Goal: Task Accomplishment & Management: Manage account settings

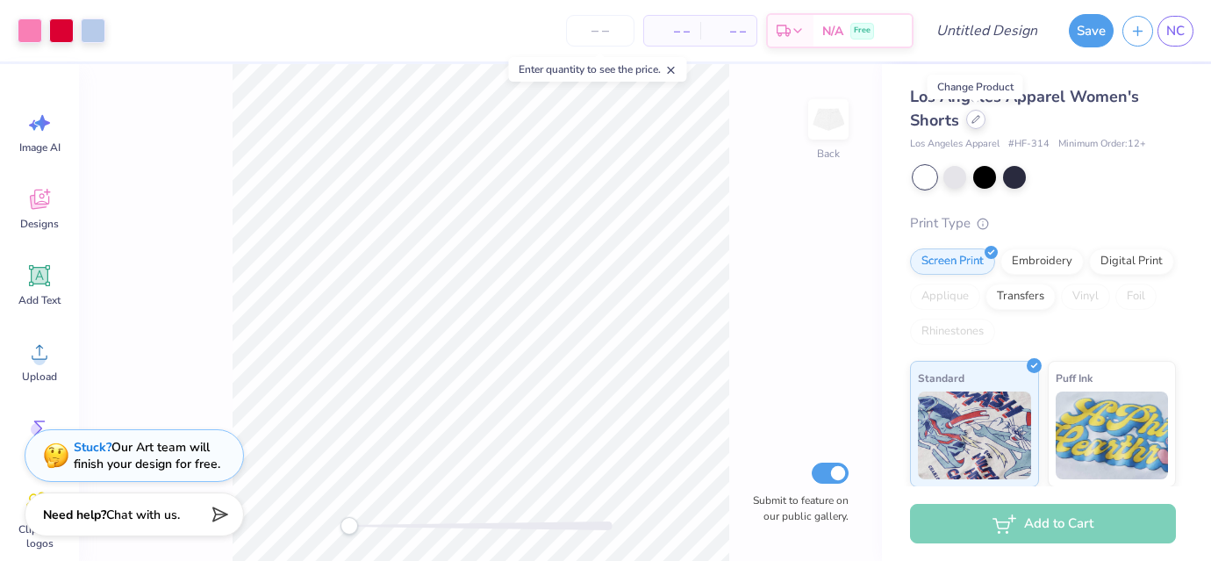
click at [977, 119] on icon at bounding box center [976, 119] width 9 height 9
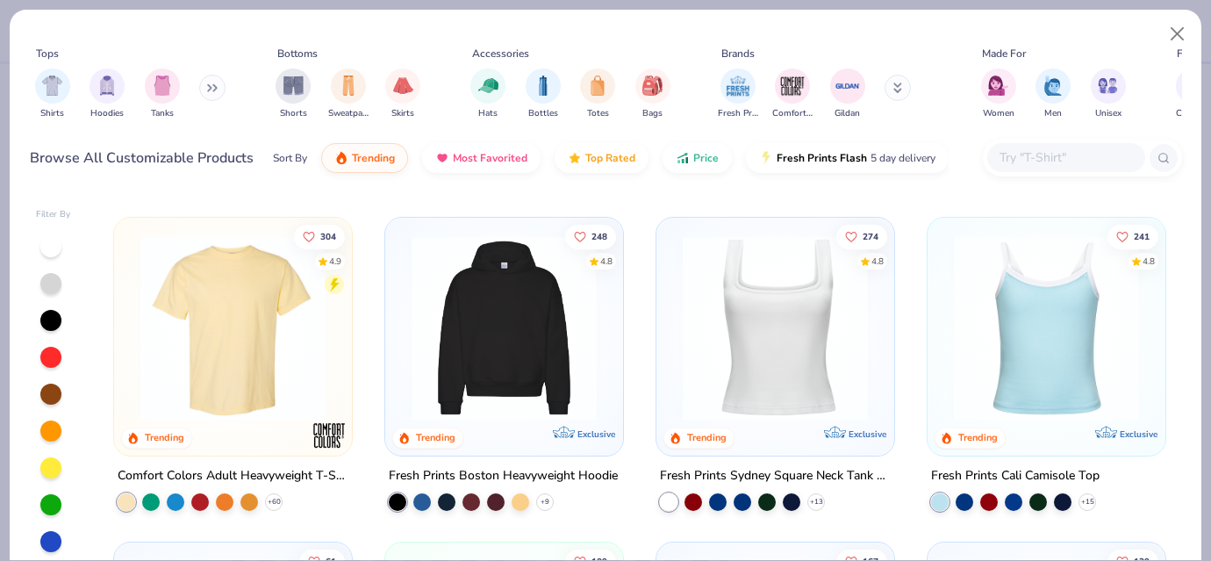
scroll to position [303, 0]
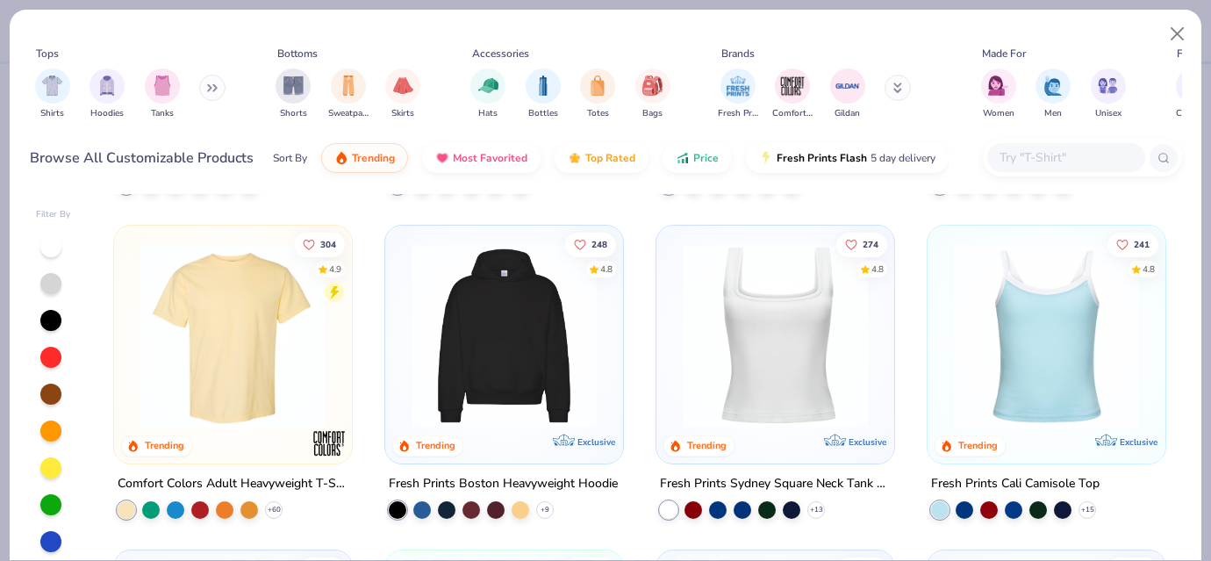
click at [1014, 334] on img at bounding box center [1046, 335] width 203 height 185
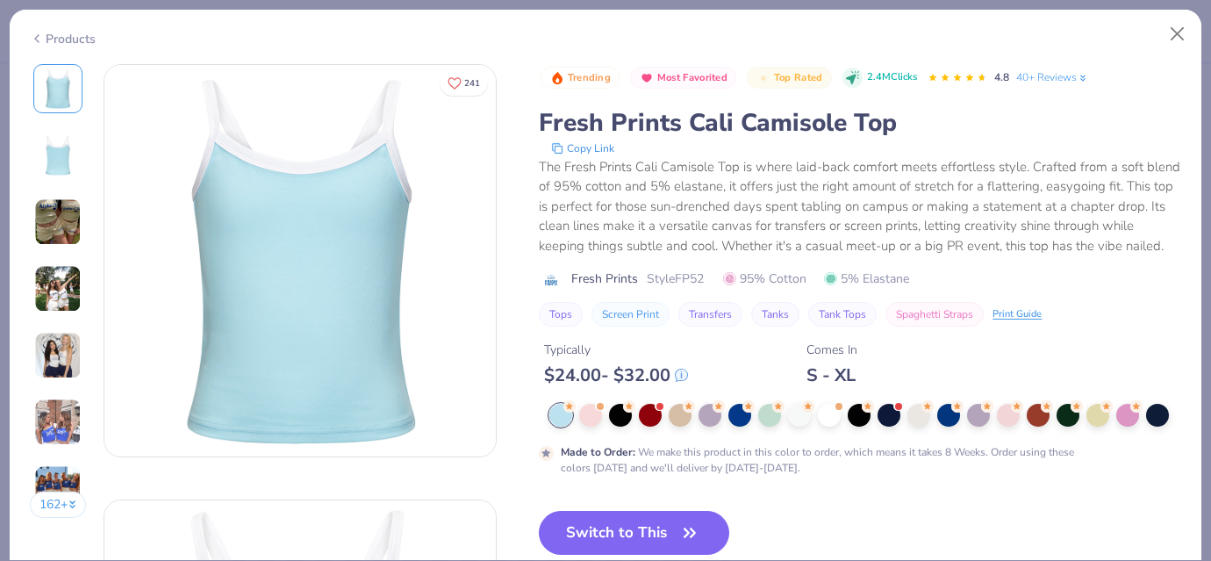
click at [52, 223] on img at bounding box center [57, 221] width 47 height 47
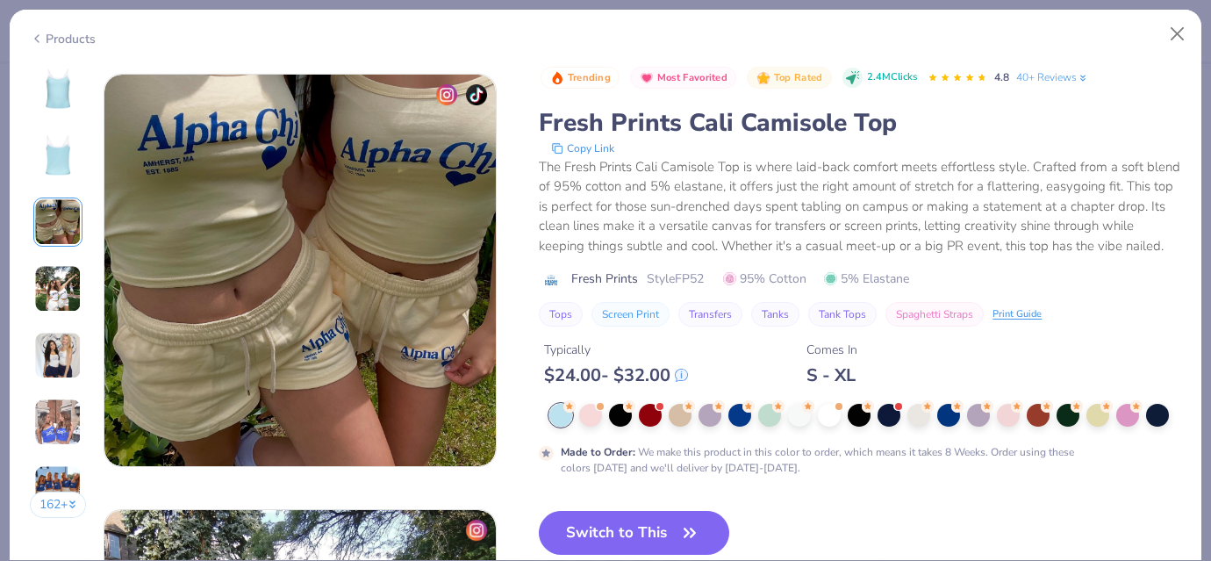
scroll to position [871, 0]
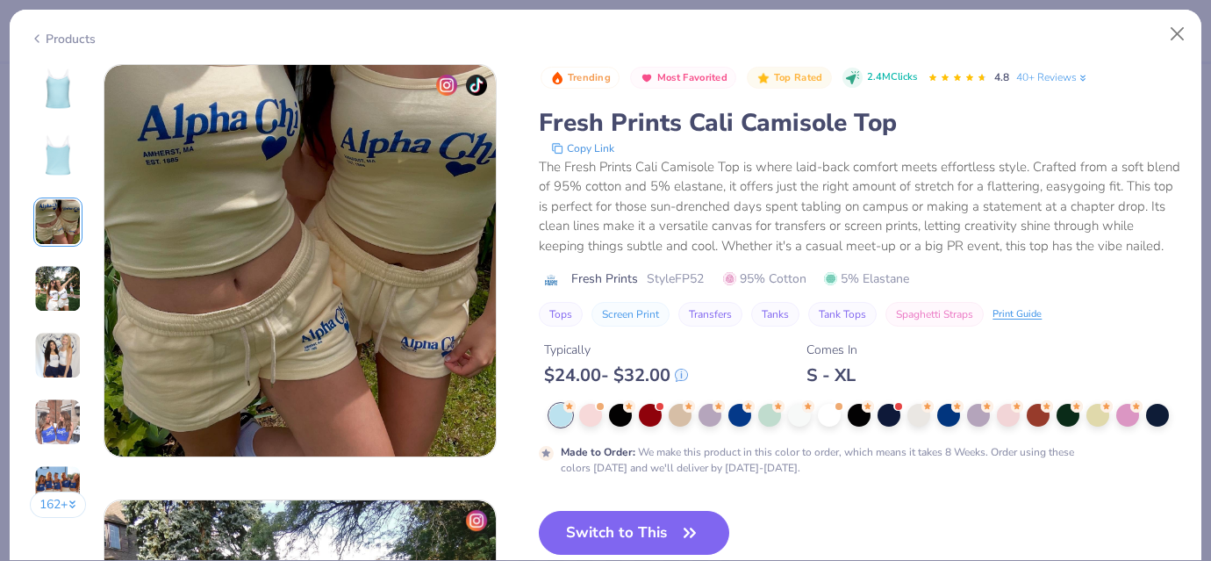
click at [60, 293] on img at bounding box center [57, 288] width 47 height 47
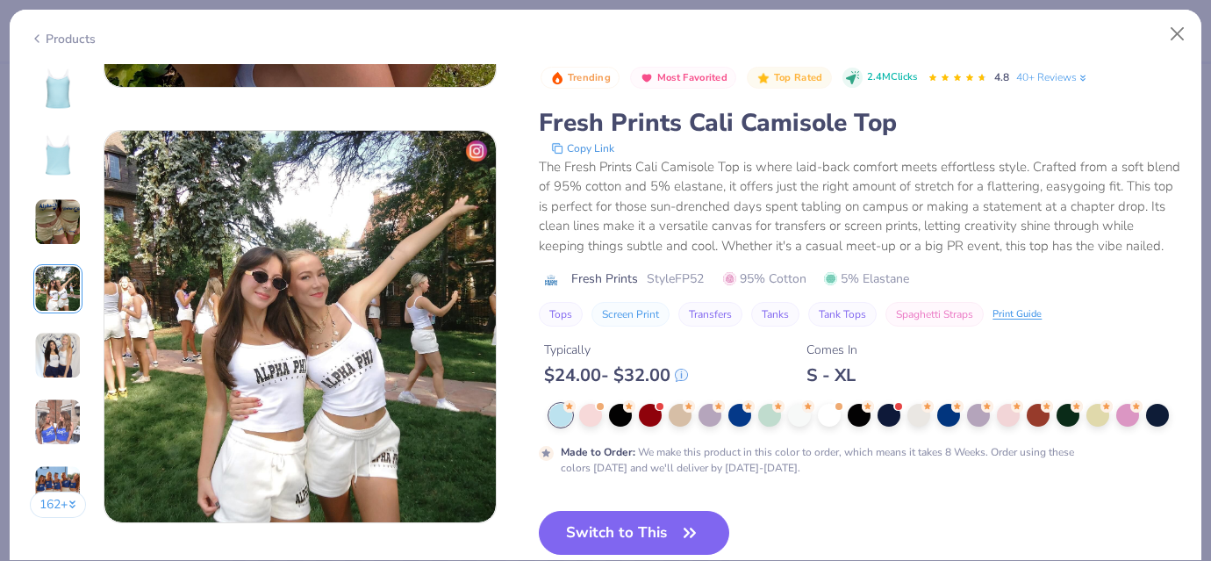
scroll to position [1306, 0]
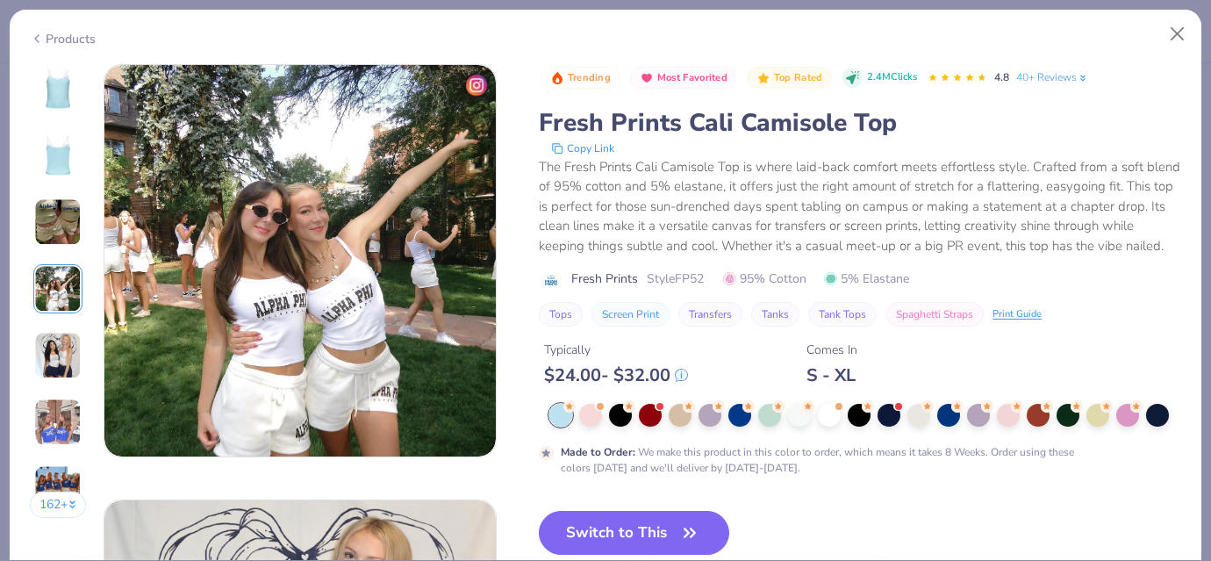
click at [61, 345] on img at bounding box center [57, 355] width 47 height 47
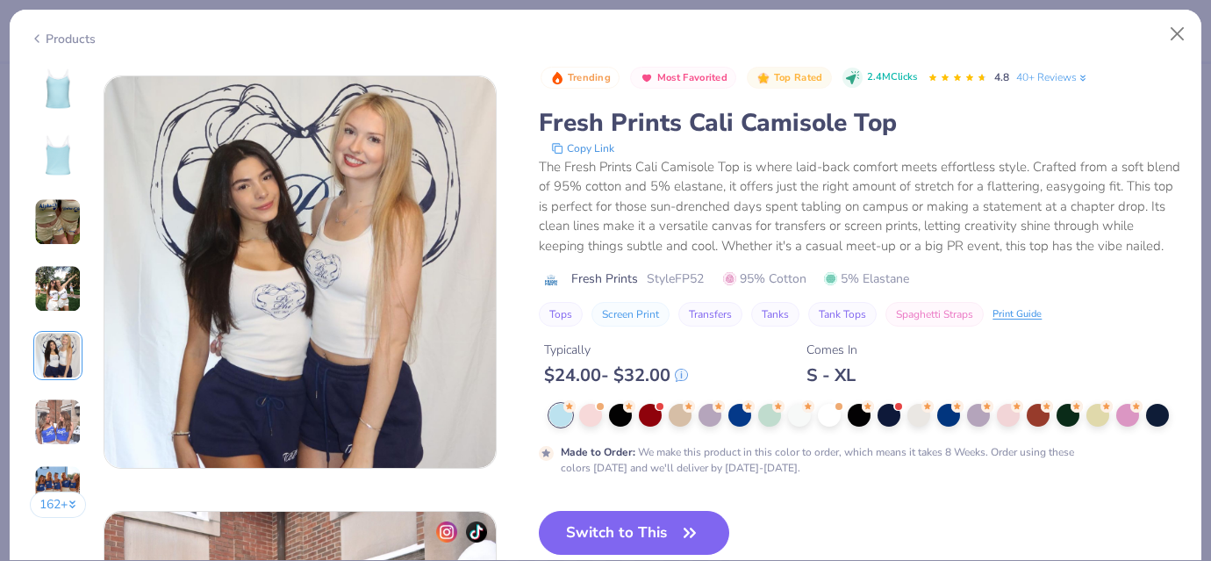
scroll to position [1741, 0]
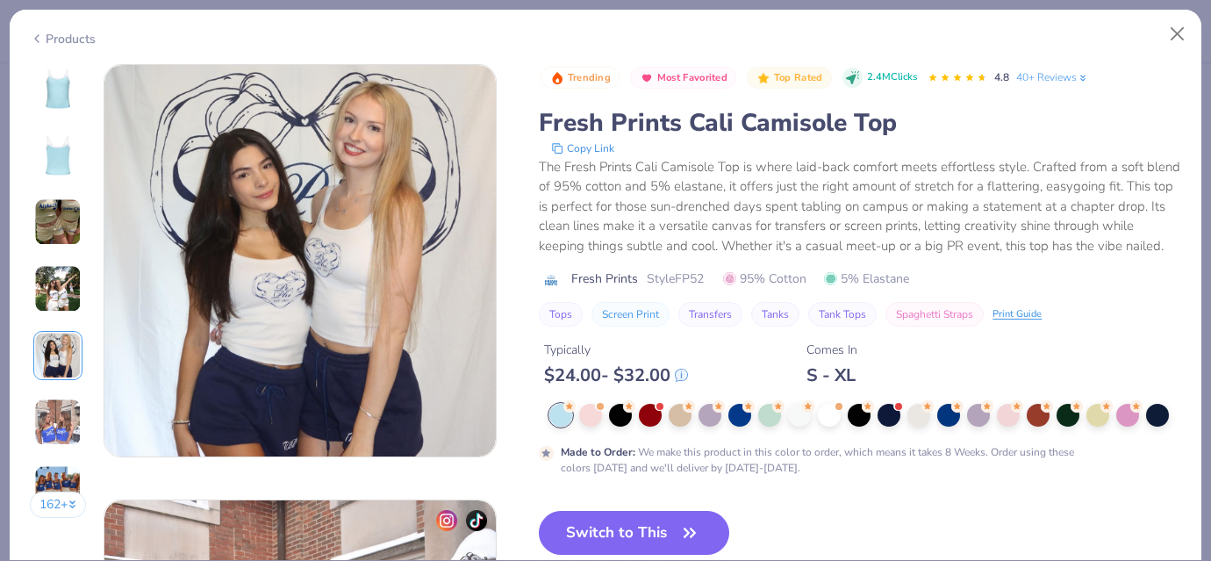
click at [54, 401] on img at bounding box center [57, 421] width 47 height 47
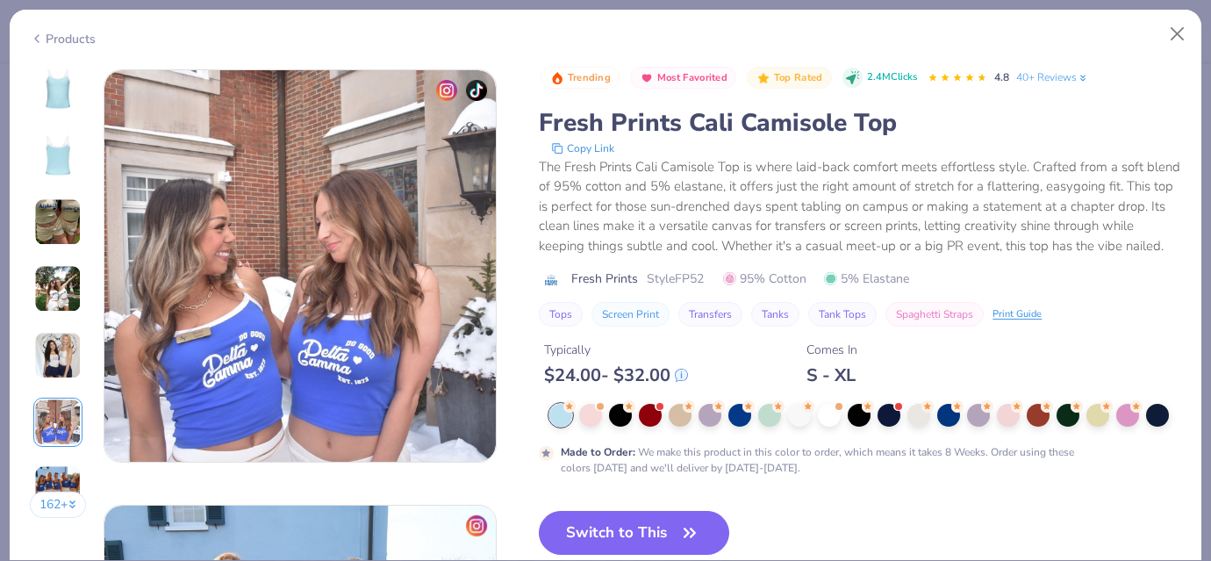
scroll to position [2177, 0]
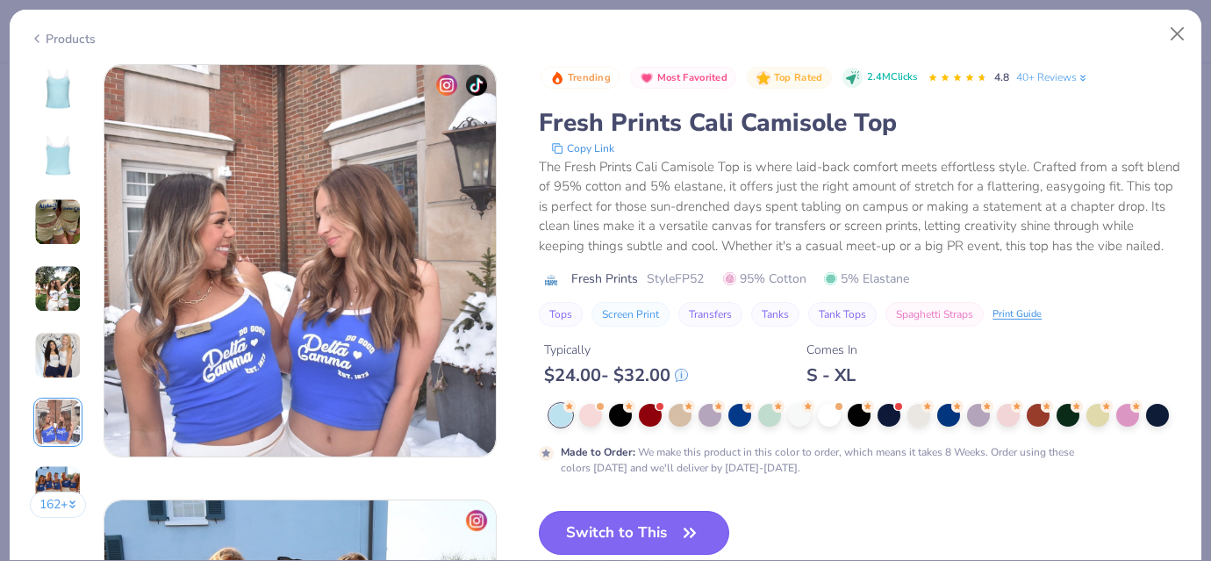
click at [567, 535] on button "Switch to This" at bounding box center [634, 533] width 190 height 44
click at [634, 528] on button "Switch to This" at bounding box center [634, 533] width 190 height 44
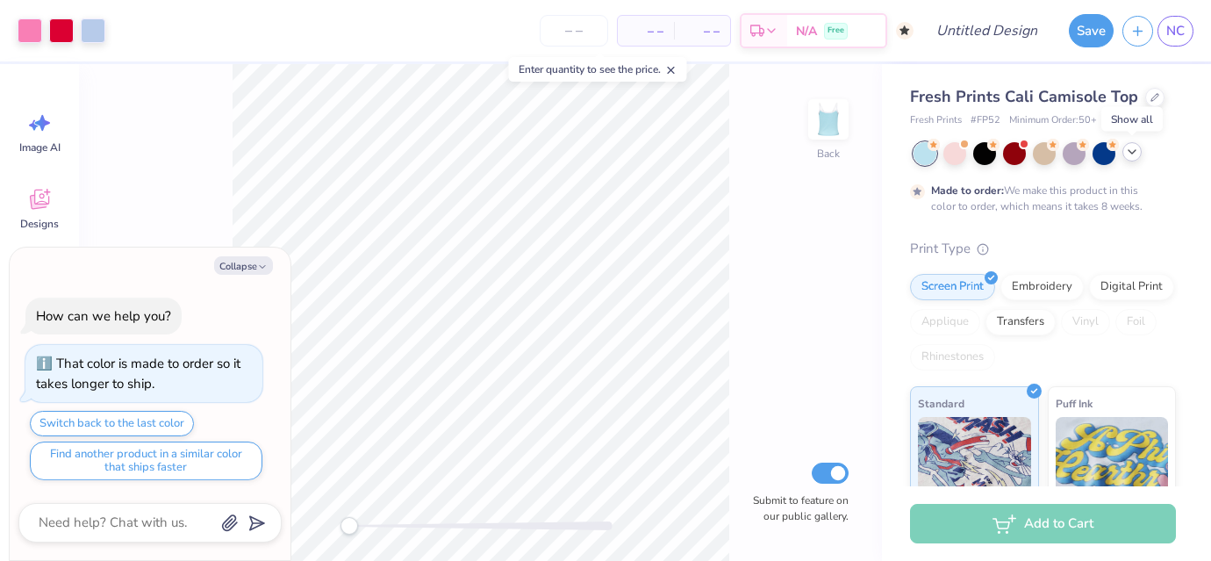
click at [1133, 153] on icon at bounding box center [1132, 152] width 14 height 14
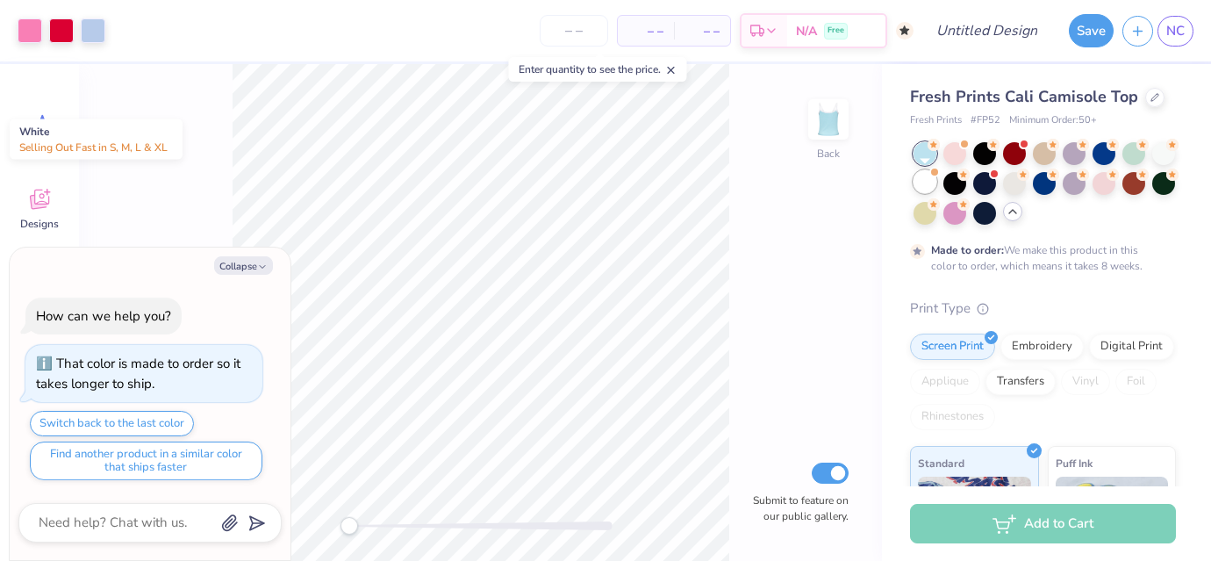
click at [924, 183] on div at bounding box center [925, 181] width 23 height 23
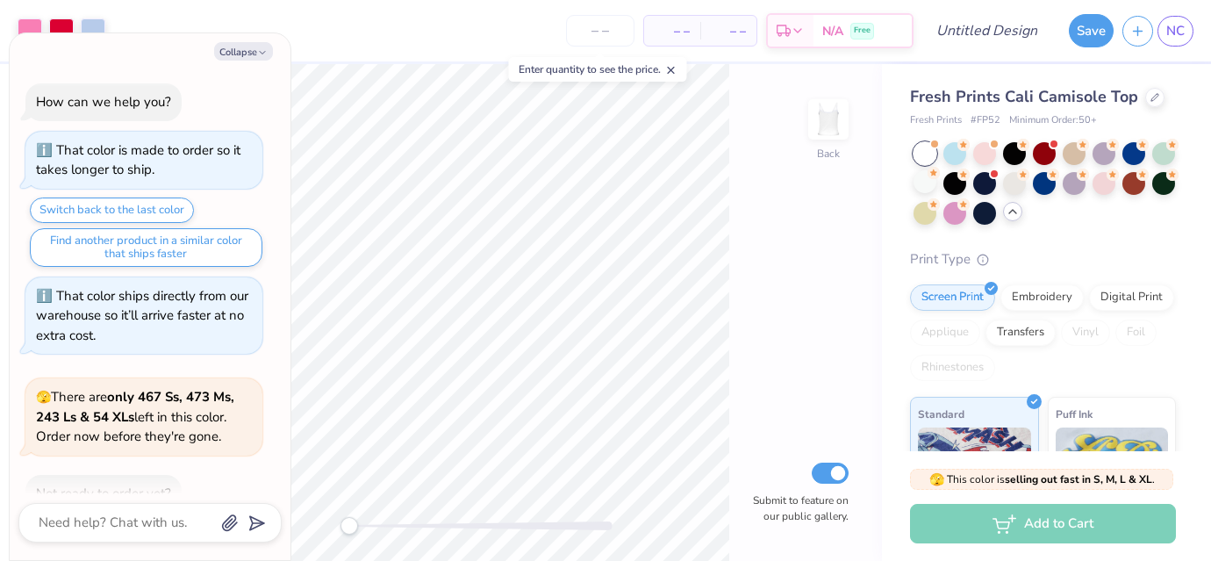
scroll to position [102, 0]
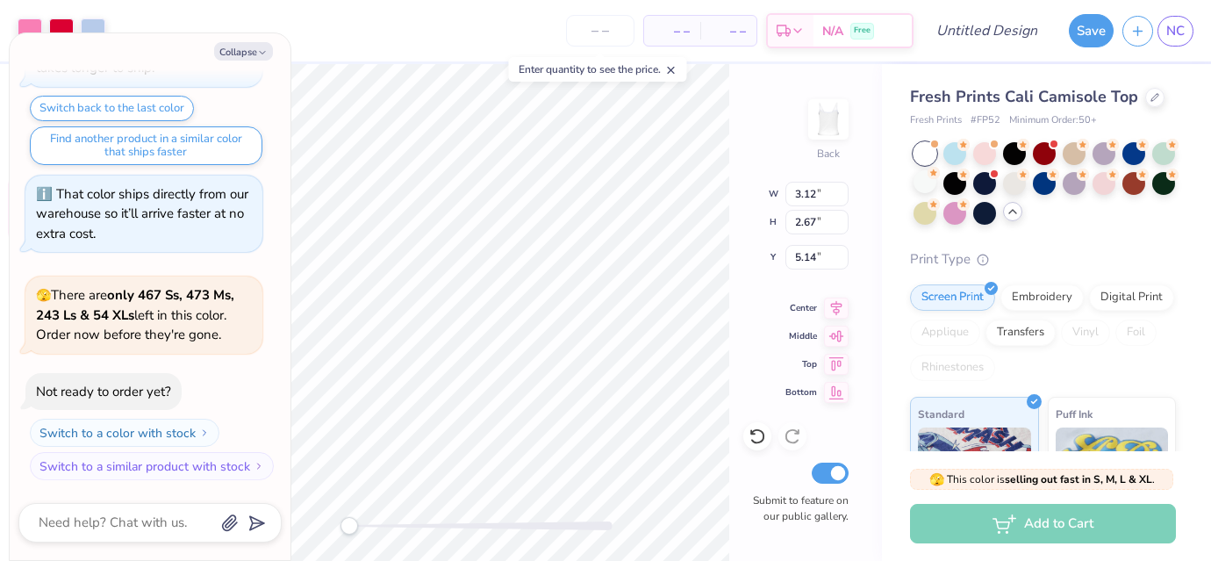
type textarea "x"
type input "2.75"
type input "2.44"
type input "5.48"
type textarea "x"
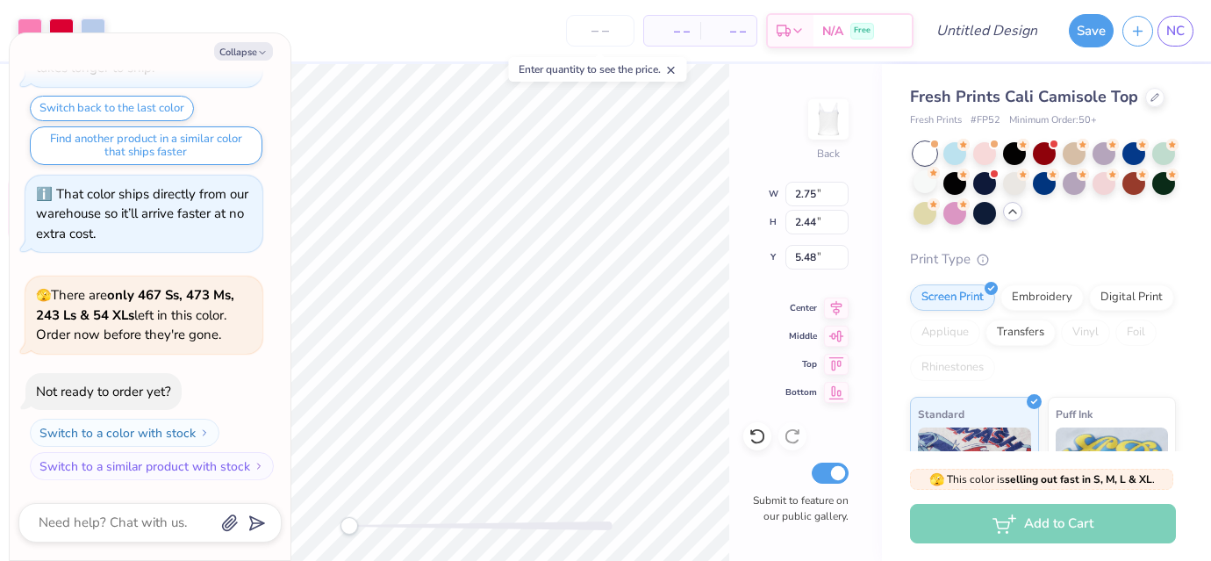
type input "5.16"
type input "4.56"
type input "2.77"
type textarea "x"
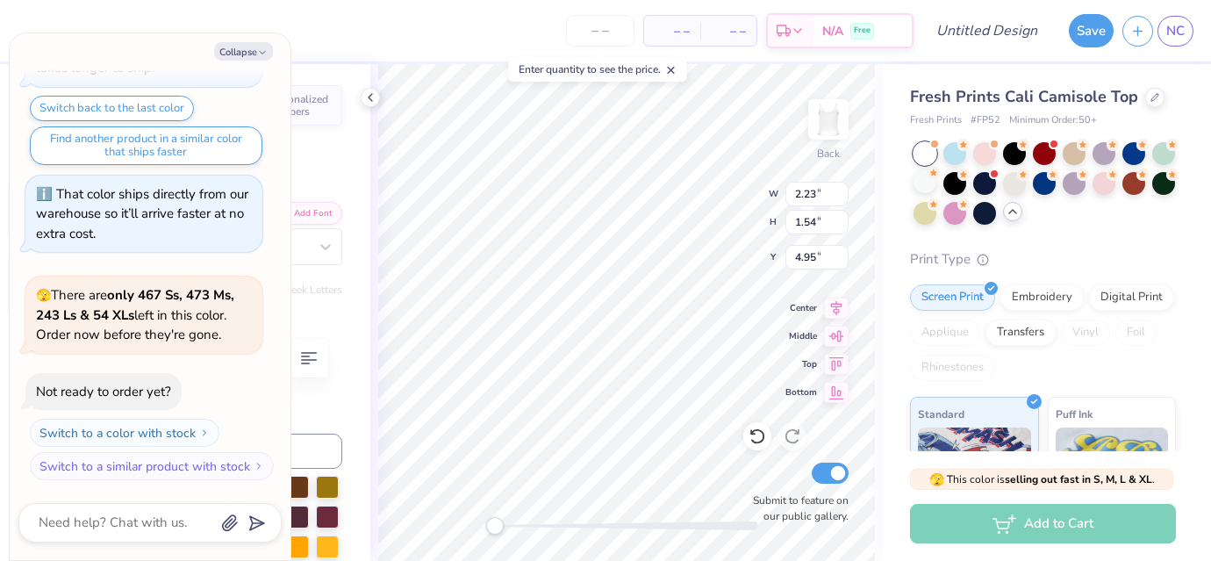
type textarea "x"
type input "4.53"
type input "1.51"
type input "3.76"
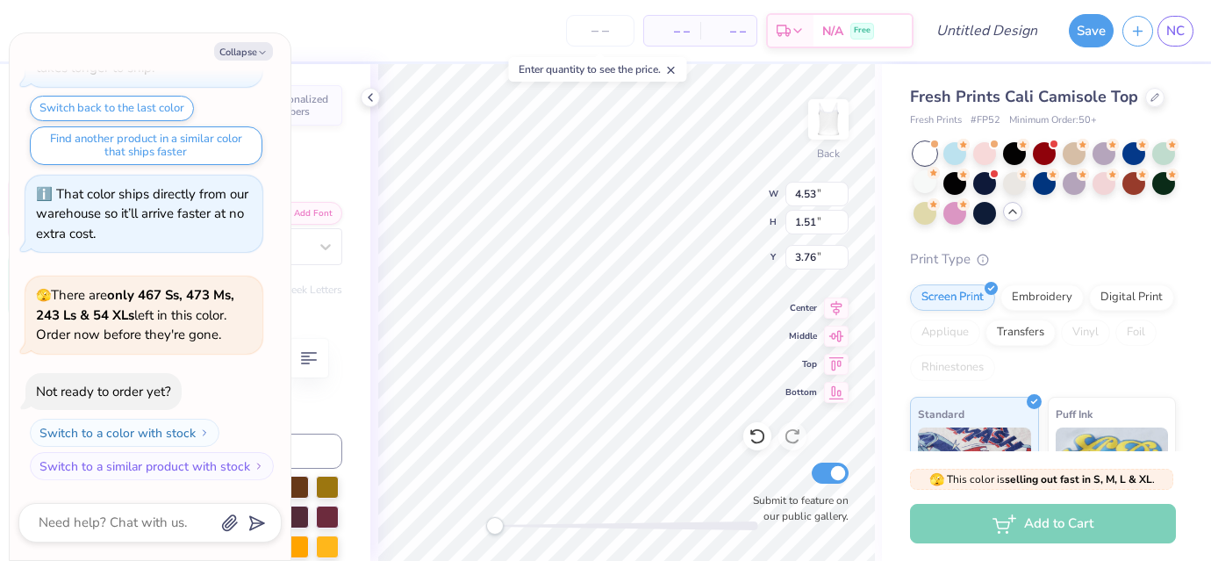
type textarea "x"
type textarea "pi"
type textarea "x"
type textarea "pi"
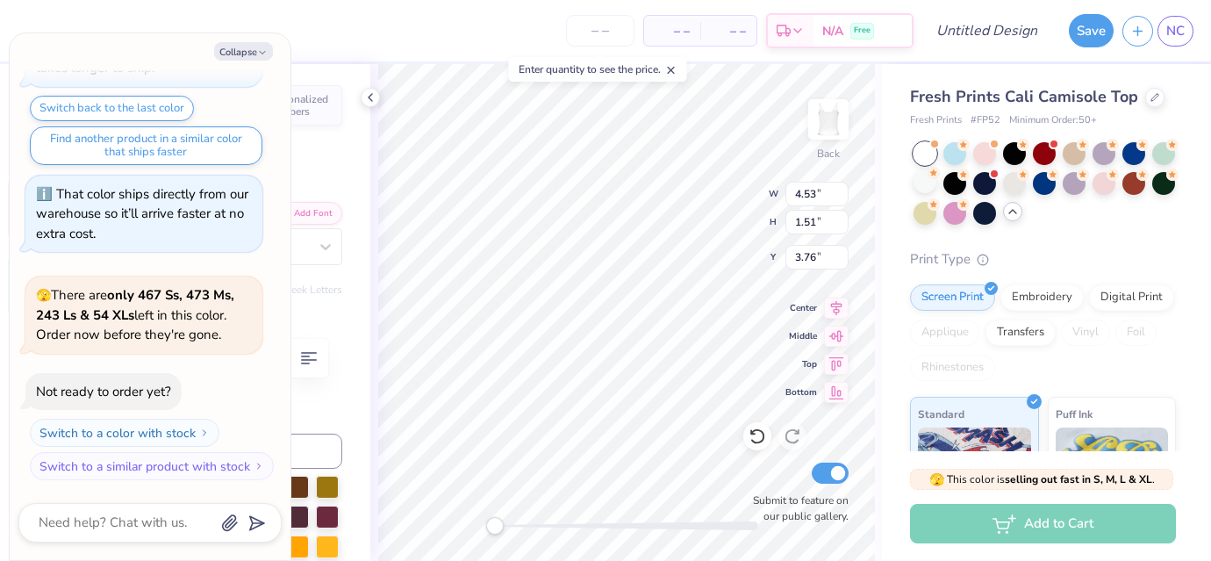
type textarea "x"
type textarea "p"
type textarea "x"
type textarea "A"
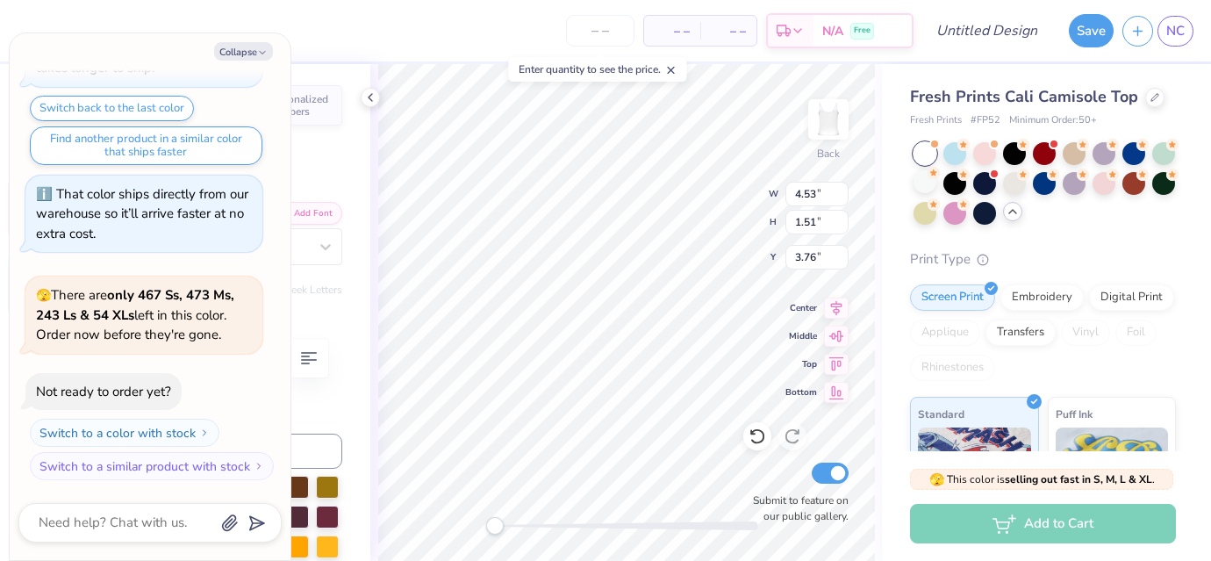
type textarea "x"
type textarea "Al"
type textarea "x"
type textarea "Al"
type textarea "x"
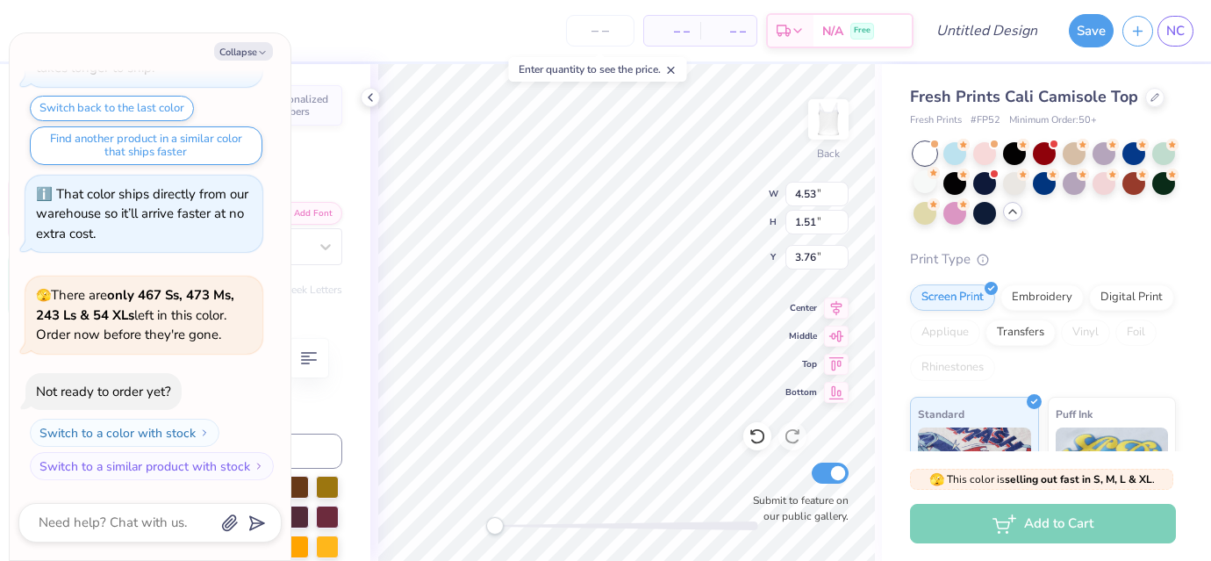
type textarea "A"
type textarea "x"
type textarea "A"
type textarea "x"
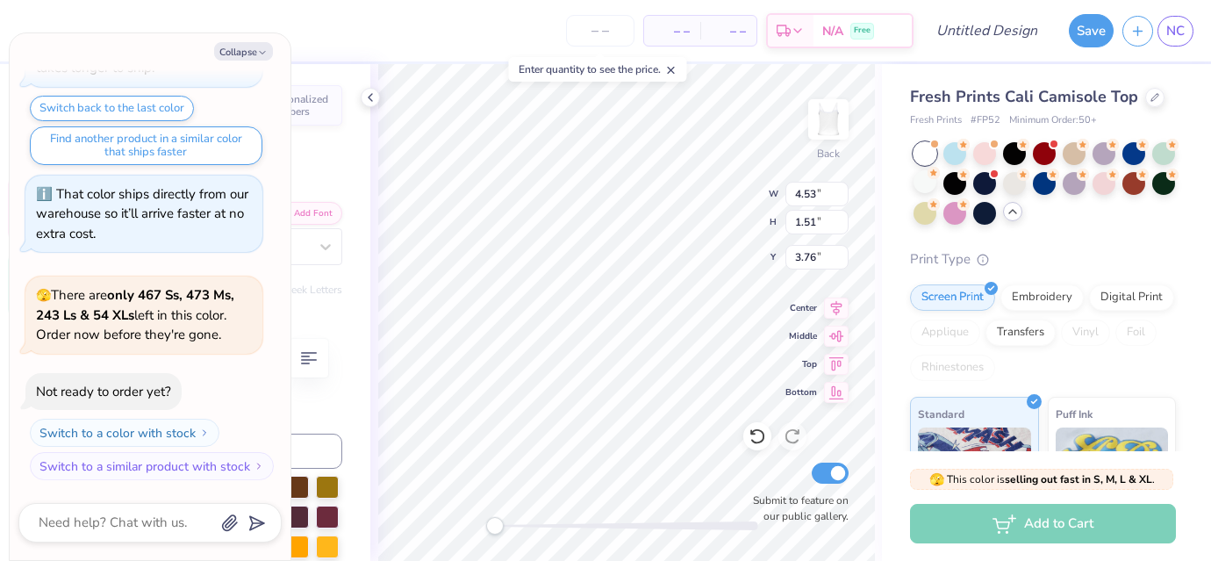
type textarea "AL"
type textarea "x"
type textarea "ALp"
type textarea "x"
type textarea "ALpa"
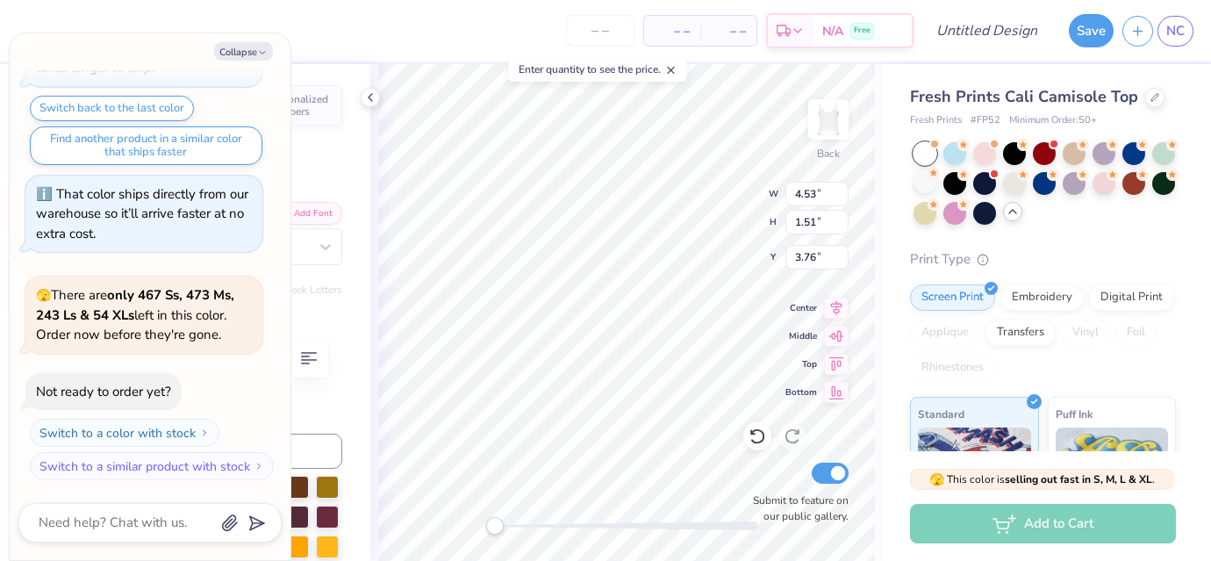
type textarea "x"
type textarea "ALpa"
type textarea "x"
type textarea "ALp"
type textarea "x"
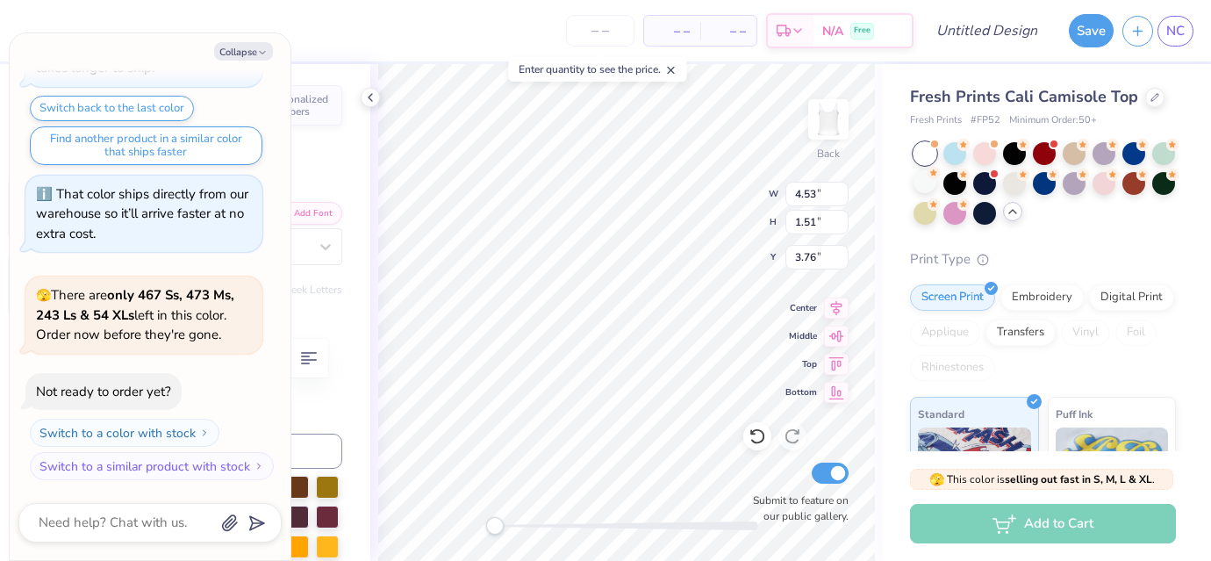
type textarea "AL"
type textarea "x"
type textarea "A"
type textarea "x"
type textarea "Al"
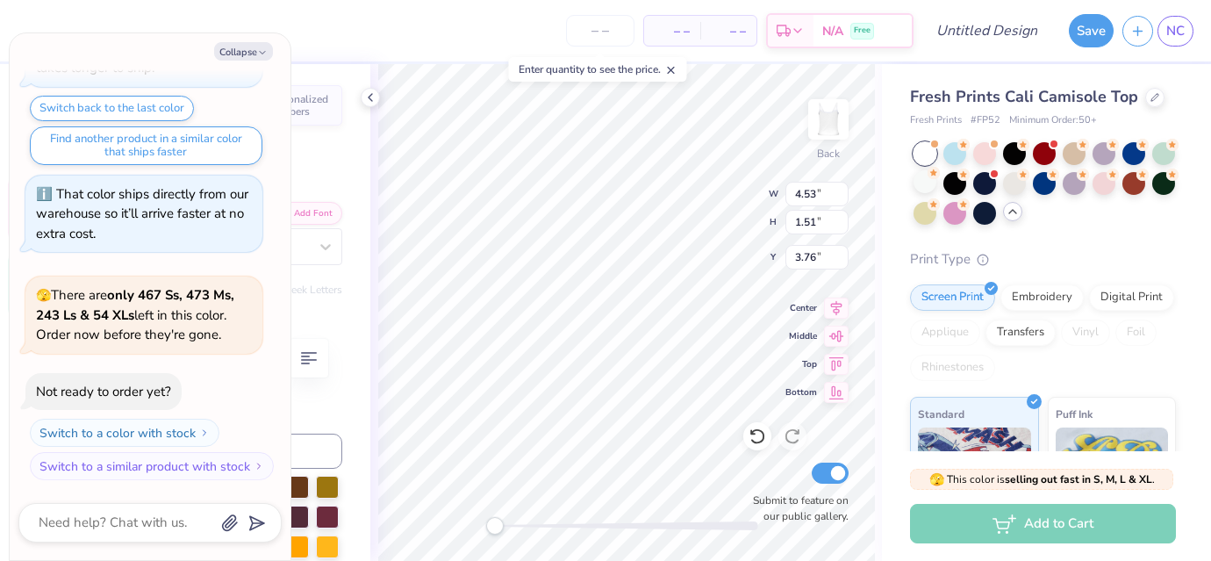
type textarea "x"
type textarea "AlP"
type textarea "x"
type textarea "AlPh"
type textarea "x"
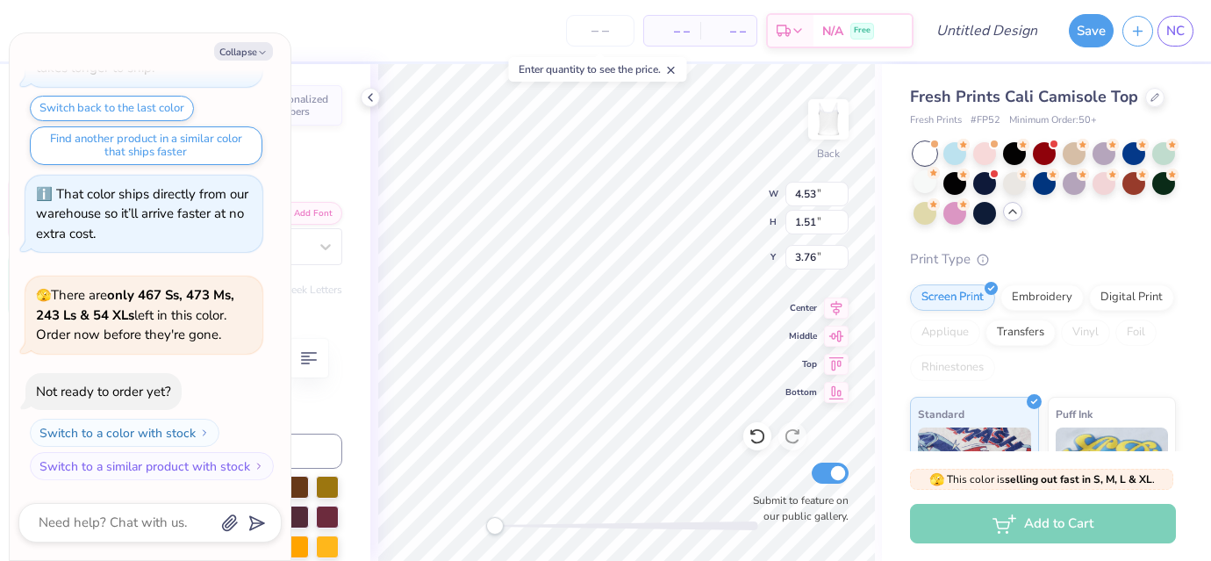
type textarea "AlPha"
type textarea "x"
type textarea "AlPha"
type textarea "x"
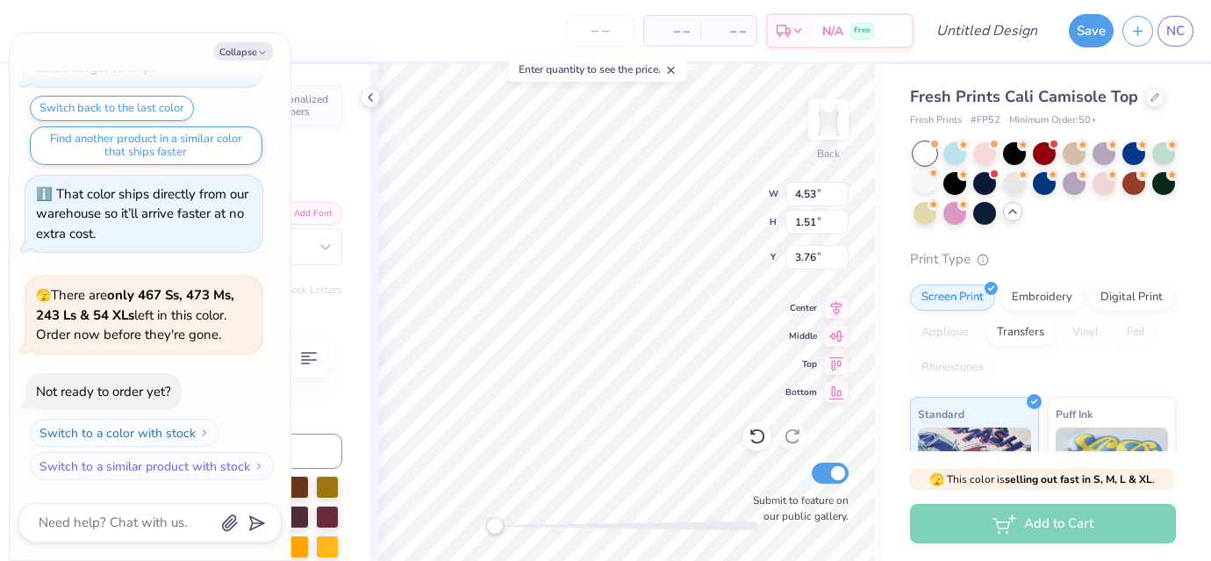
scroll to position [0, 0]
type textarea "AlP"
type textarea "x"
type textarea "Al"
type textarea "x"
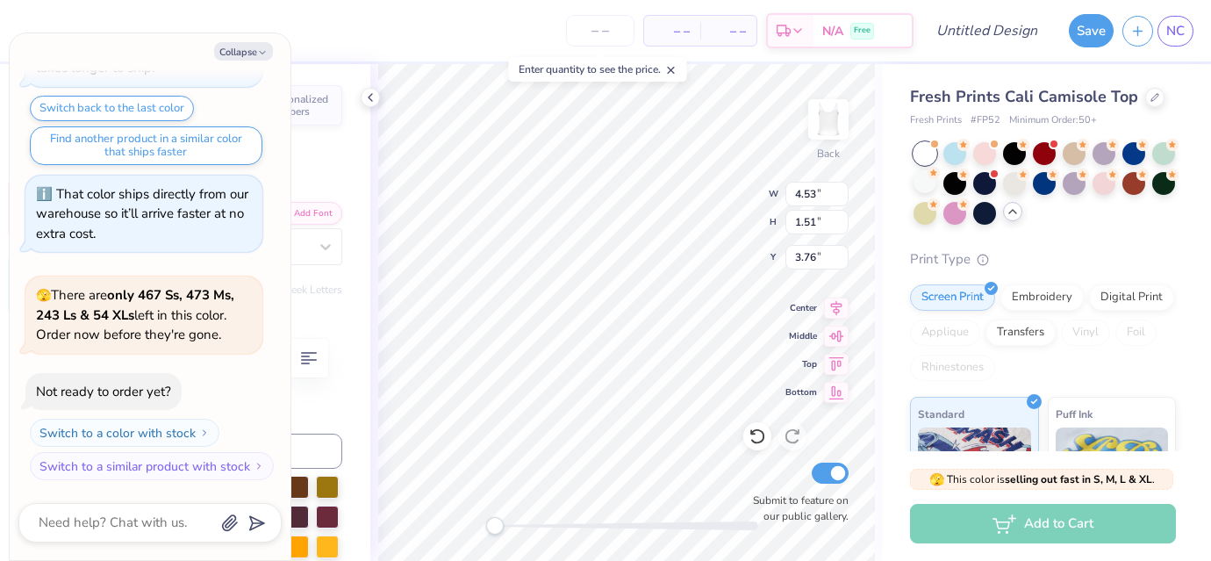
type textarea "A"
type textarea "x"
type textarea "Al"
type textarea "x"
type textarea "Alpha"
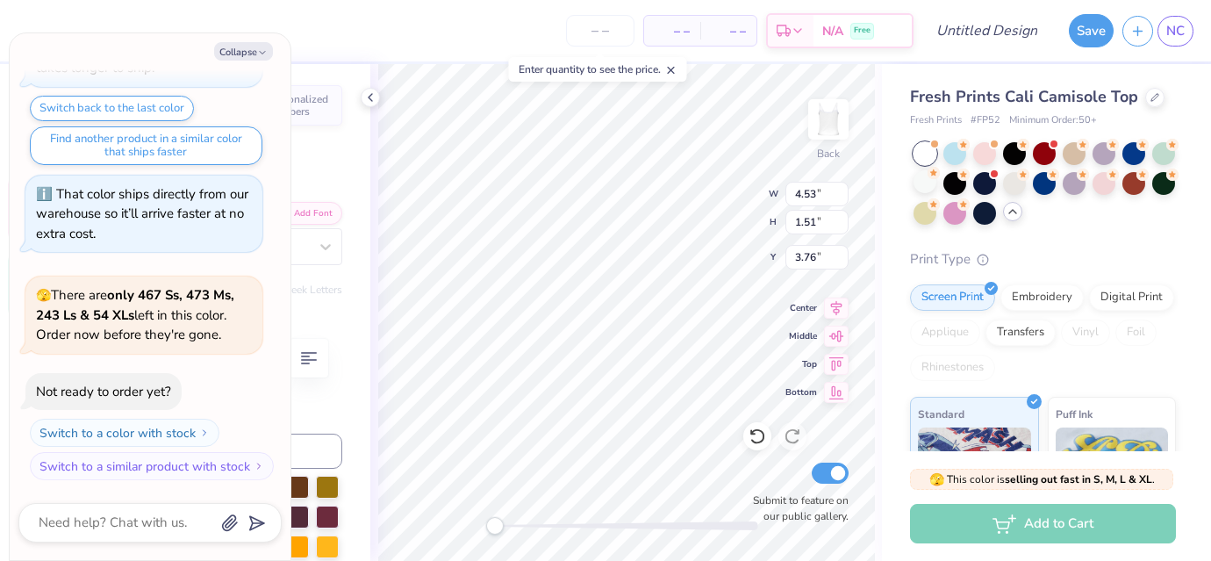
type textarea "x"
type textarea "Alpha P"
type textarea "x"
type textarea "Alpha Phi"
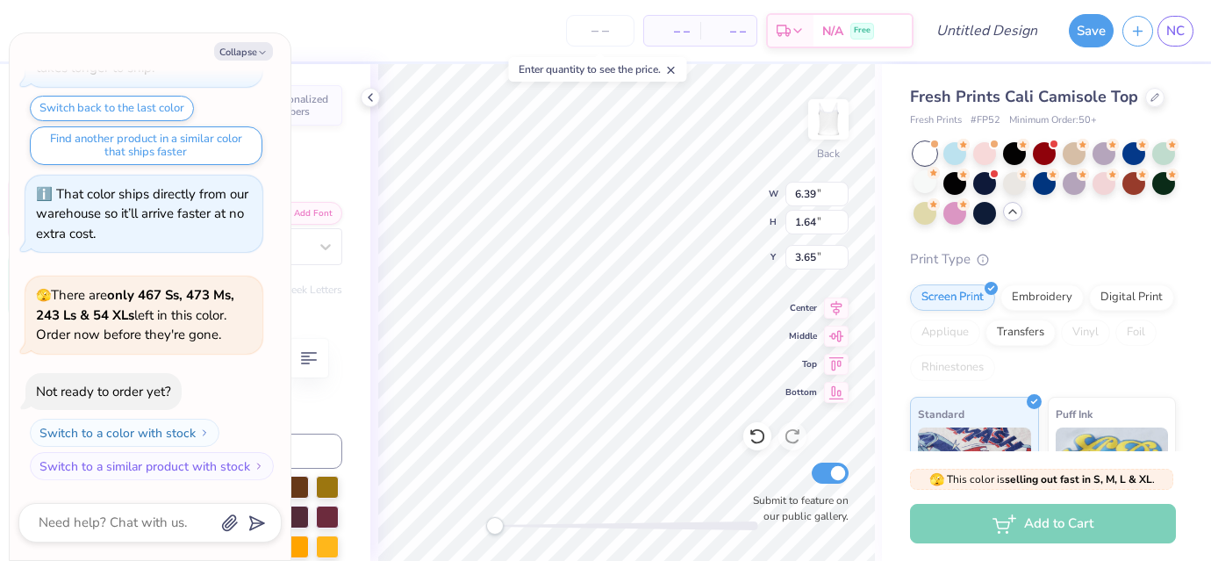
type textarea "x"
type textarea "Alpha Phi"
type textarea "x"
type textarea "Alpha Phi"
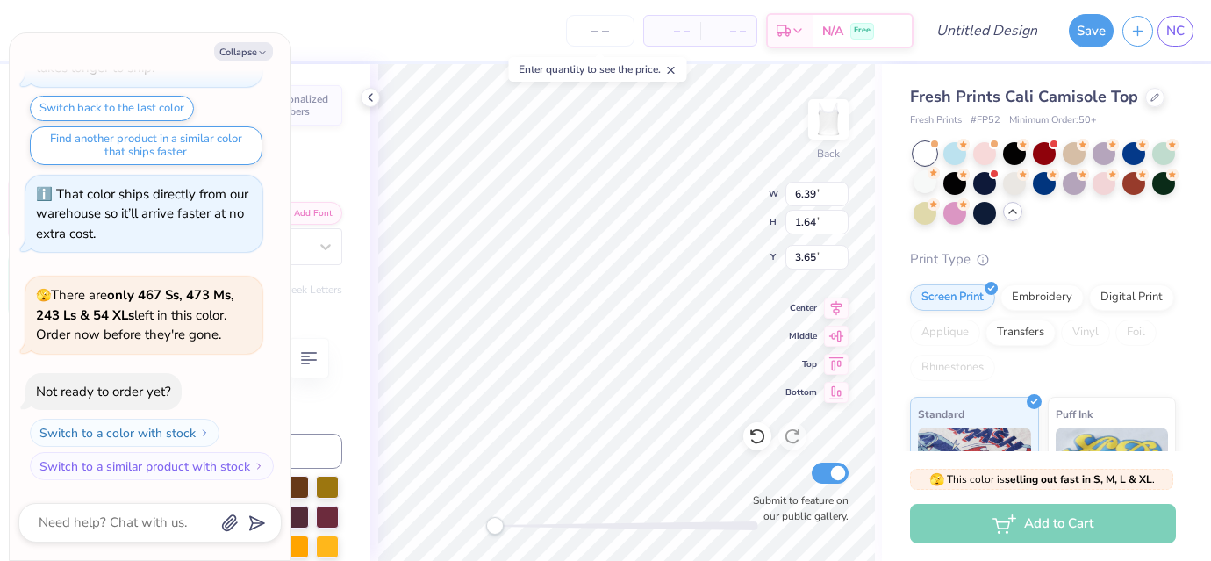
type textarea "x"
type textarea "Alpha Ph"
type textarea "x"
type textarea "Alpha P"
type textarea "x"
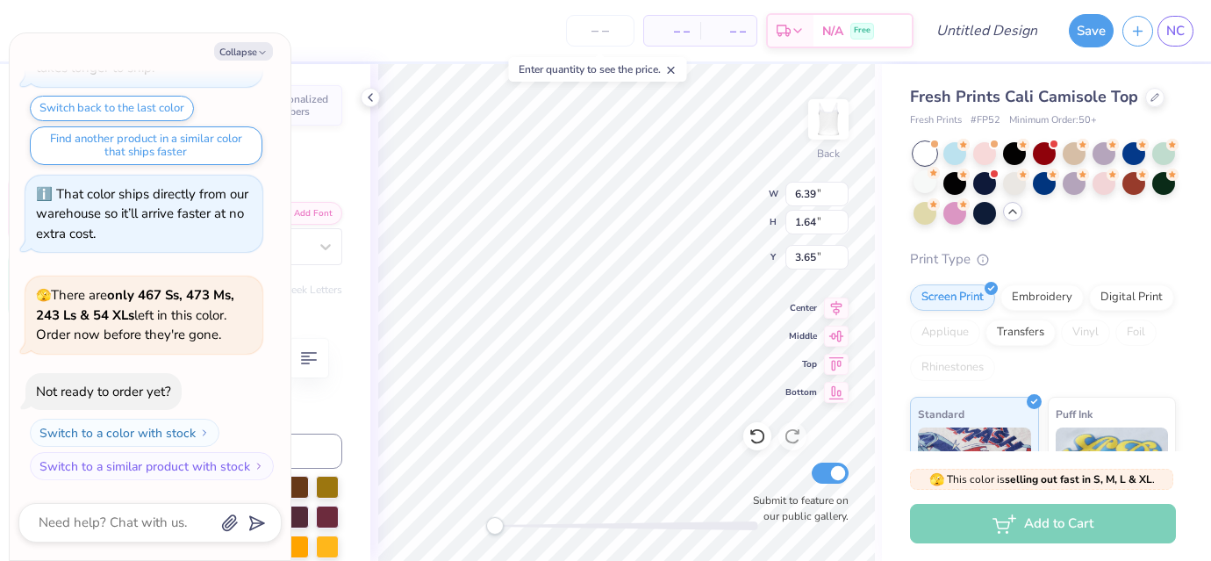
type textarea "Alpha"
click at [763, 448] on div at bounding box center [757, 436] width 28 height 28
click at [759, 444] on icon at bounding box center [758, 436] width 18 height 18
click at [757, 441] on icon at bounding box center [758, 436] width 18 height 18
type textarea "x"
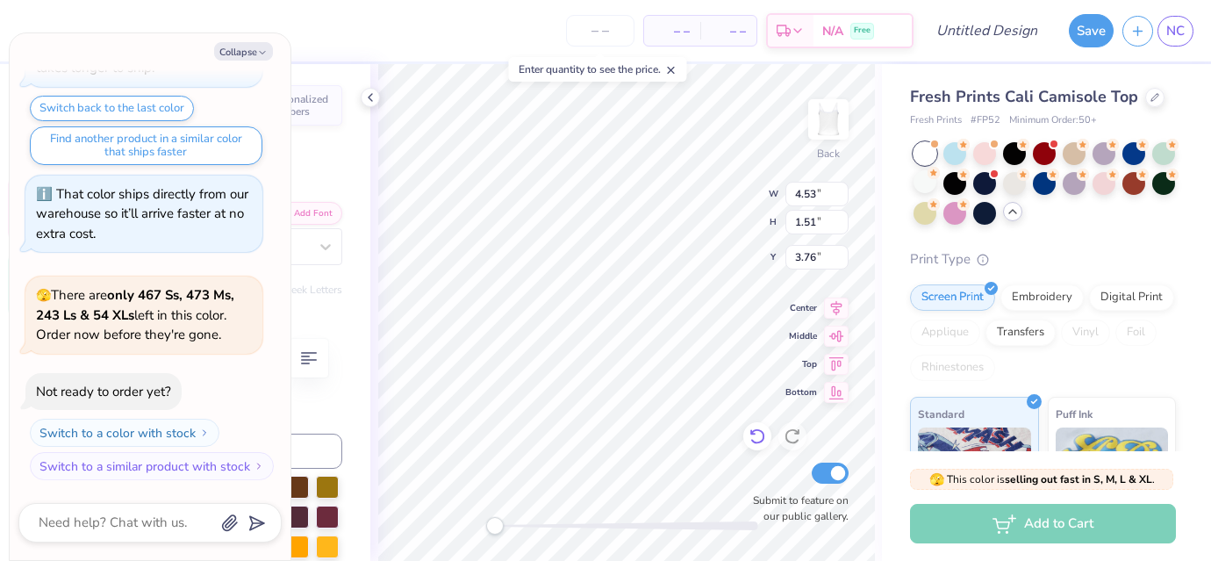
type input "4.53"
type input "1.51"
type input "3.76"
type textarea "x"
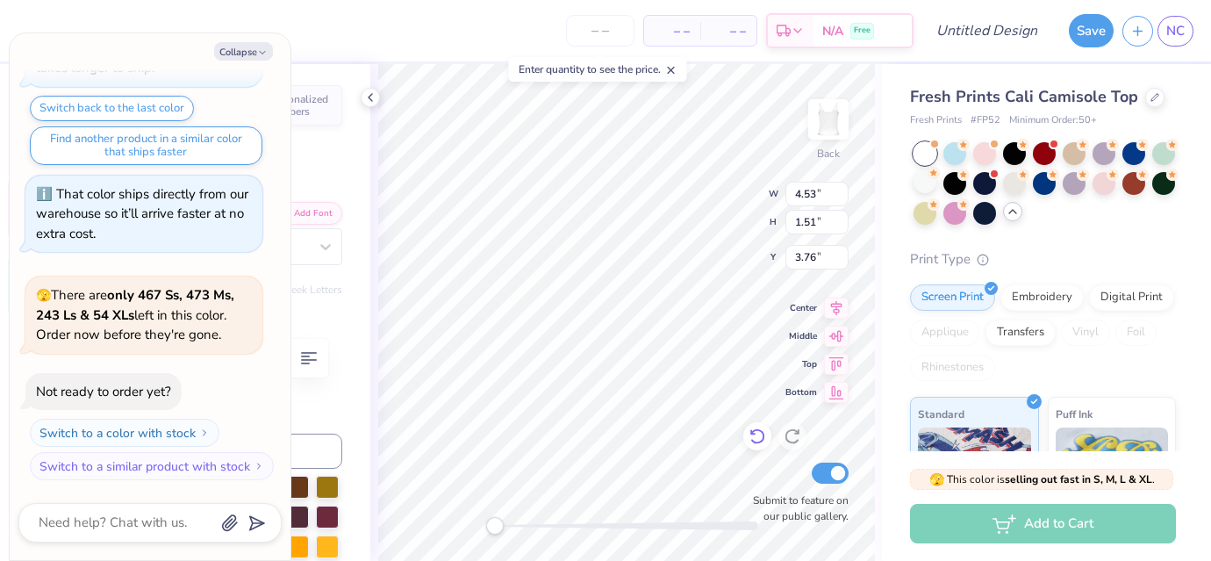
type textarea "pi"
type textarea "x"
type textarea "p"
type textarea "x"
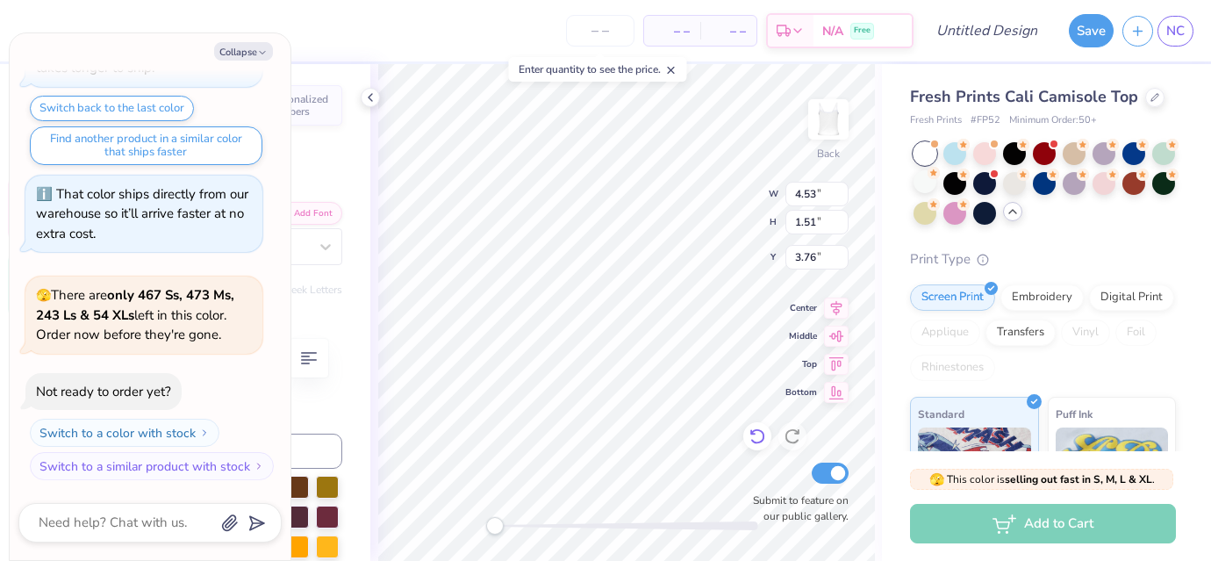
type textarea "x"
type textarea "A"
type textarea "x"
type textarea "Alp"
type textarea "x"
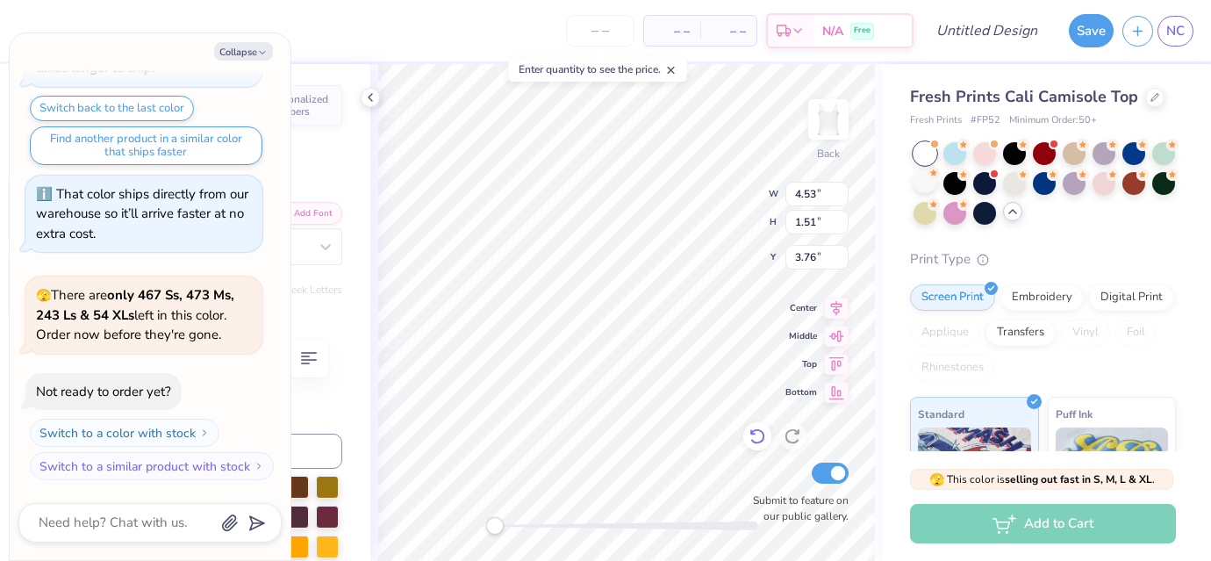
type textarea "Alph"
type textarea "x"
type textarea "Alpha"
click at [249, 50] on button "Collapse" at bounding box center [243, 51] width 59 height 18
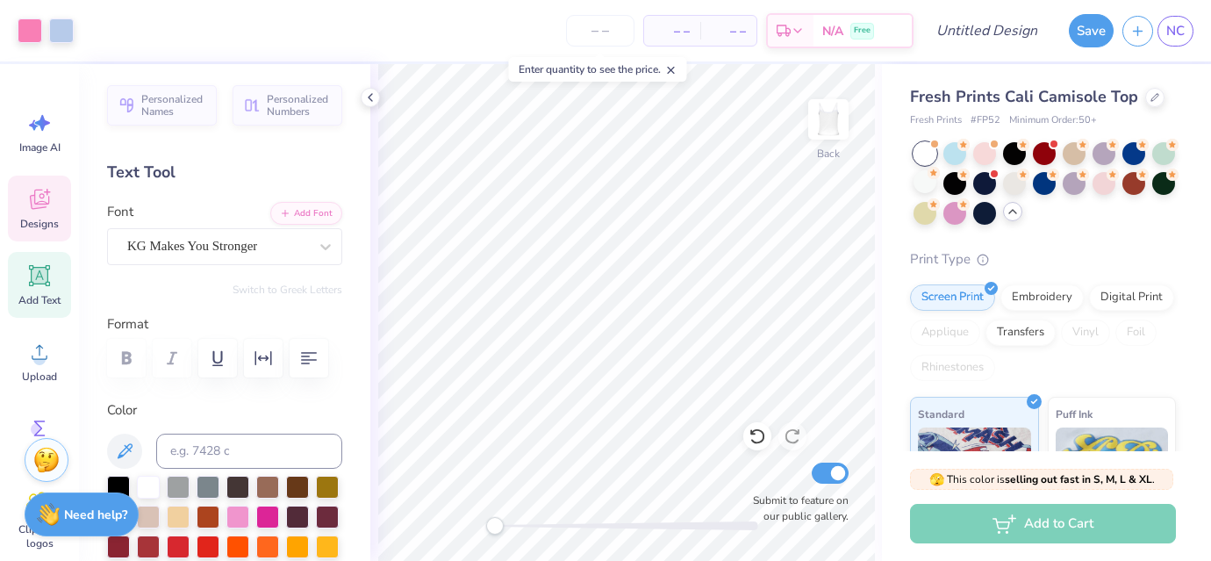
click at [32, 222] on span "Designs" at bounding box center [39, 224] width 39 height 14
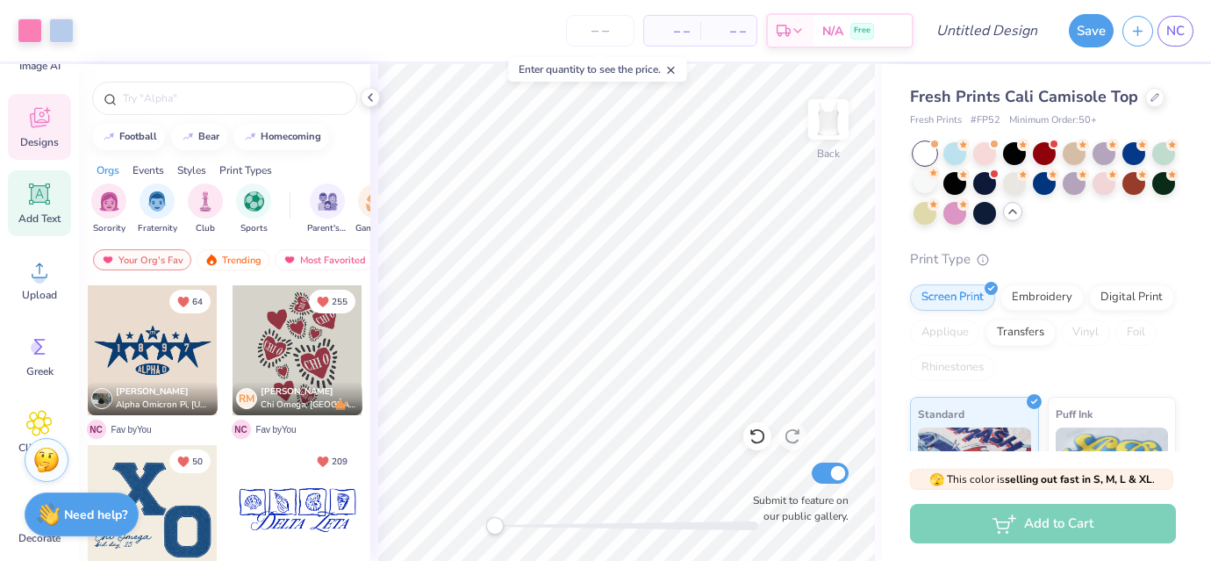
scroll to position [208, 0]
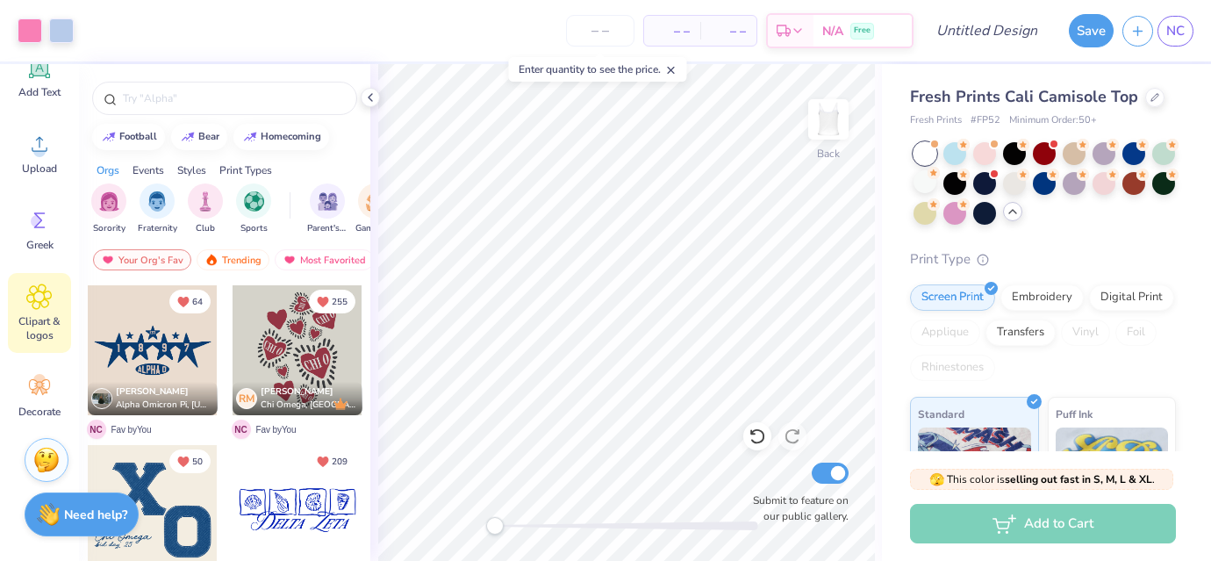
click at [39, 320] on span "Clipart & logos" at bounding box center [40, 328] width 58 height 28
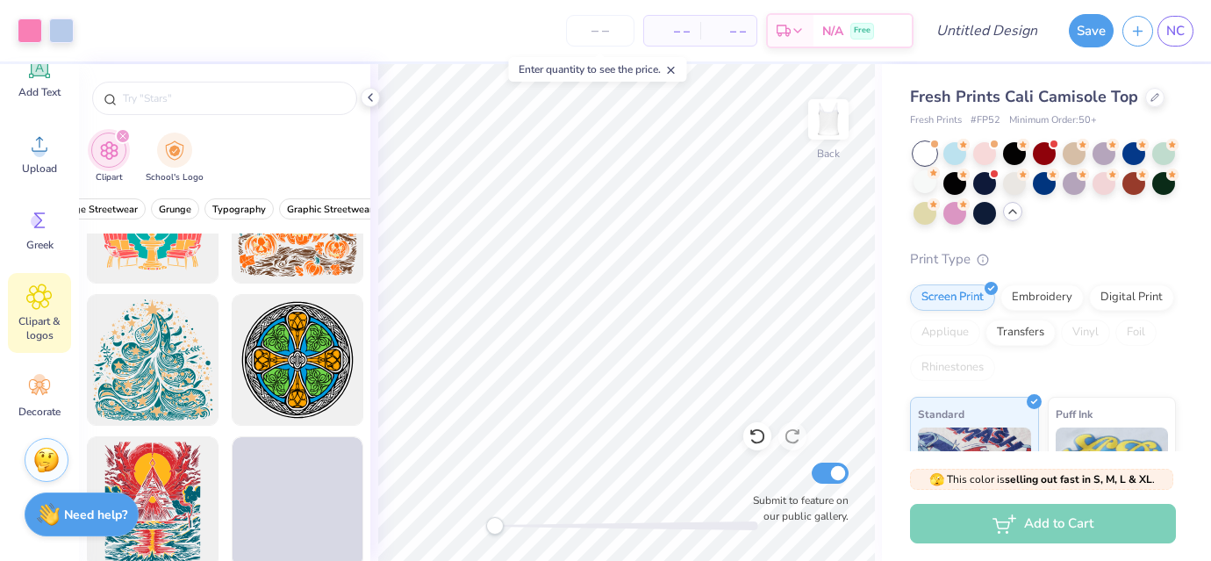
scroll to position [4206, 0]
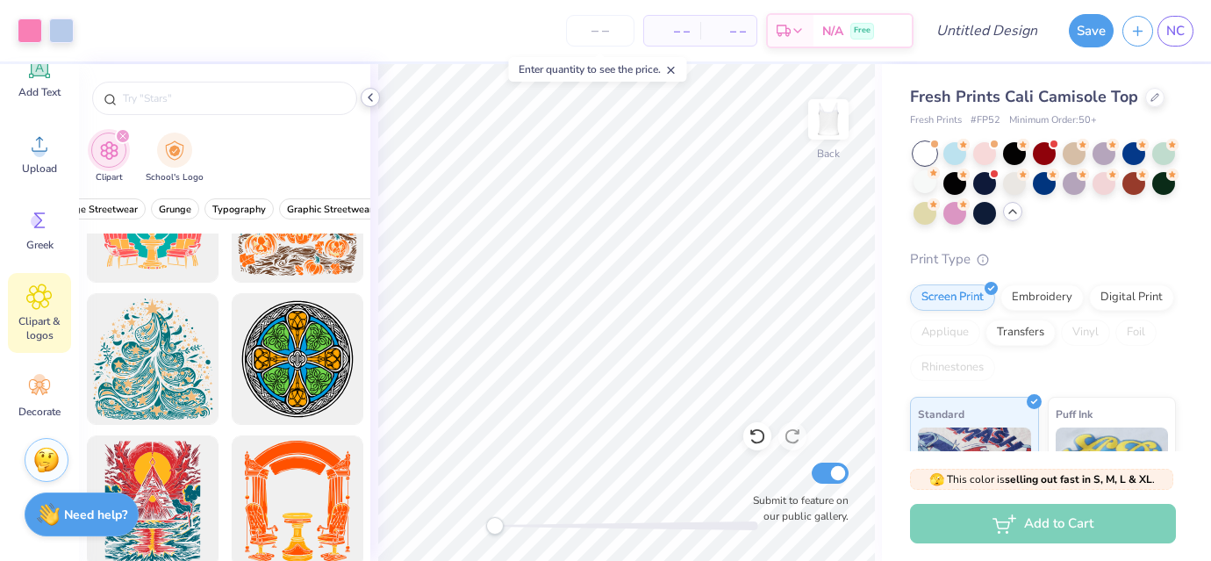
click at [374, 103] on icon at bounding box center [370, 97] width 14 height 14
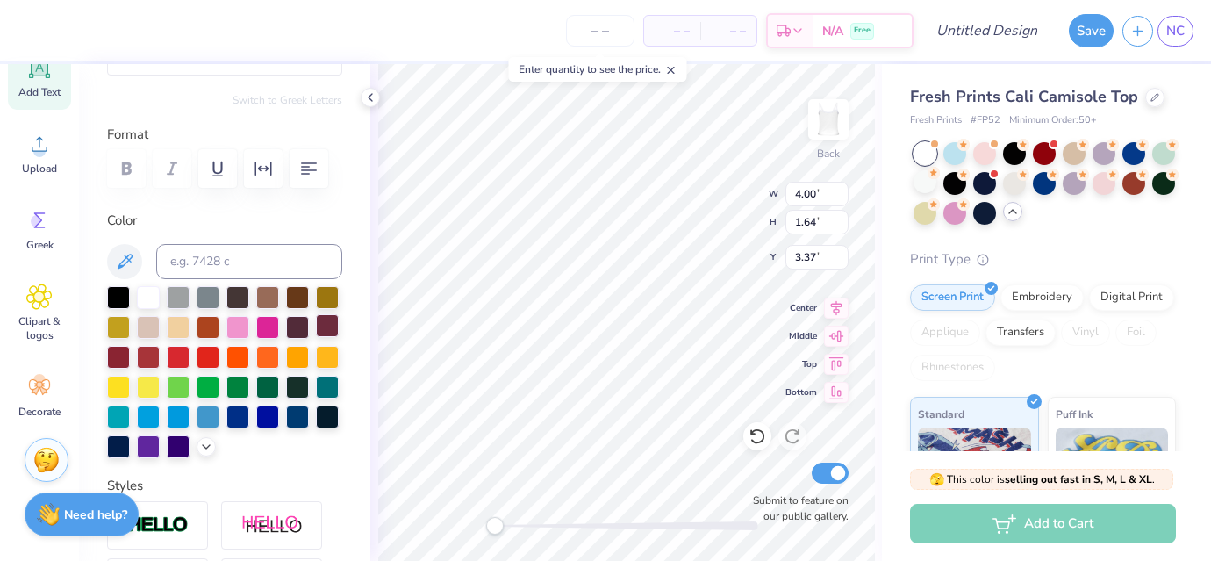
scroll to position [210, 0]
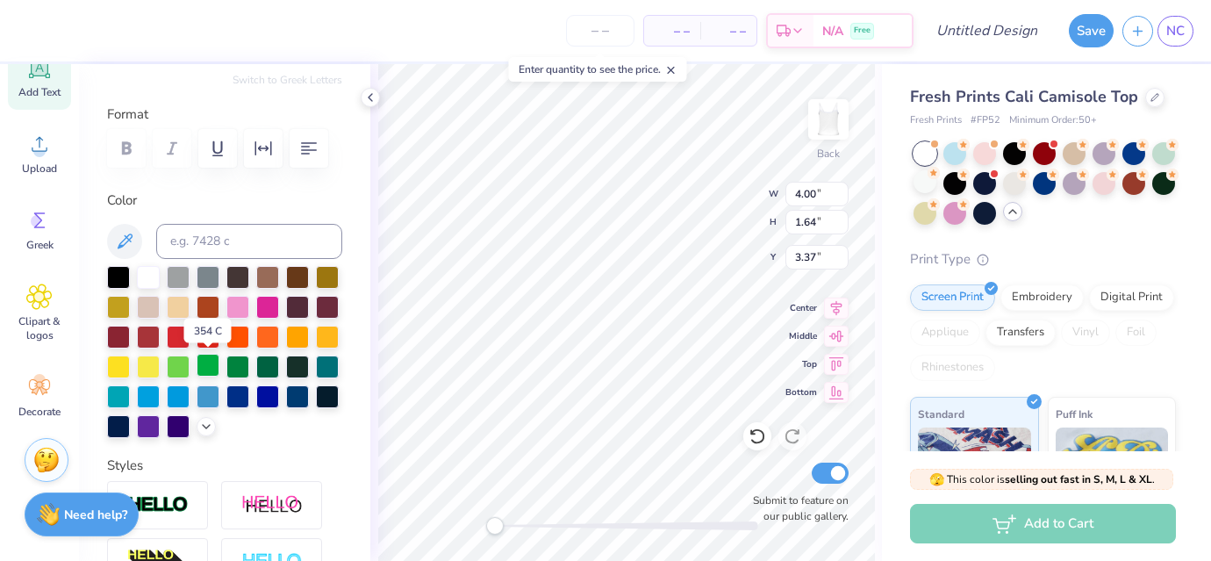
click at [209, 366] on div at bounding box center [208, 365] width 23 height 23
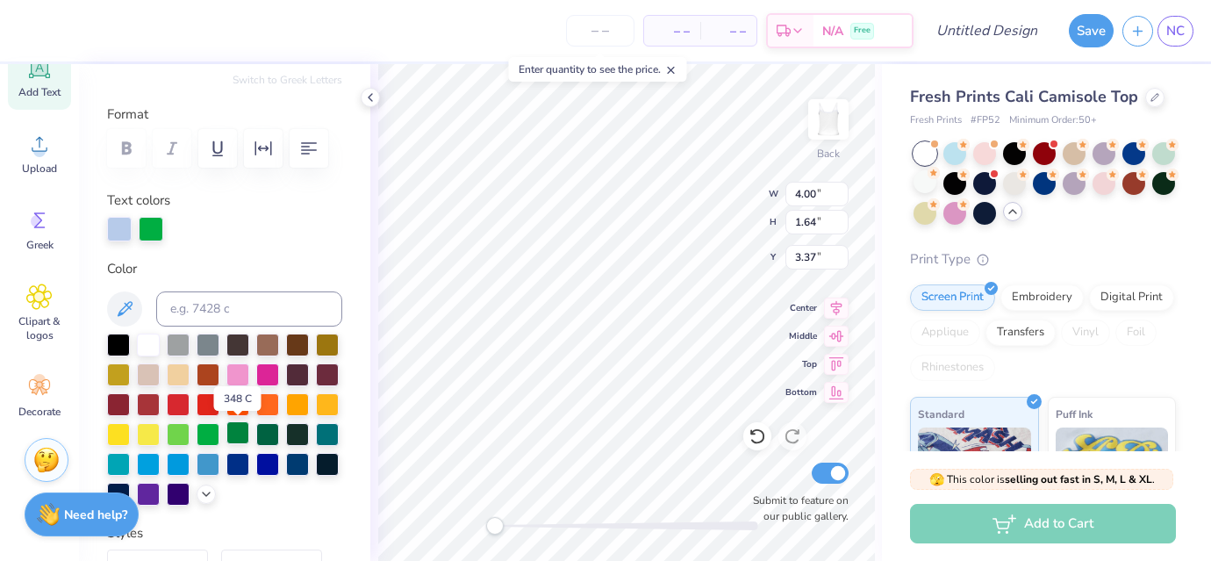
click at [235, 431] on div at bounding box center [237, 432] width 23 height 23
click at [324, 404] on div at bounding box center [327, 402] width 23 height 23
click at [328, 433] on div at bounding box center [327, 432] width 23 height 23
click at [119, 408] on div at bounding box center [118, 402] width 23 height 23
click at [215, 395] on div at bounding box center [208, 402] width 23 height 23
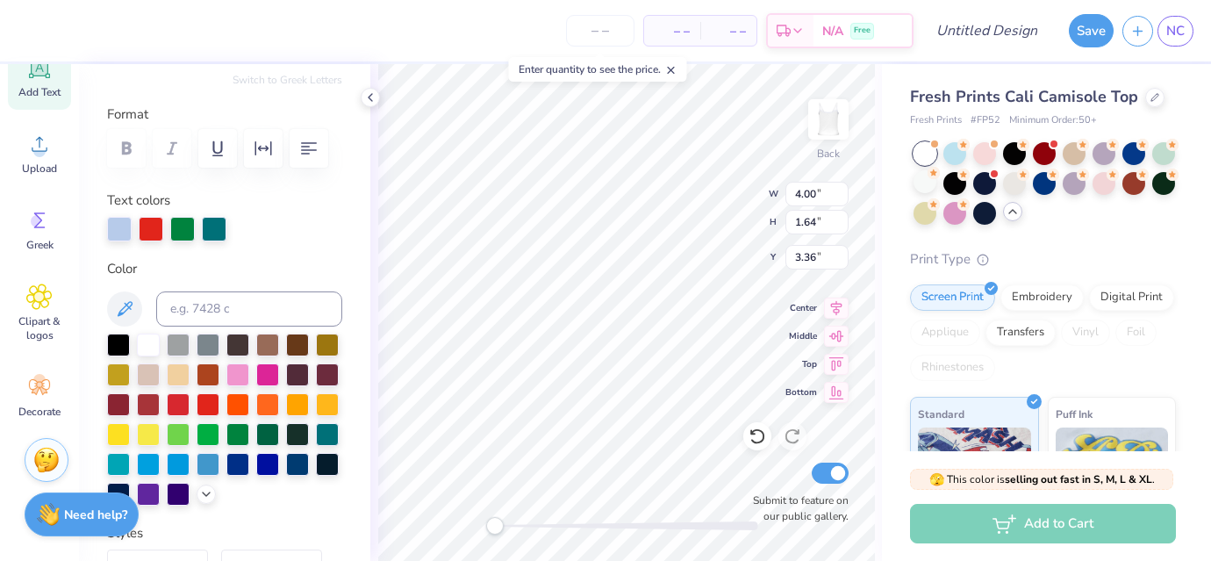
scroll to position [0, 0]
click at [328, 412] on div at bounding box center [327, 402] width 23 height 23
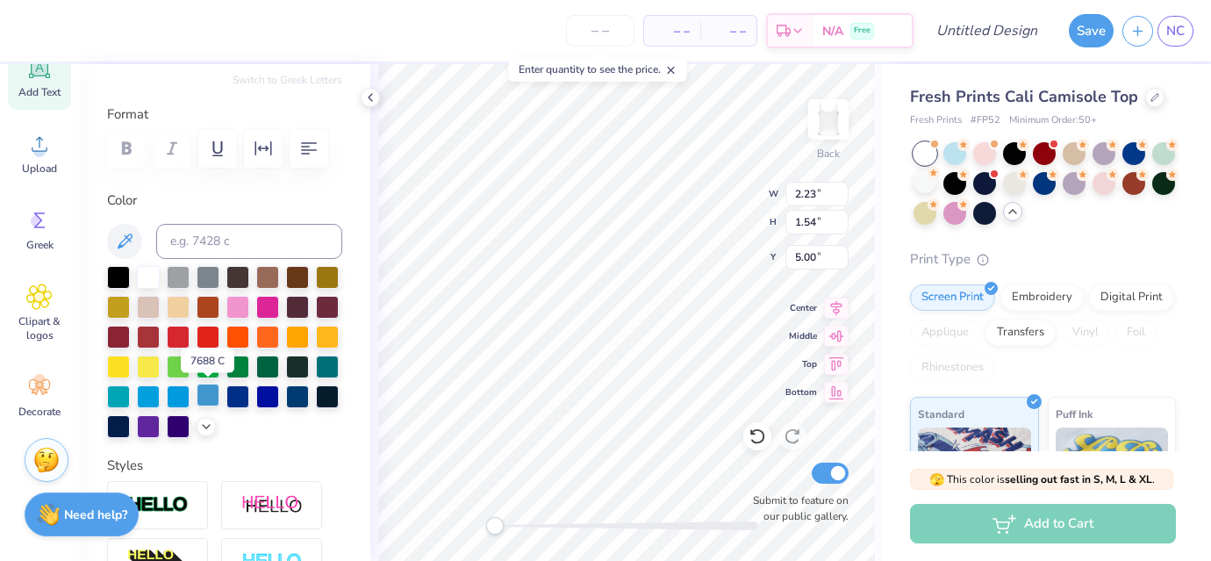
click at [204, 400] on div at bounding box center [208, 395] width 23 height 23
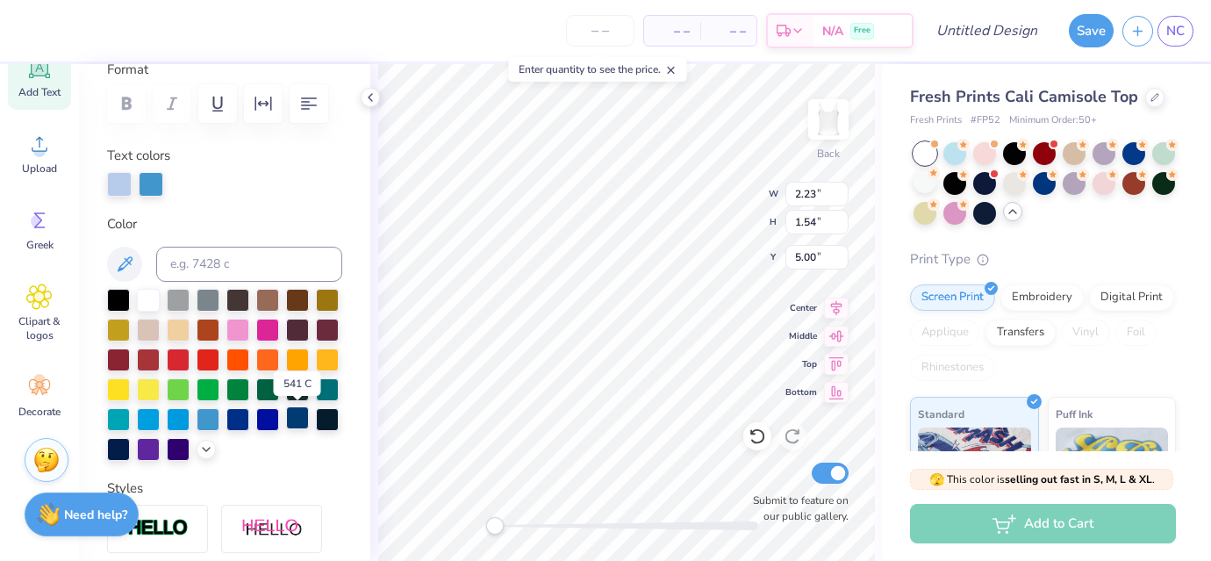
scroll to position [256, 0]
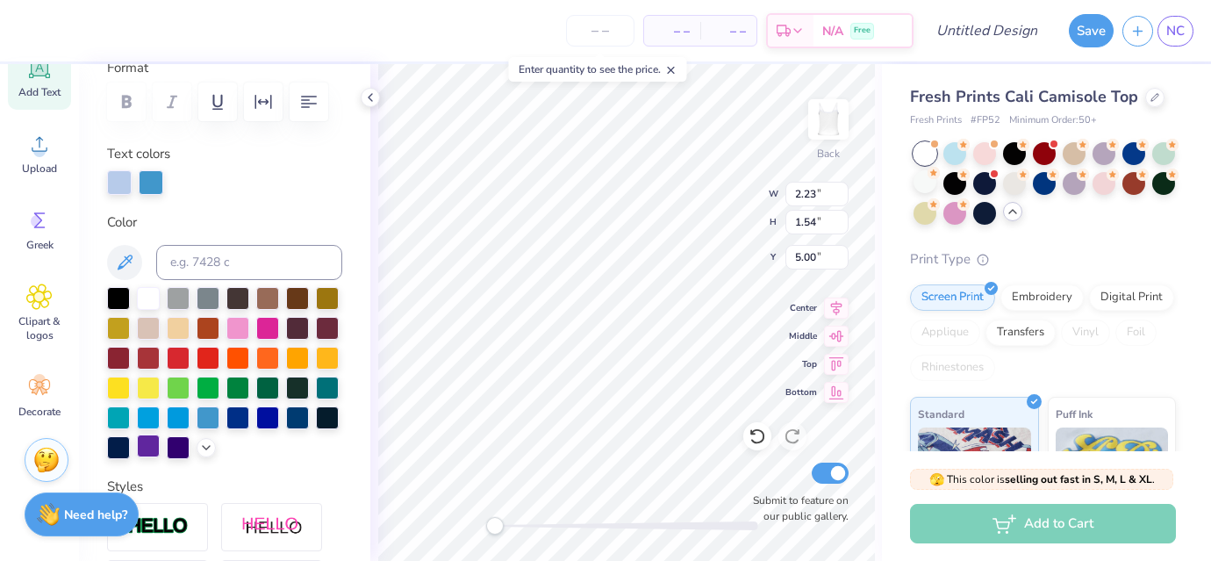
click at [153, 447] on div at bounding box center [148, 445] width 23 height 23
click at [232, 323] on div at bounding box center [237, 326] width 23 height 23
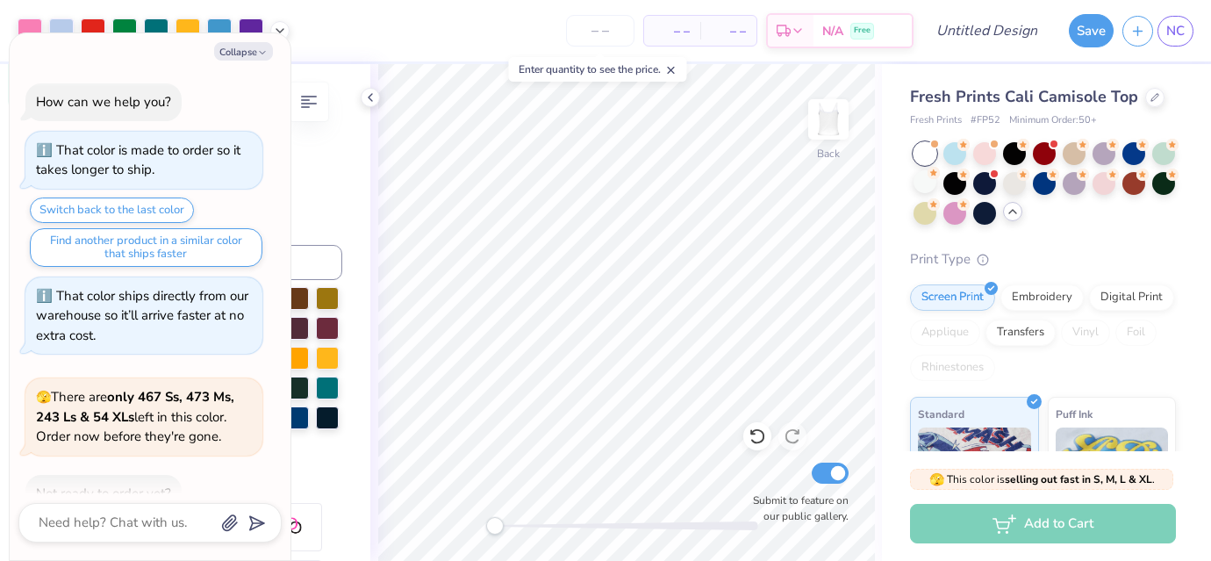
scroll to position [276, 0]
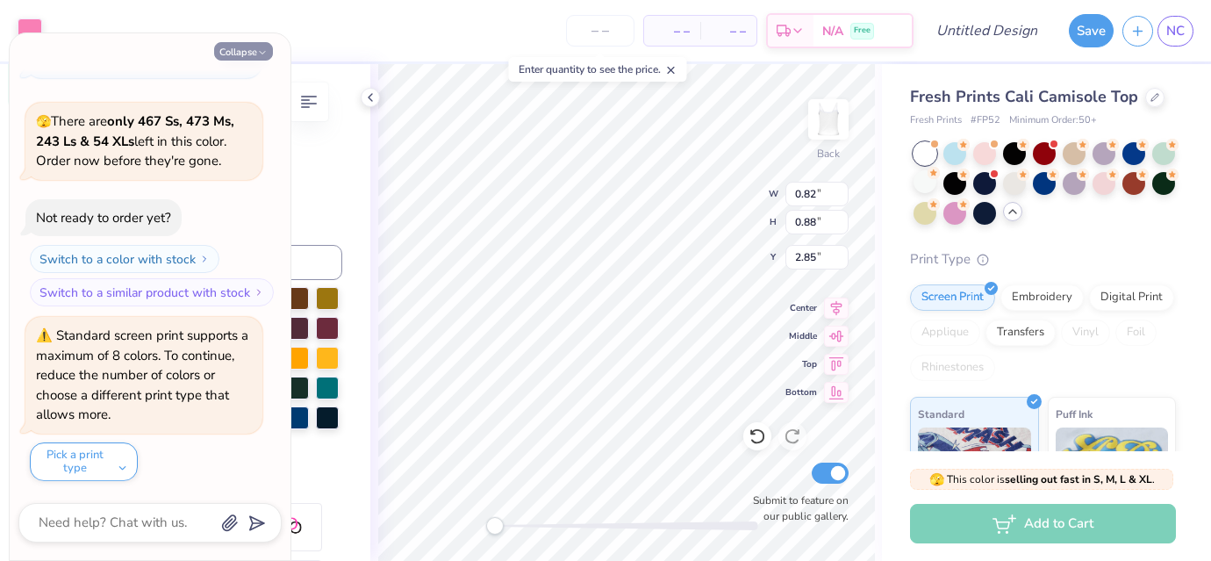
click at [255, 43] on button "Collapse" at bounding box center [243, 51] width 59 height 18
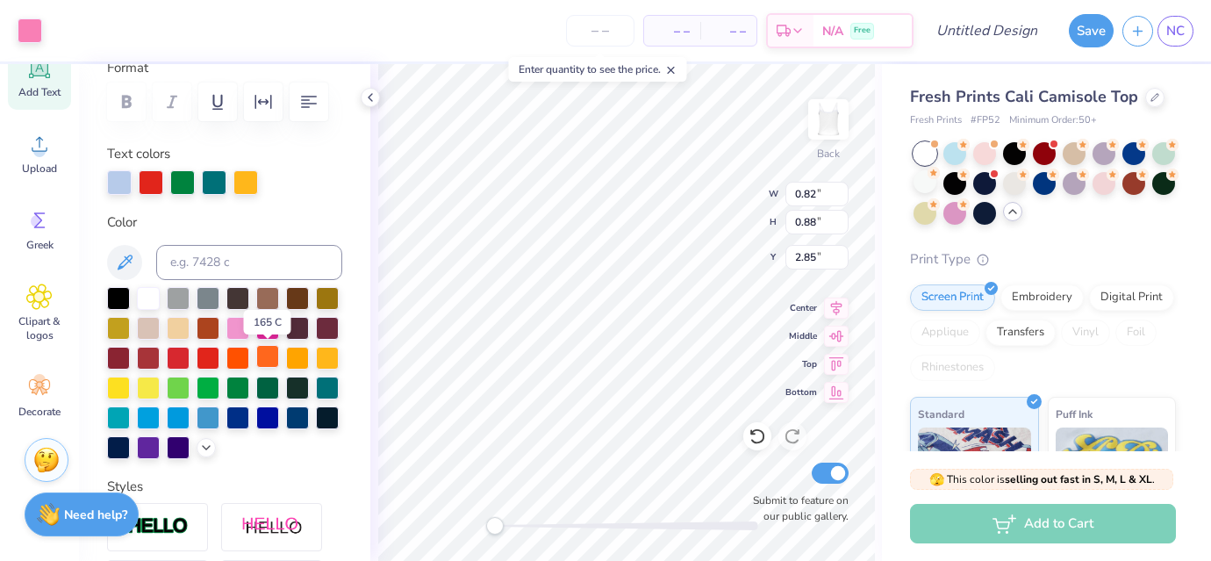
click at [262, 362] on div at bounding box center [267, 356] width 23 height 23
click at [754, 439] on icon at bounding box center [758, 436] width 18 height 18
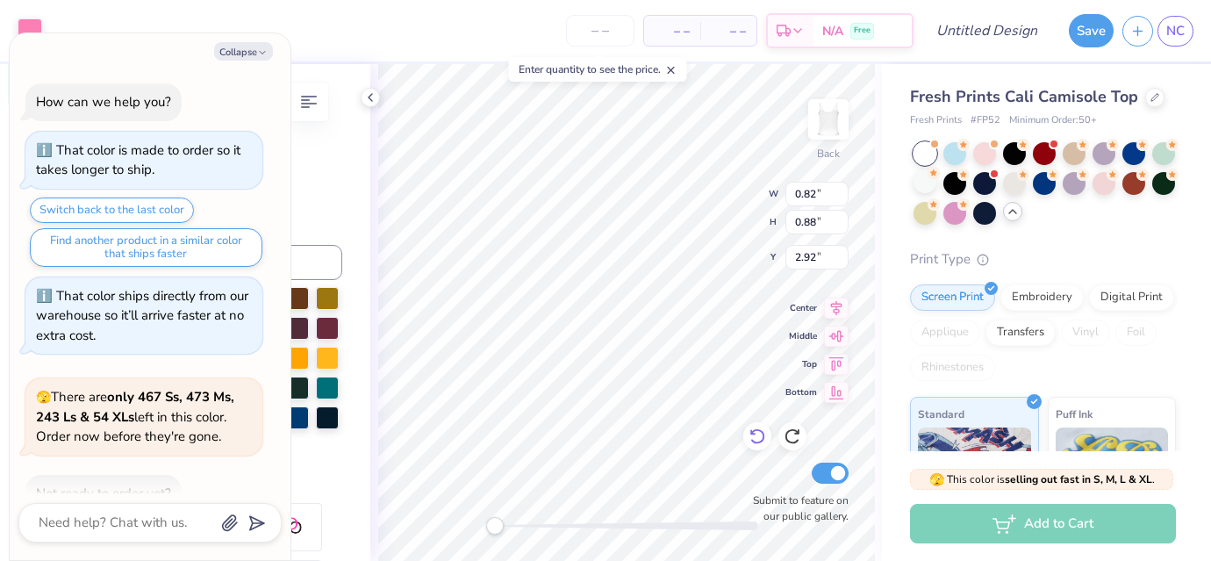
type textarea "x"
type input "2.92"
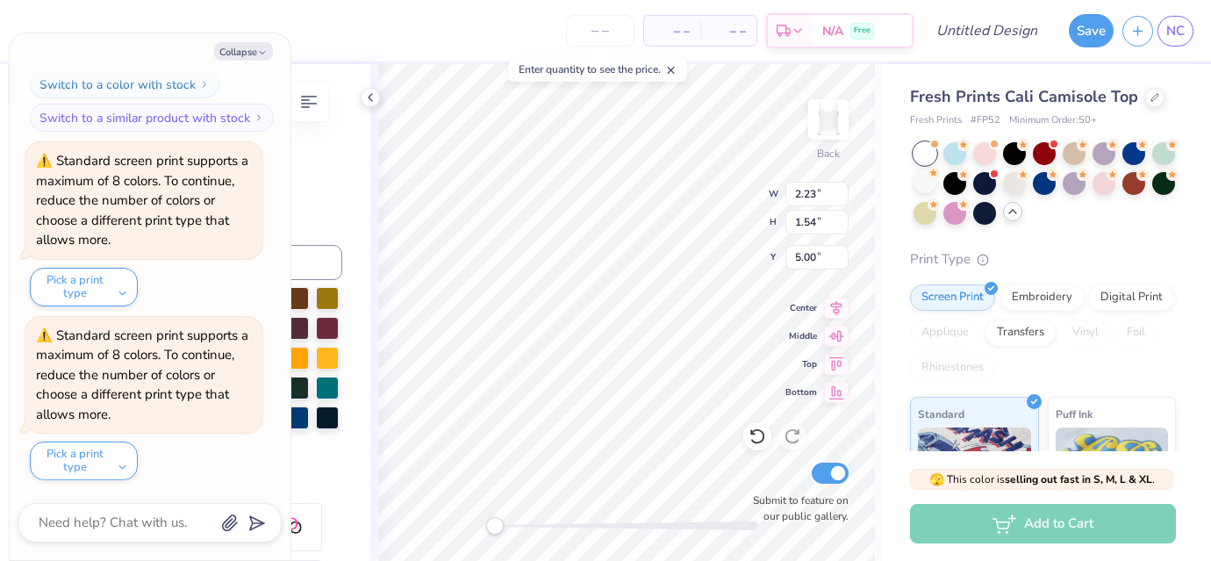
click at [246, 49] on button "Collapse" at bounding box center [243, 51] width 59 height 18
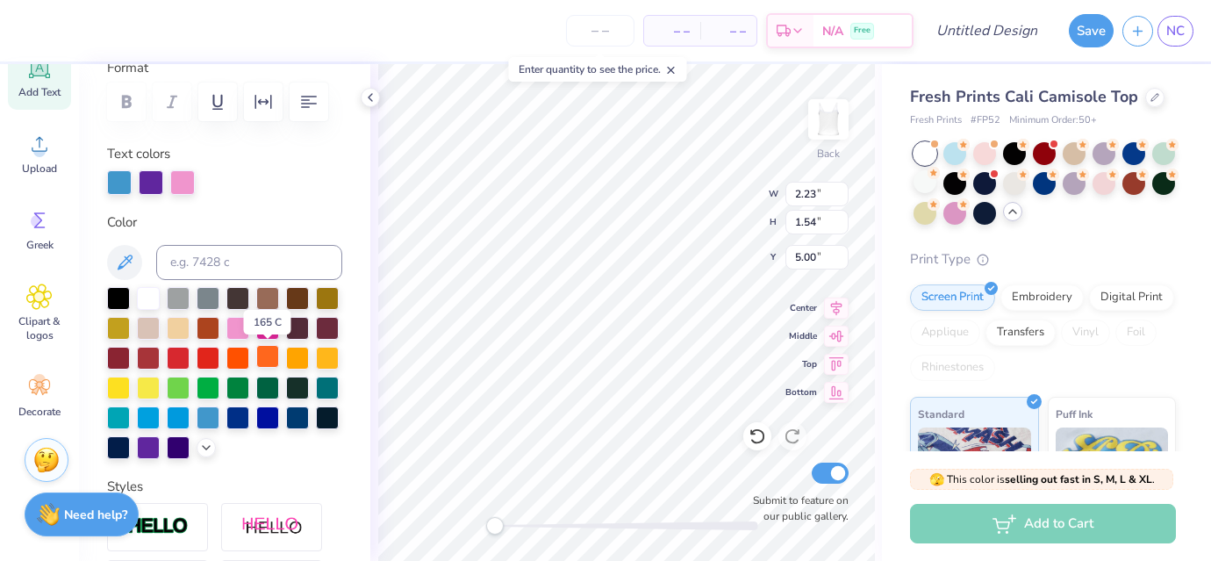
click at [268, 355] on div at bounding box center [267, 356] width 23 height 23
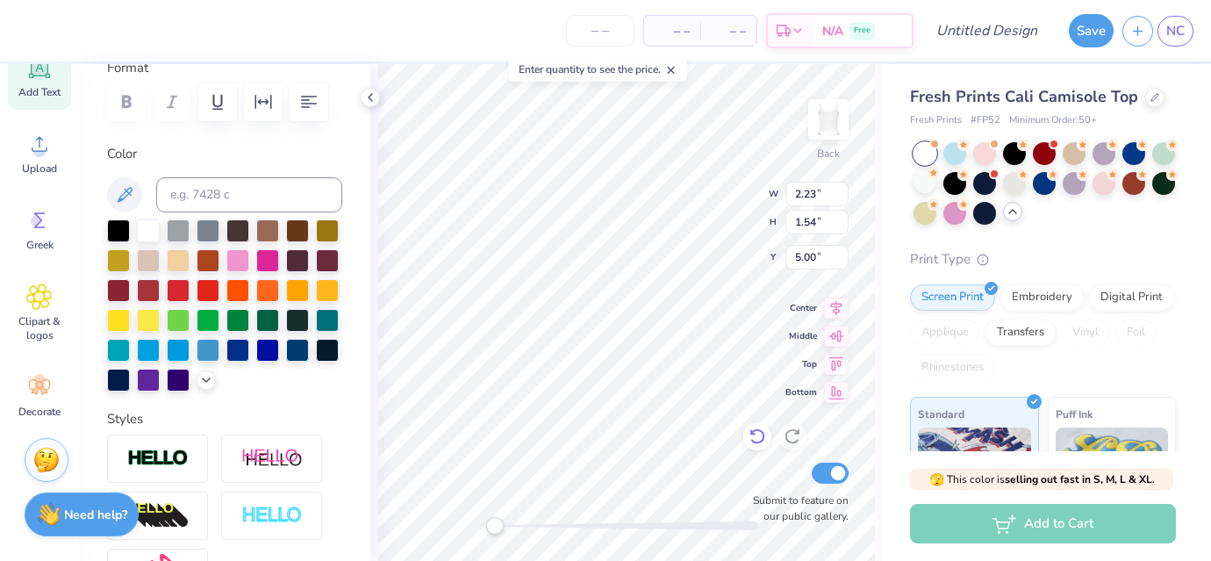
click at [760, 441] on icon at bounding box center [757, 437] width 15 height 16
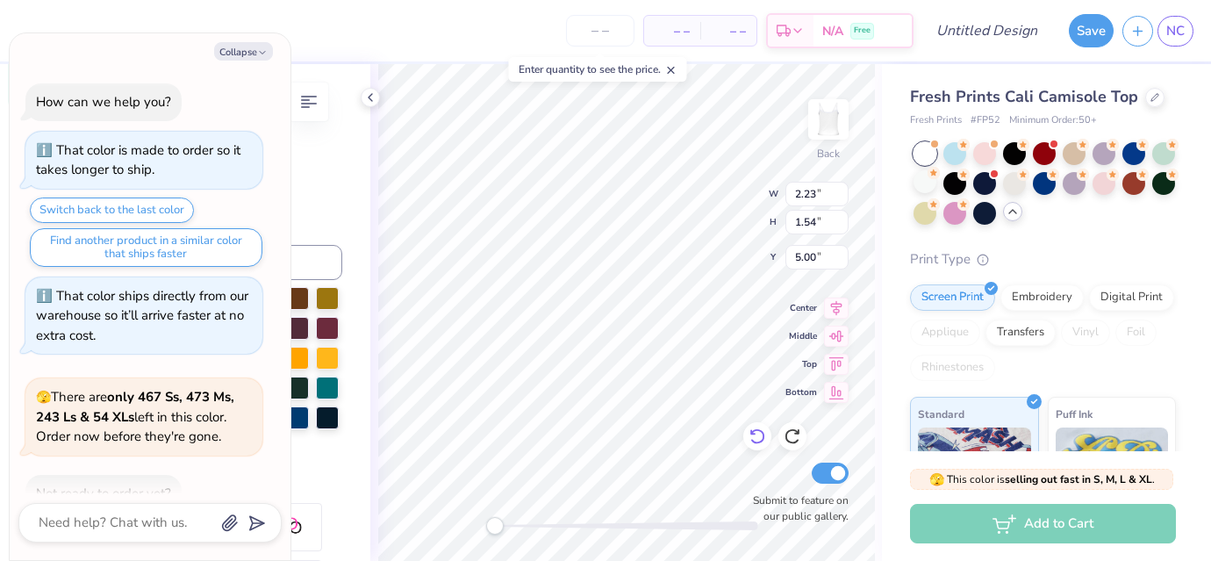
scroll to position [624, 0]
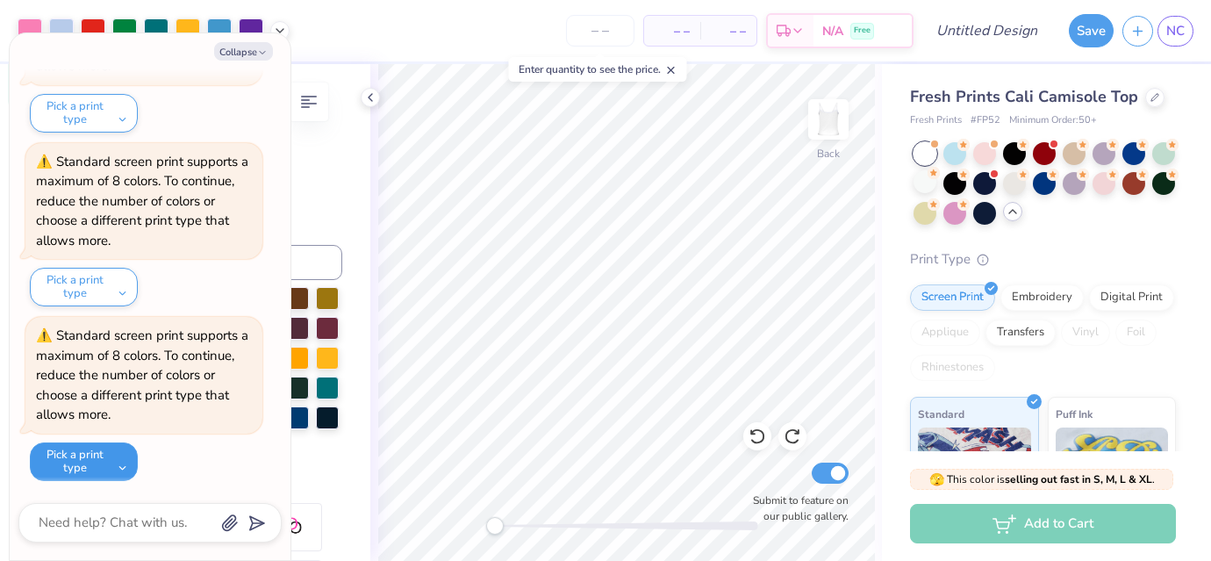
click at [75, 468] on button "Pick a print type" at bounding box center [84, 461] width 108 height 39
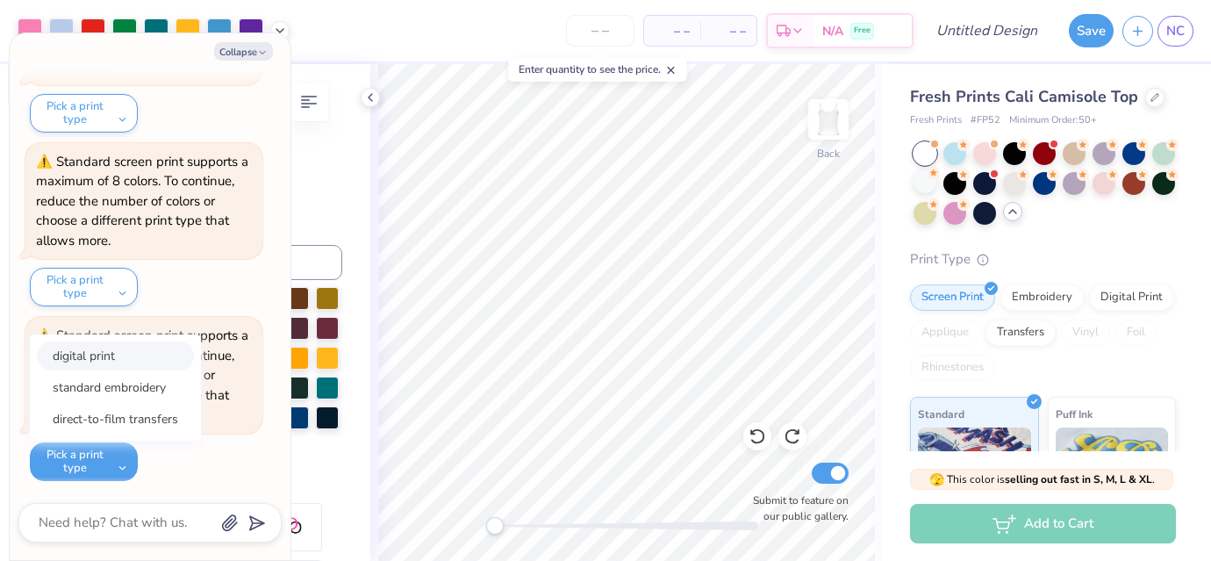
click at [66, 354] on button "digital print" at bounding box center [115, 355] width 157 height 29
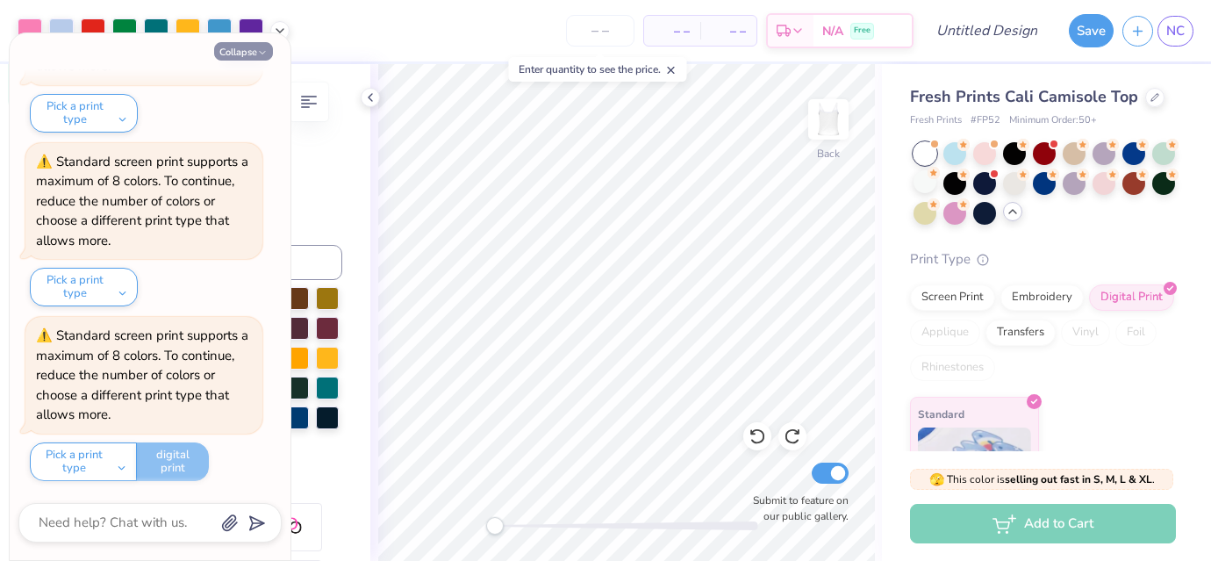
click at [244, 49] on button "Collapse" at bounding box center [243, 51] width 59 height 18
type textarea "x"
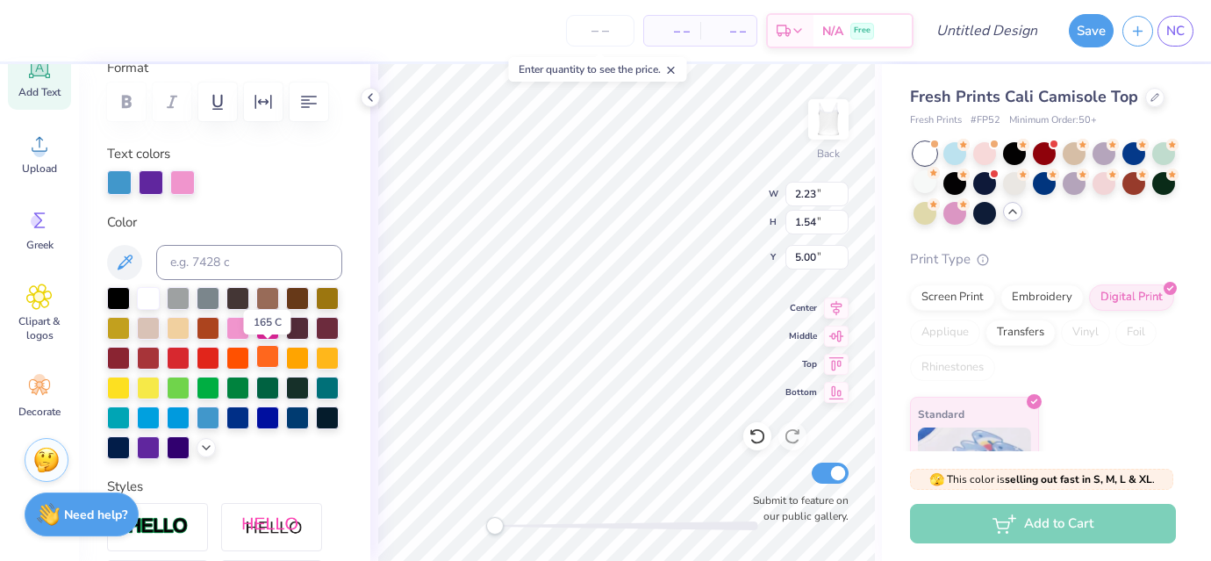
click at [267, 356] on div at bounding box center [267, 356] width 23 height 23
type input "4.00"
type input "1.64"
type input "3.36"
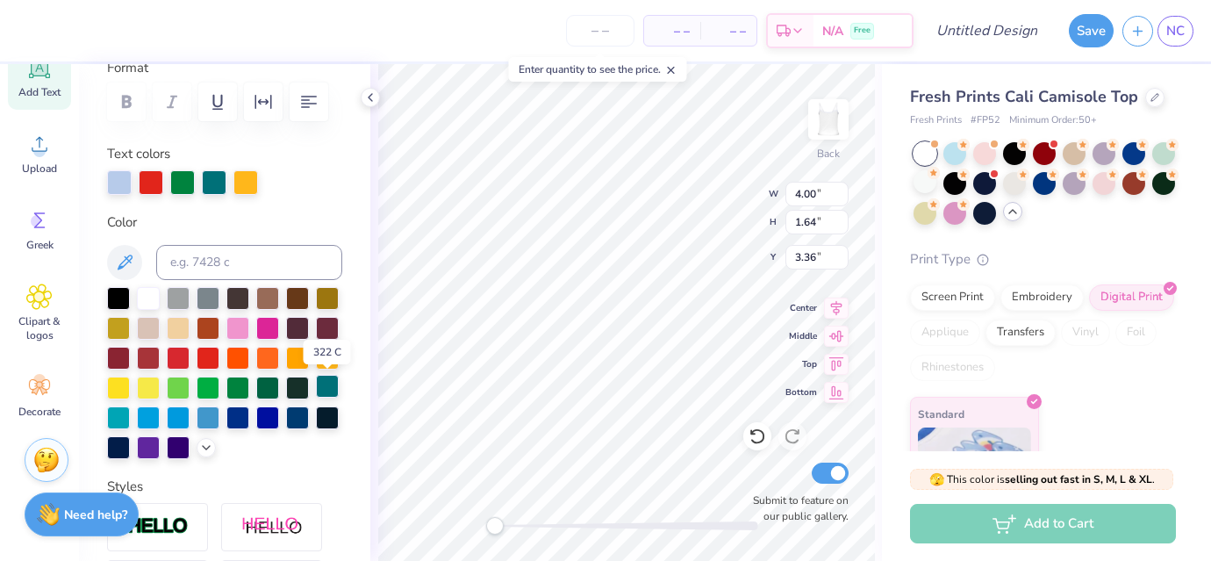
click at [325, 389] on div at bounding box center [327, 386] width 23 height 23
click at [206, 321] on div at bounding box center [208, 326] width 23 height 23
click at [754, 441] on icon at bounding box center [758, 436] width 18 height 18
click at [26, 24] on div at bounding box center [30, 29] width 25 height 25
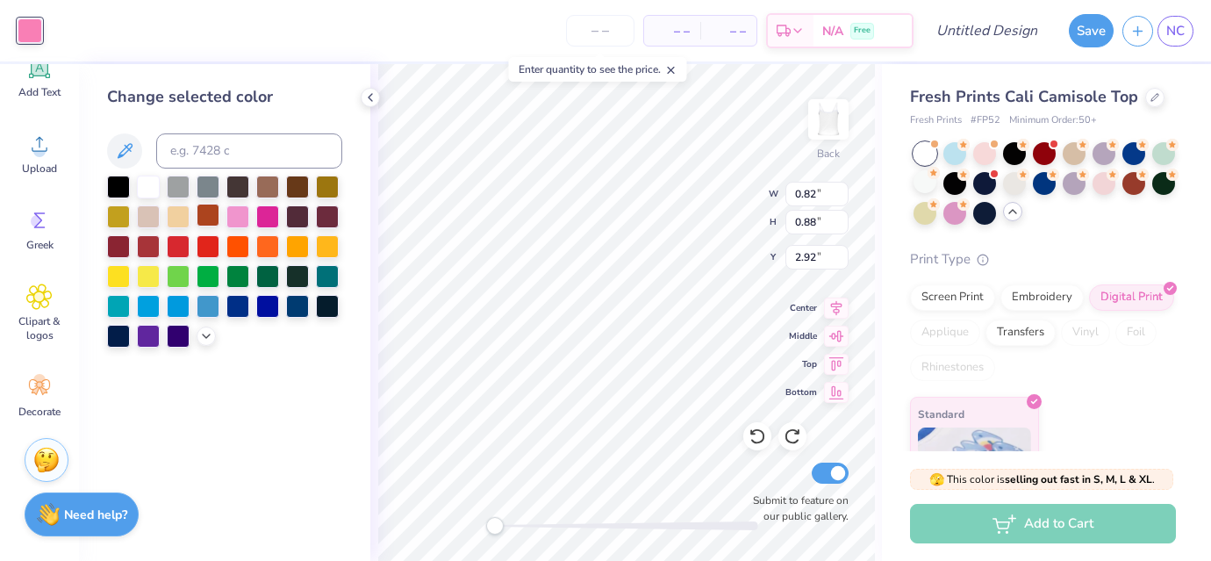
click at [204, 212] on div at bounding box center [208, 215] width 23 height 23
click at [145, 272] on div at bounding box center [148, 274] width 23 height 23
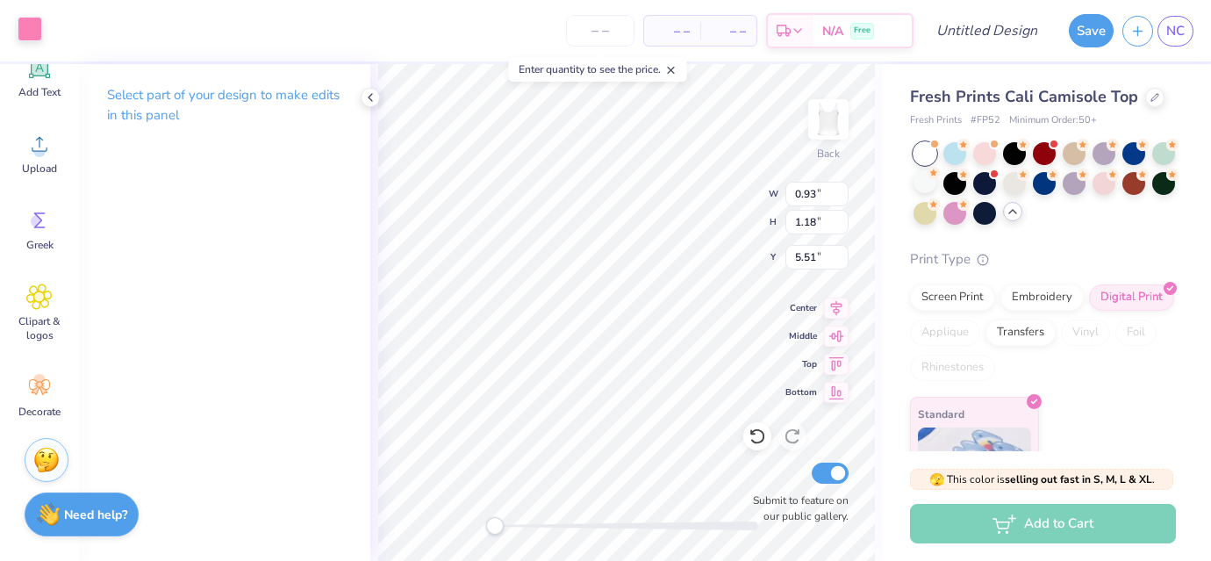
click at [34, 30] on div at bounding box center [30, 29] width 25 height 25
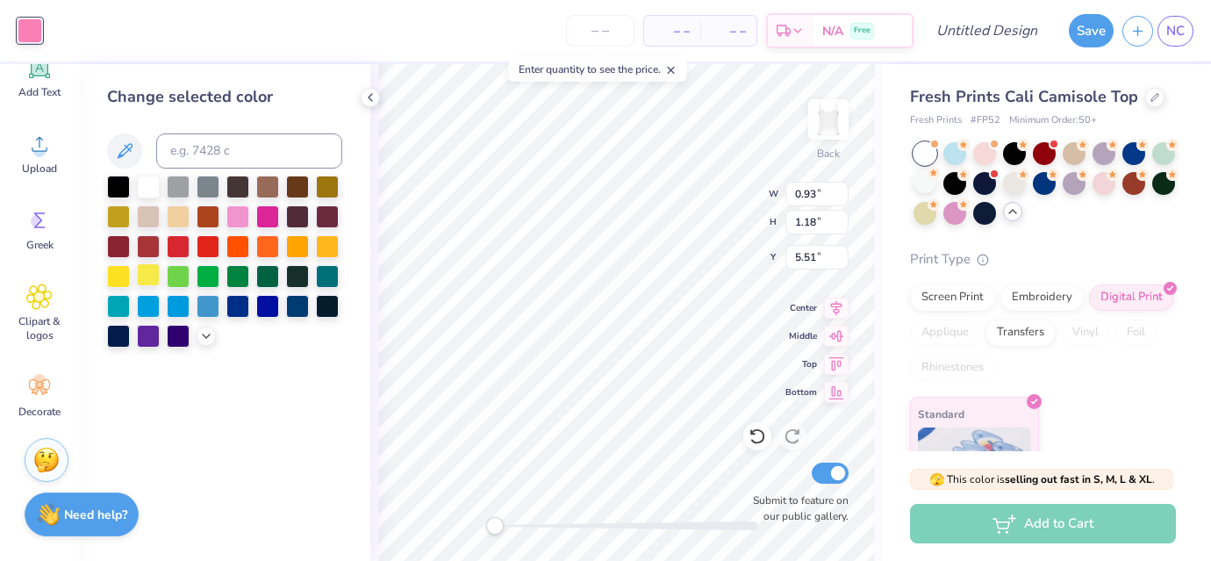
click at [144, 269] on div at bounding box center [148, 274] width 23 height 23
type input "5.36"
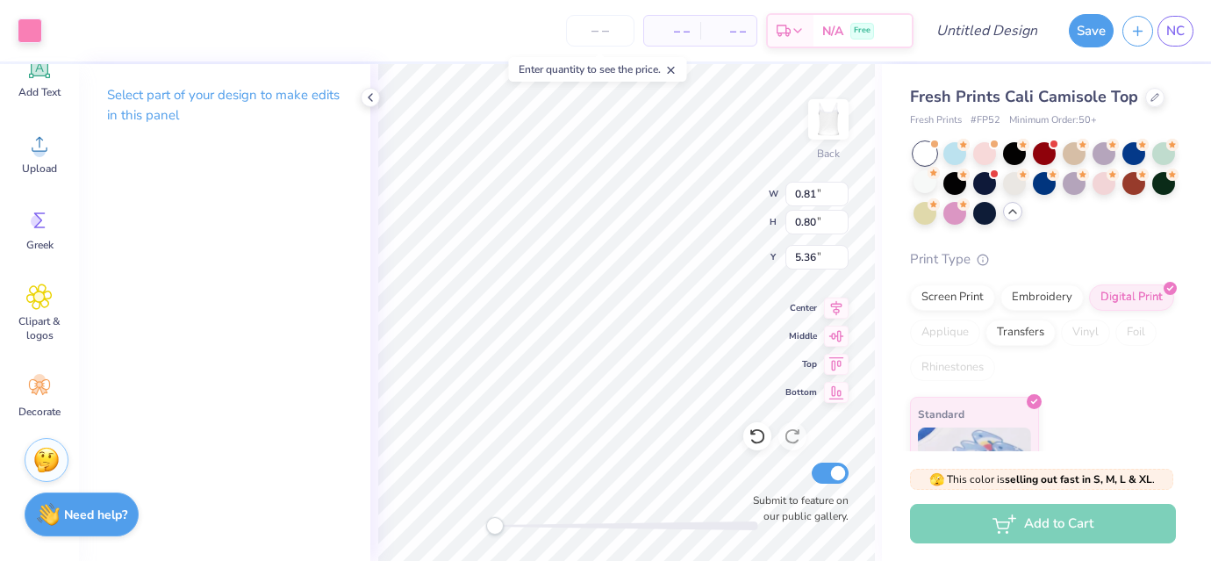
type input "0.81"
type input "0.80"
type input "3.36"
click at [25, 23] on div at bounding box center [30, 29] width 25 height 25
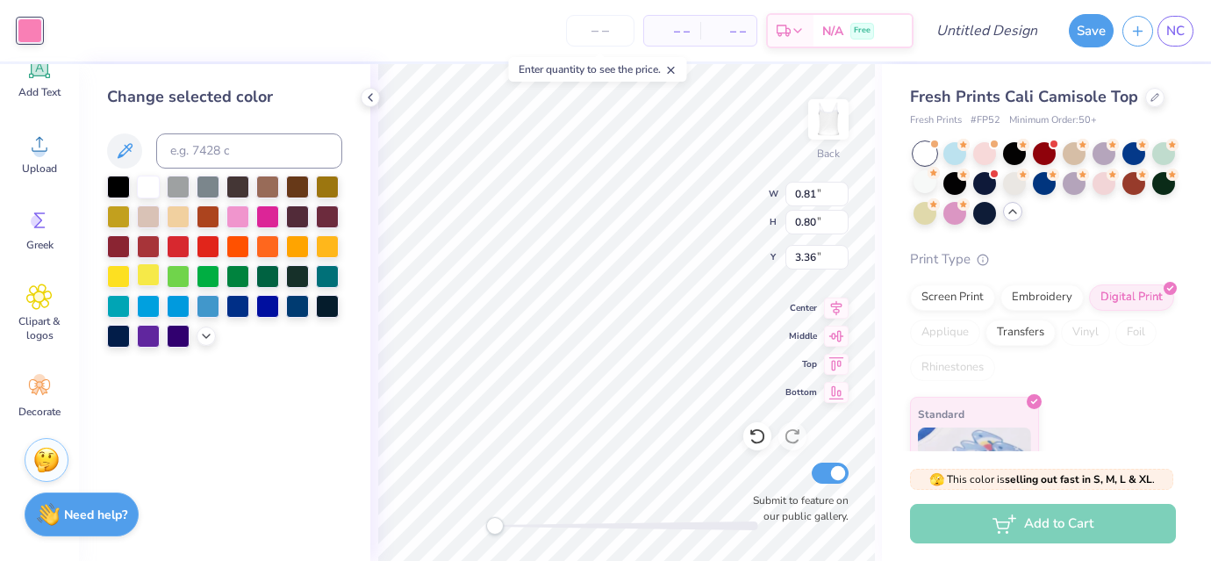
click at [146, 268] on div at bounding box center [148, 274] width 23 height 23
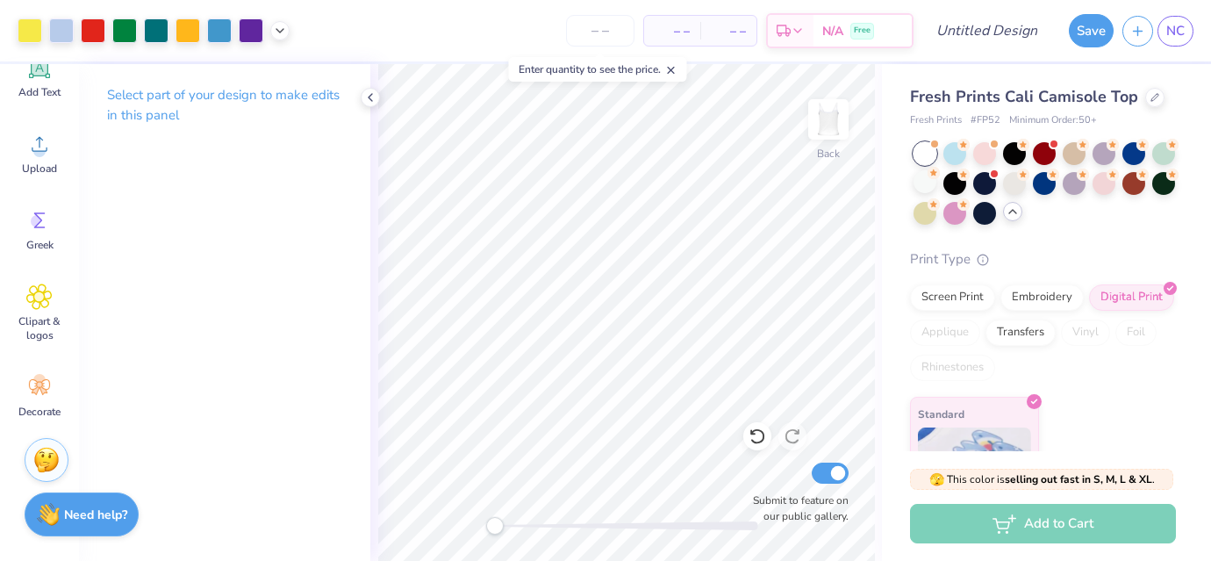
click at [670, 29] on span "– –" at bounding box center [672, 31] width 35 height 18
click at [596, 31] on input "number" at bounding box center [600, 31] width 68 height 32
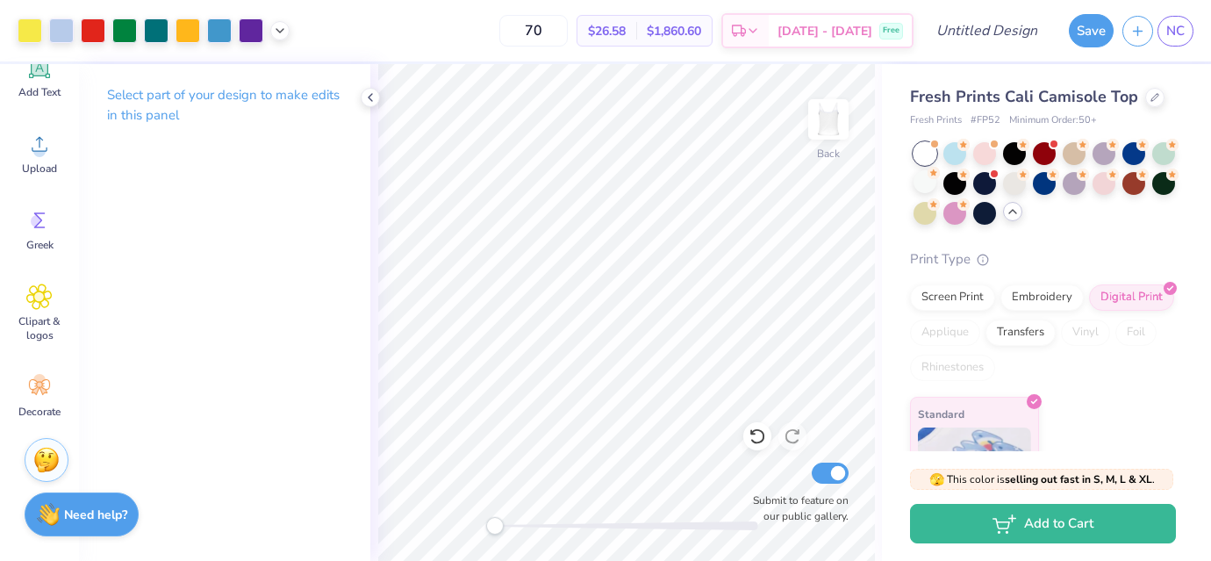
type input "70"
click at [973, 31] on input "Design Title" at bounding box center [1008, 30] width 86 height 35
type input "Philo Fall 25"
click at [1089, 33] on button "Save" at bounding box center [1091, 27] width 45 height 33
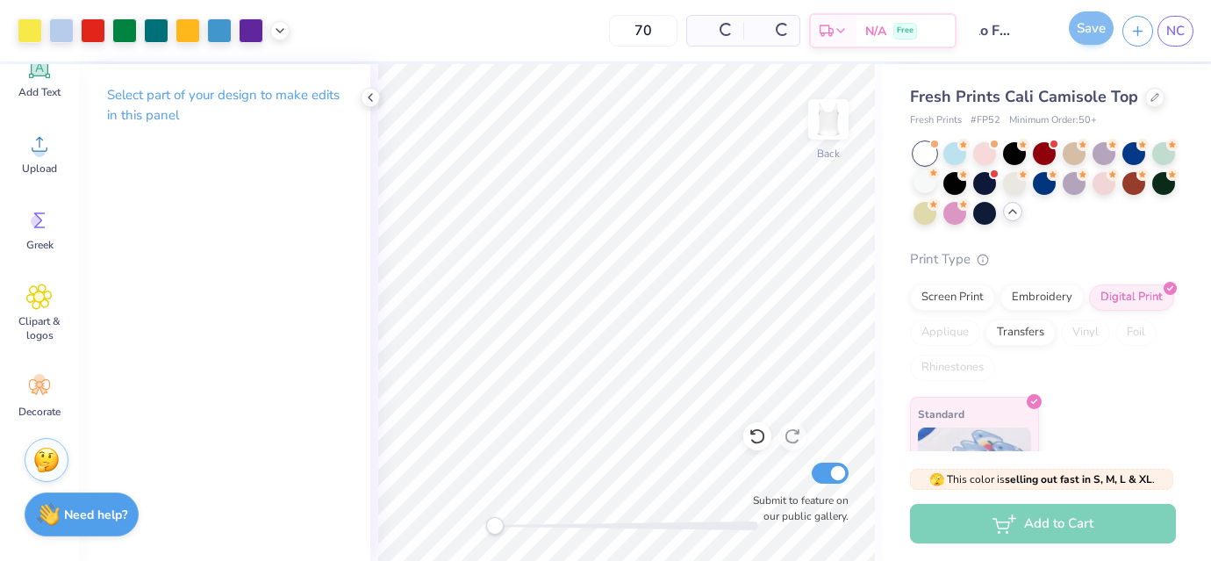
scroll to position [0, 0]
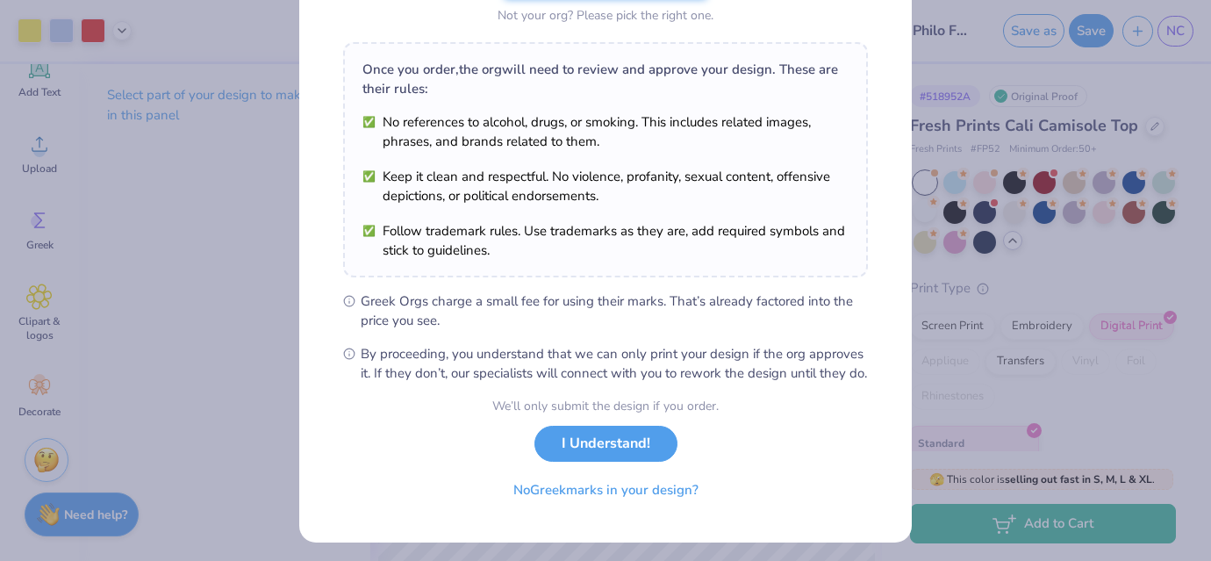
scroll to position [261, 0]
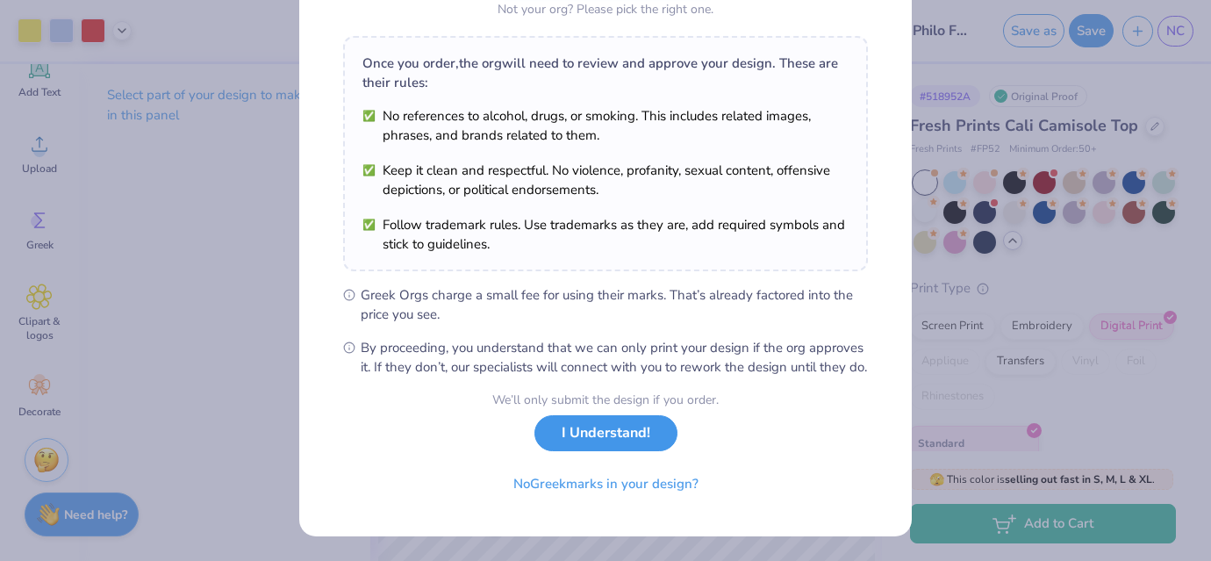
click at [589, 449] on button "I Understand!" at bounding box center [605, 433] width 143 height 36
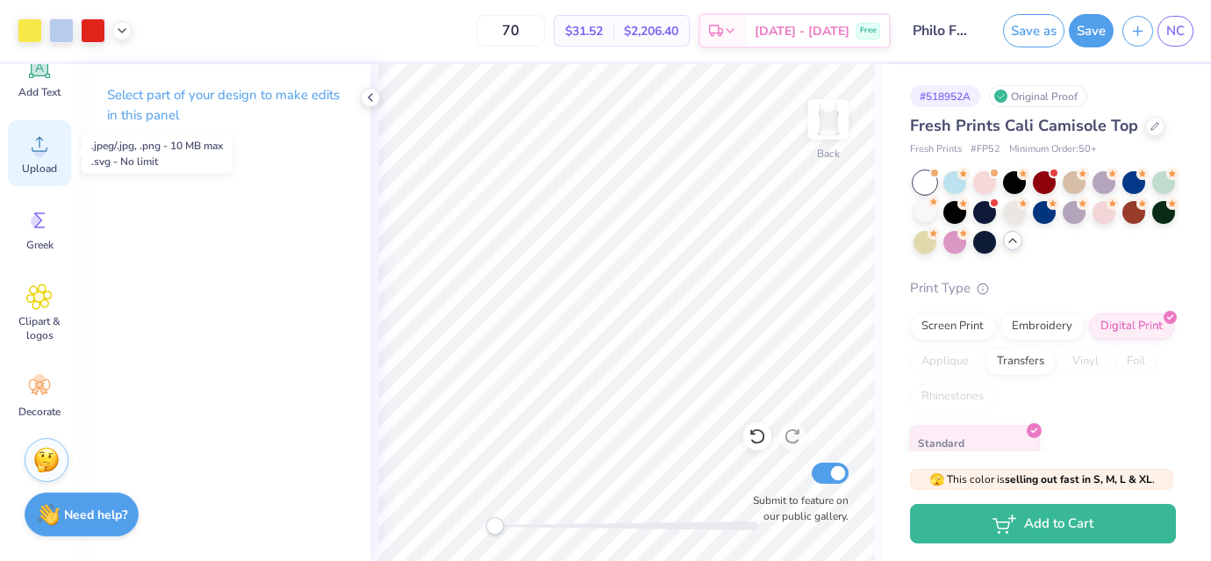
scroll to position [0, 0]
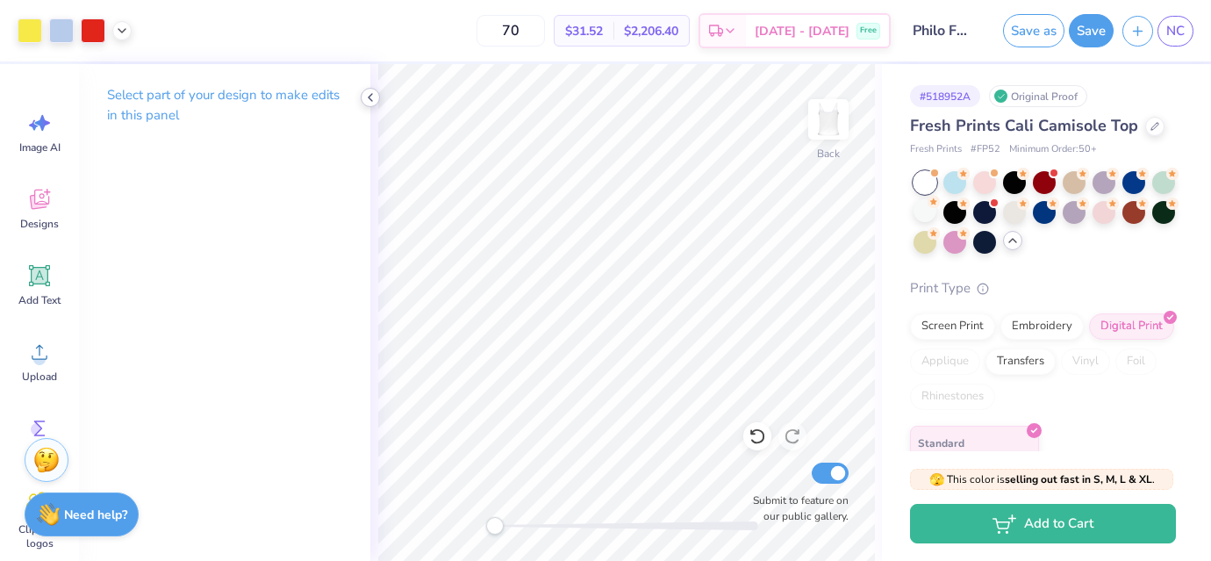
click at [370, 97] on icon at bounding box center [370, 97] width 14 height 14
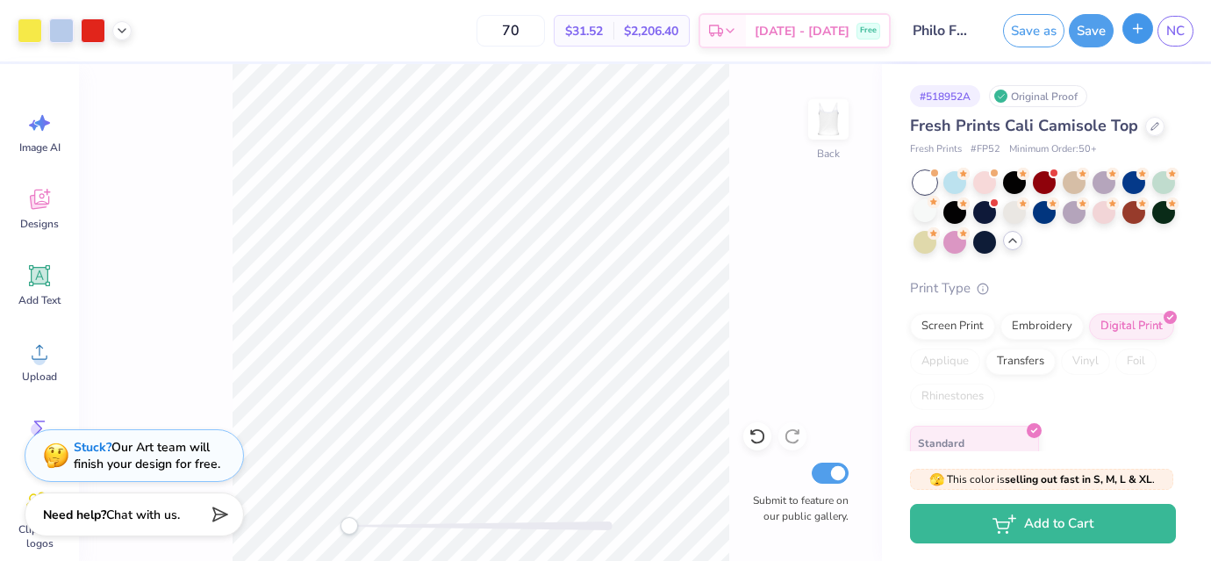
click at [1136, 33] on icon "button" at bounding box center [1137, 28] width 15 height 15
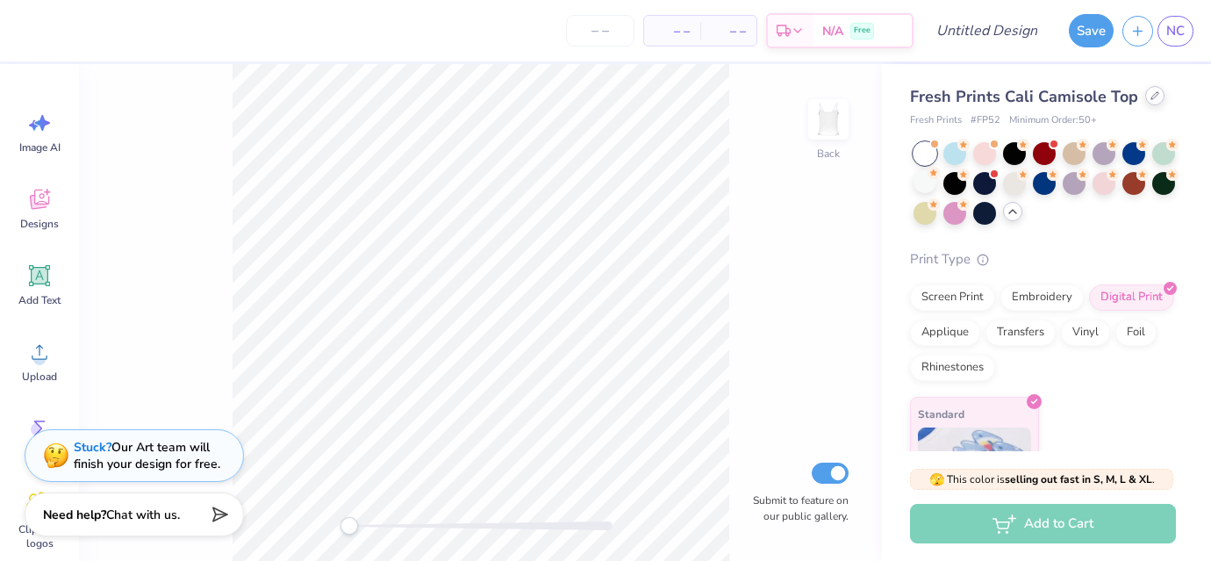
click at [1152, 93] on icon at bounding box center [1155, 95] width 9 height 9
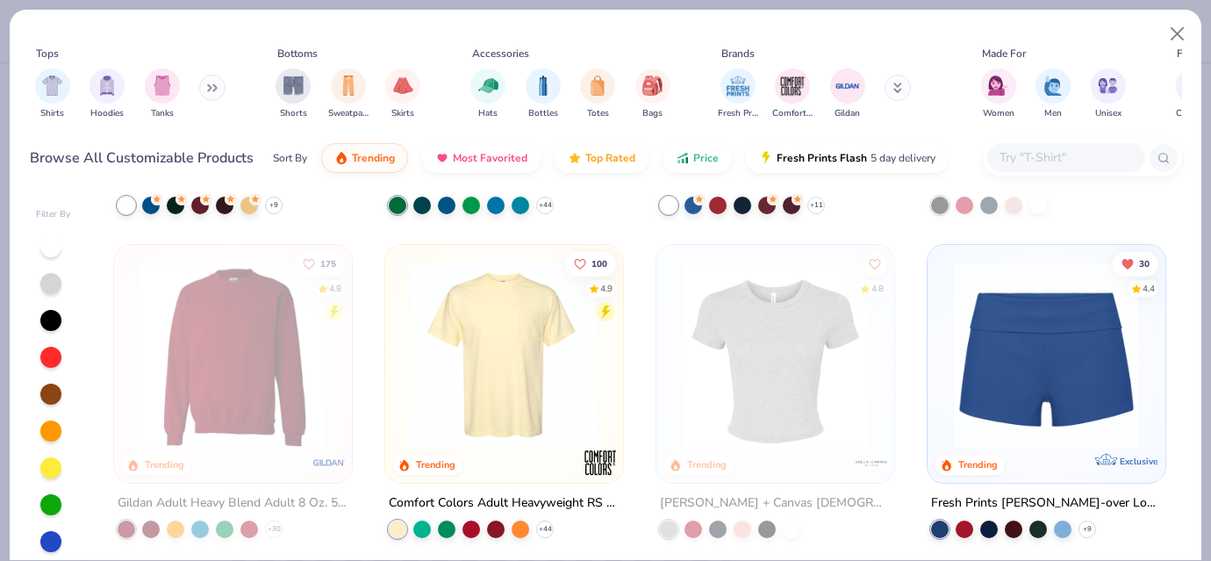
scroll to position [1001, 0]
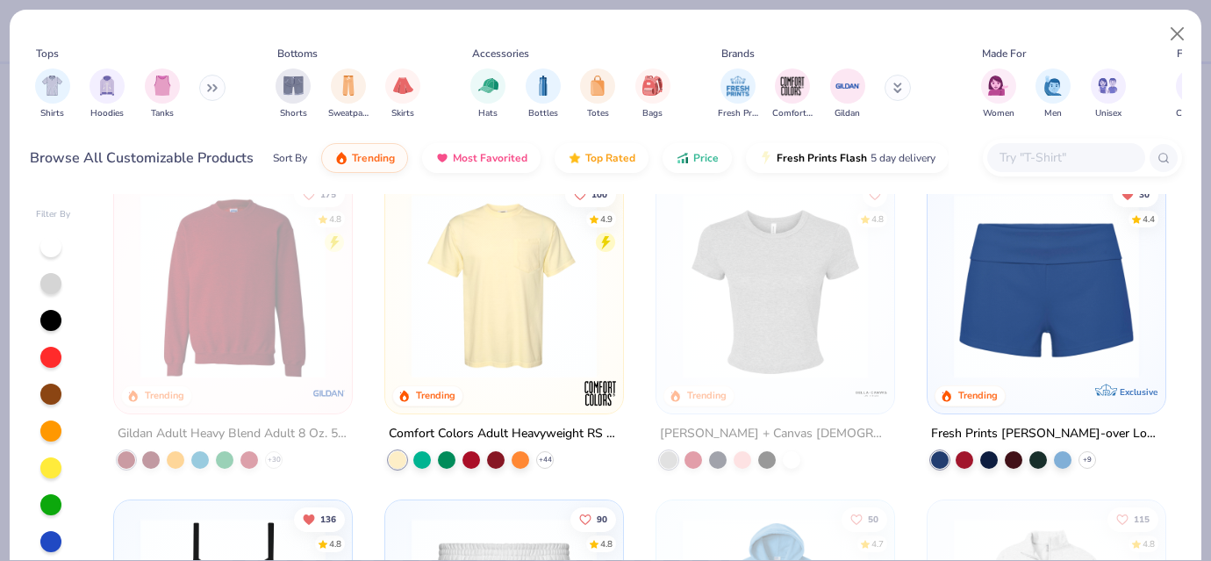
click at [498, 303] on img at bounding box center [504, 285] width 203 height 185
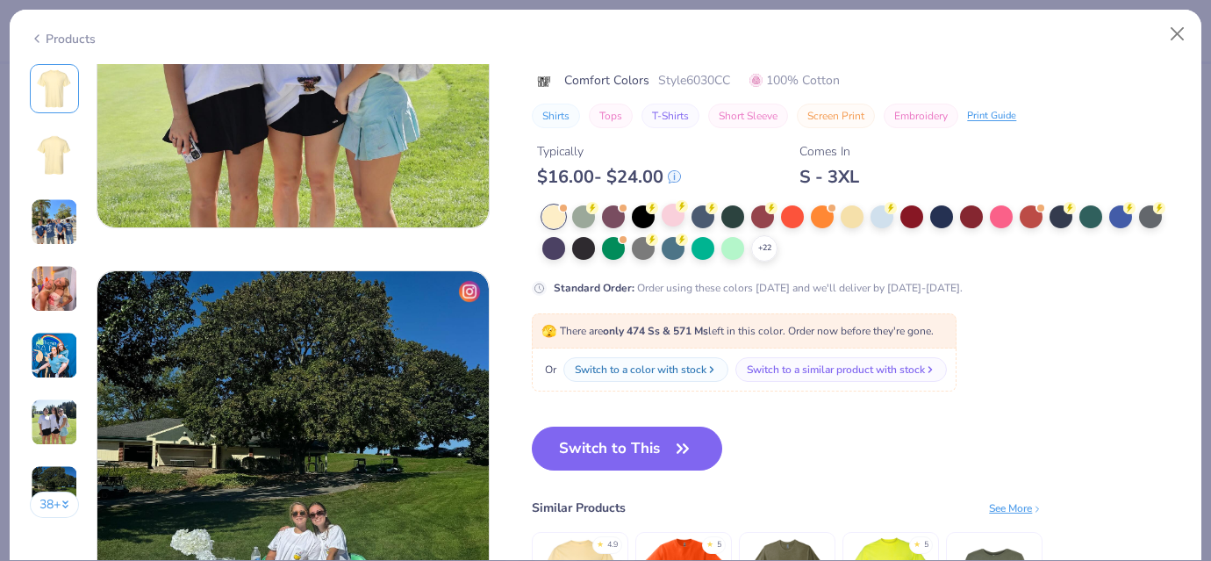
scroll to position [2420, 0]
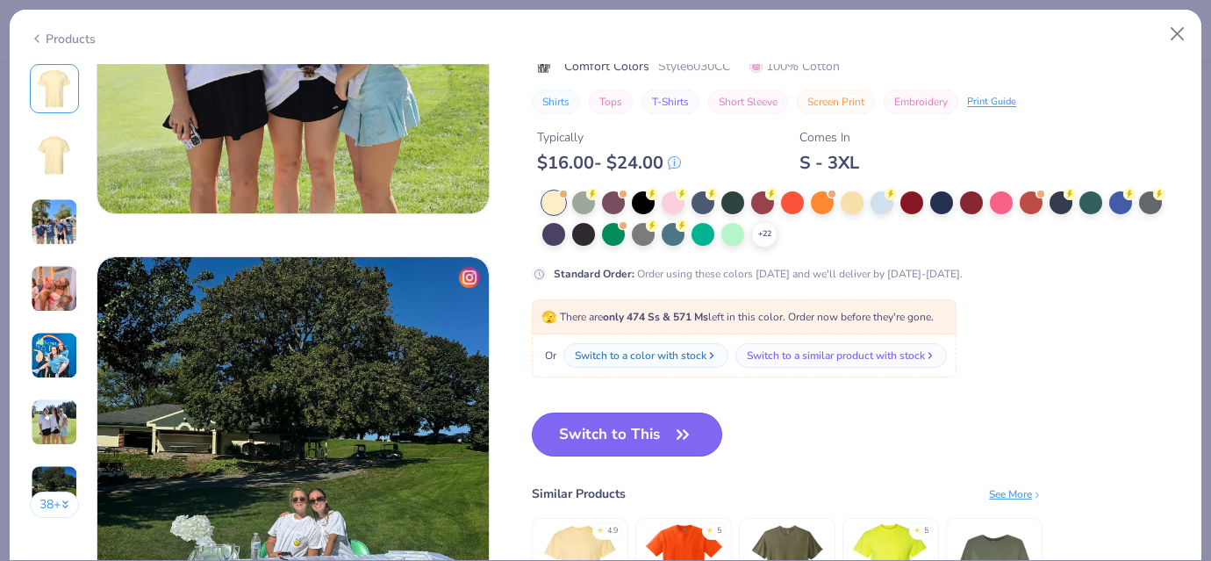
click at [594, 435] on button "Switch to This" at bounding box center [627, 434] width 190 height 44
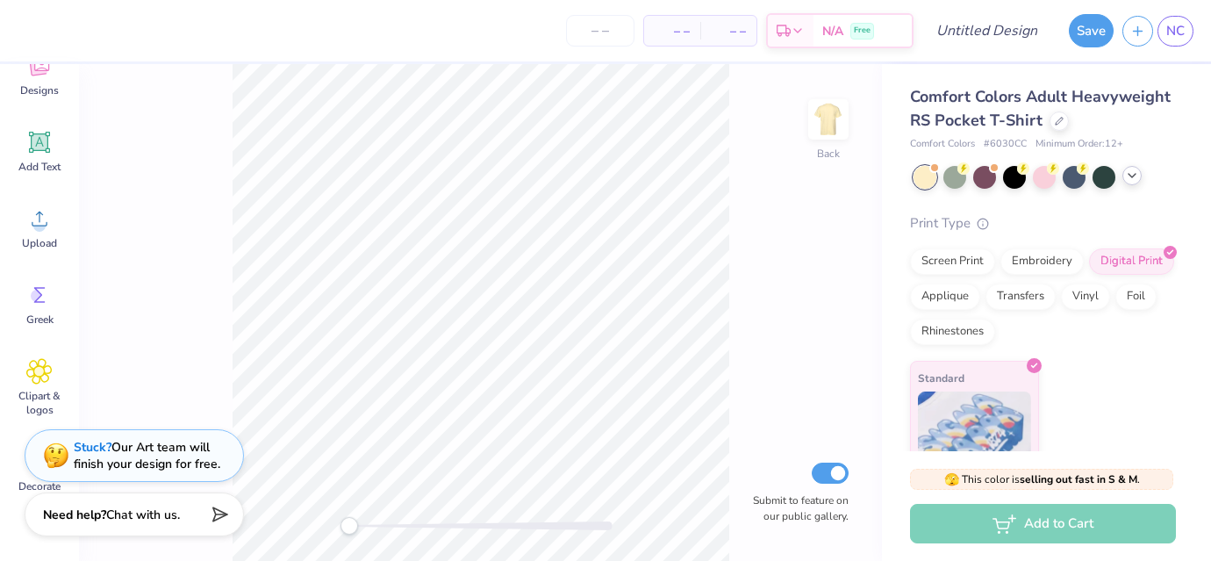
scroll to position [134, 0]
click at [45, 283] on icon at bounding box center [39, 294] width 26 height 26
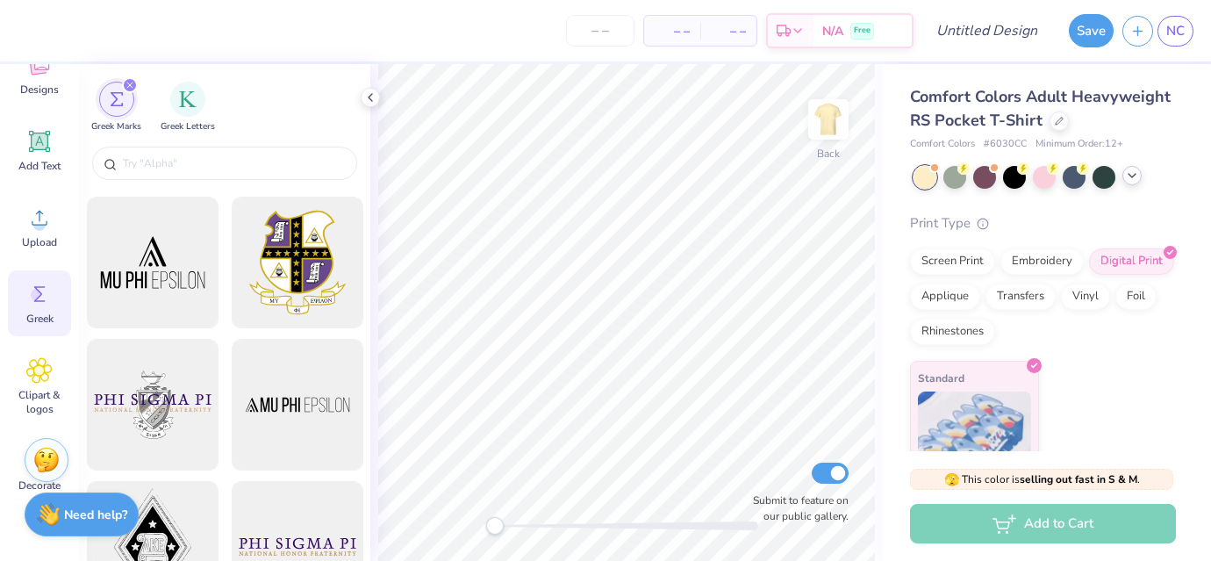
scroll to position [0, 0]
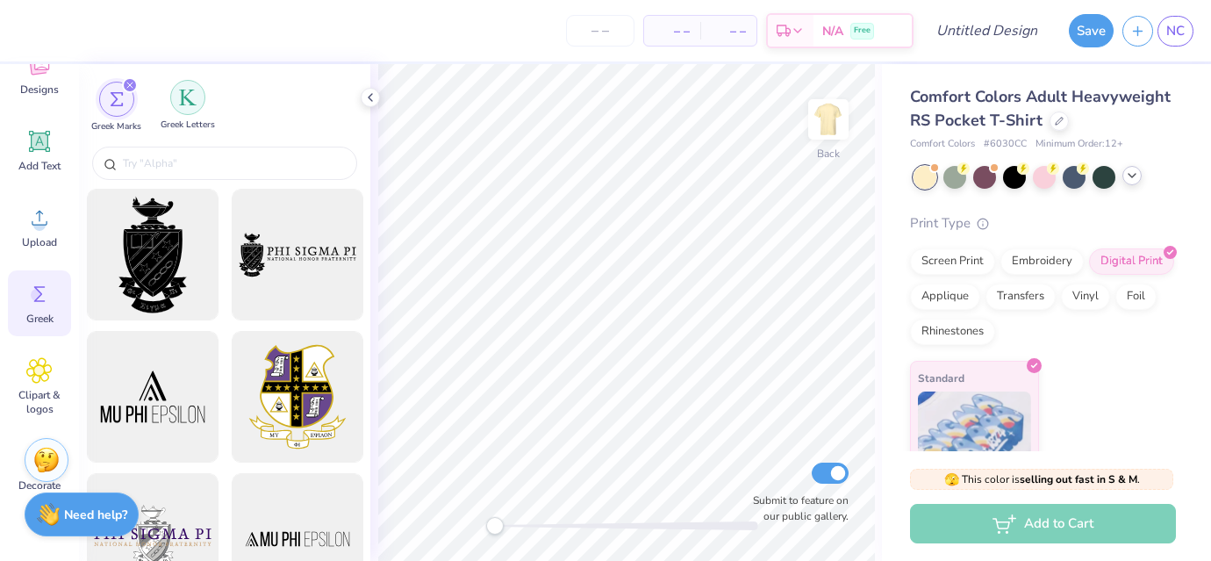
click at [189, 114] on div "filter for Greek Letters" at bounding box center [187, 97] width 35 height 35
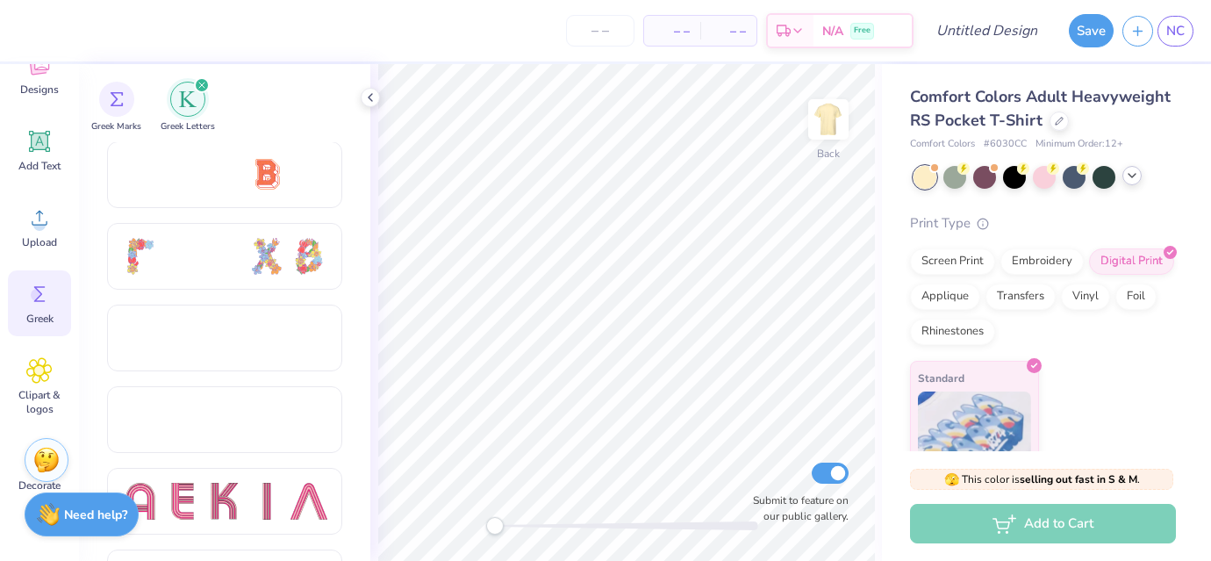
scroll to position [1335, 0]
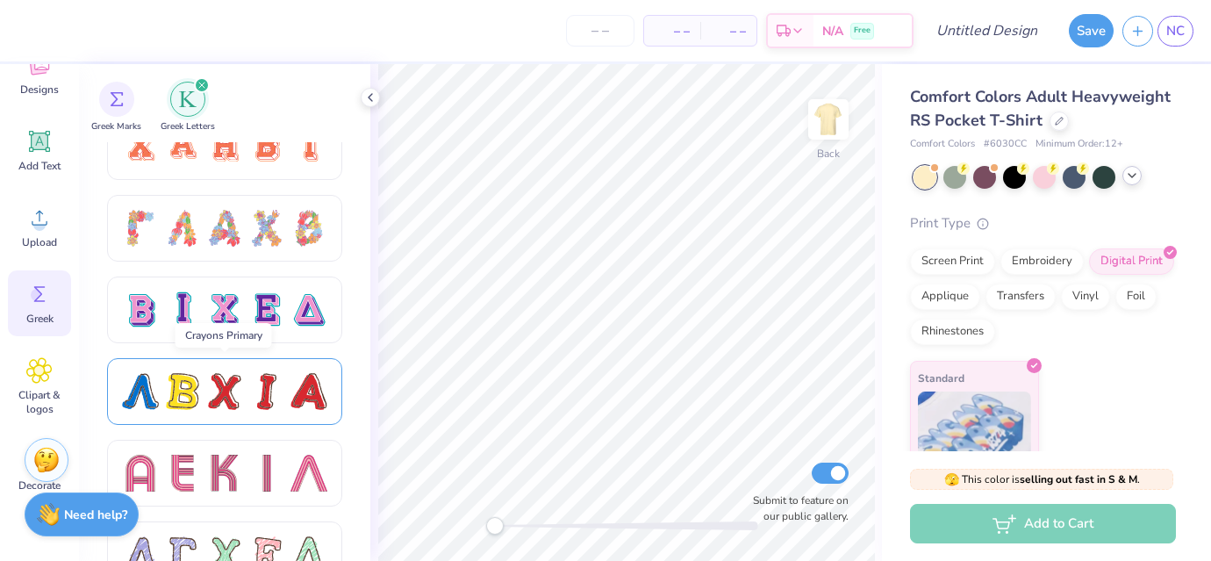
click at [230, 384] on div at bounding box center [224, 391] width 37 height 37
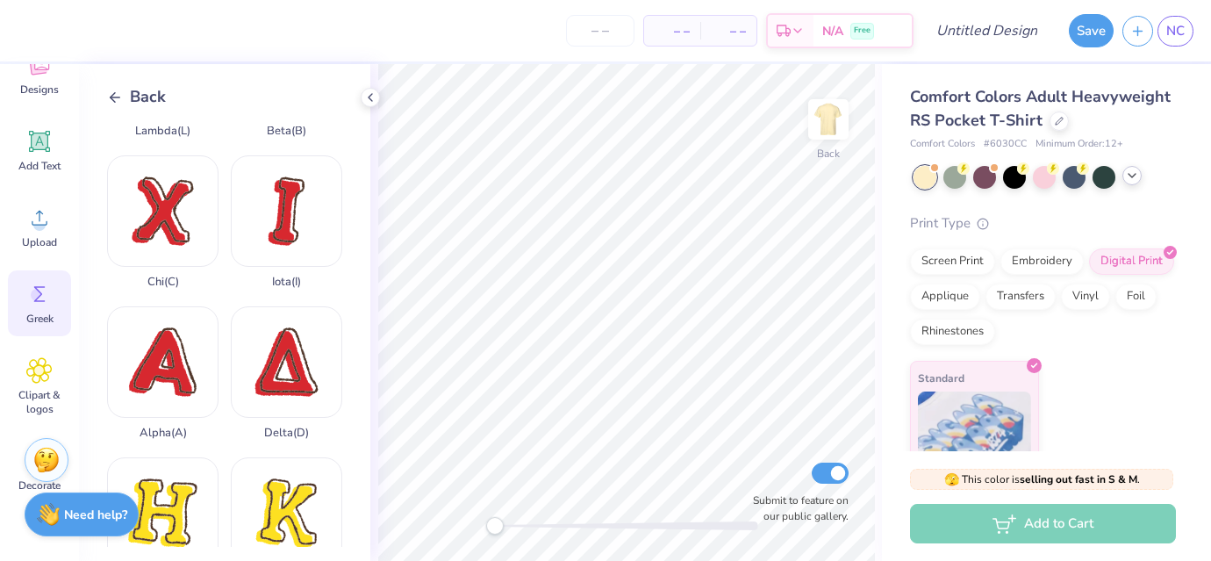
scroll to position [153, 0]
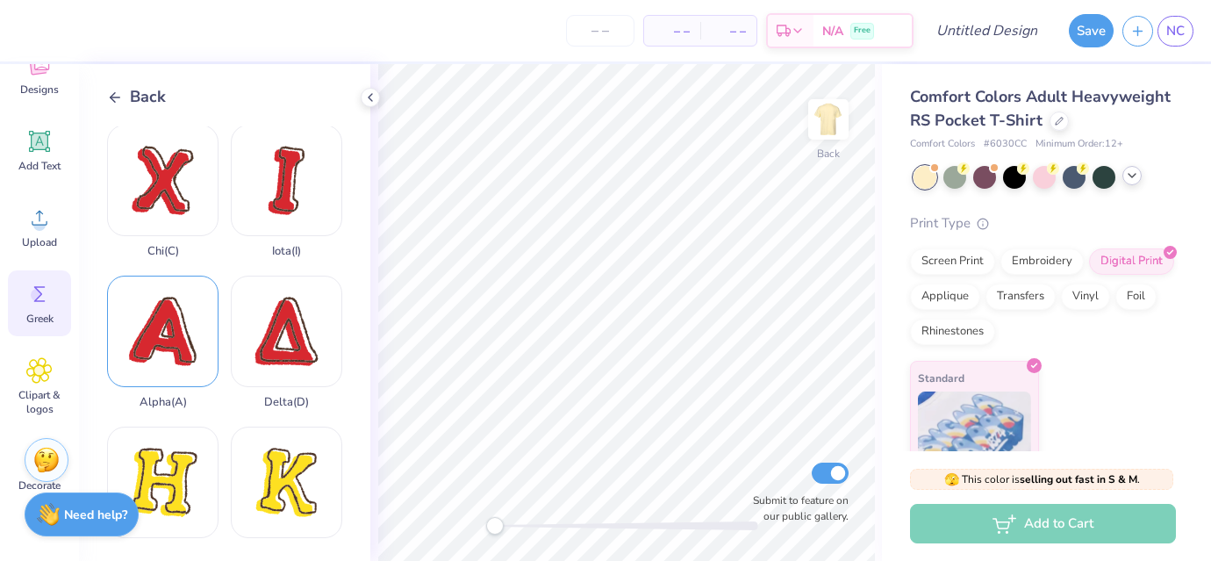
click at [155, 351] on div "Alpha ( A )" at bounding box center [162, 342] width 111 height 133
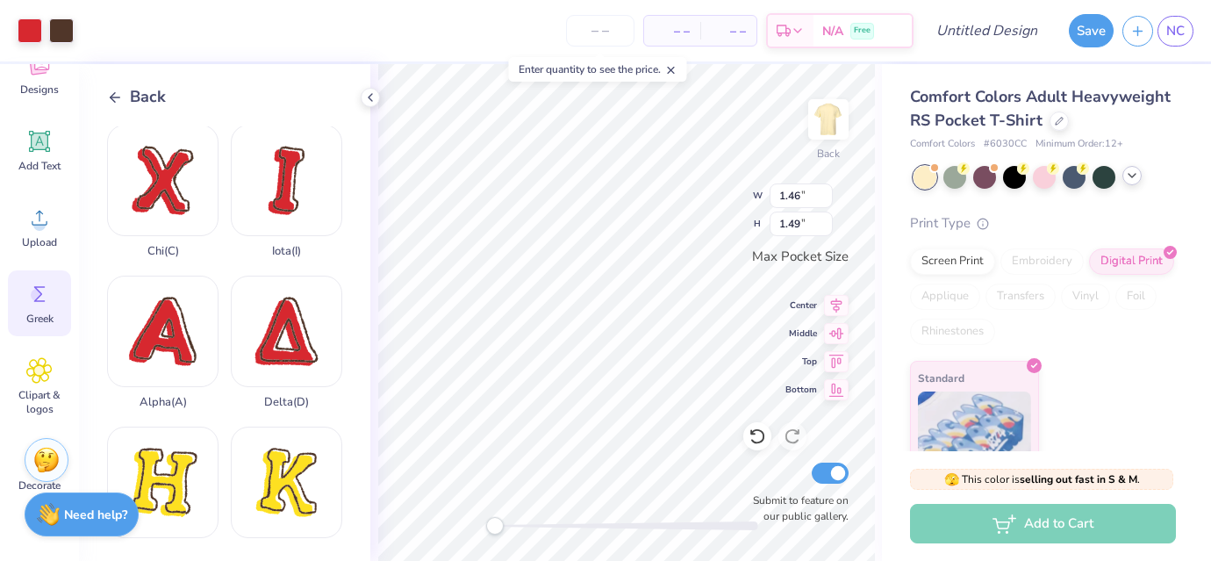
type input "1.46"
type input "1.49"
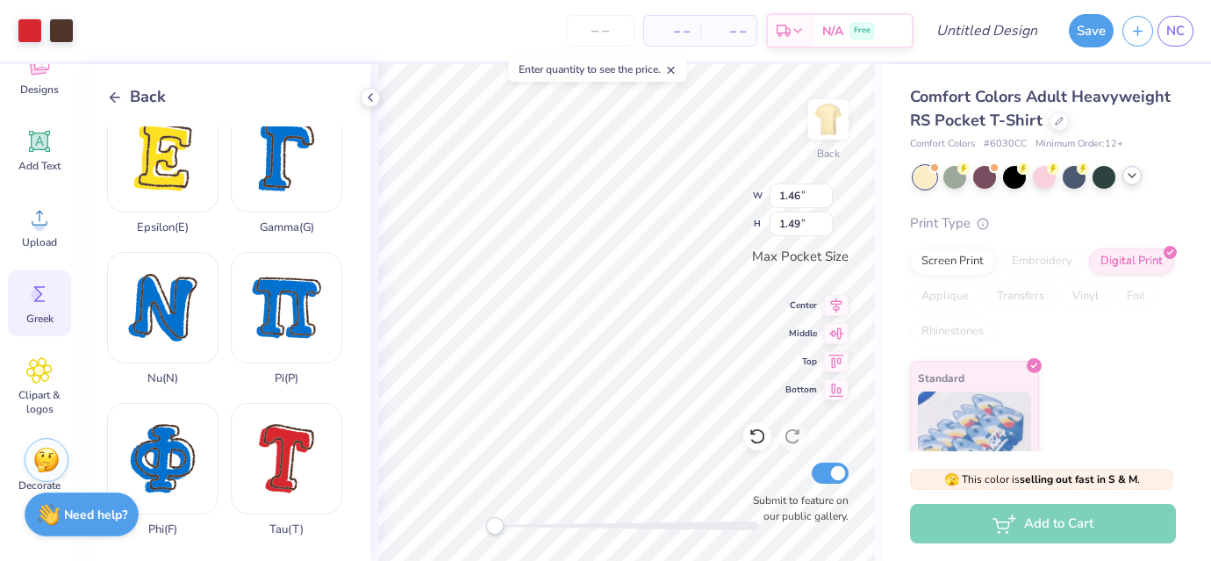
scroll to position [758, 0]
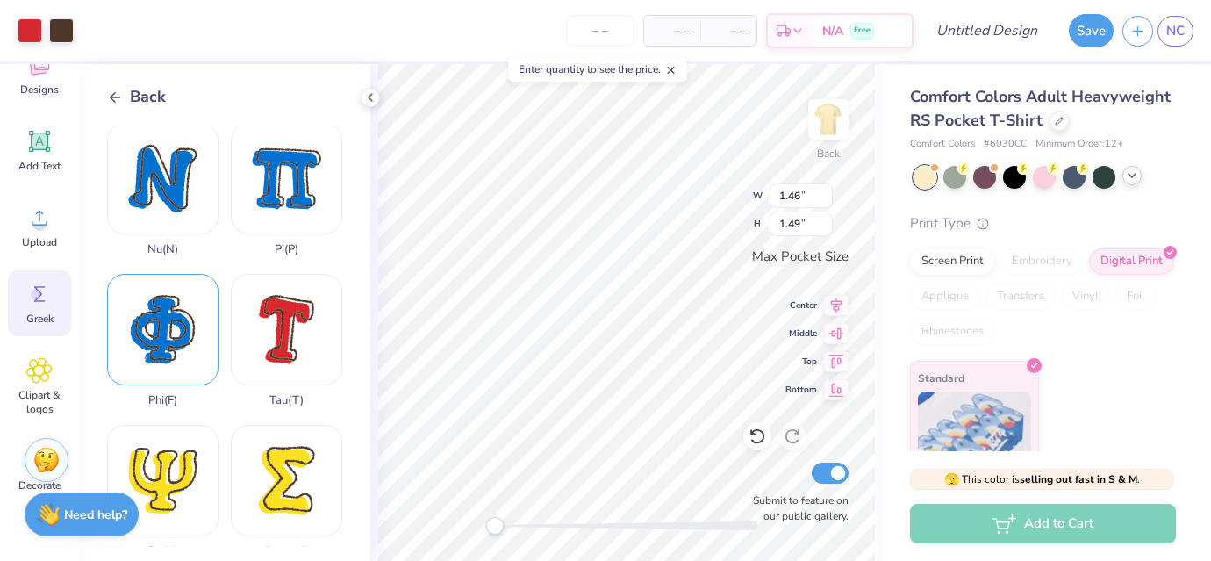
click at [165, 335] on div "Phi ( F )" at bounding box center [162, 340] width 111 height 133
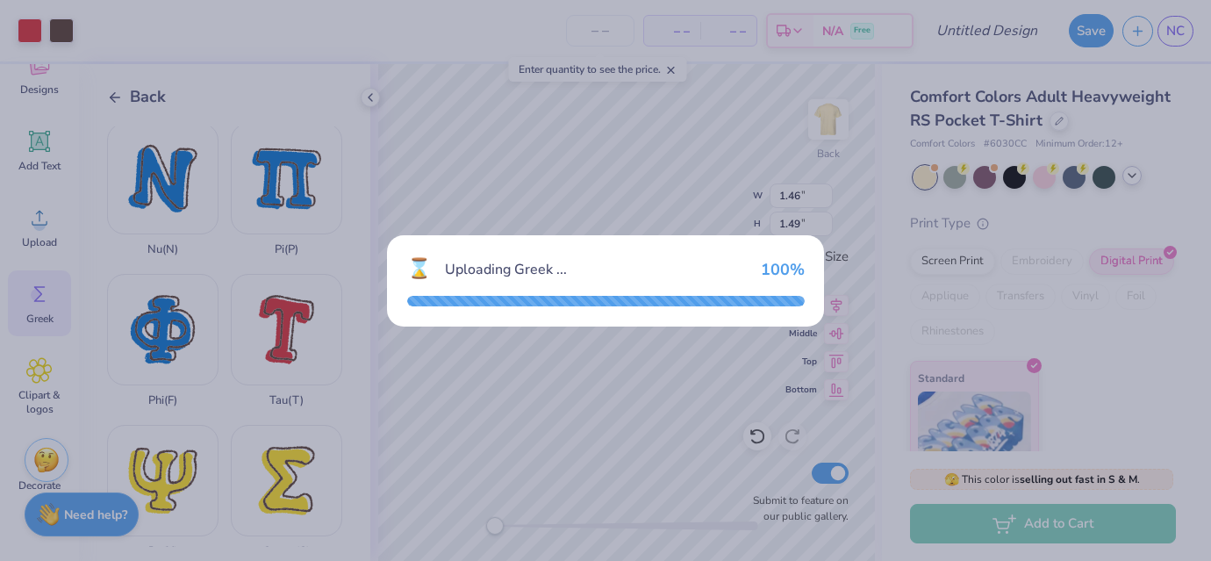
type input "3.27"
type input "3.50"
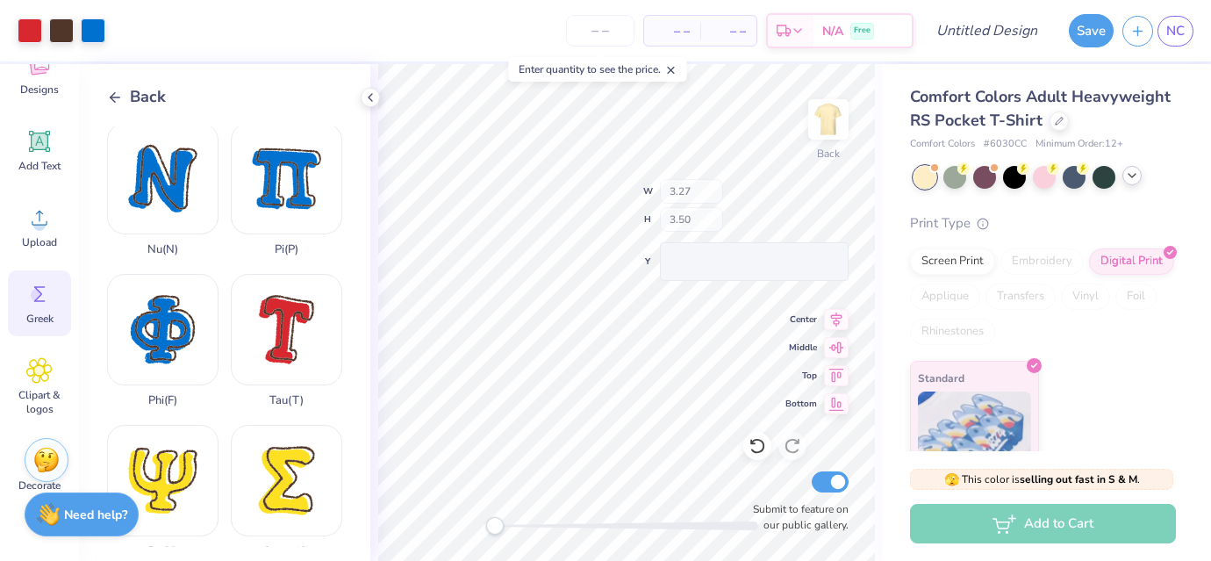
type input "2.00"
type input "2.13"
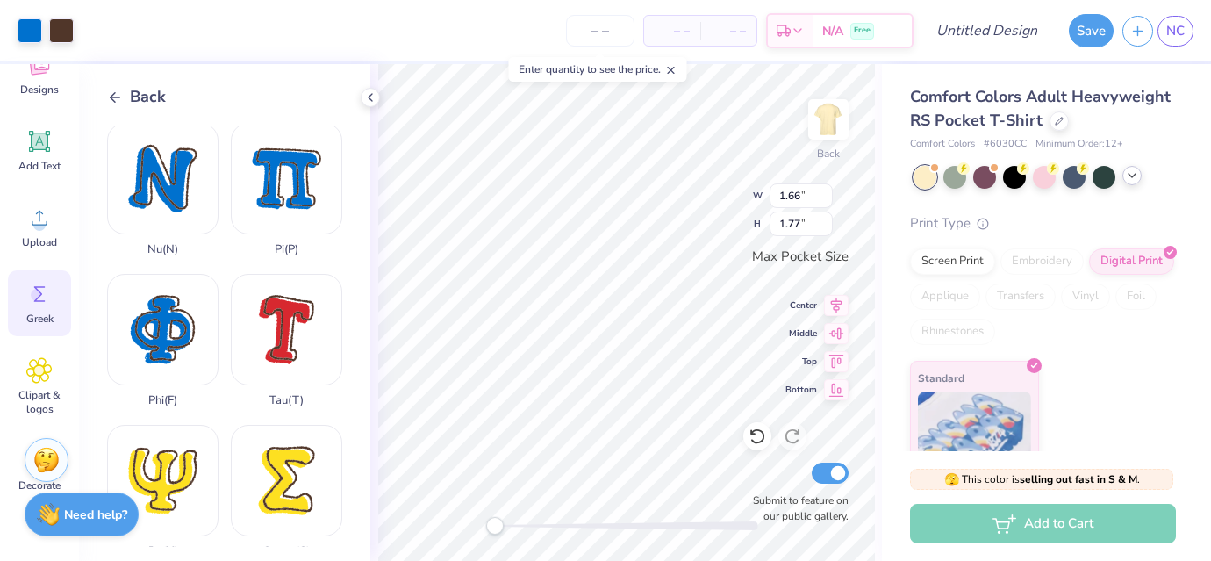
type input "1.66"
type input "1.77"
click at [23, 32] on div at bounding box center [30, 29] width 25 height 25
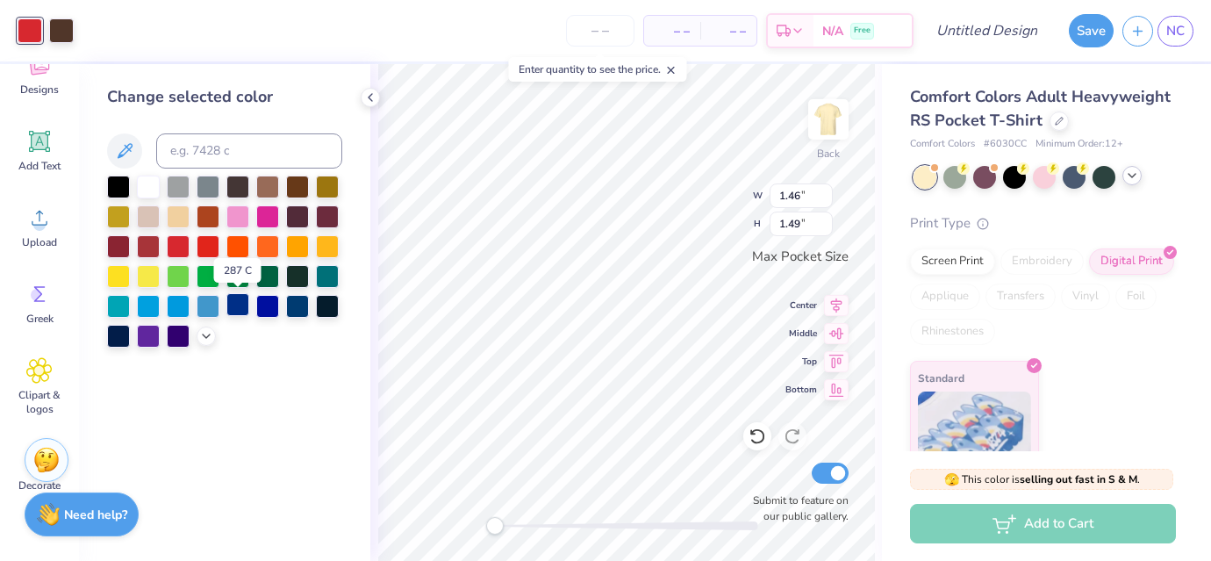
click at [239, 303] on div at bounding box center [237, 304] width 23 height 23
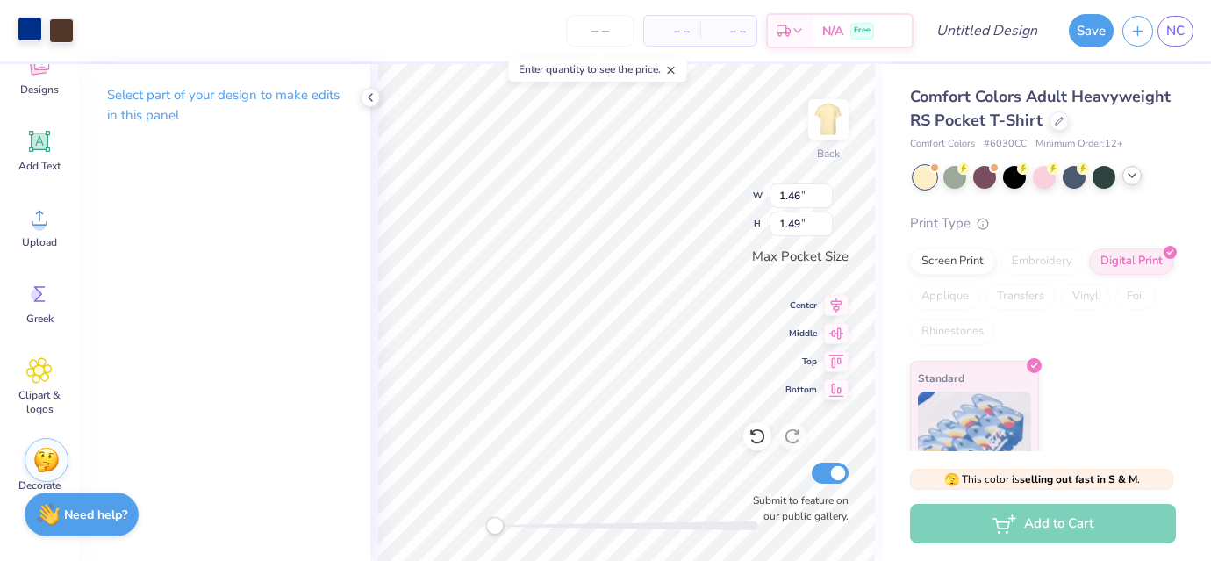
click at [25, 26] on div at bounding box center [30, 29] width 25 height 25
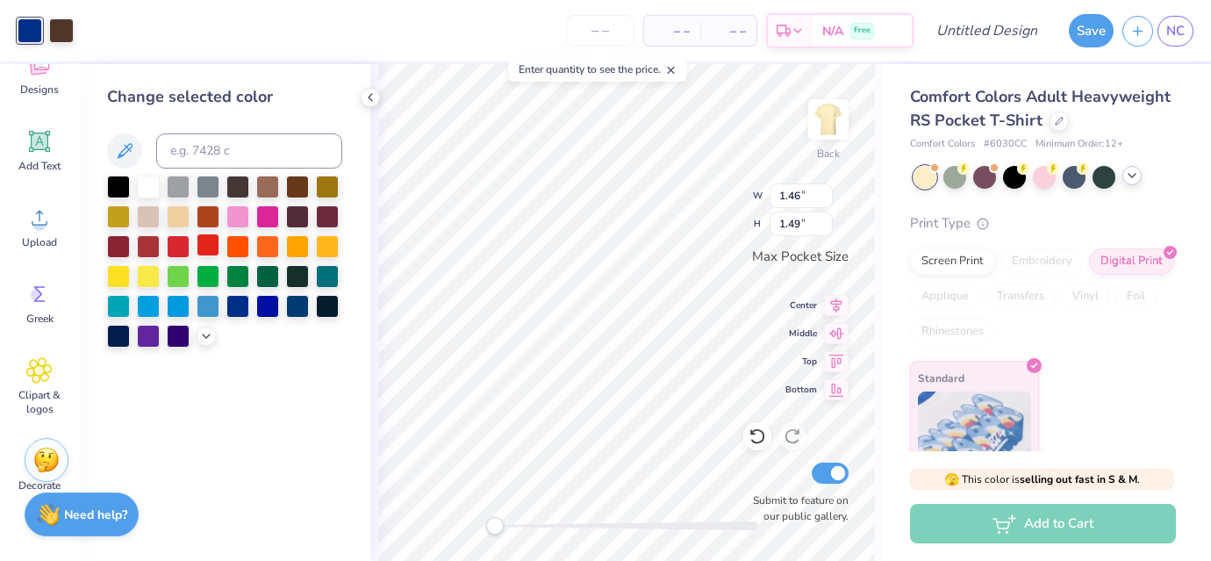
click at [209, 243] on div at bounding box center [208, 244] width 23 height 23
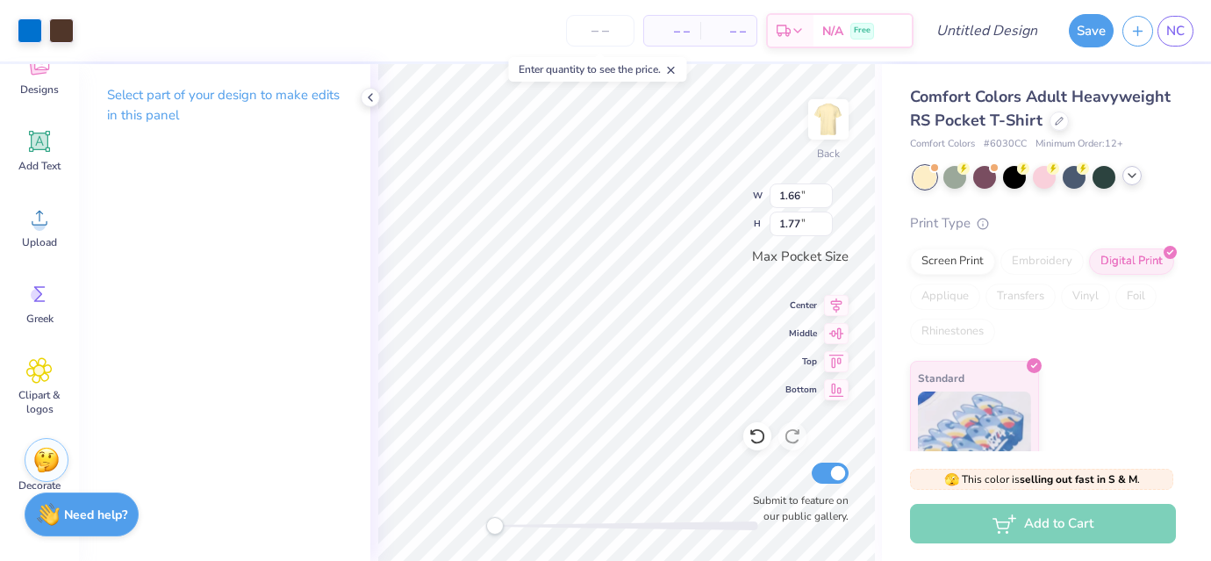
type input "1.66"
type input "1.77"
click at [33, 34] on div at bounding box center [30, 29] width 25 height 25
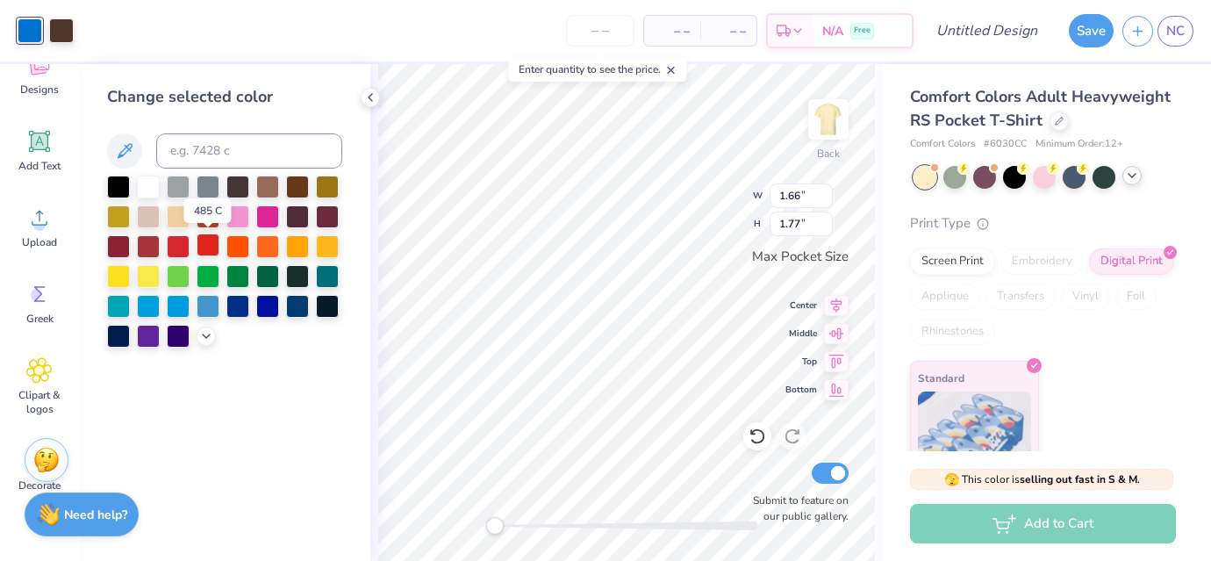
click at [207, 239] on div at bounding box center [208, 244] width 23 height 23
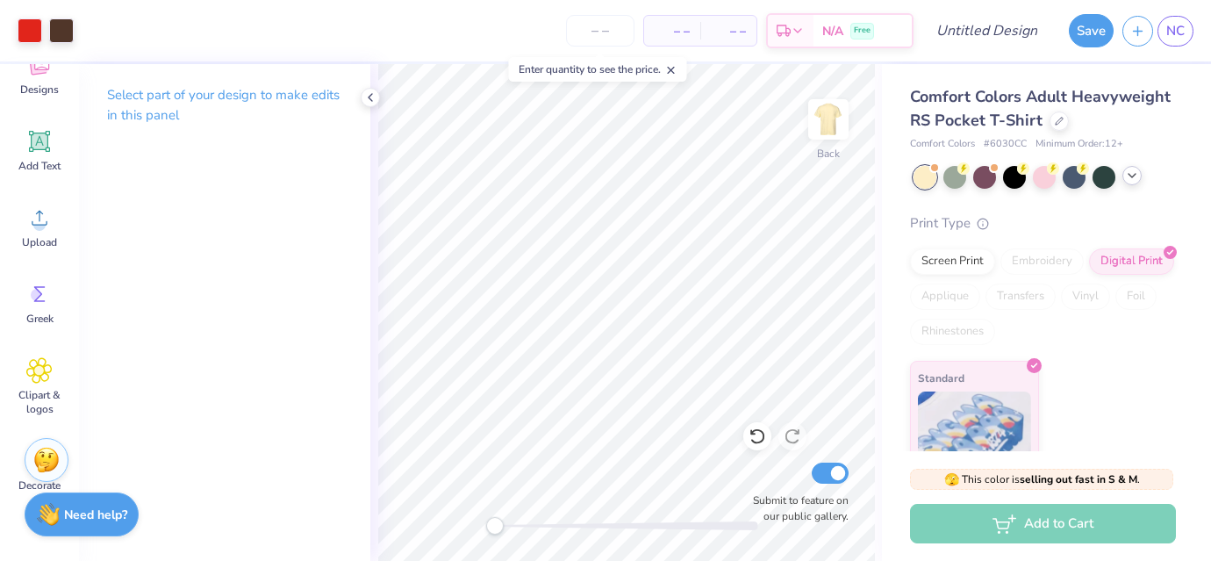
click at [1132, 179] on icon at bounding box center [1132, 176] width 14 height 14
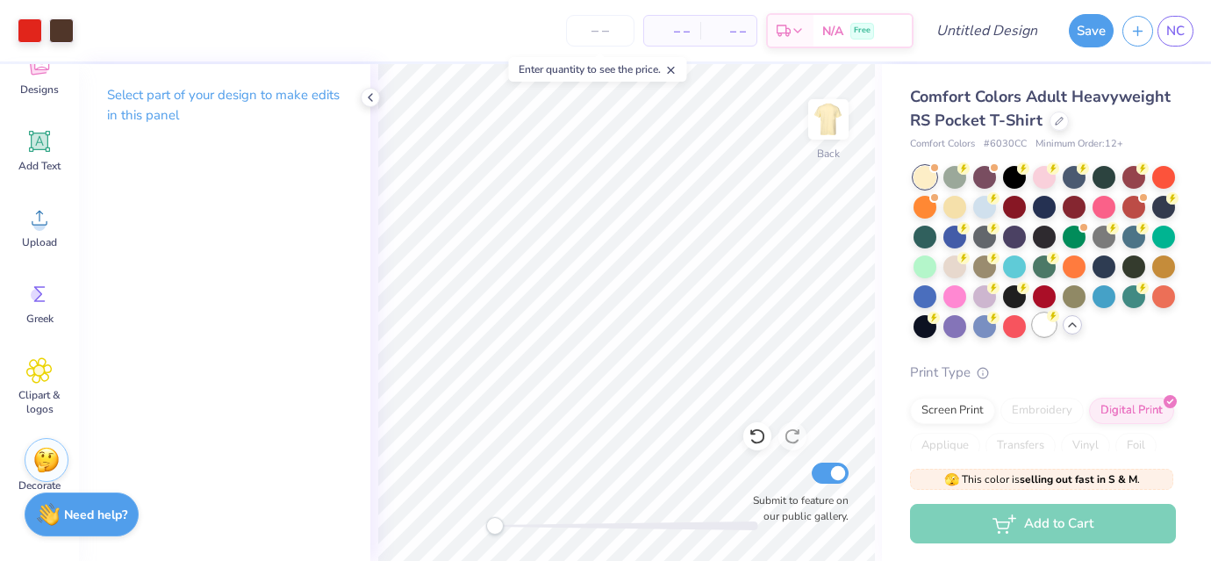
click at [1042, 326] on div at bounding box center [1044, 324] width 23 height 23
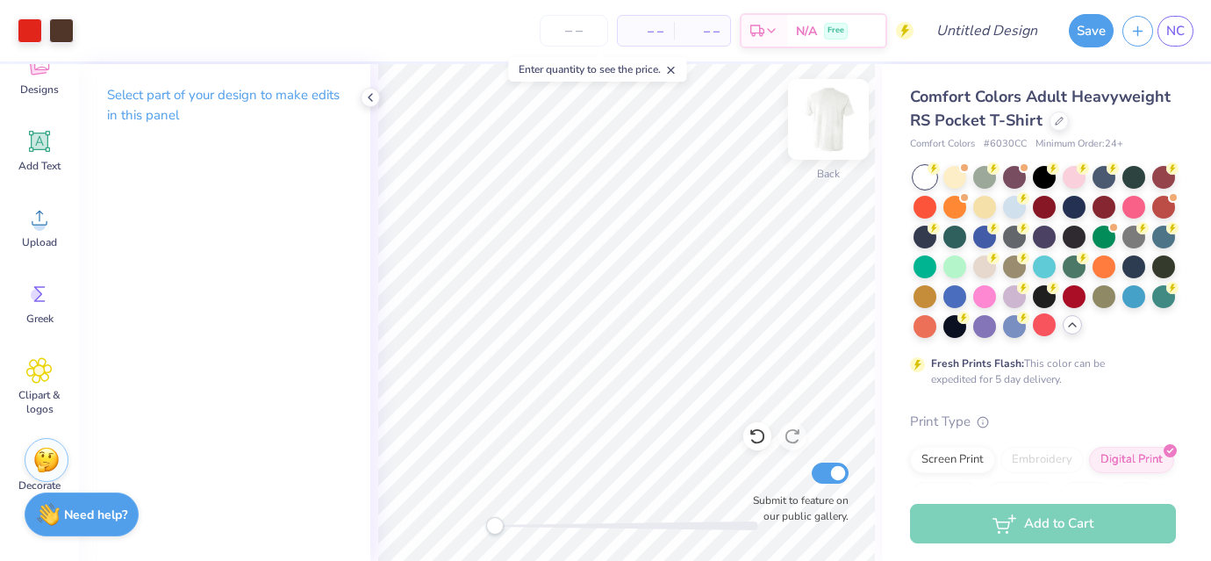
click at [829, 114] on img at bounding box center [828, 119] width 70 height 70
click at [48, 77] on icon at bounding box center [39, 65] width 26 height 26
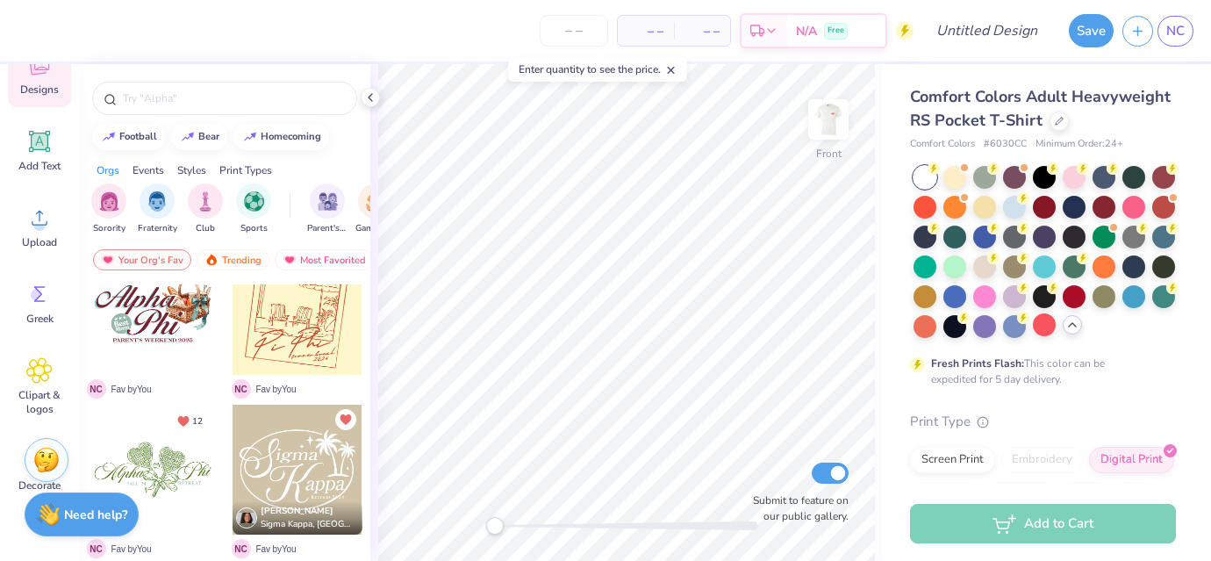
scroll to position [456, 0]
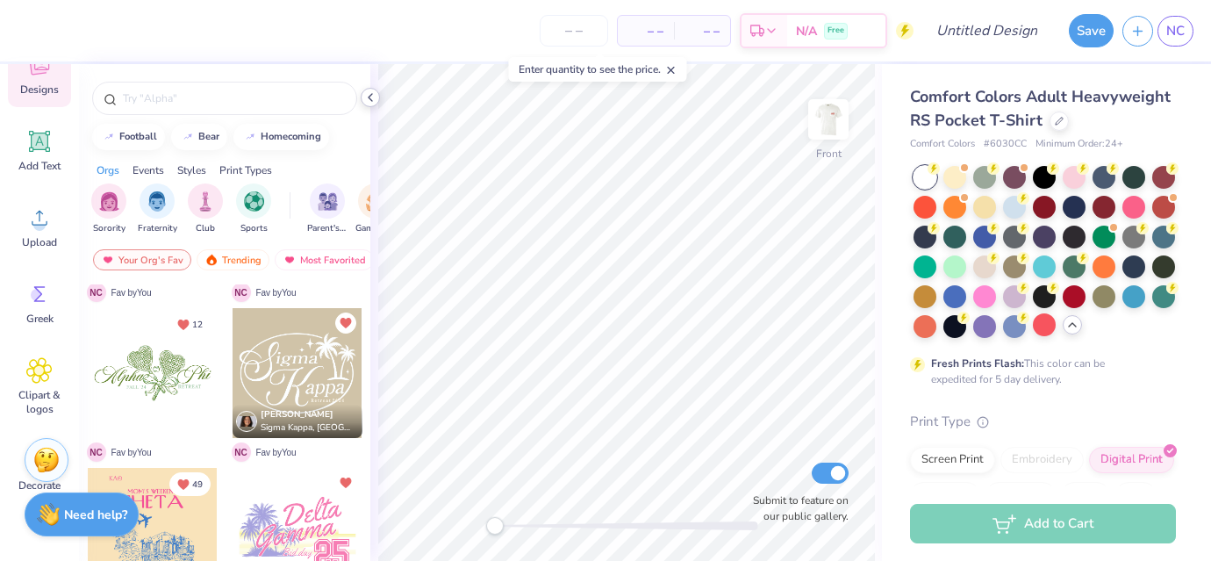
click at [366, 99] on icon at bounding box center [370, 97] width 14 height 14
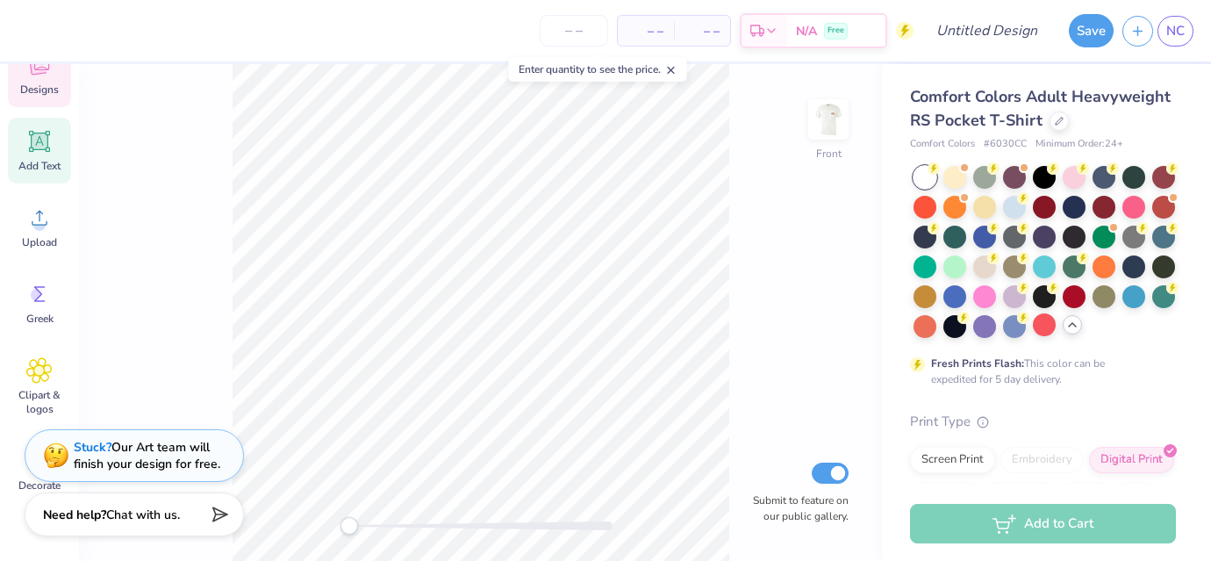
scroll to position [0, 0]
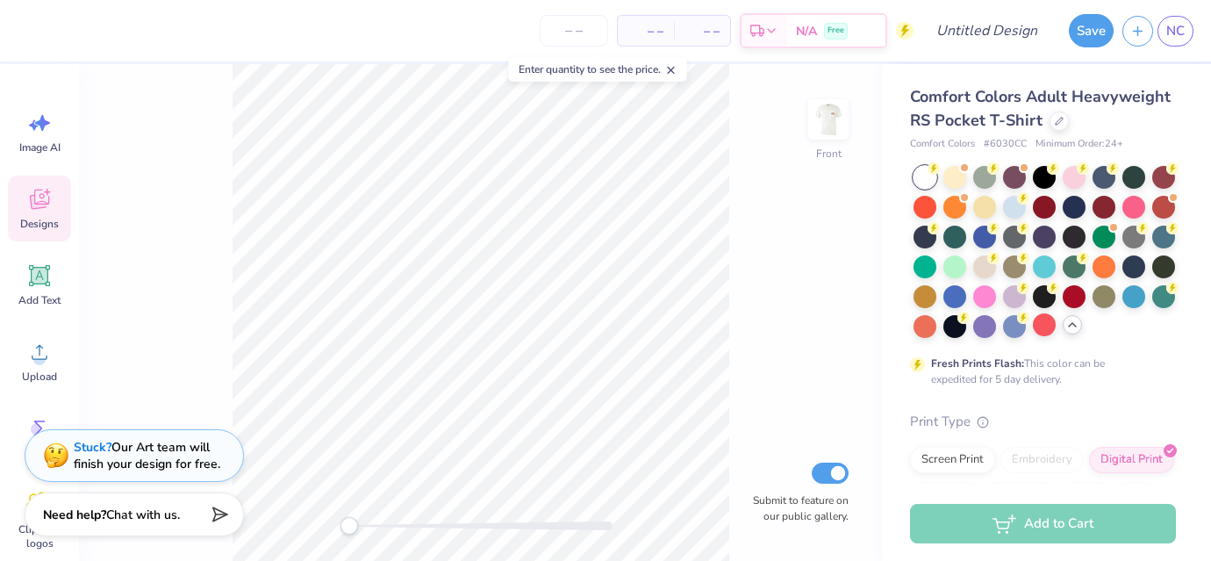
click at [46, 208] on icon at bounding box center [39, 199] width 26 height 26
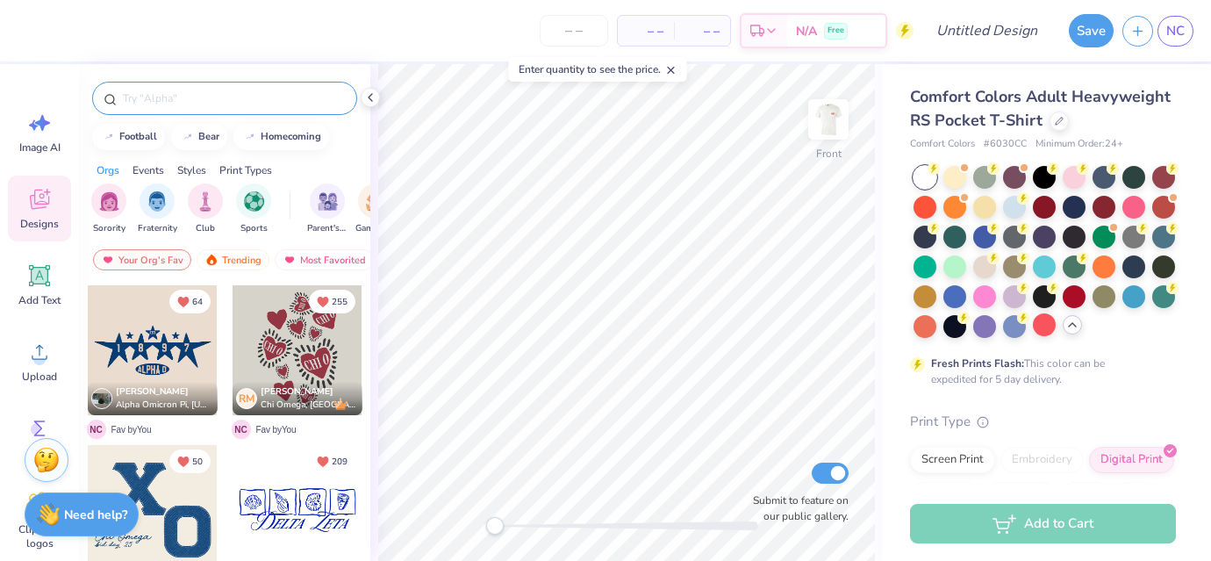
click at [215, 104] on input "text" at bounding box center [233, 99] width 225 height 18
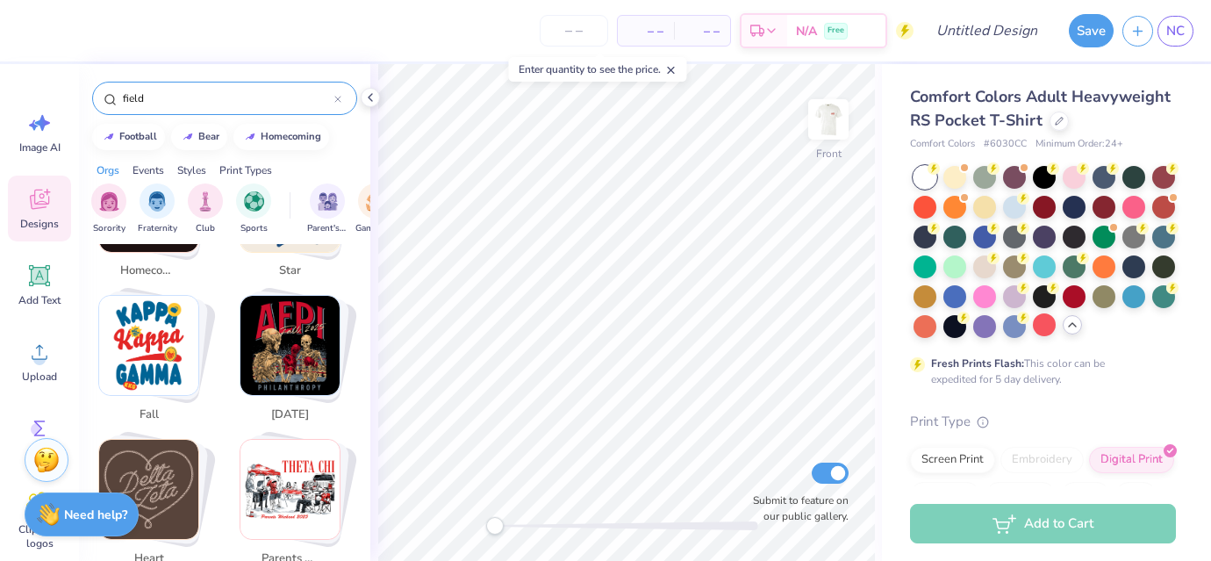
scroll to position [499, 0]
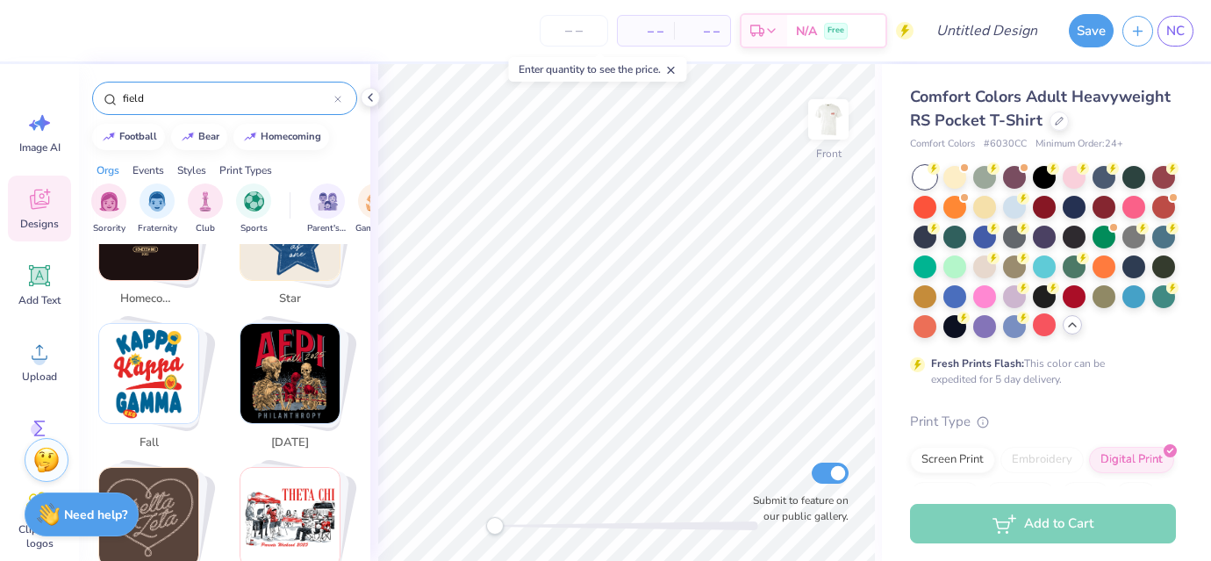
click at [138, 368] on img "Stack Card Button fall" at bounding box center [148, 373] width 99 height 99
type input "fall"
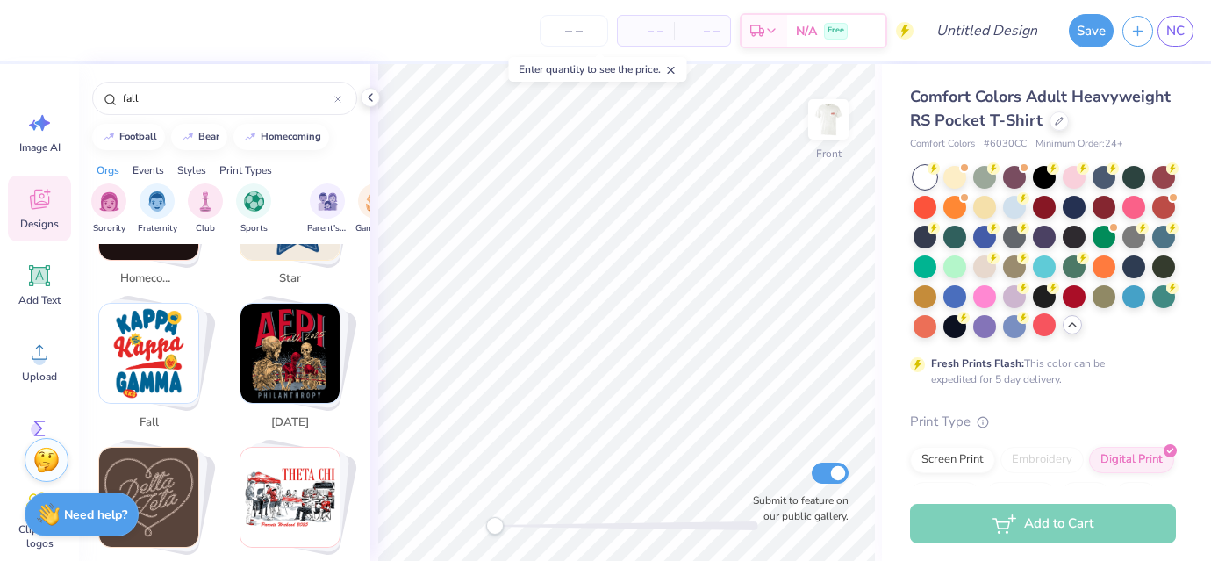
scroll to position [523, 0]
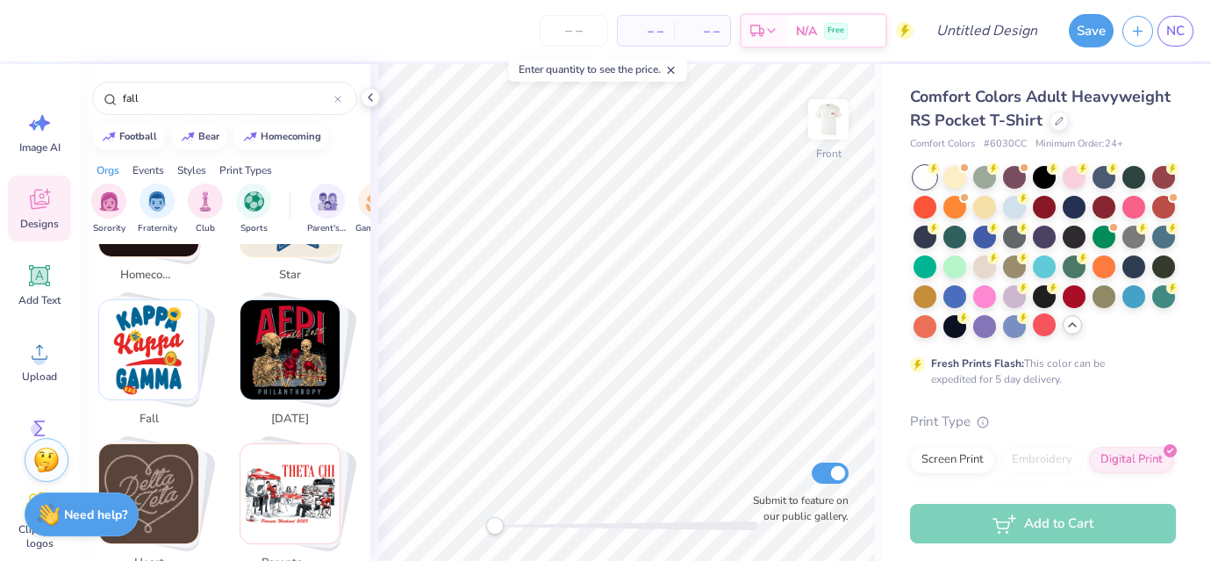
click at [155, 365] on img "Stack Card Button fall" at bounding box center [148, 349] width 99 height 99
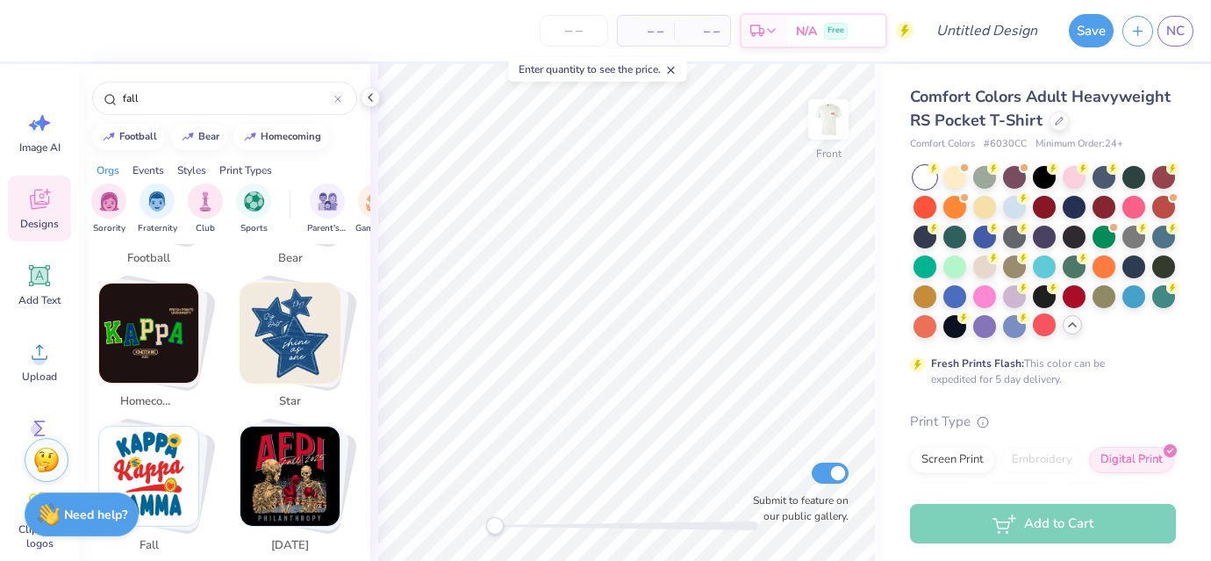
scroll to position [464, 0]
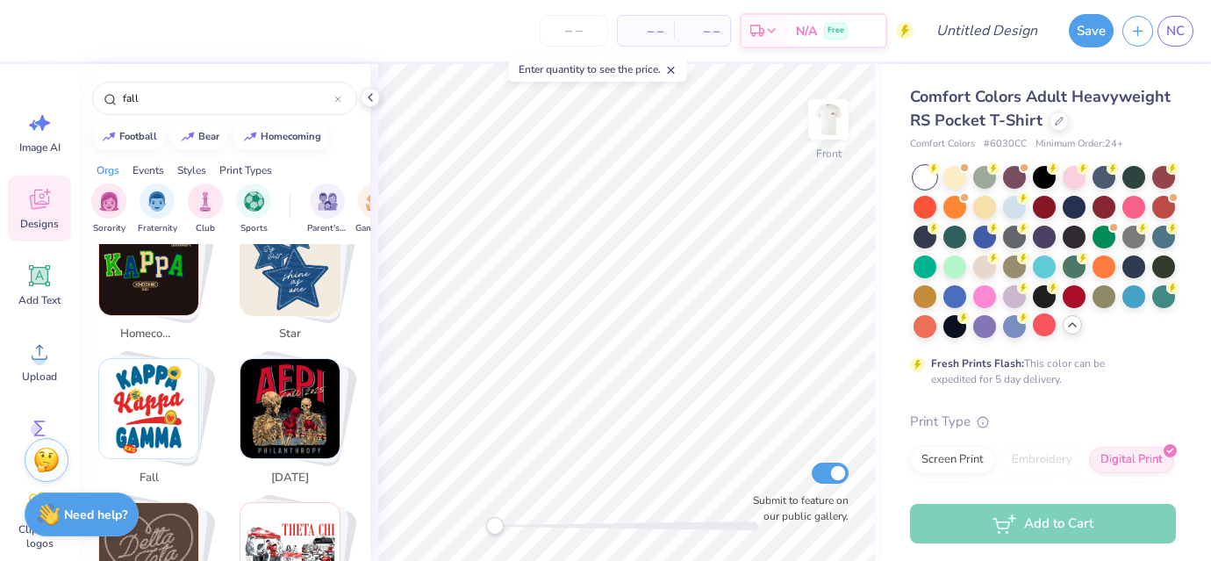
click at [154, 384] on img "Stack Card Button fall" at bounding box center [148, 408] width 99 height 99
click at [155, 396] on img "Stack Card Button fall" at bounding box center [148, 408] width 99 height 99
click at [674, 68] on icon at bounding box center [671, 70] width 12 height 12
click at [374, 93] on icon at bounding box center [370, 97] width 14 height 14
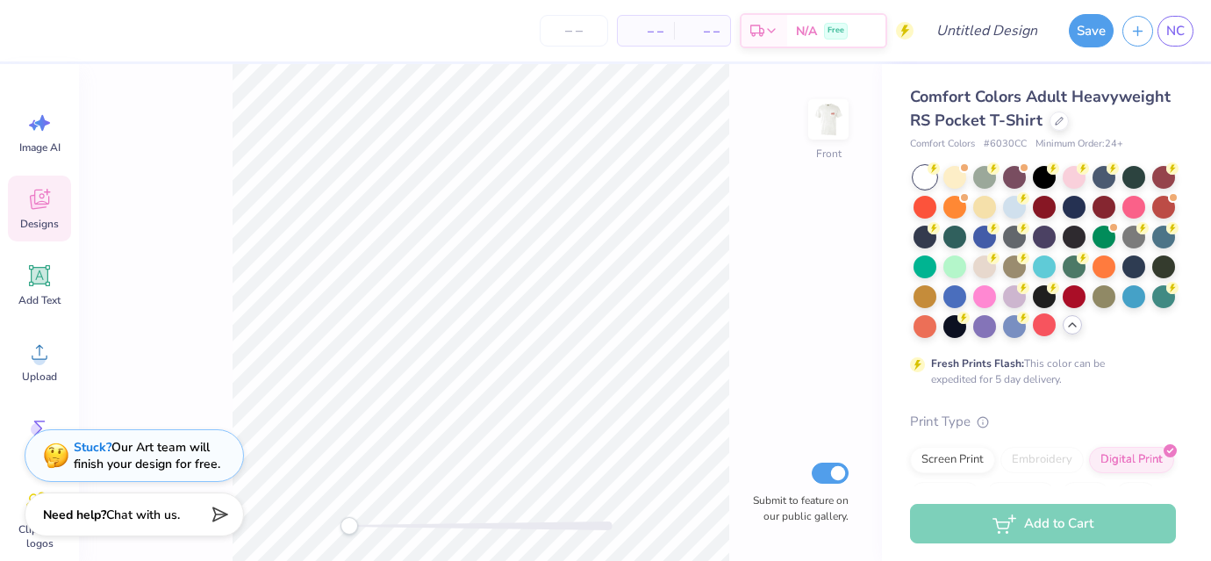
scroll to position [615, 0]
click at [820, 124] on img at bounding box center [828, 119] width 70 height 70
click at [993, 194] on div at bounding box center [984, 205] width 23 height 23
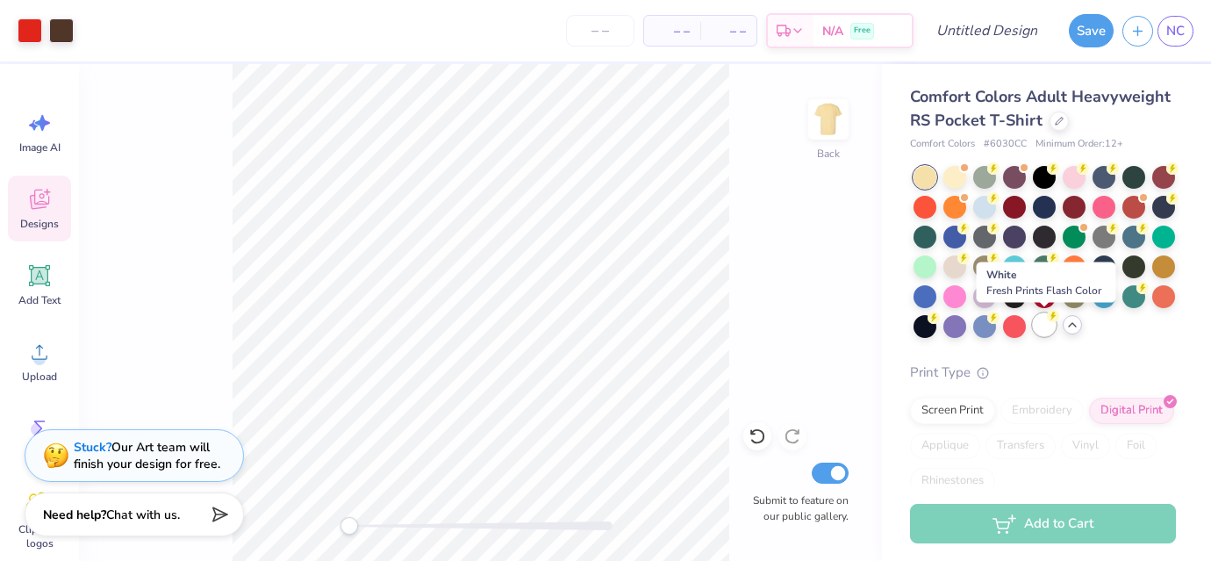
click at [1048, 336] on div at bounding box center [1044, 324] width 23 height 23
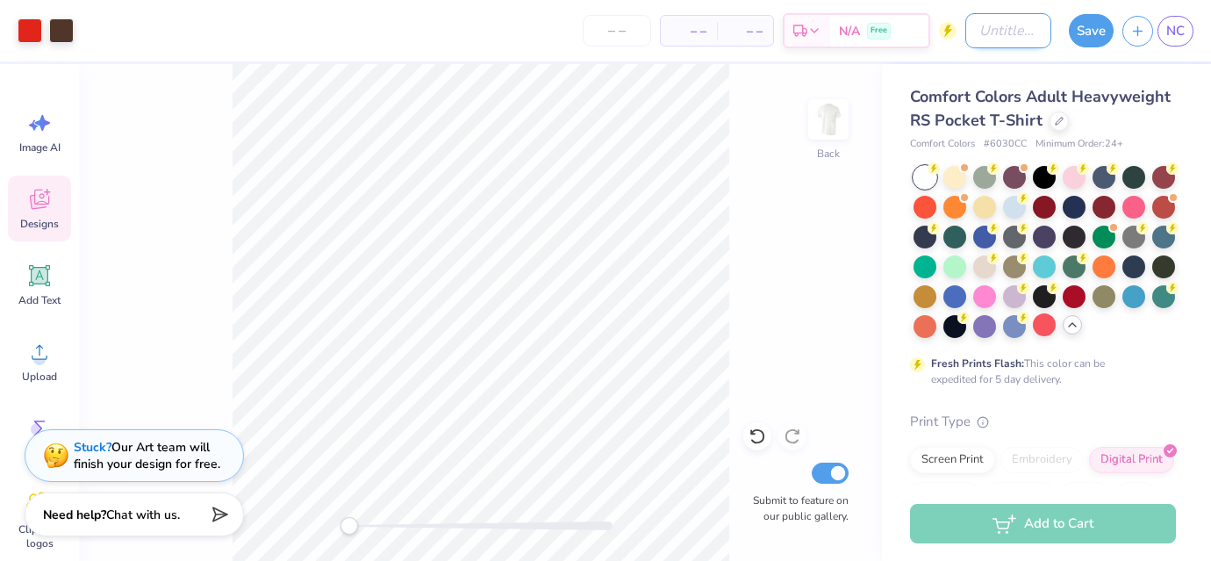
click at [981, 25] on input "Design Title" at bounding box center [1008, 30] width 86 height 35
type input "Philo Fall 25"
click at [1088, 35] on button "Save" at bounding box center [1091, 27] width 45 height 33
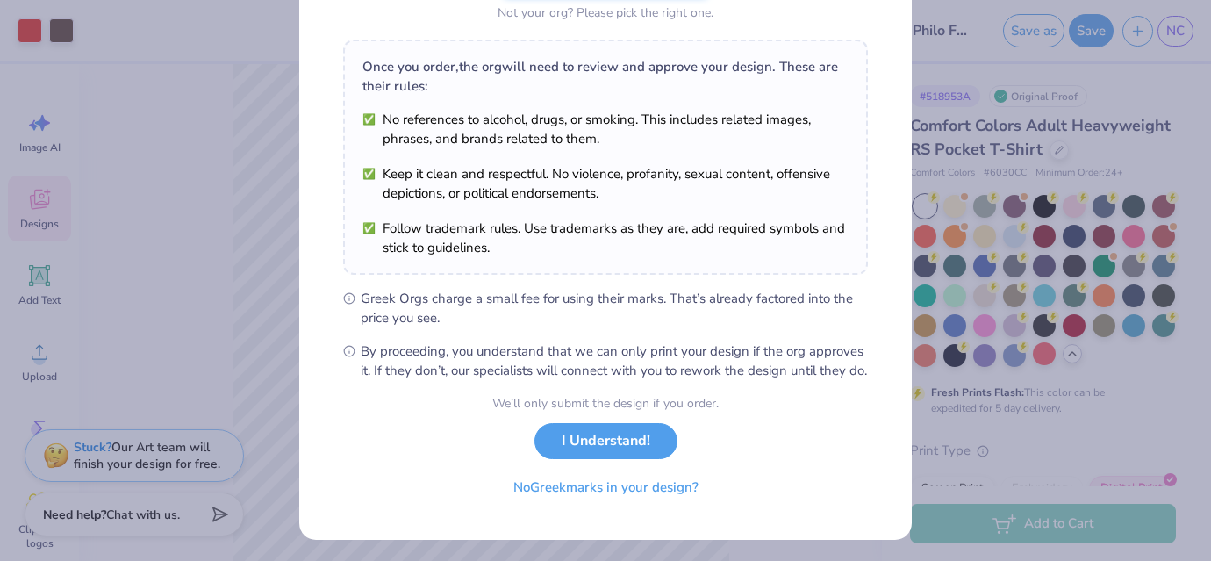
scroll to position [261, 0]
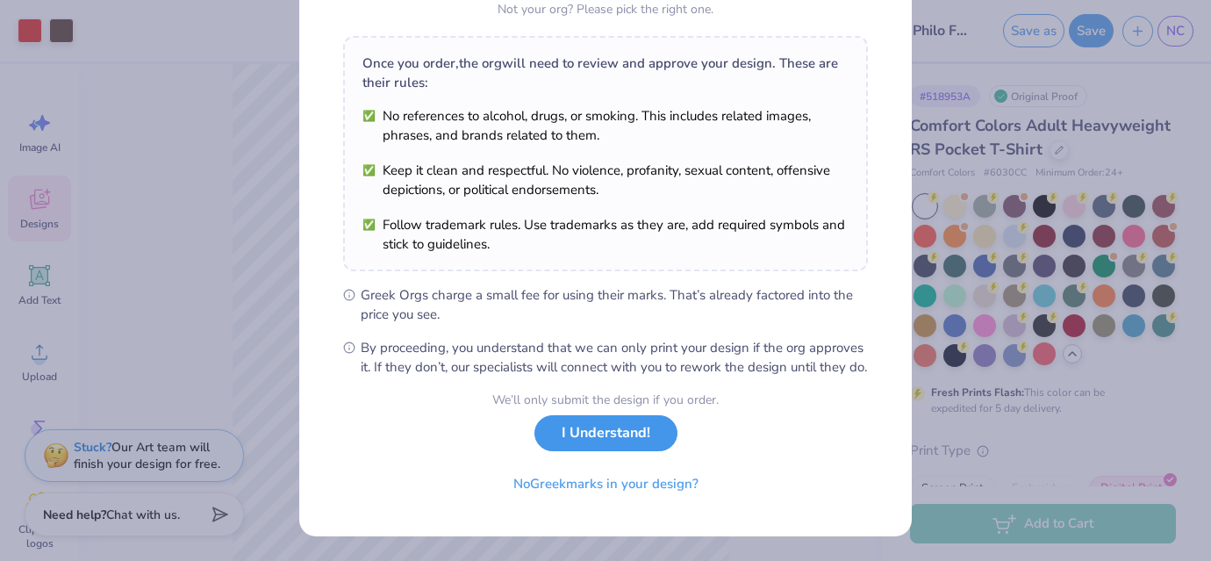
click at [578, 446] on button "I Understand!" at bounding box center [605, 433] width 143 height 36
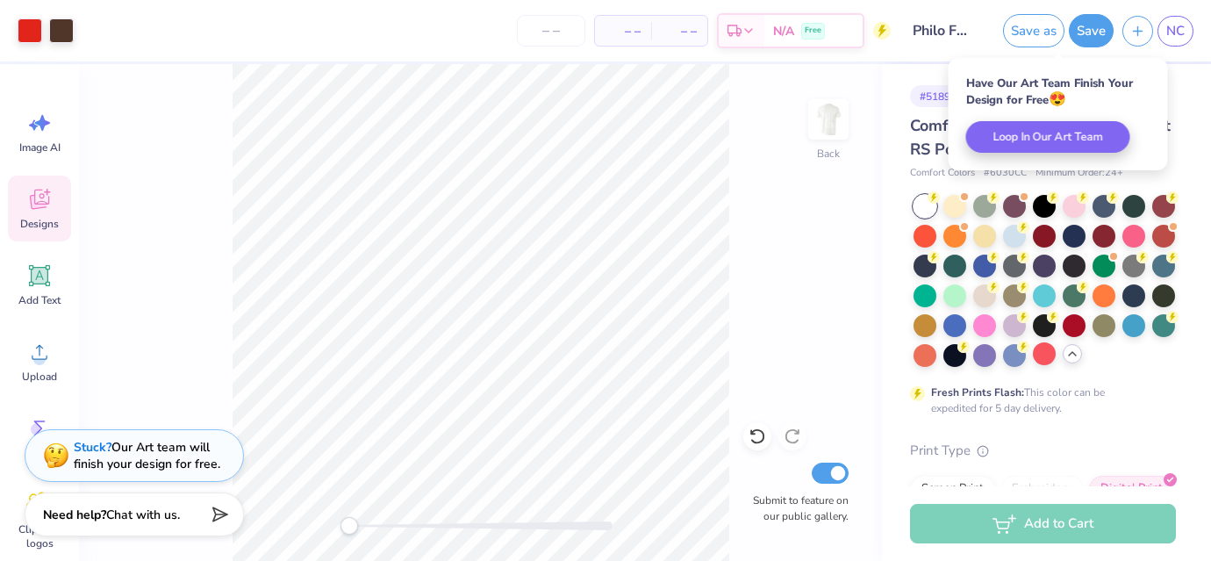
scroll to position [3, 0]
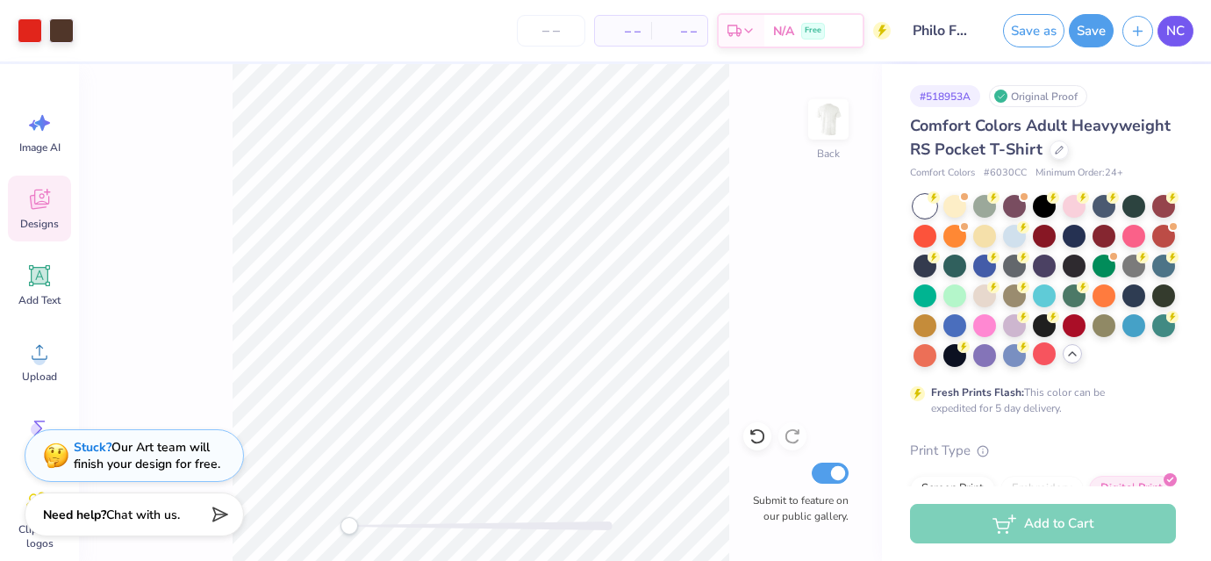
click at [1171, 31] on span "NC" at bounding box center [1175, 31] width 18 height 20
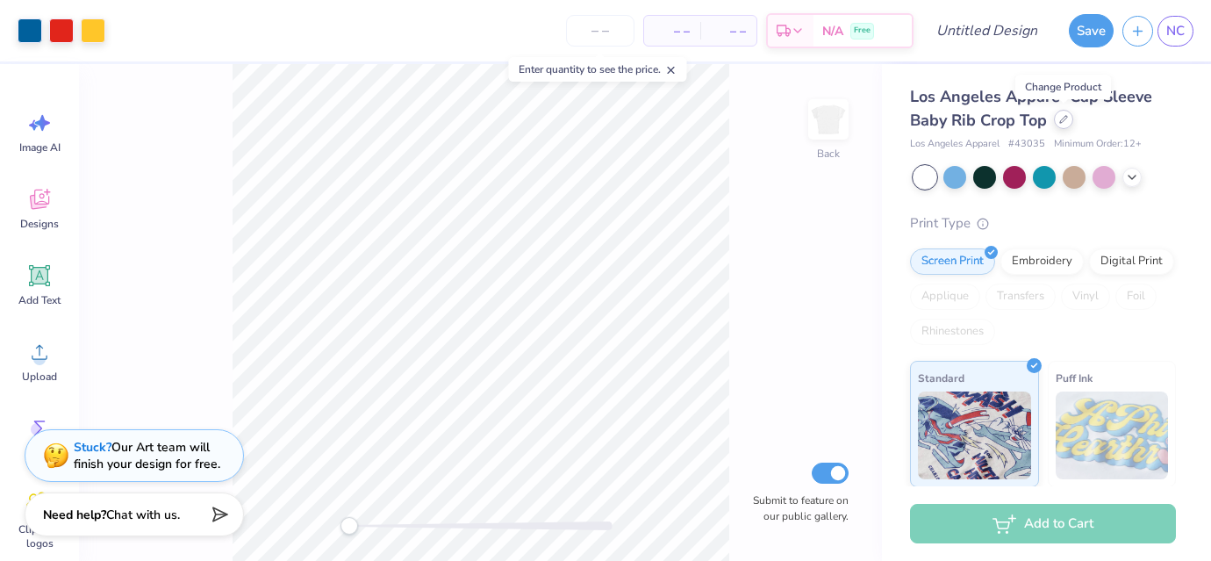
click at [1063, 119] on icon at bounding box center [1063, 119] width 9 height 9
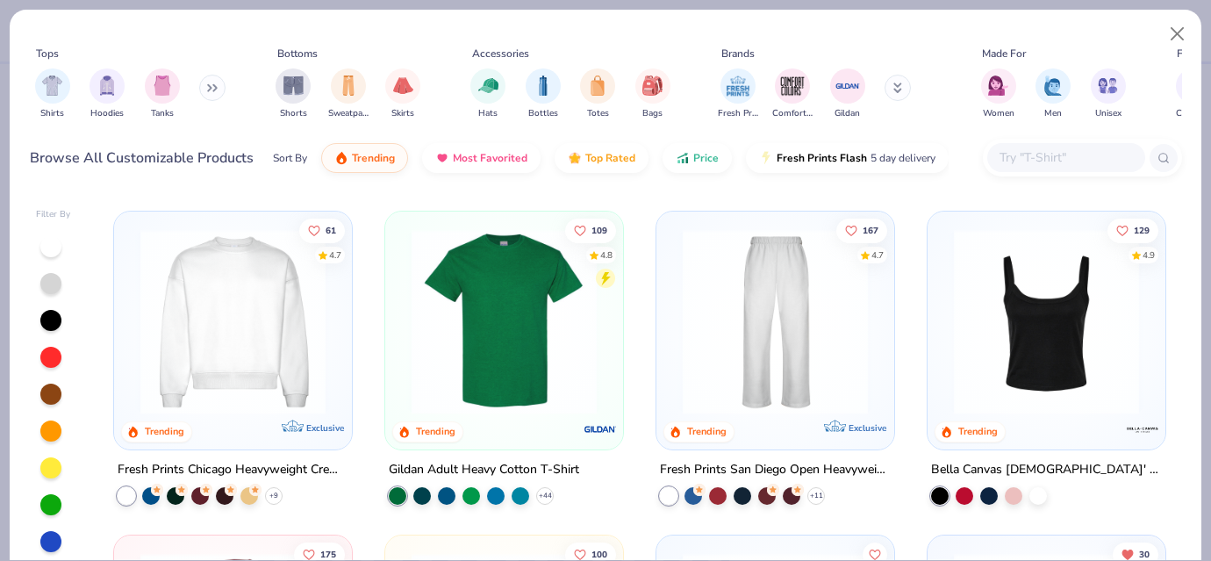
scroll to position [427, 0]
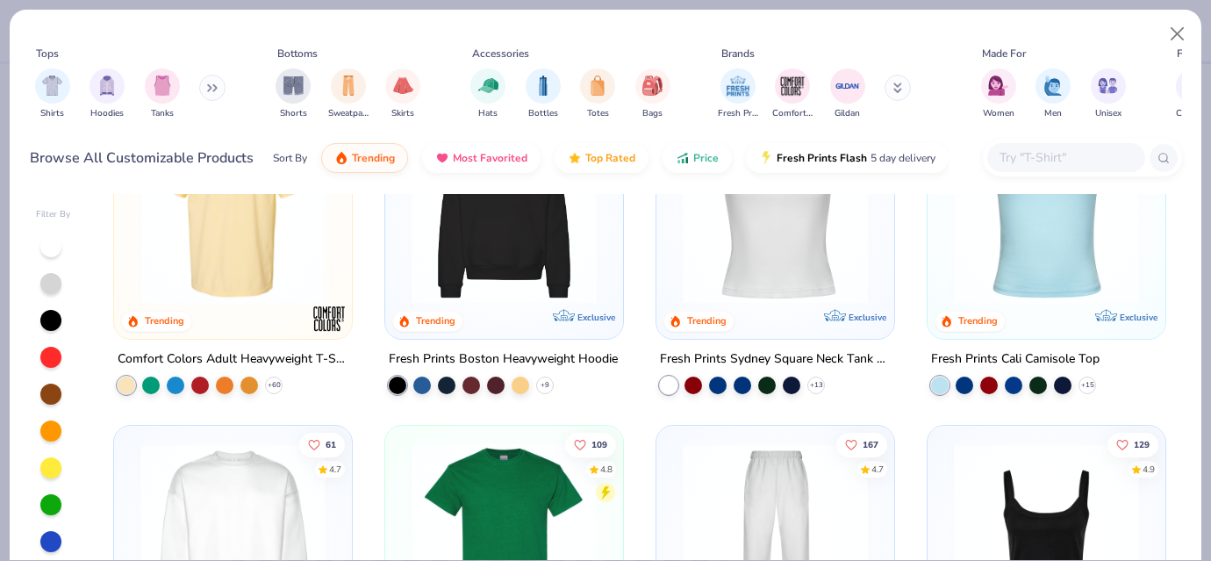
click at [133, 238] on img at bounding box center [31, 210] width 203 height 185
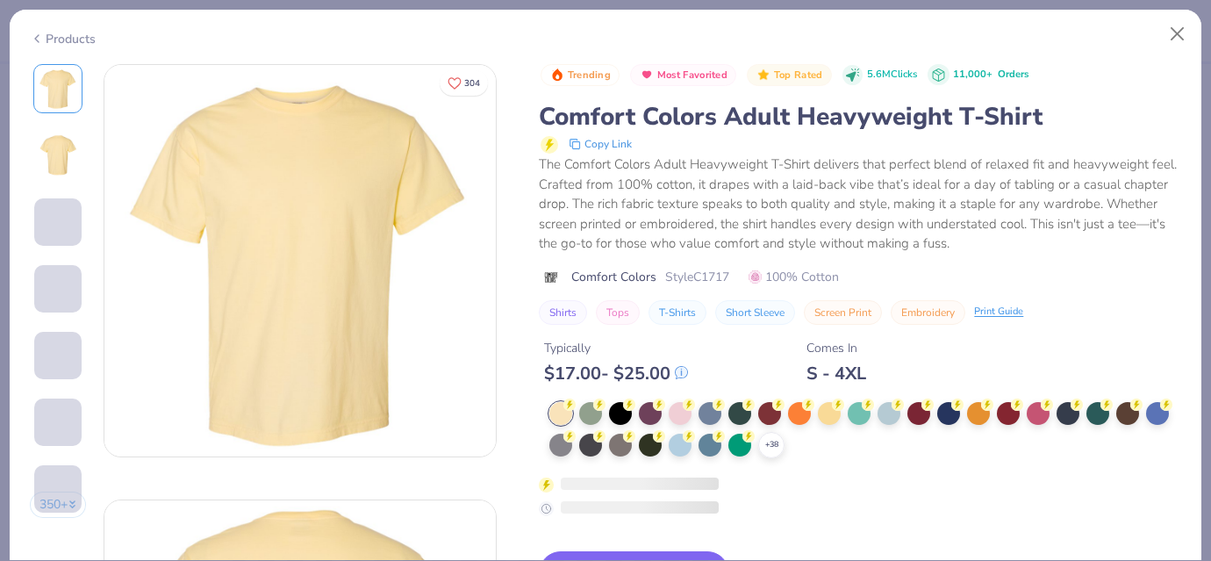
click at [0, 0] on icon at bounding box center [0, 0] width 0 height 0
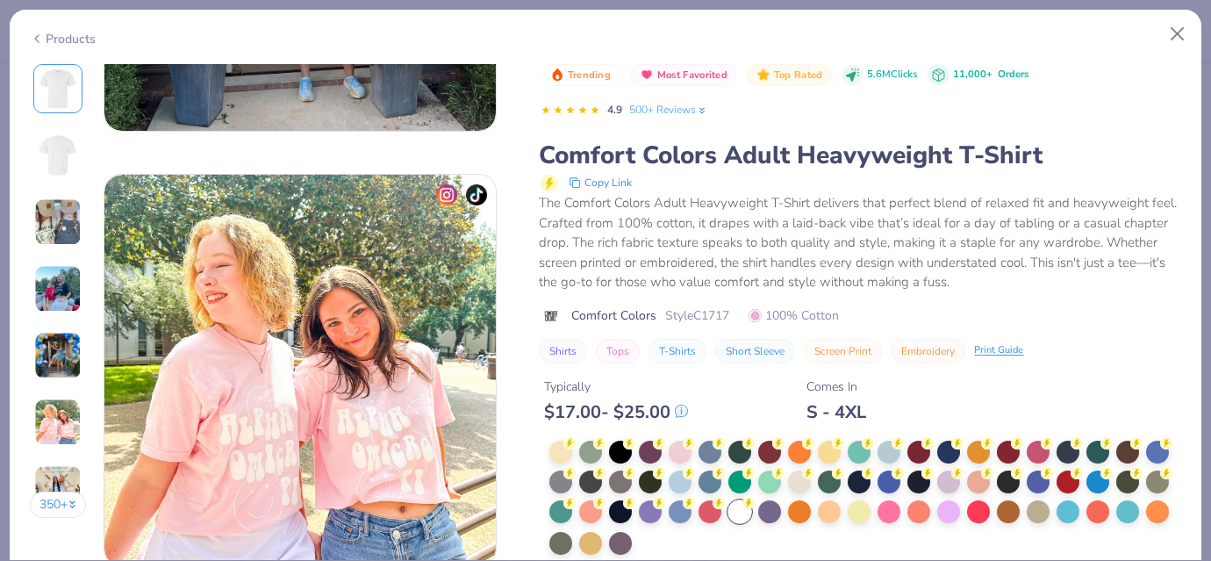
scroll to position [2590, 0]
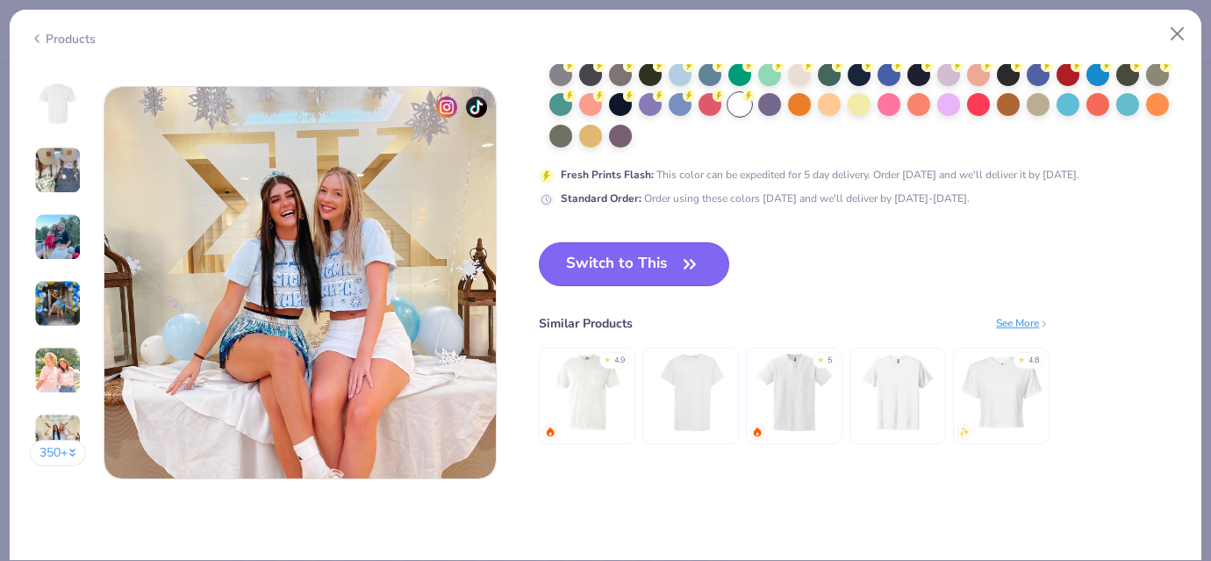
click at [625, 260] on button "Switch to This" at bounding box center [634, 264] width 190 height 44
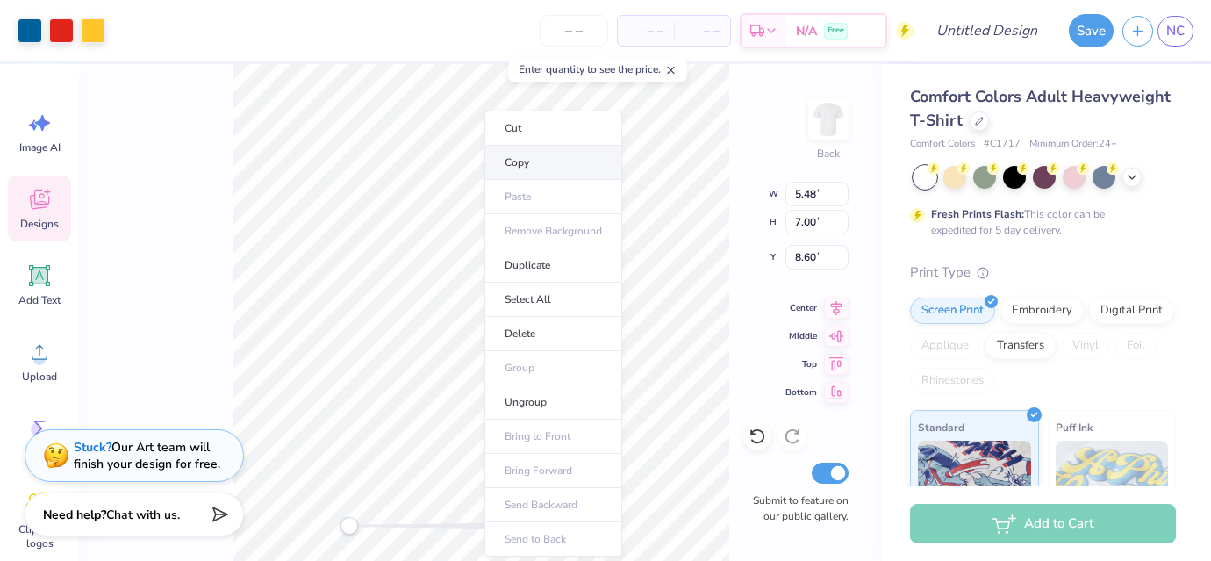
click at [510, 162] on li "Copy" at bounding box center [553, 163] width 138 height 34
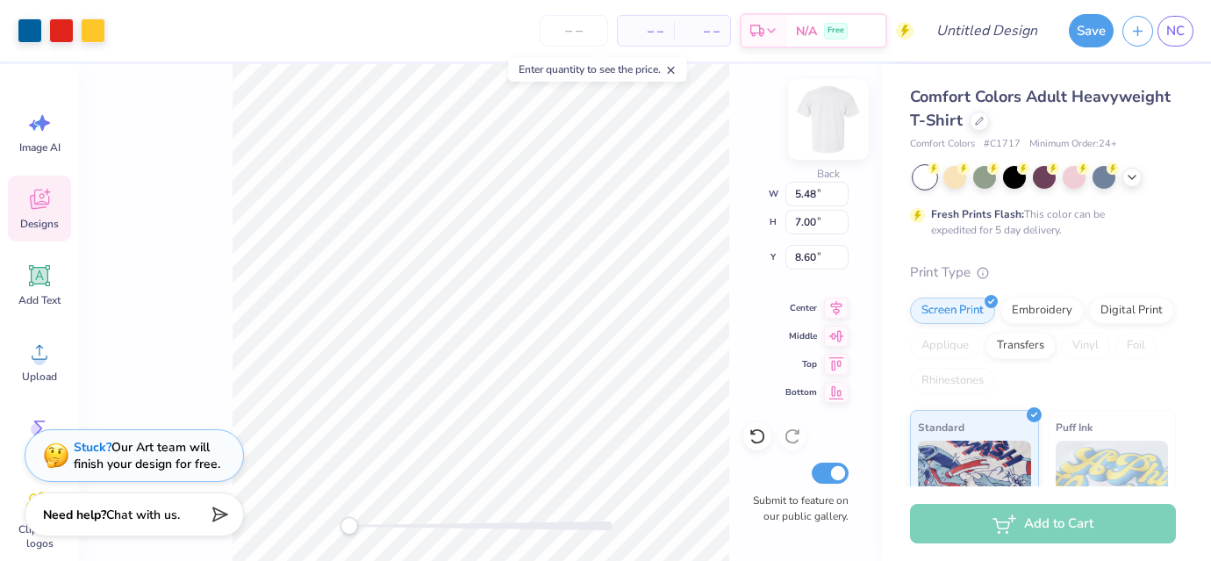
click at [822, 111] on img at bounding box center [828, 119] width 70 height 70
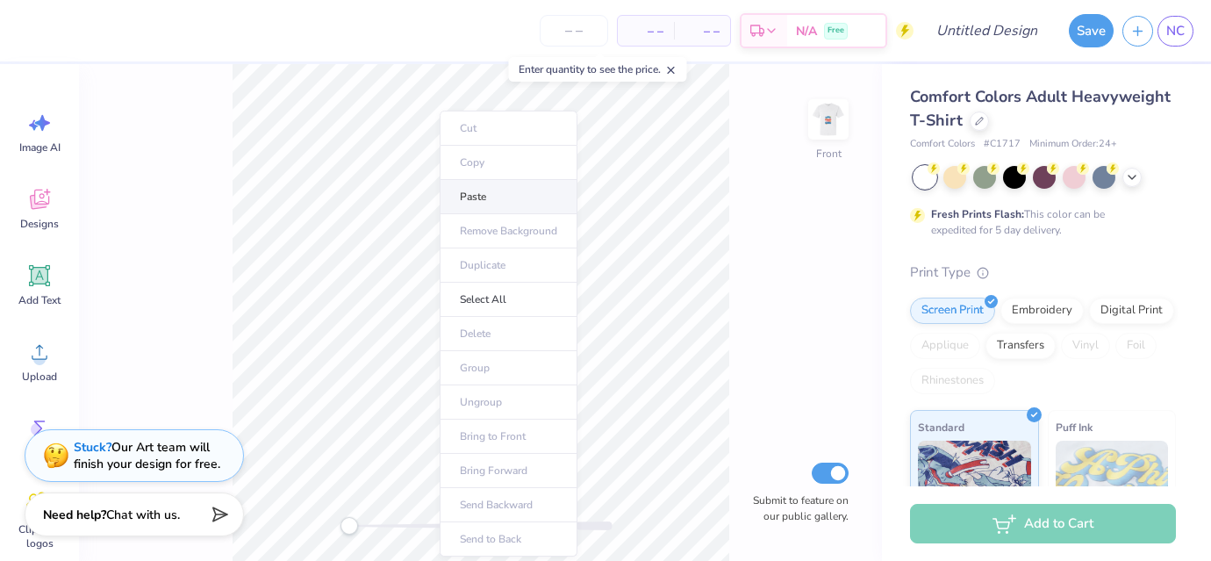
click at [461, 198] on li "Paste" at bounding box center [509, 197] width 138 height 34
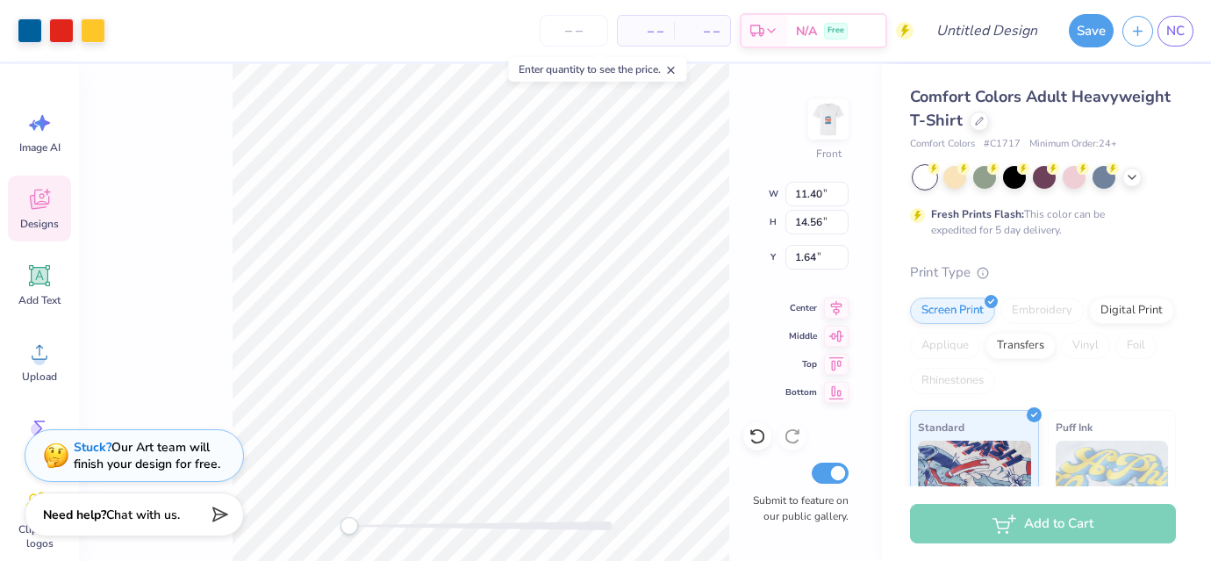
type input "11.40"
type input "14.56"
type input "1.64"
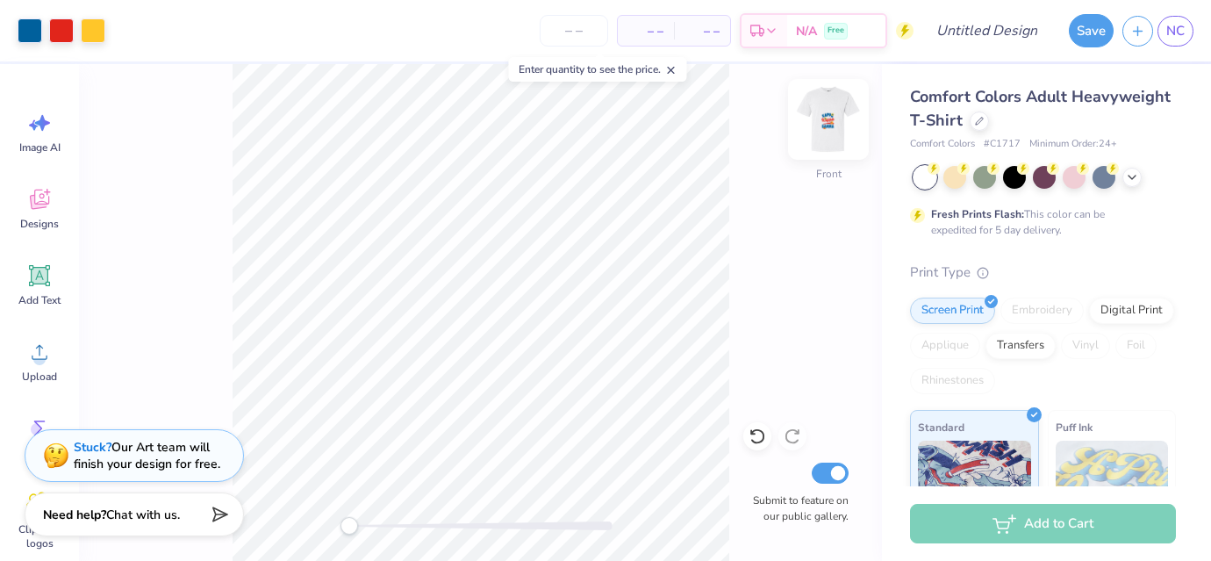
click at [816, 127] on img at bounding box center [828, 119] width 70 height 70
click at [821, 127] on img at bounding box center [828, 119] width 70 height 70
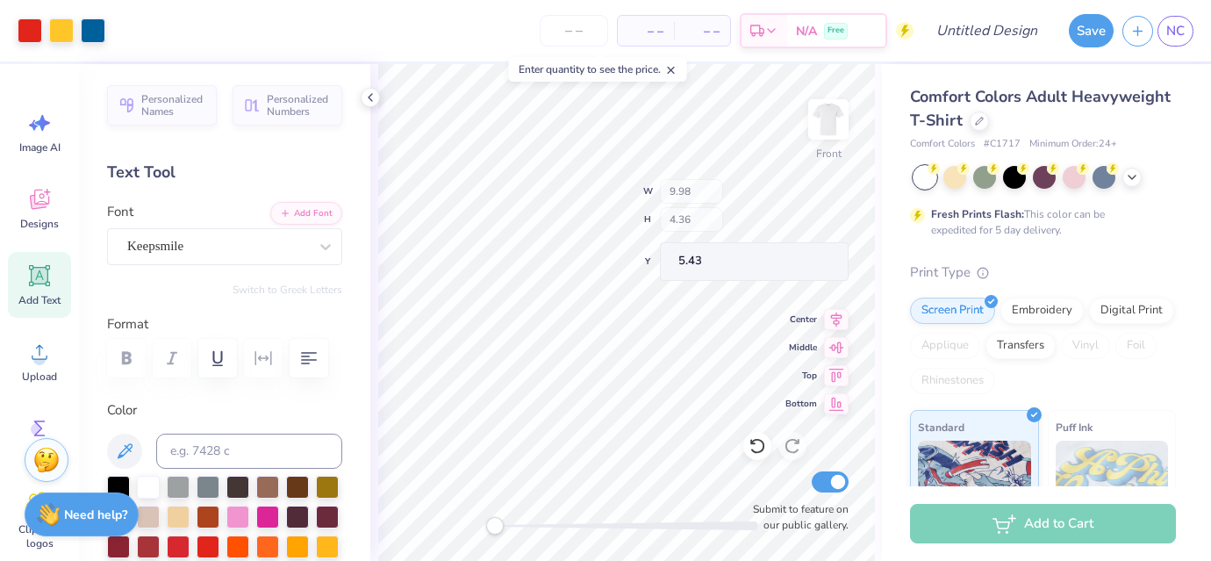
type input "5.43"
click at [751, 434] on icon at bounding box center [753, 433] width 4 height 4
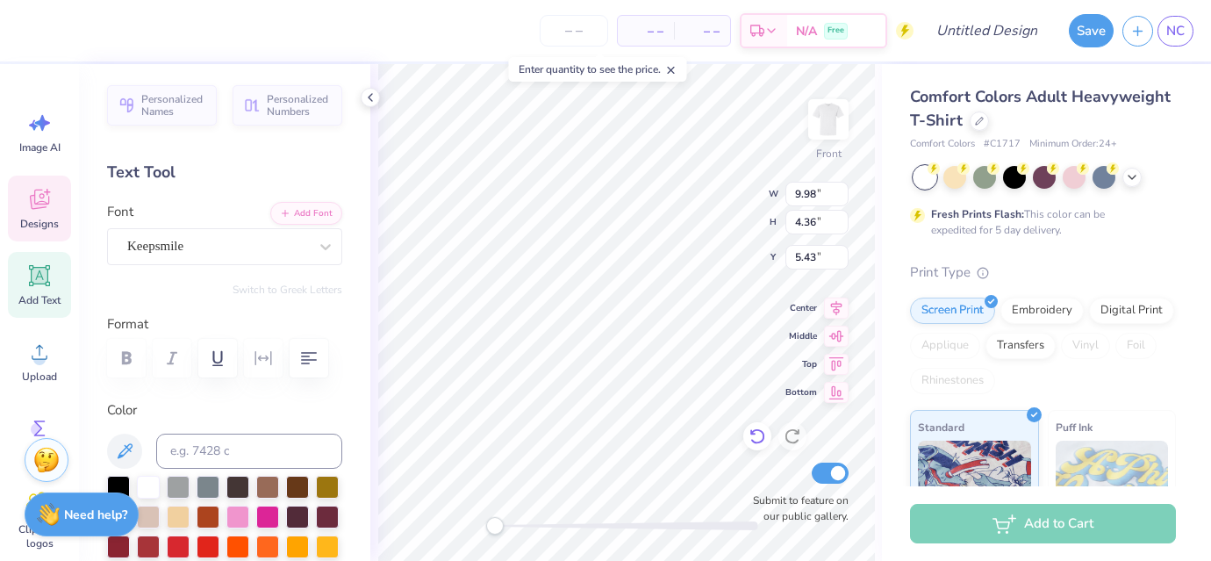
scroll to position [0, 1]
type textarea "K"
type textarea "Field"
type input "11.40"
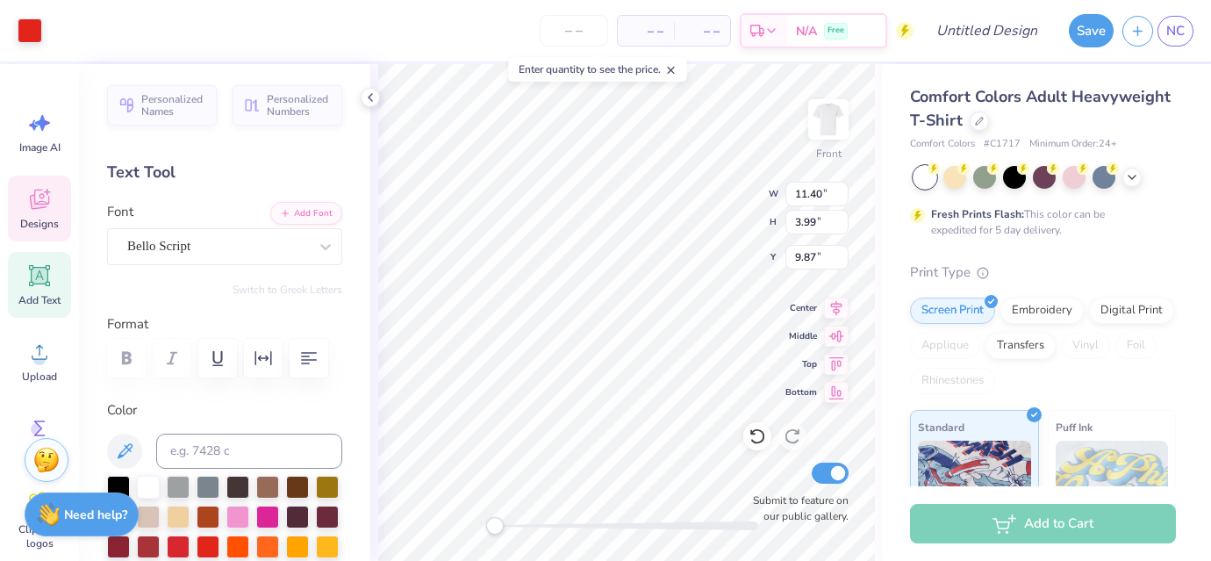
type input "3.99"
type input "9.87"
type textarea "K"
type textarea "Day"
type textarea "F"
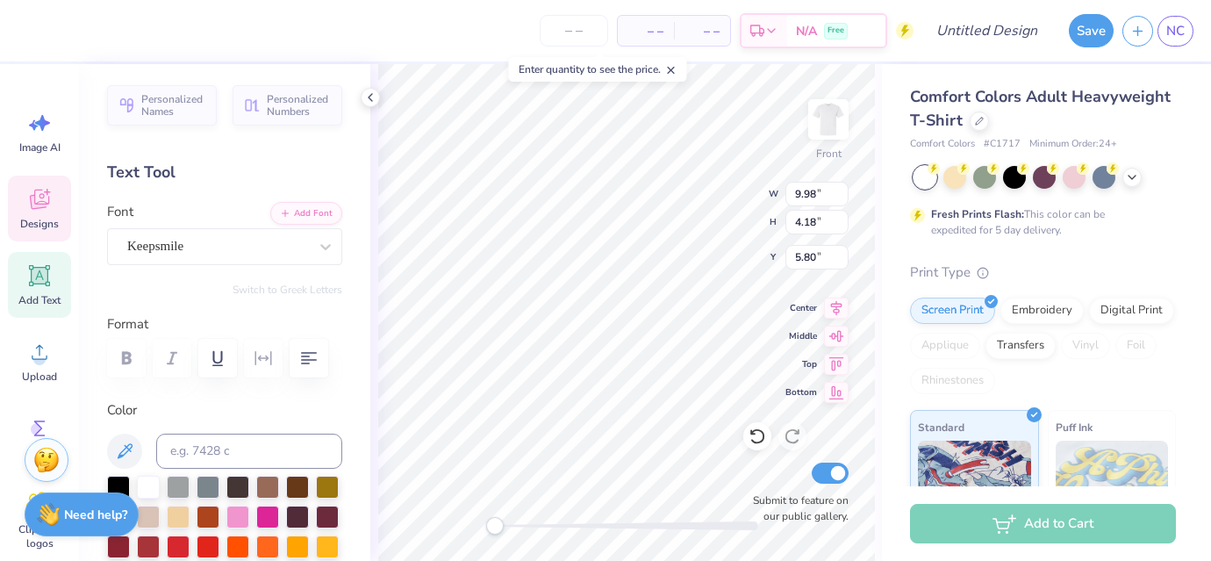
type textarea "APhi"
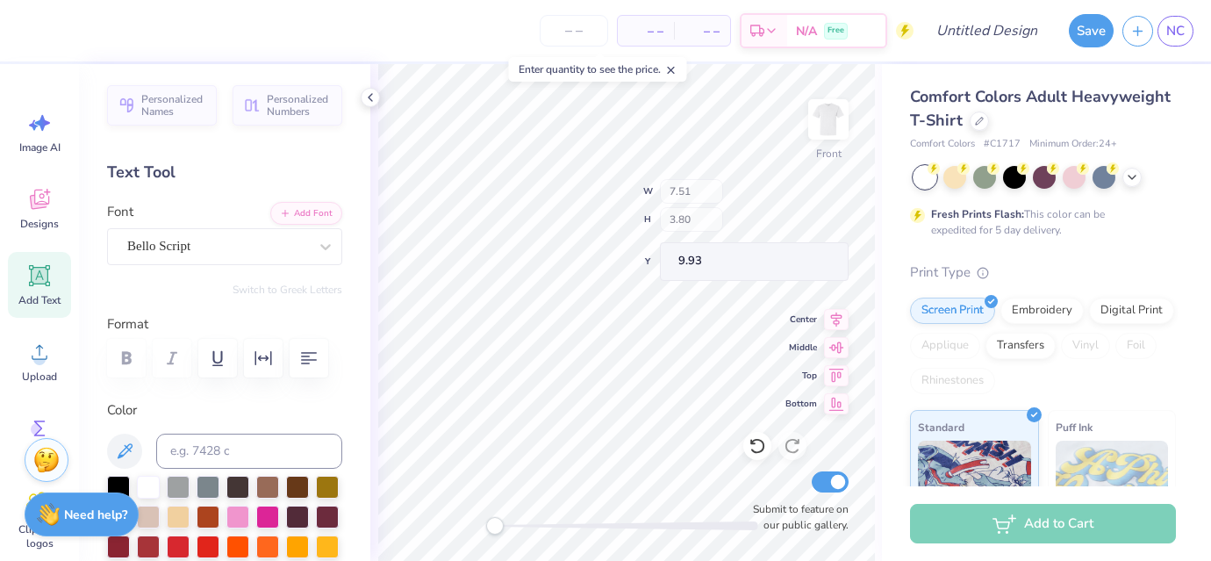
type input "7.51"
type input "3.80"
type input "9.93"
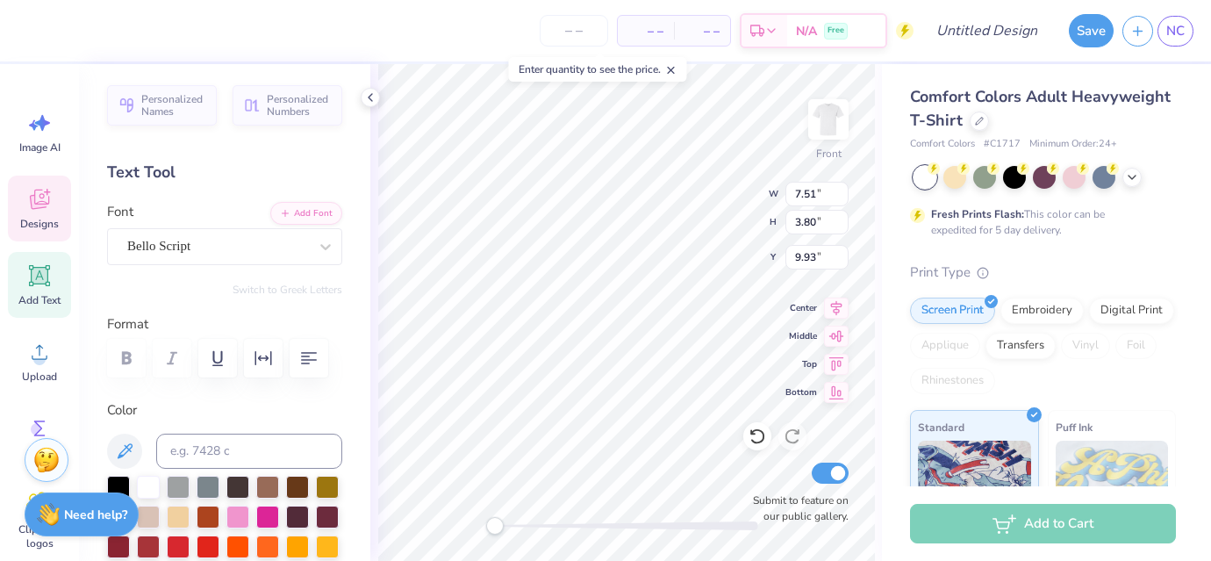
type textarea "D"
type textarea "Field"
type input "10.66"
type input "3.55"
type input "15.55"
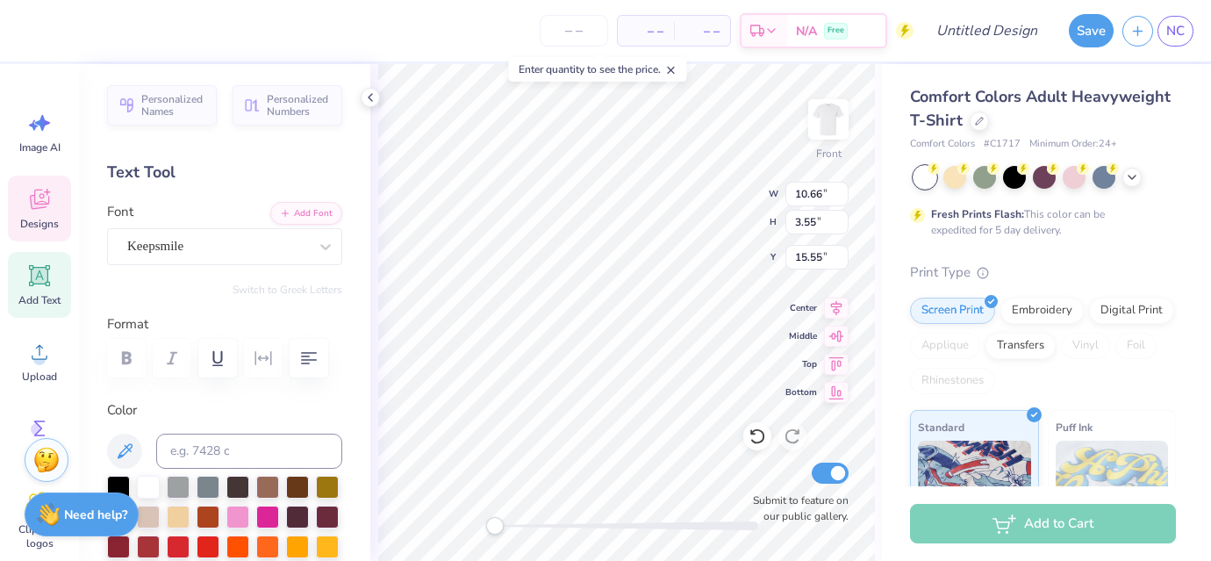
type textarea "Day"
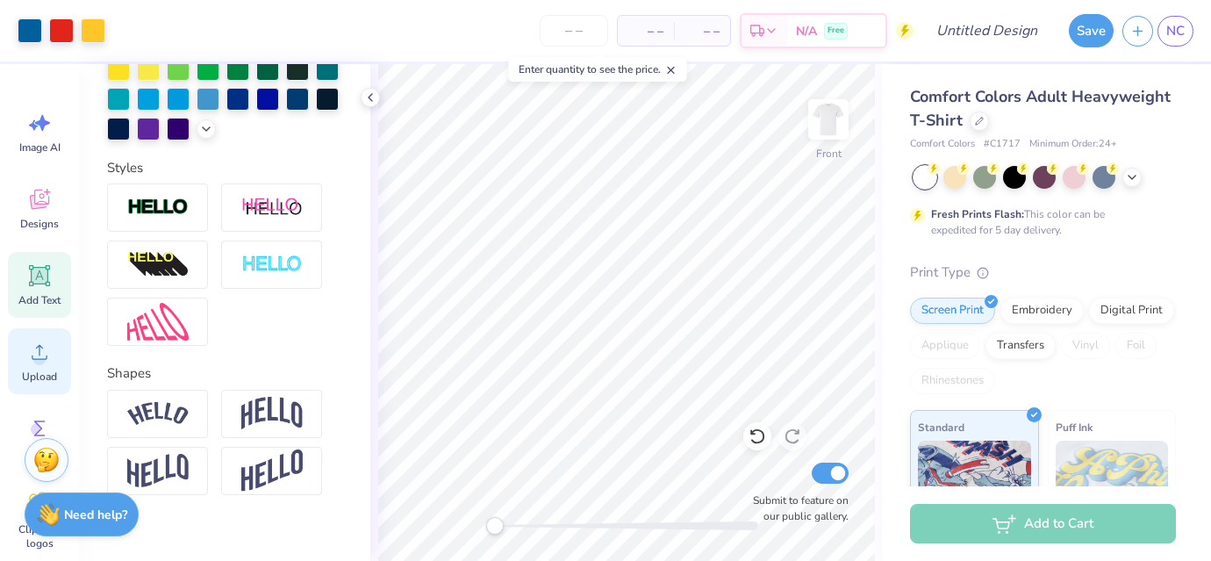
scroll to position [208, 0]
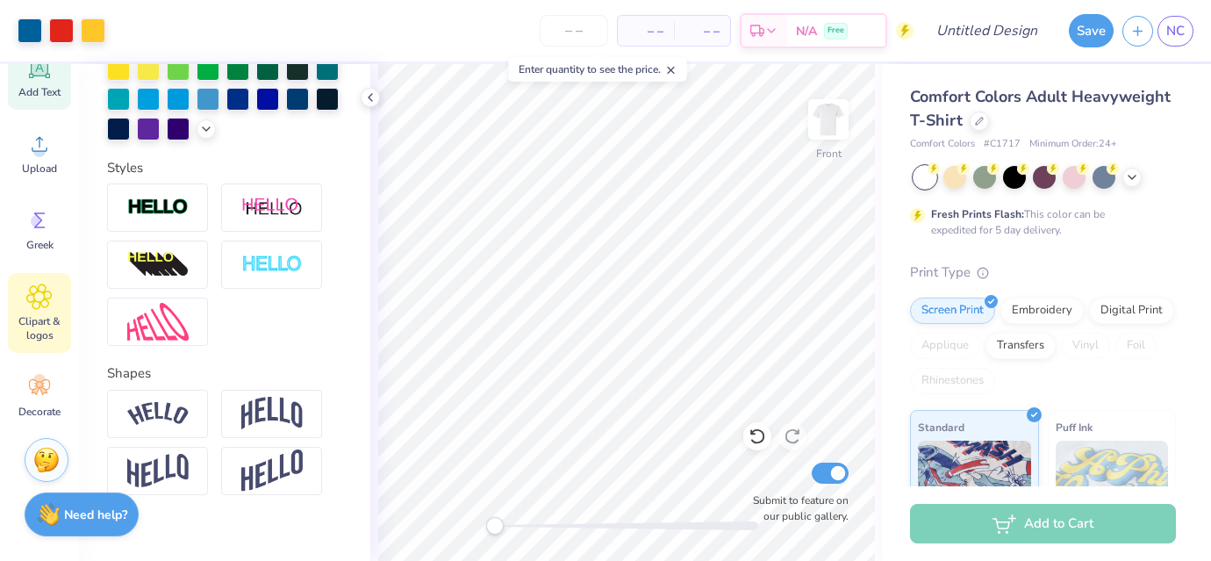
click at [48, 319] on span "Clipart & logos" at bounding box center [40, 328] width 58 height 28
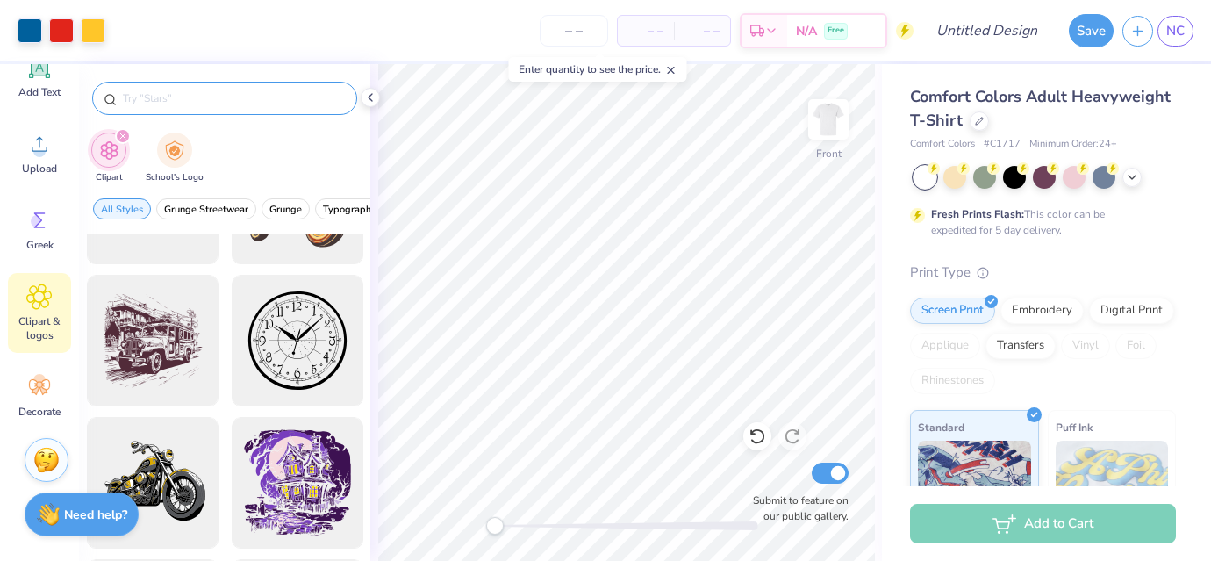
scroll to position [880, 0]
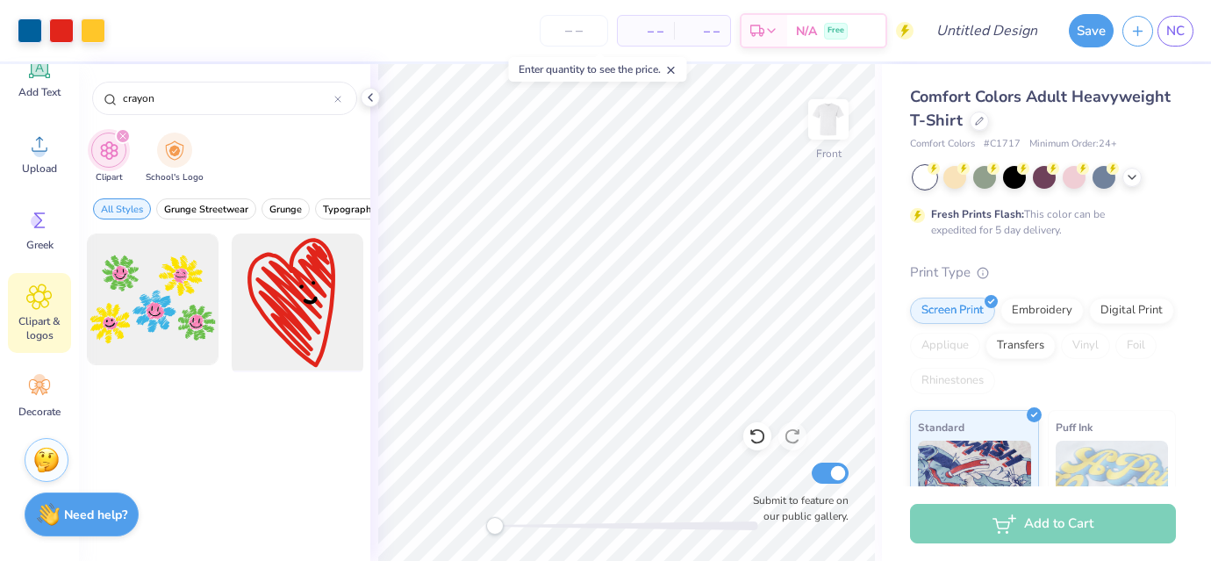
type input "crayon"
click at [283, 297] on div at bounding box center [297, 299] width 145 height 145
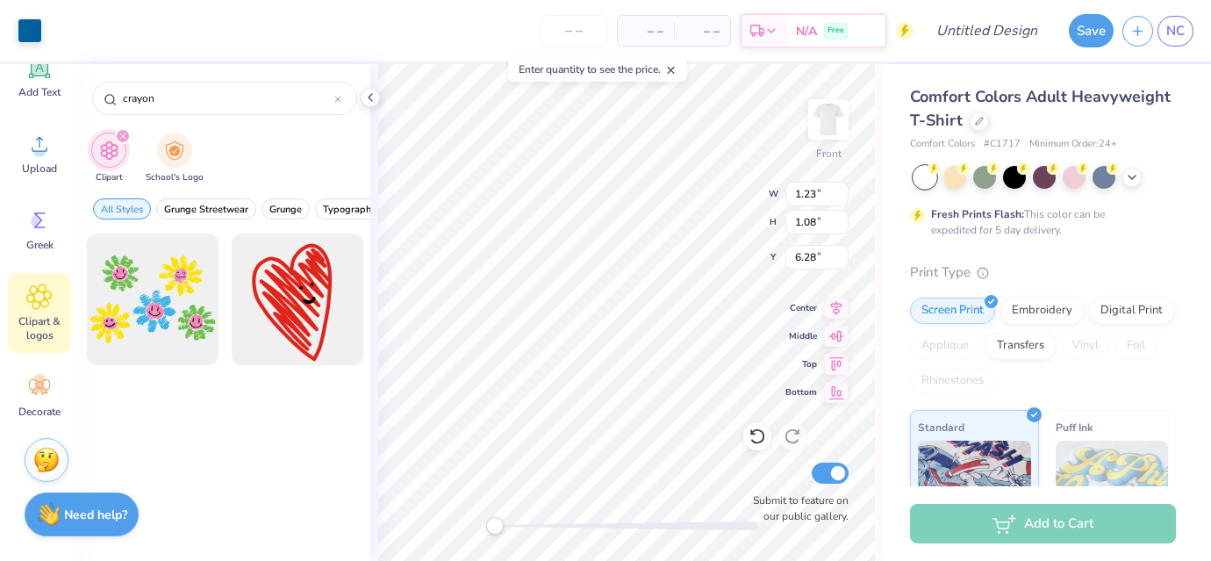
type input "1.23"
type input "1.08"
type input "6.28"
type input "1.36"
type input "2.00"
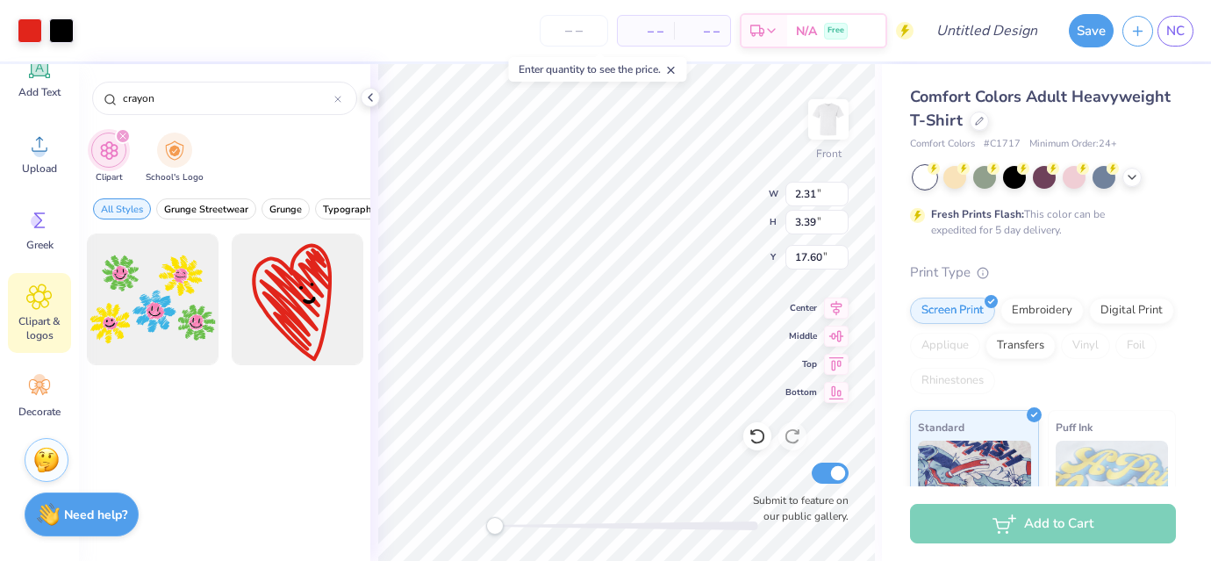
type input "6.48"
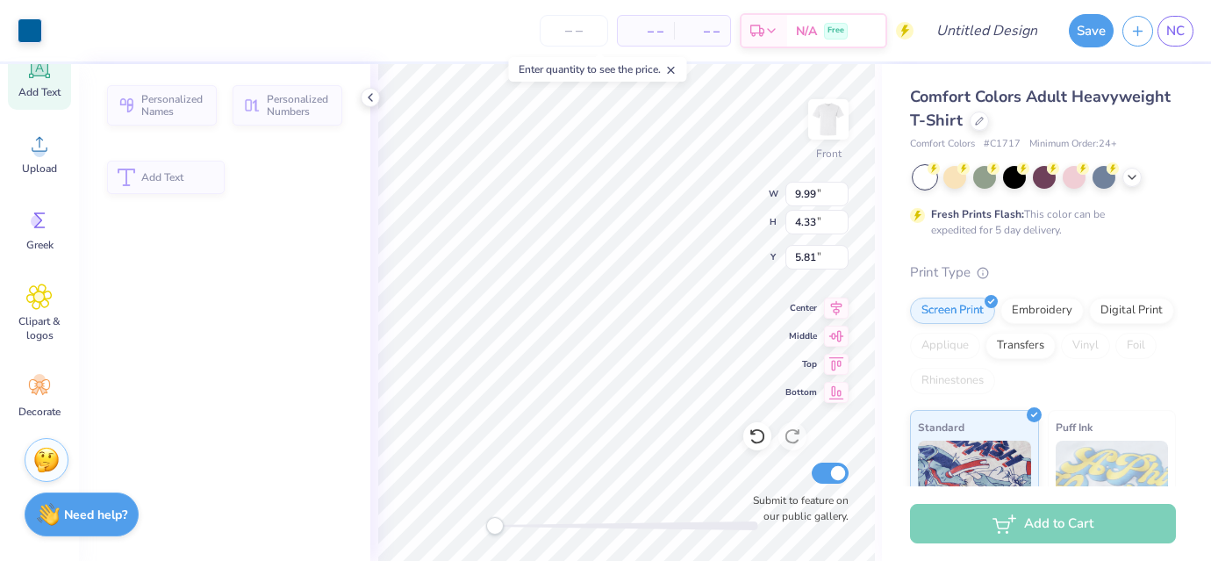
type input "9.99"
type input "4.33"
type input "5.81"
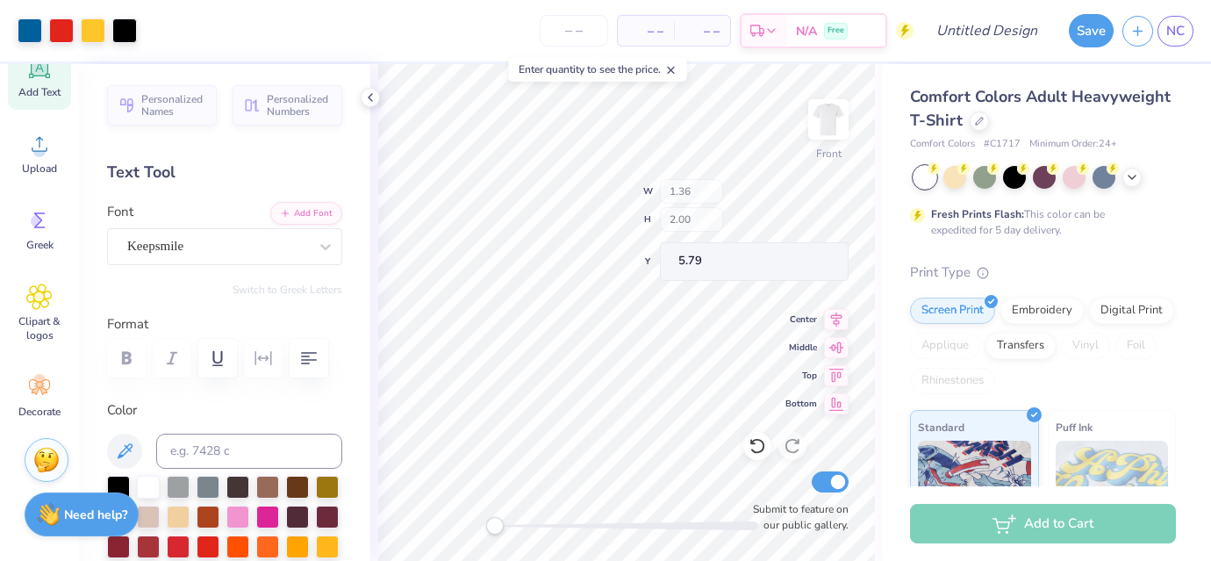
type input "1.18"
type input "1.74"
type input "6.05"
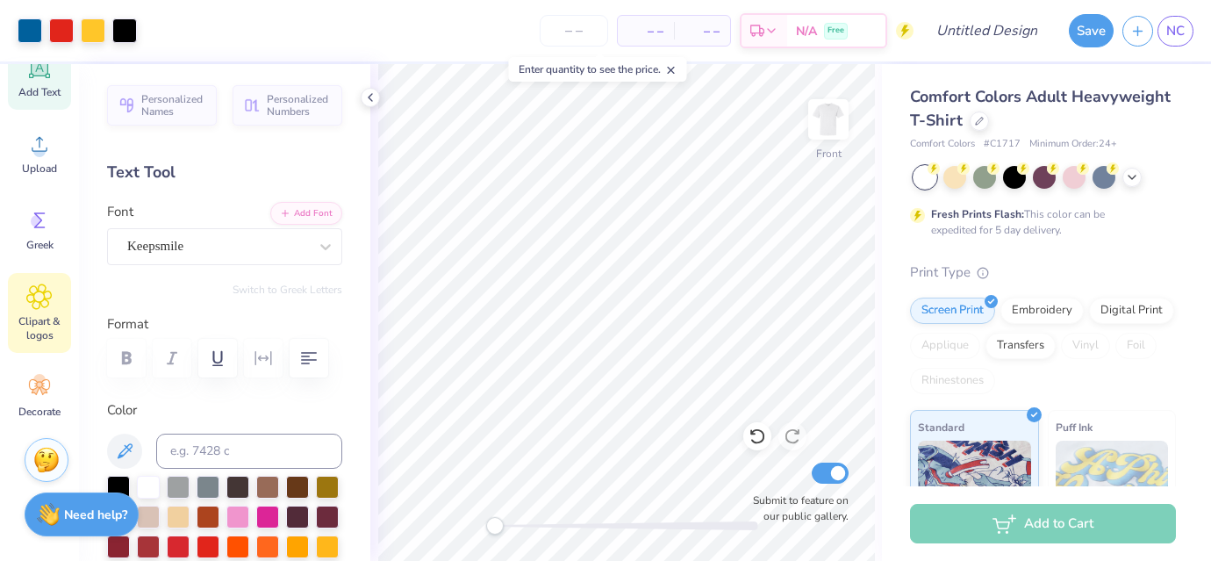
click at [34, 308] on icon at bounding box center [39, 296] width 25 height 25
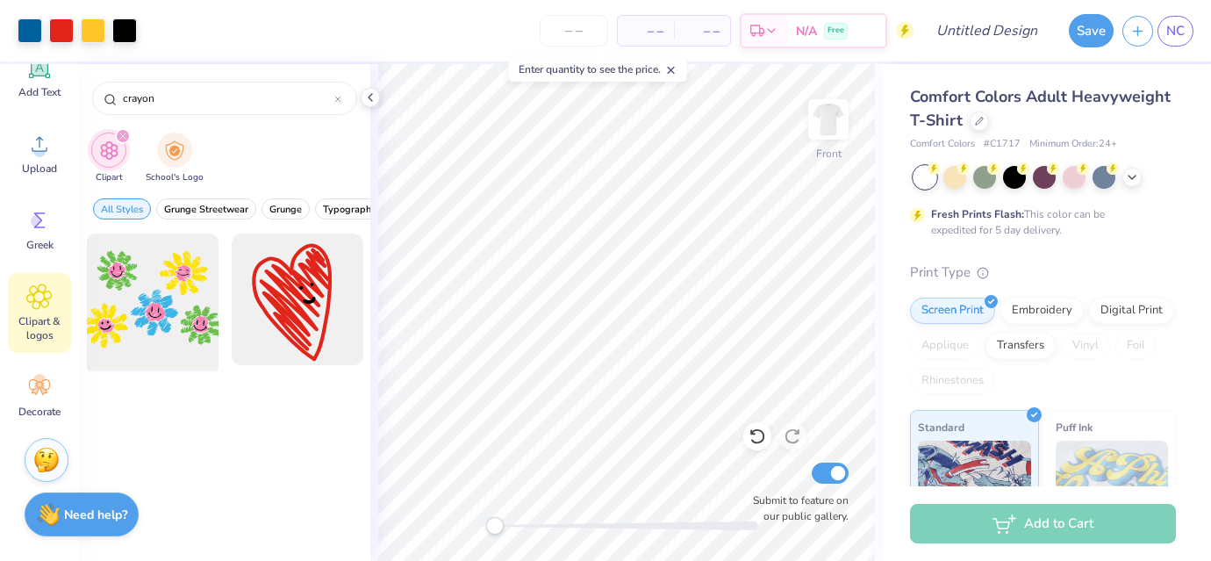
click at [156, 307] on div at bounding box center [152, 299] width 145 height 145
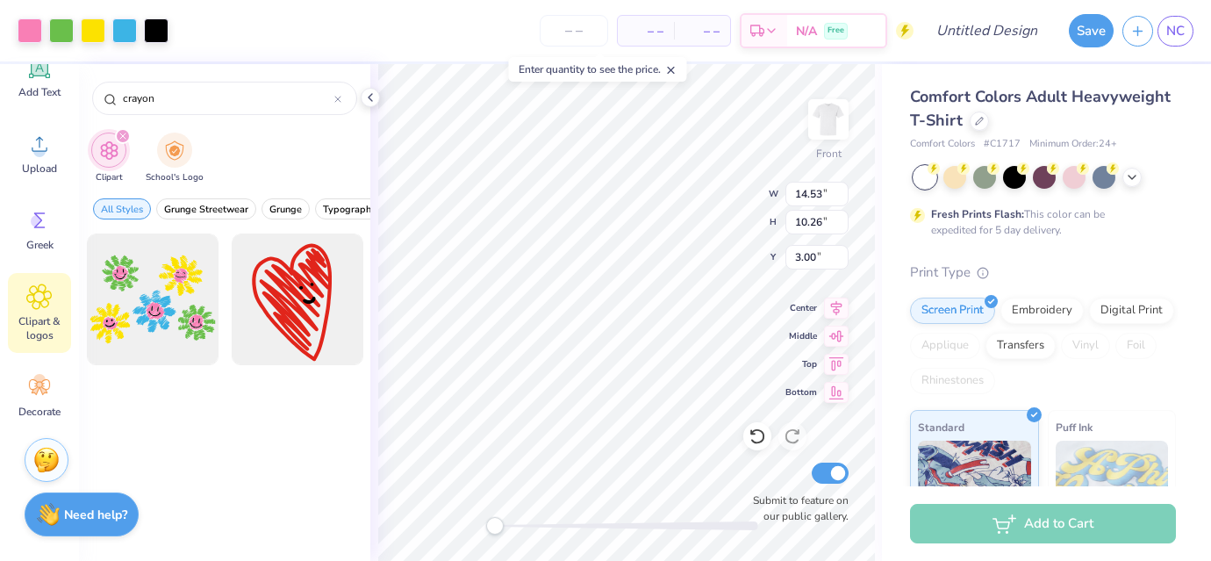
type input "10.56"
type input "7.46"
type input "5.81"
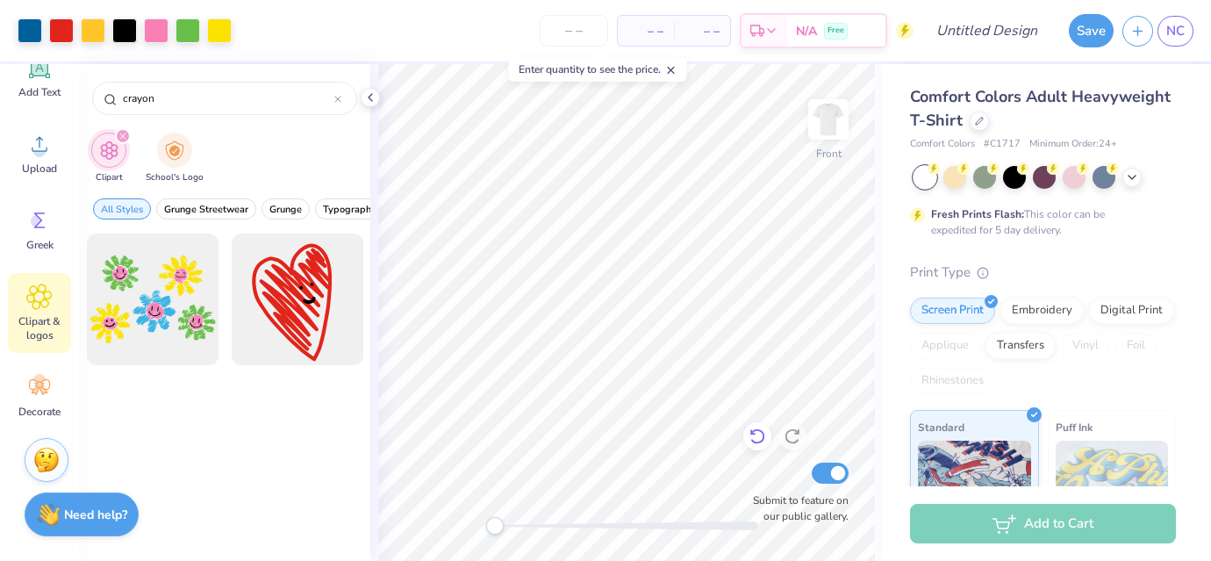
click at [755, 435] on icon at bounding box center [758, 436] width 18 height 18
click at [751, 437] on icon at bounding box center [758, 436] width 18 height 18
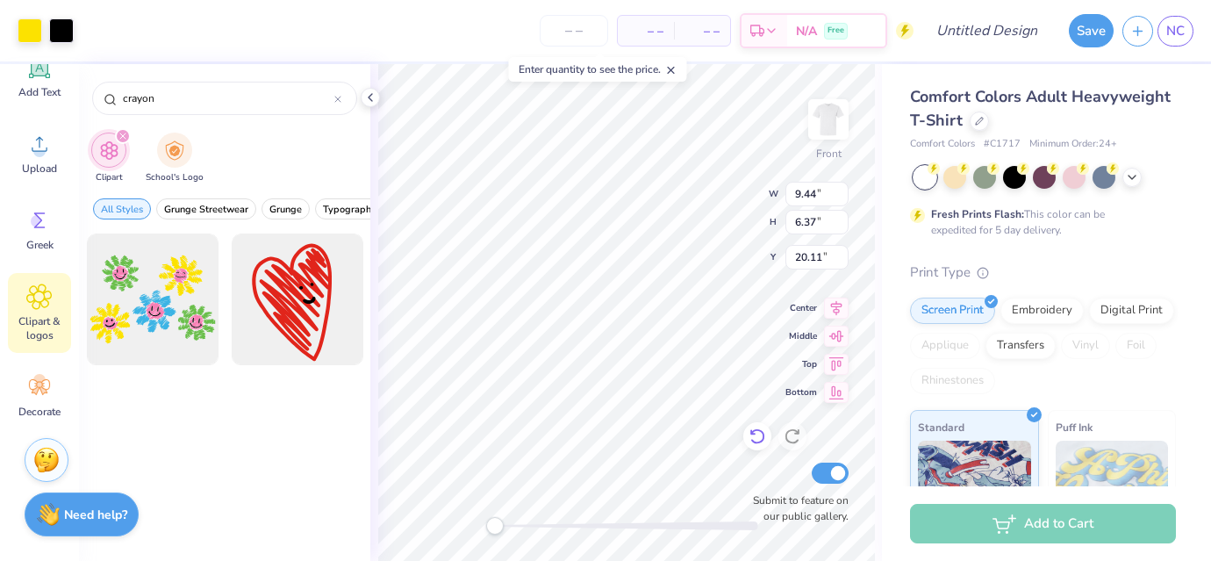
type input "20.11"
type input "1.27"
type input "1.34"
type input "24.19"
type input "1.23"
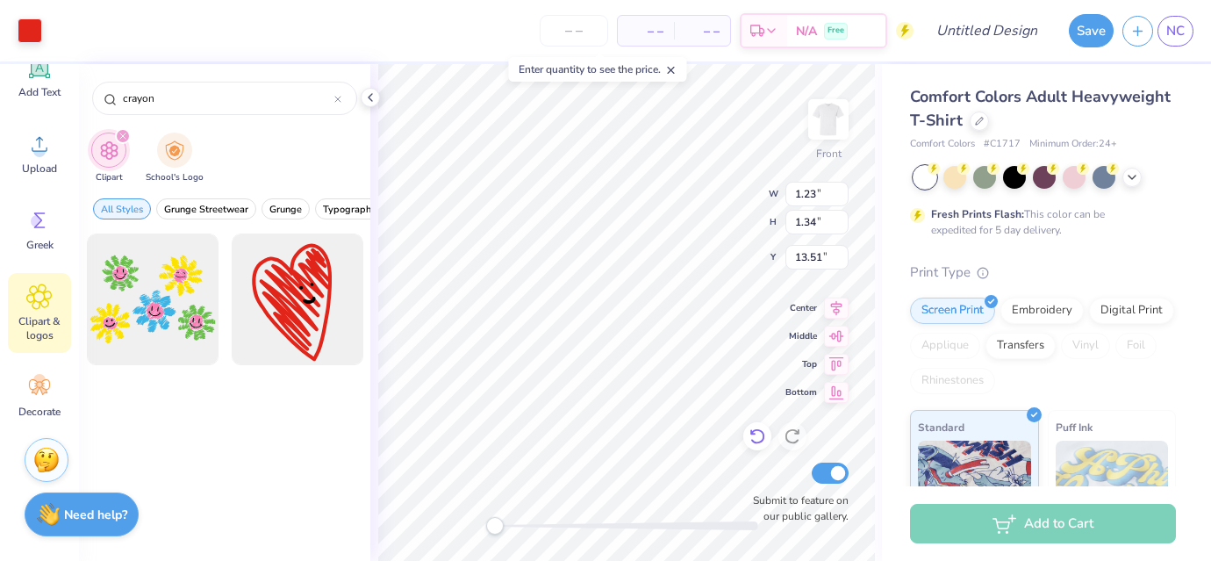
type input "1.34"
type input "13.51"
click at [752, 427] on icon at bounding box center [758, 436] width 18 height 18
type input "2.02"
type input "2.47"
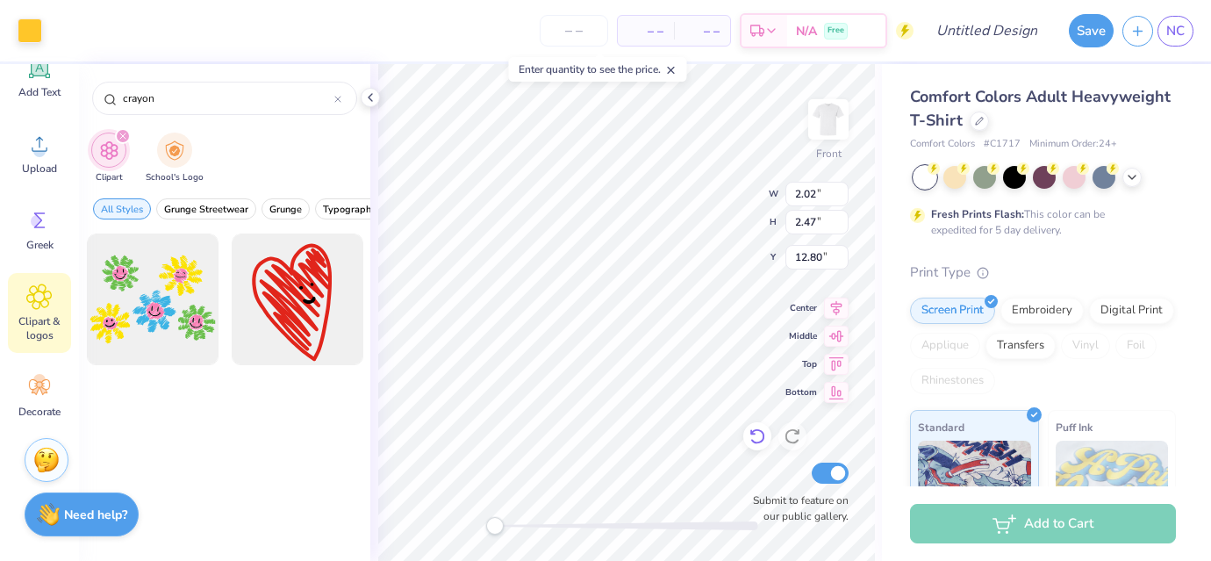
type input "12.80"
type input "13.30"
type input "1.25"
type input "1.24"
type input "13.44"
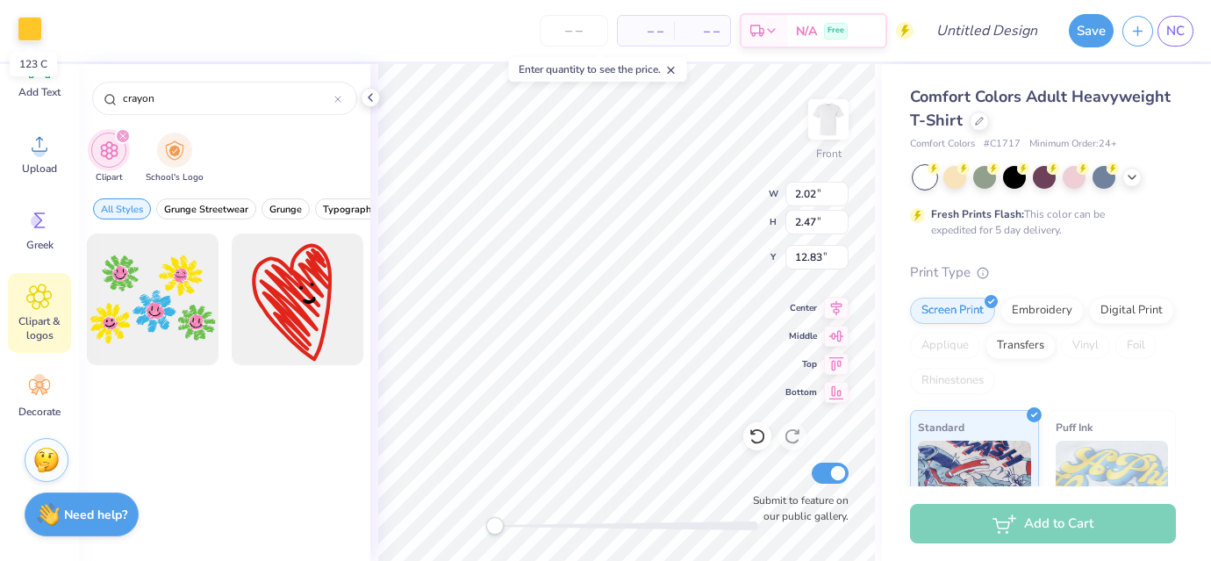
click at [29, 34] on div at bounding box center [30, 29] width 25 height 25
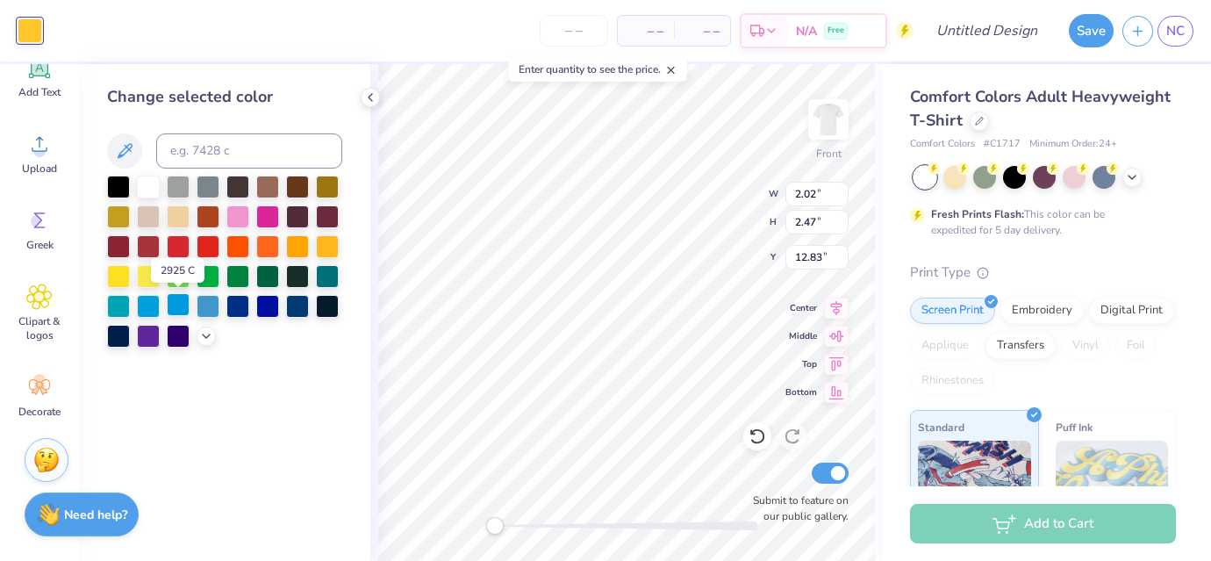
click at [175, 312] on div at bounding box center [178, 304] width 23 height 23
click at [758, 441] on icon at bounding box center [757, 437] width 15 height 16
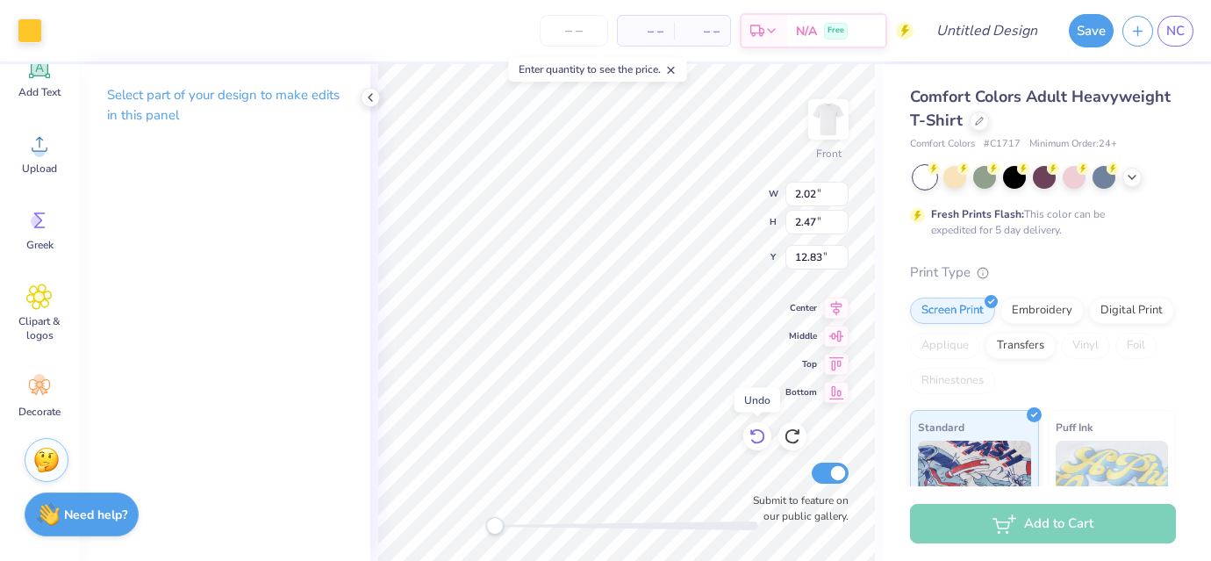
click at [754, 435] on icon at bounding box center [758, 436] width 18 height 18
click at [372, 98] on icon at bounding box center [370, 97] width 14 height 14
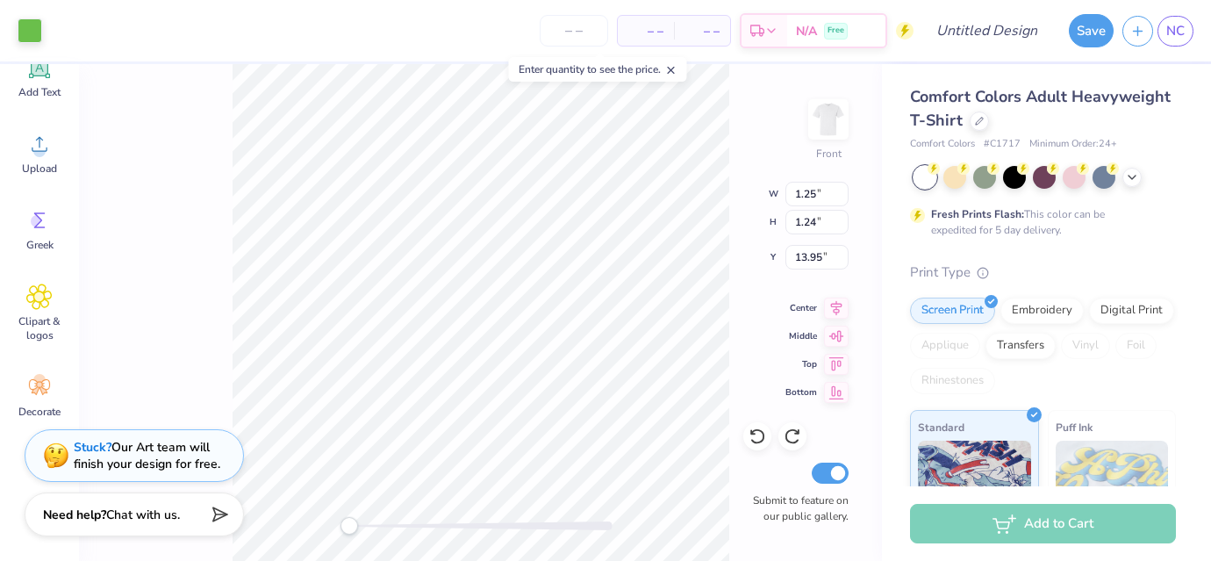
type input "1.25"
type input "1.24"
type input "13.95"
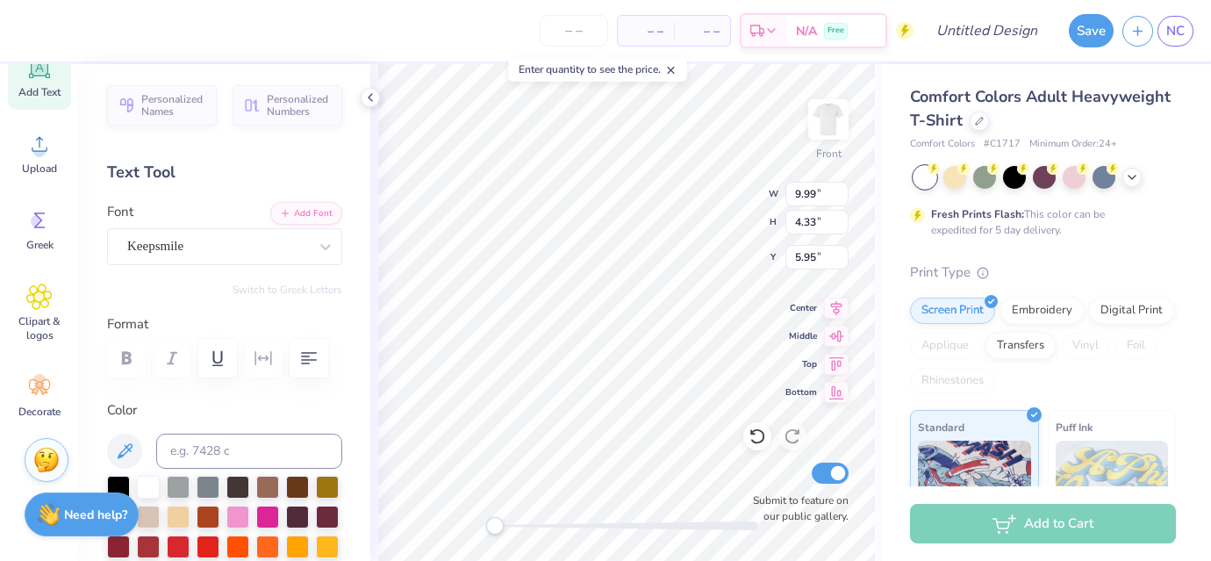
type input "5.95"
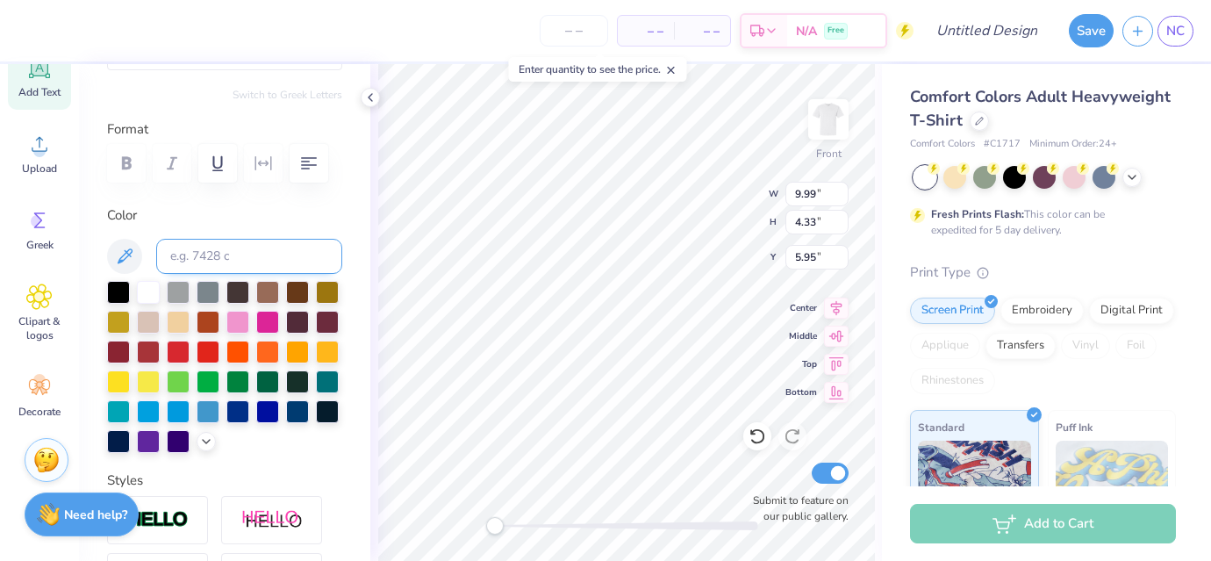
scroll to position [198, 0]
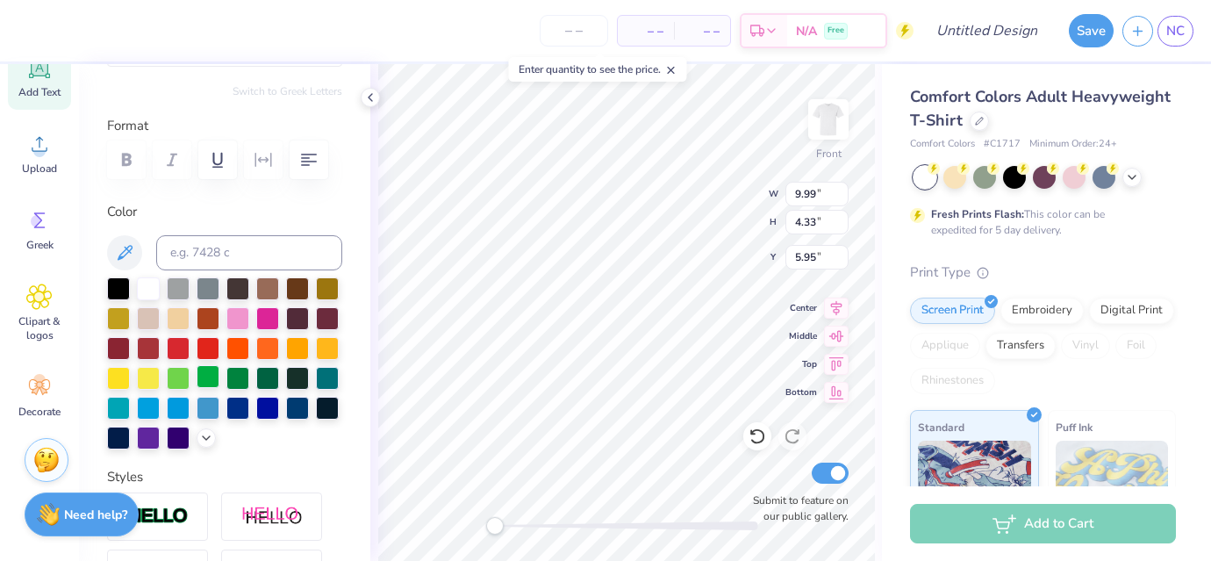
click at [209, 377] on div at bounding box center [208, 376] width 23 height 23
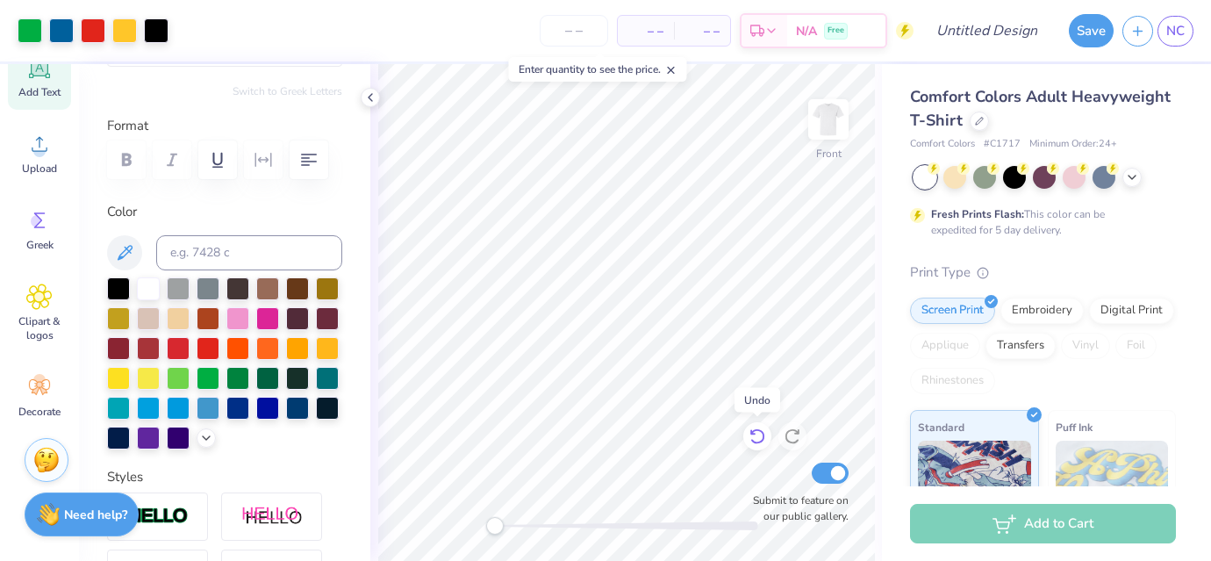
click at [755, 437] on icon at bounding box center [758, 436] width 18 height 18
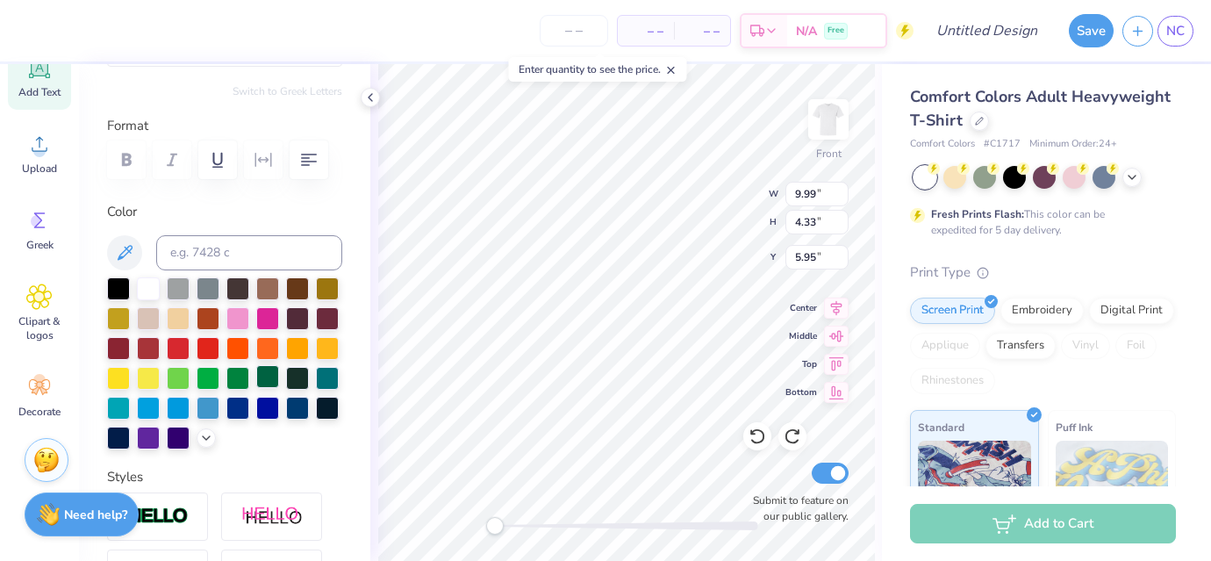
click at [269, 377] on div at bounding box center [267, 376] width 23 height 23
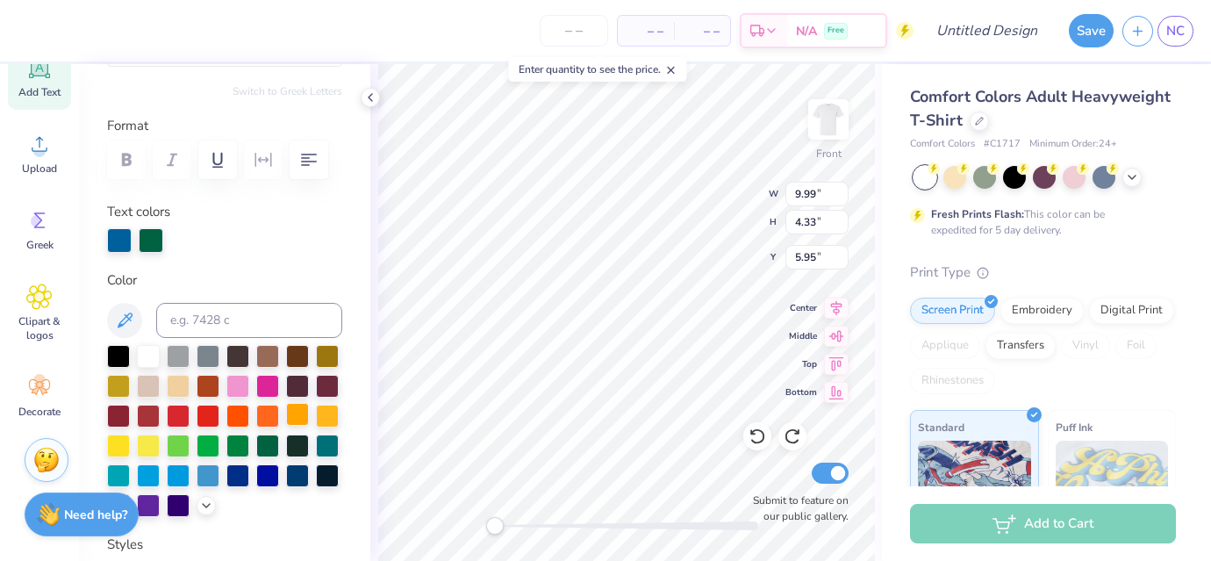
click at [303, 412] on div at bounding box center [297, 414] width 23 height 23
click at [206, 412] on div at bounding box center [208, 414] width 23 height 23
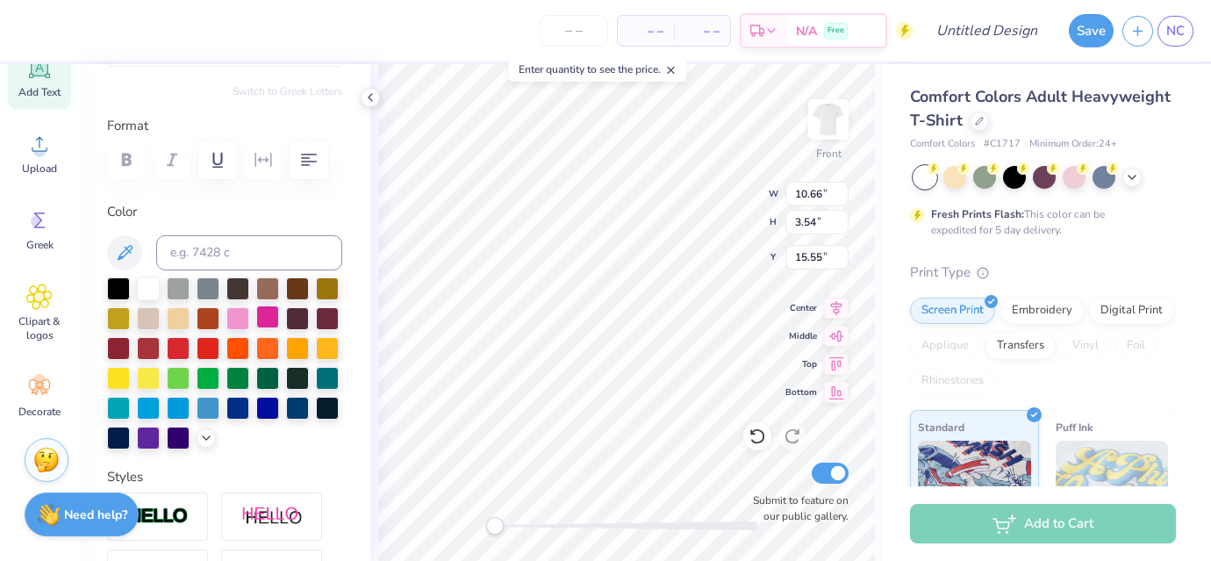
click at [270, 322] on div at bounding box center [267, 316] width 23 height 23
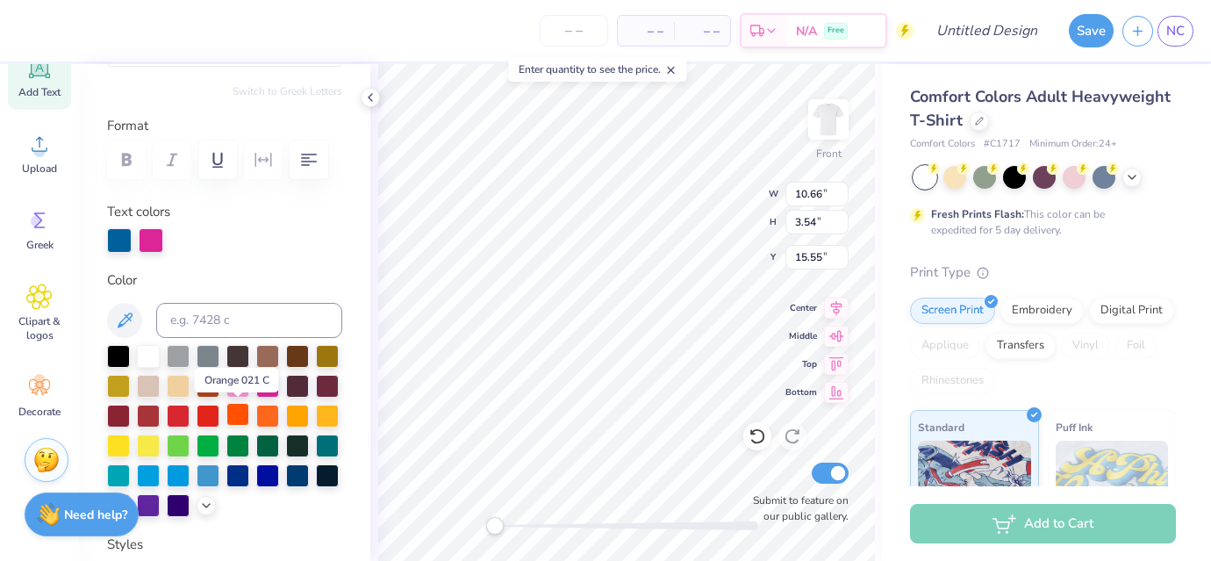
click at [242, 420] on div at bounding box center [237, 414] width 23 height 23
click at [758, 428] on icon at bounding box center [758, 436] width 18 height 18
click at [324, 446] on div at bounding box center [327, 444] width 23 height 23
click at [272, 383] on div at bounding box center [267, 384] width 23 height 23
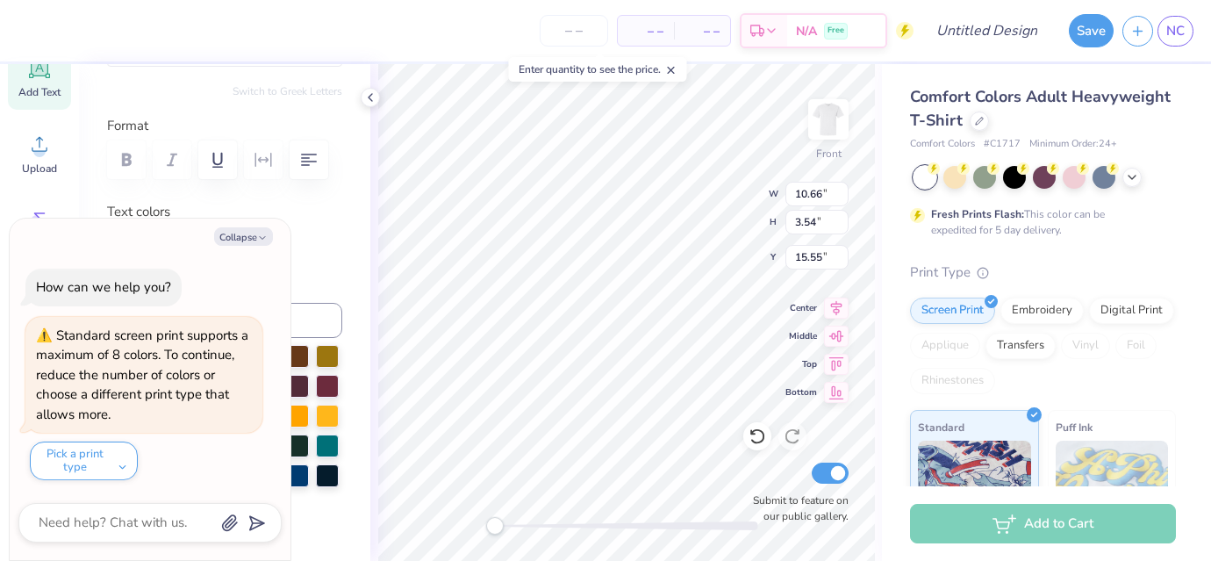
click at [247, 242] on button "Collapse" at bounding box center [243, 236] width 59 height 18
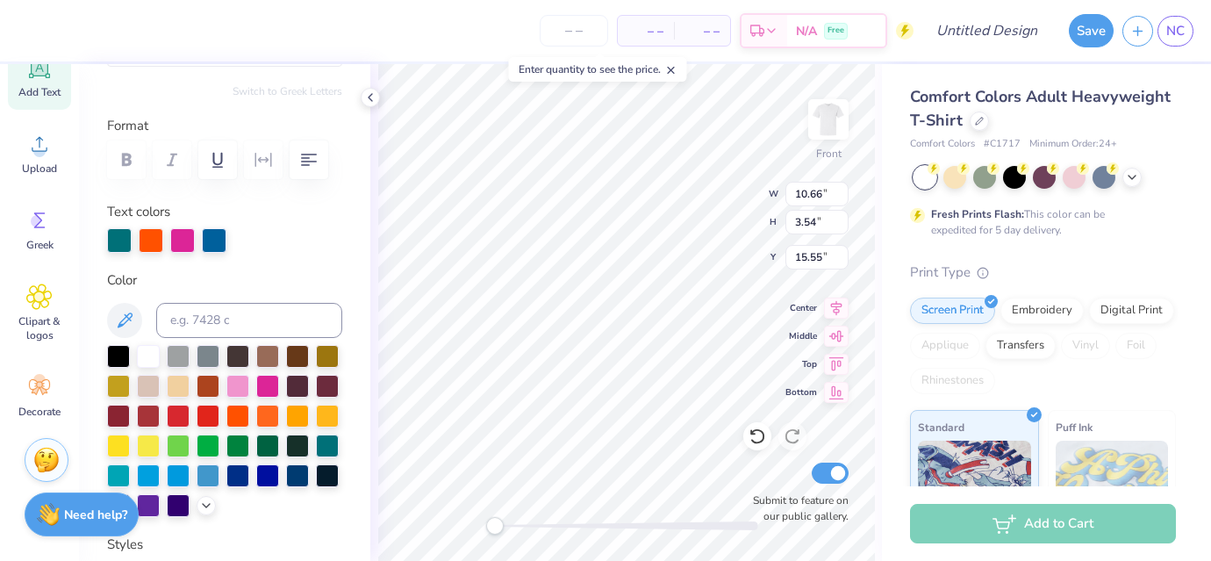
type textarea "x"
type input "15.68"
click at [1127, 301] on div "Digital Print" at bounding box center [1131, 308] width 85 height 26
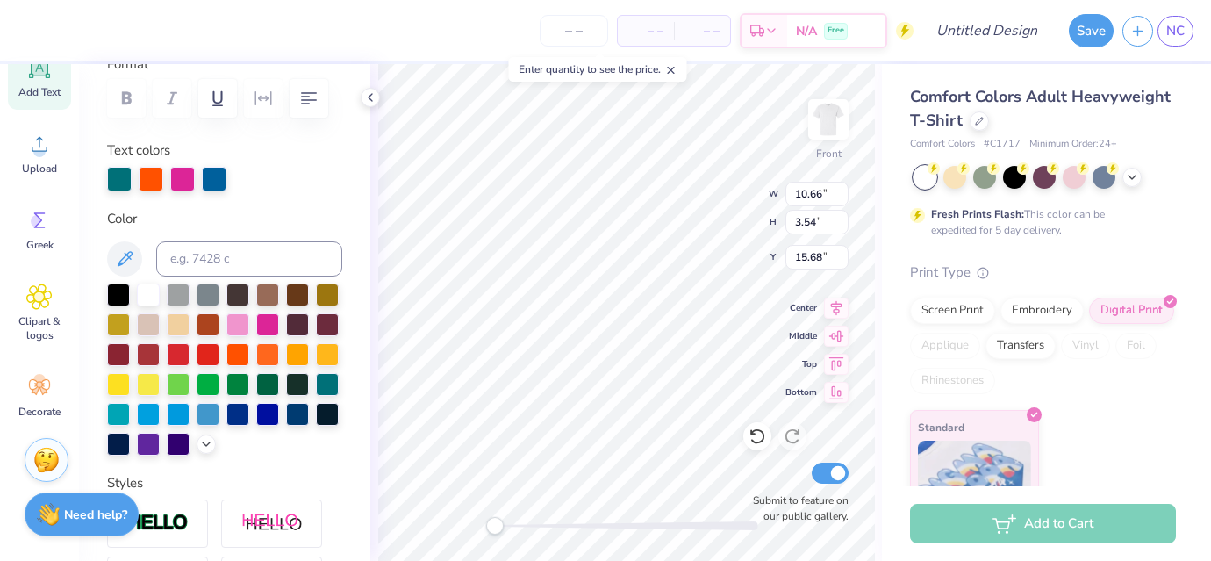
scroll to position [264, 0]
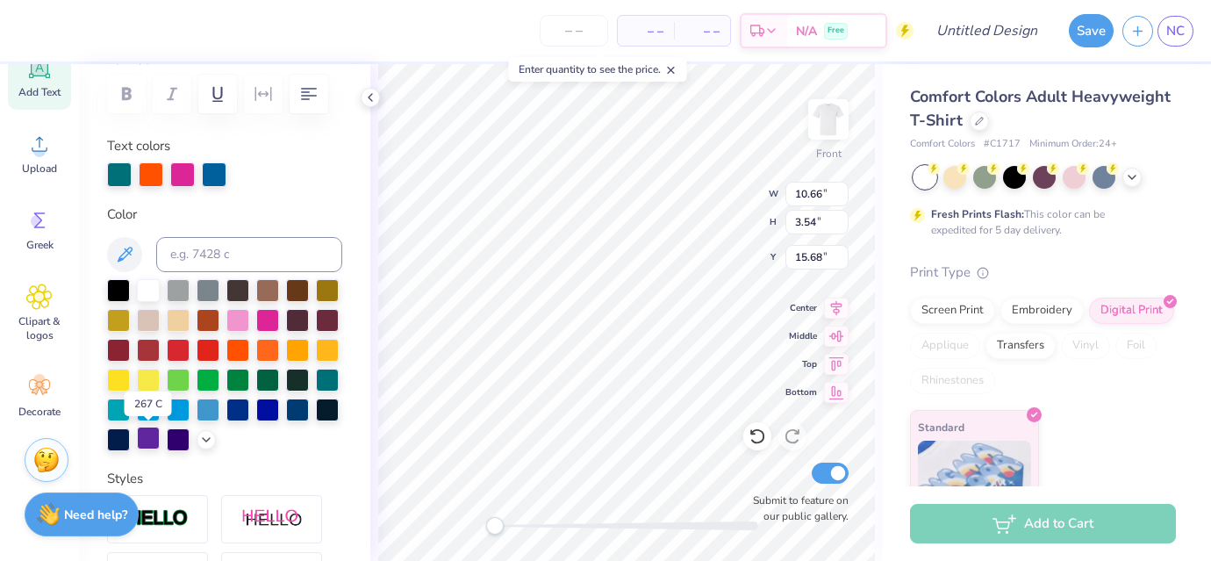
click at [146, 437] on div at bounding box center [148, 438] width 23 height 23
click at [35, 35] on div at bounding box center [30, 29] width 25 height 25
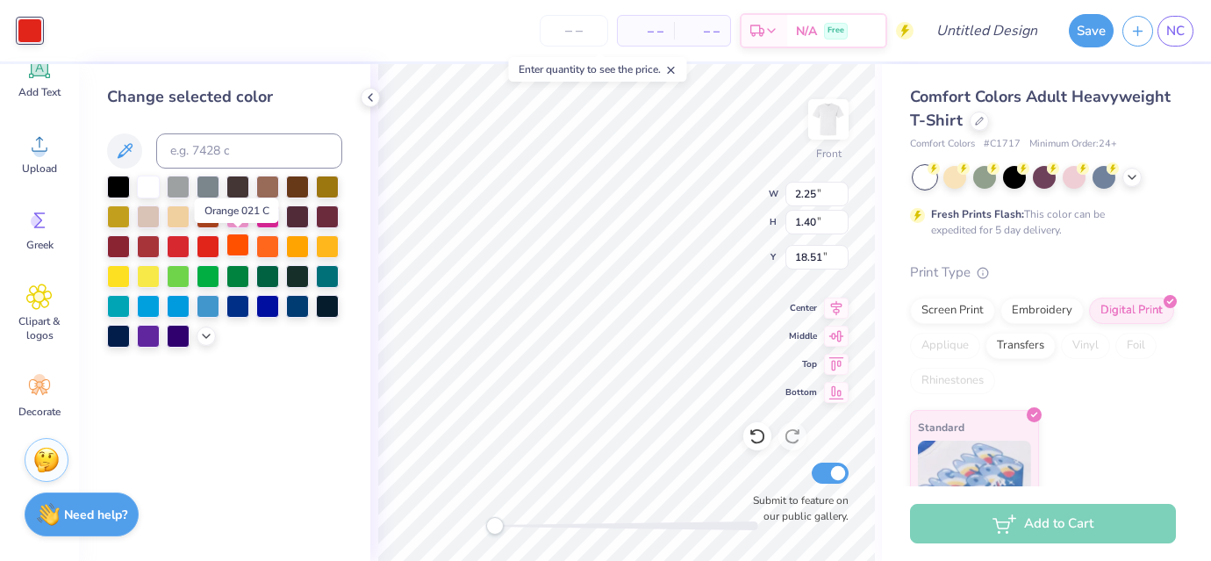
click at [240, 244] on div at bounding box center [237, 244] width 23 height 23
click at [269, 251] on div at bounding box center [267, 244] width 23 height 23
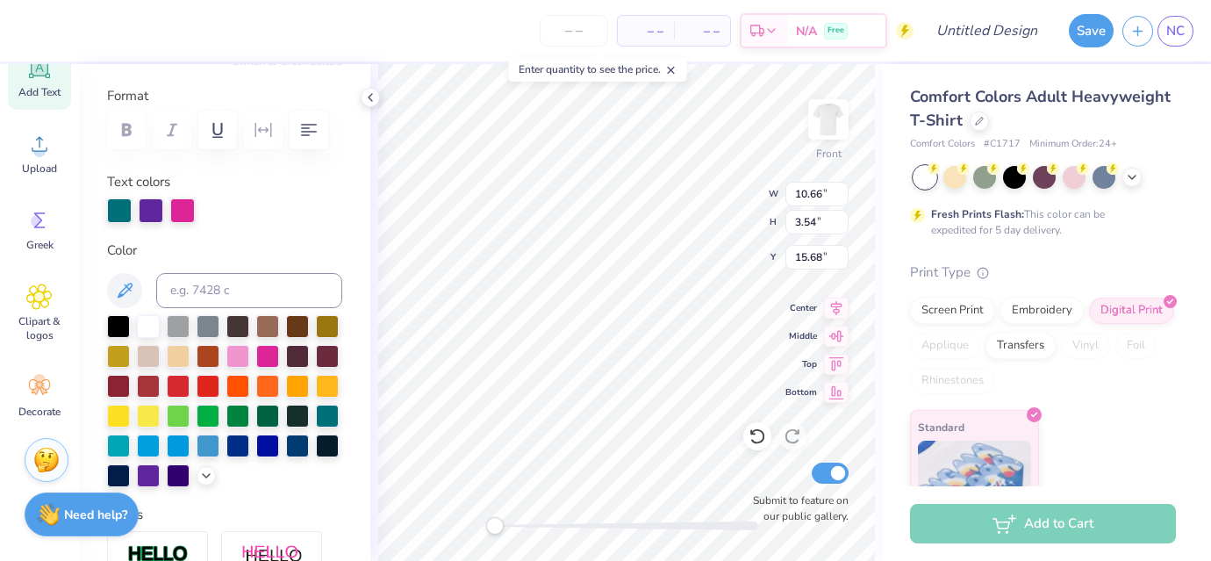
scroll to position [229, 0]
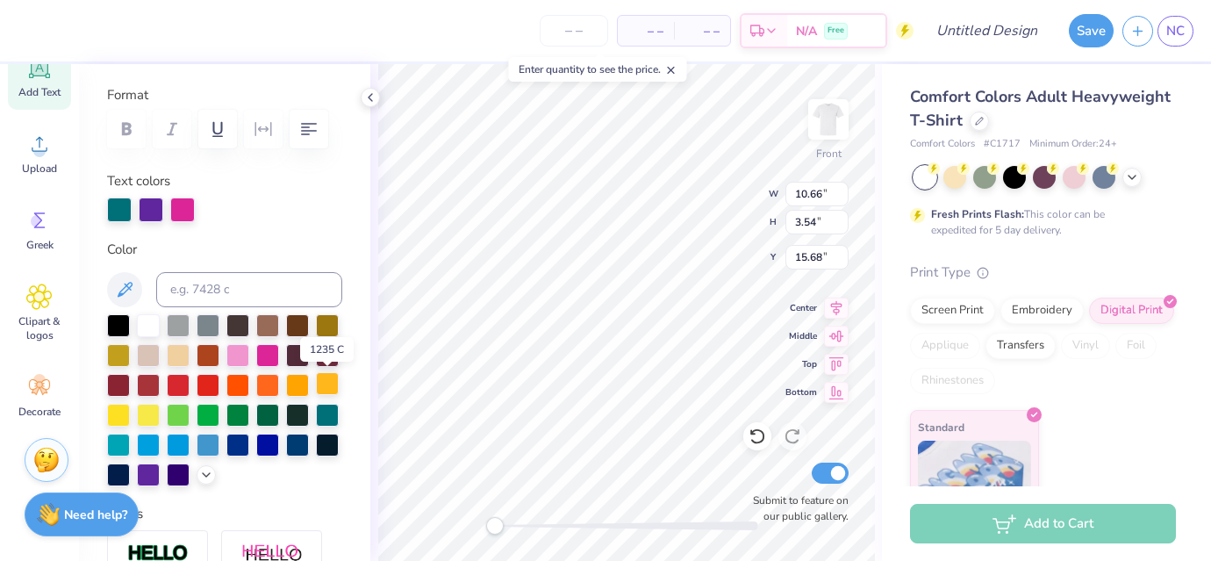
click at [328, 382] on div at bounding box center [327, 383] width 23 height 23
type input "9.99"
type input "4.33"
type input "5.95"
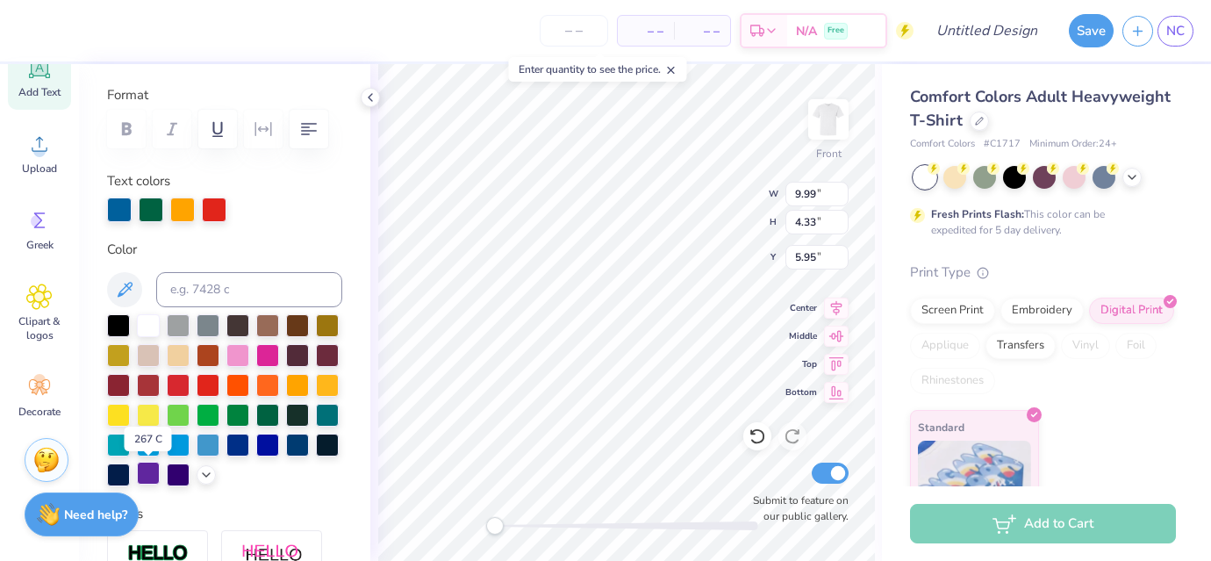
click at [138, 469] on div at bounding box center [148, 473] width 23 height 23
click at [328, 407] on div at bounding box center [327, 413] width 23 height 23
type input "1.18"
type input "1.74"
type input "5.95"
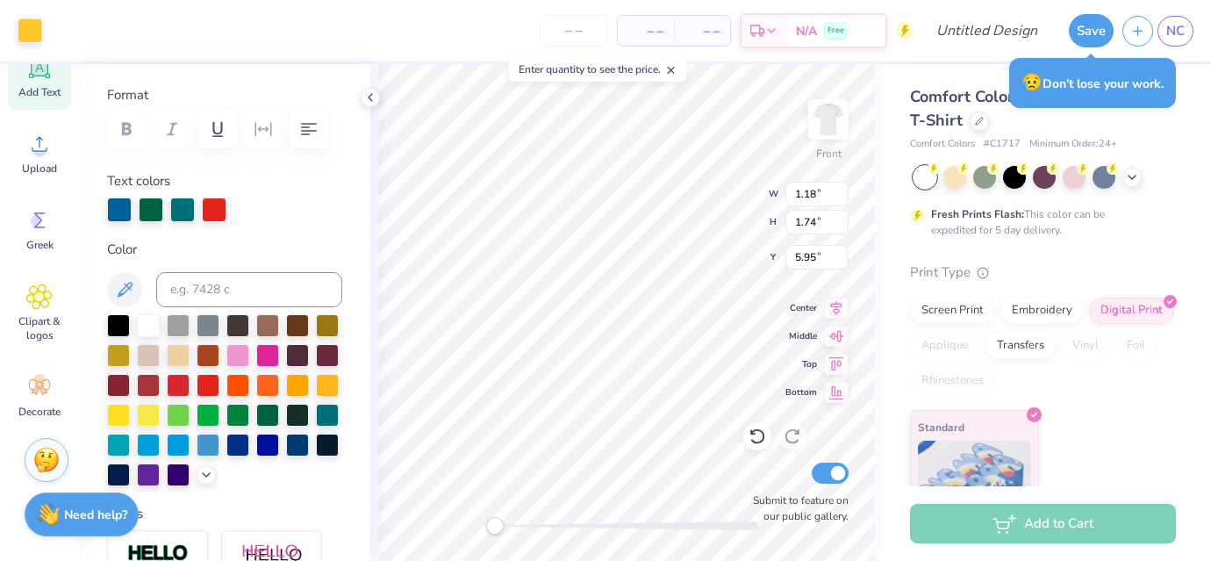
type input "2.22"
type input "5.70"
type input "1.18"
type input "1.74"
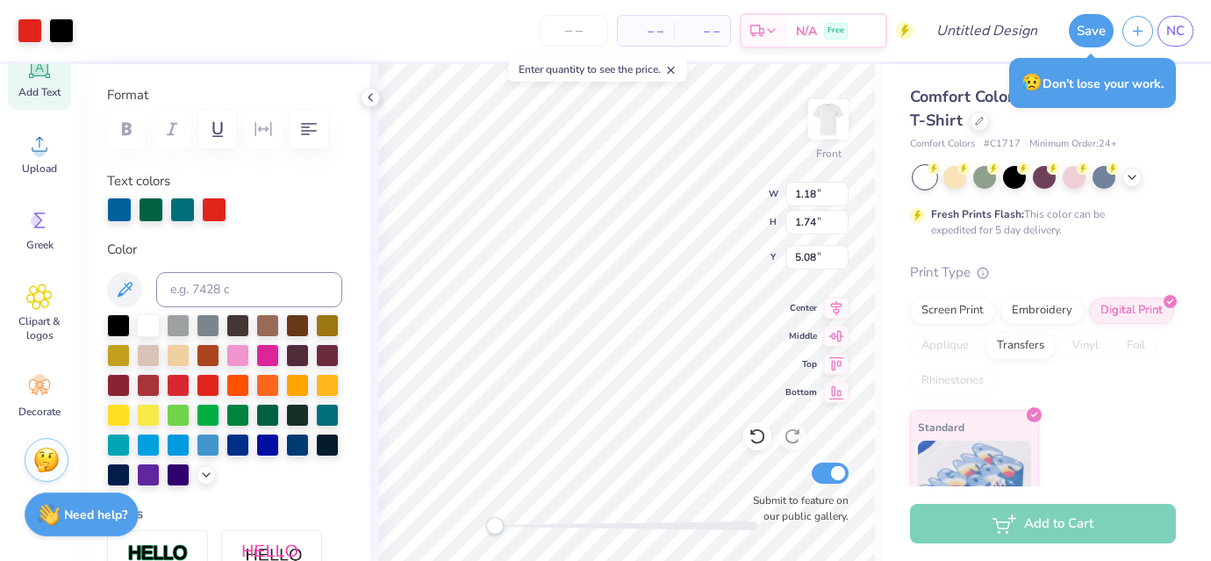
type input "5.08"
type input "1.63"
type input "2.24"
type input "4.64"
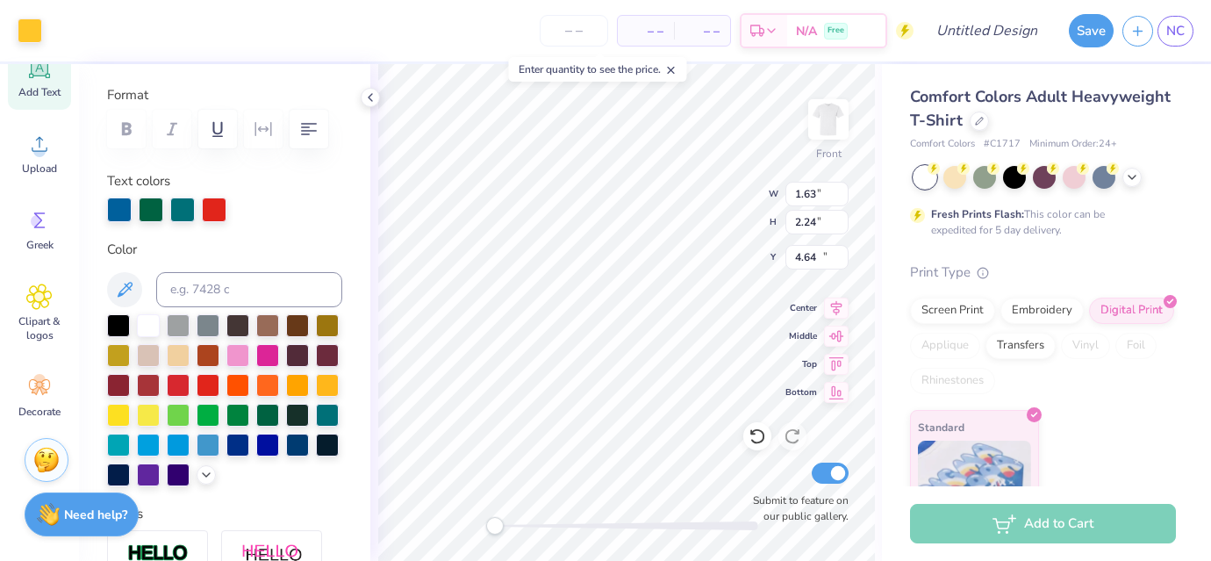
type input "2.02"
type input "2.47"
type input "12.83"
type input "2.08"
type input "2.87"
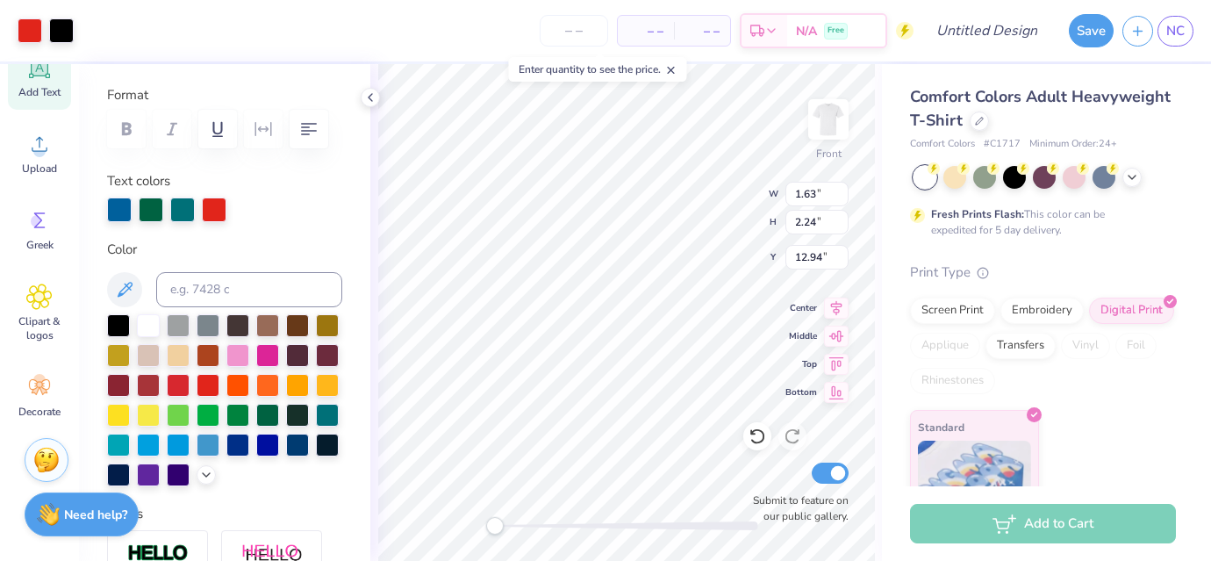
type input "12.55"
type input "1.93"
type input "2.66"
type input "13.36"
click at [22, 36] on div at bounding box center [30, 29] width 25 height 25
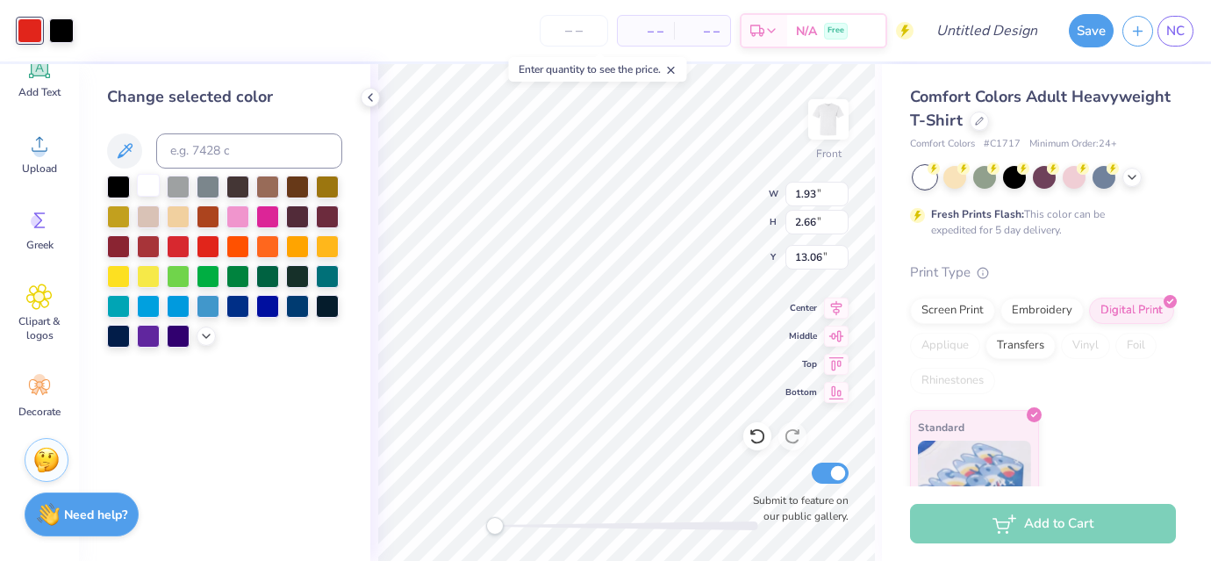
click at [142, 188] on div at bounding box center [148, 185] width 23 height 23
click at [208, 188] on div at bounding box center [208, 185] width 23 height 23
click at [319, 242] on div at bounding box center [327, 244] width 23 height 23
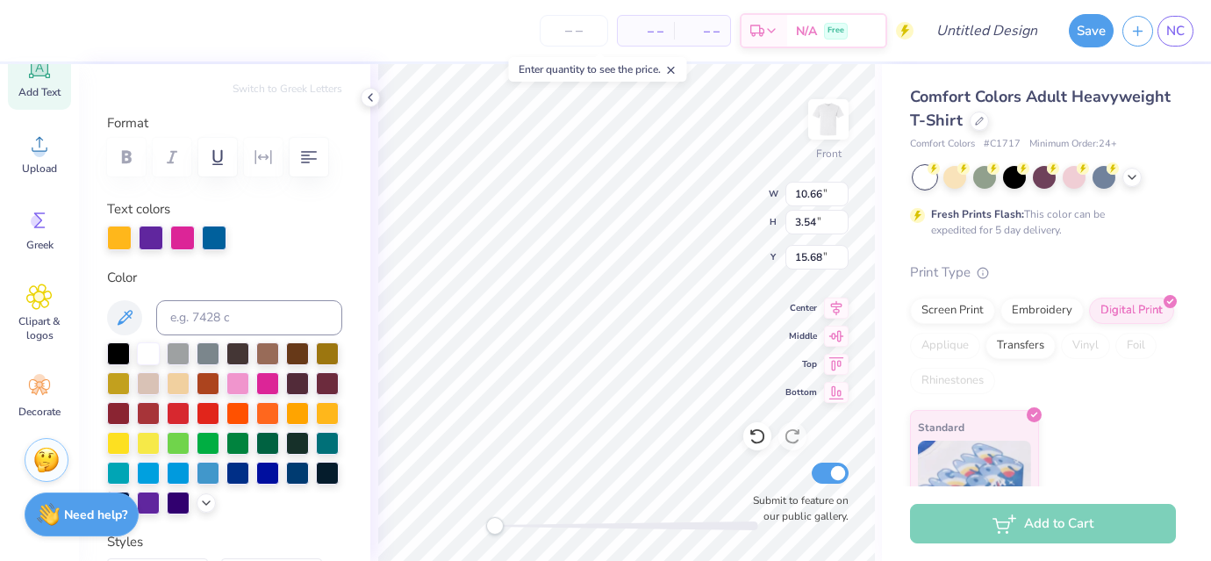
scroll to position [203, 0]
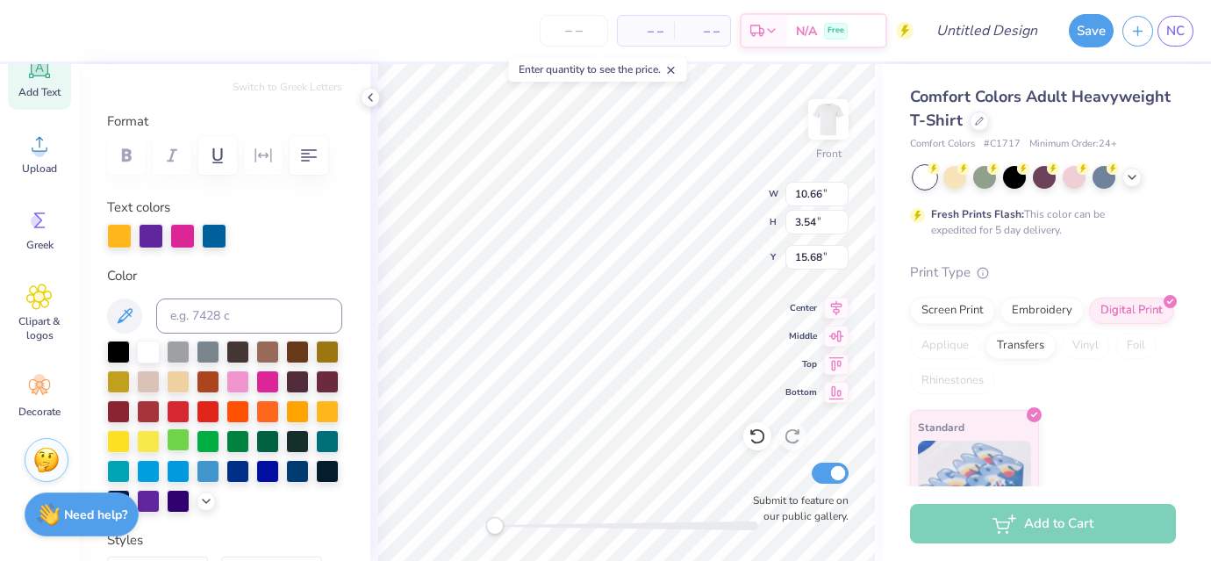
click at [173, 437] on div at bounding box center [178, 439] width 23 height 23
type input "15.72"
click at [146, 501] on div at bounding box center [148, 499] width 23 height 23
click at [178, 432] on div at bounding box center [178, 439] width 23 height 23
click at [329, 412] on div at bounding box center [327, 409] width 23 height 23
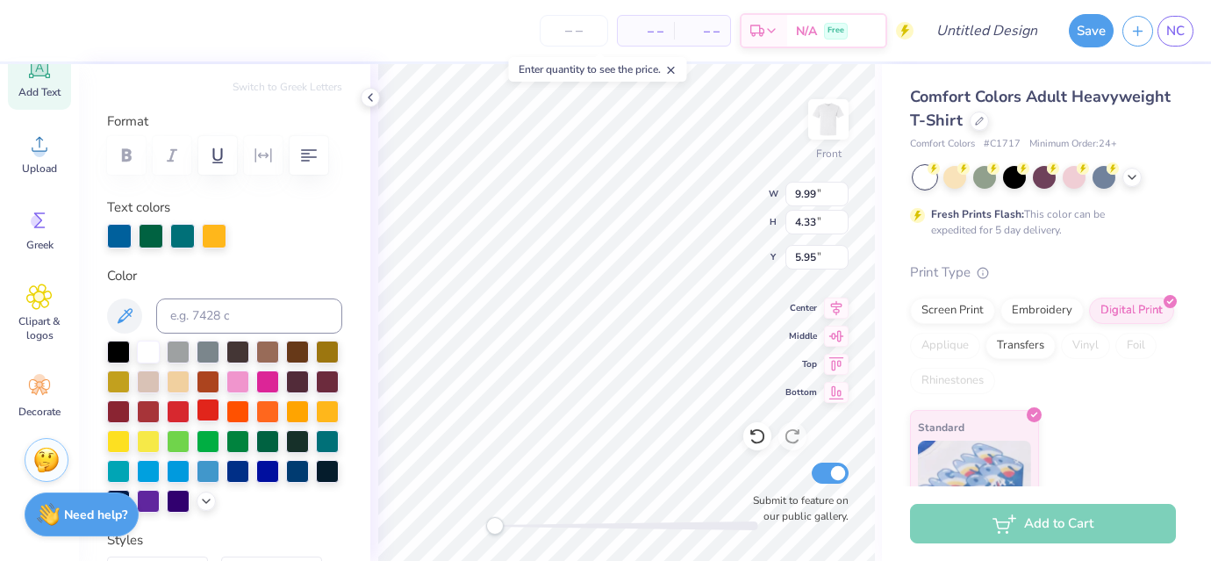
click at [213, 411] on div at bounding box center [208, 409] width 23 height 23
click at [242, 477] on div at bounding box center [237, 469] width 23 height 23
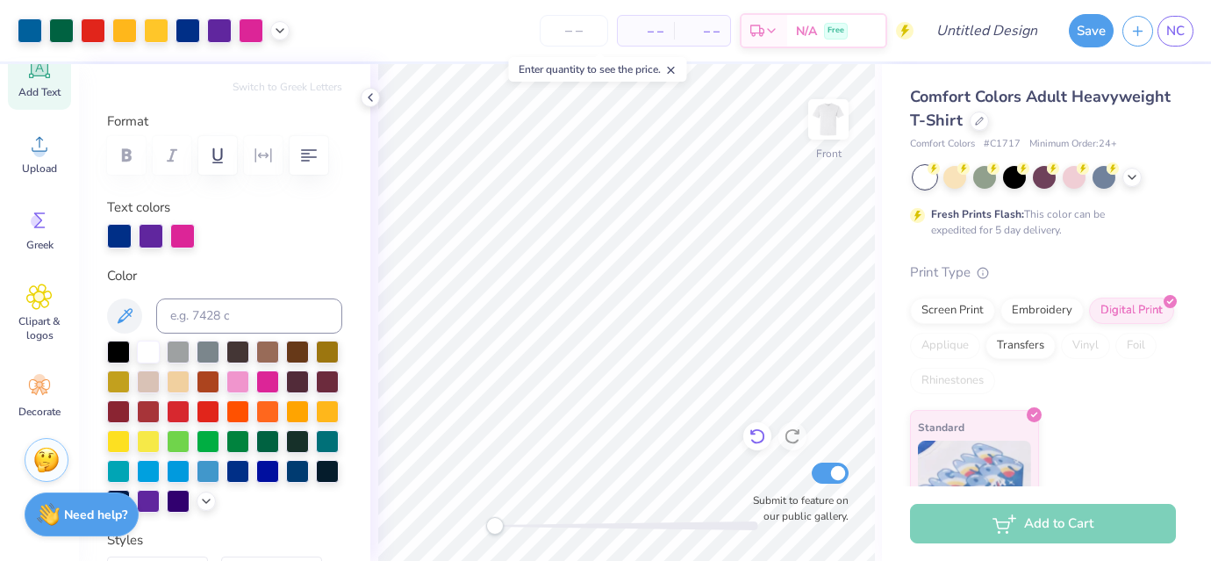
click at [755, 436] on icon at bounding box center [758, 436] width 18 height 18
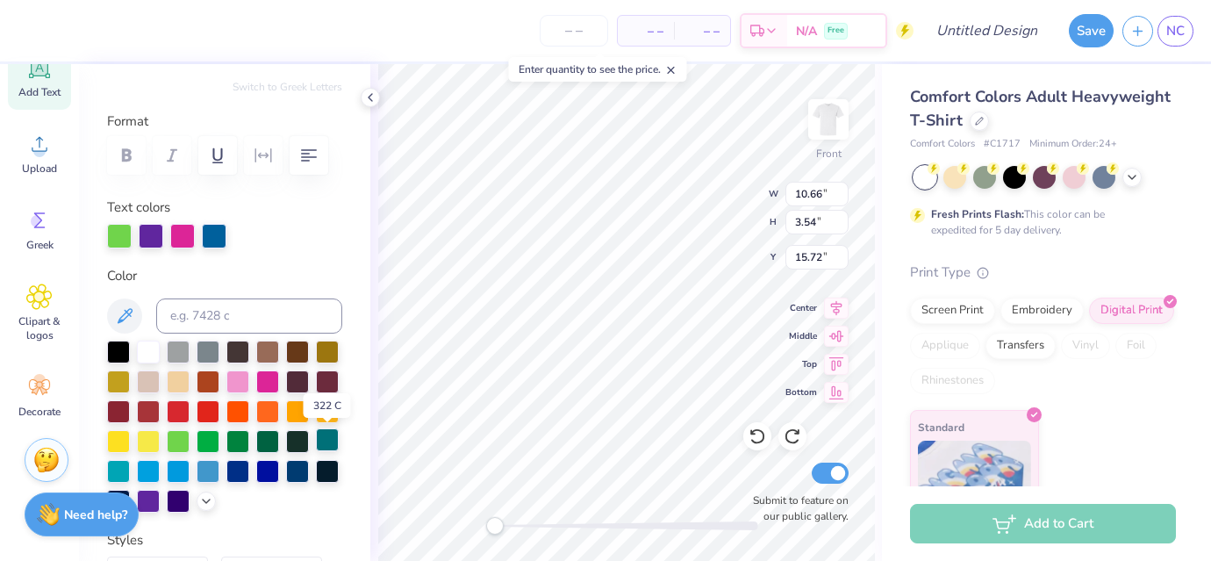
click at [333, 441] on div at bounding box center [327, 439] width 23 height 23
click at [264, 416] on div at bounding box center [267, 409] width 23 height 23
click at [179, 436] on div at bounding box center [178, 439] width 23 height 23
click at [754, 441] on icon at bounding box center [758, 436] width 18 height 18
click at [19, 32] on div at bounding box center [30, 29] width 25 height 25
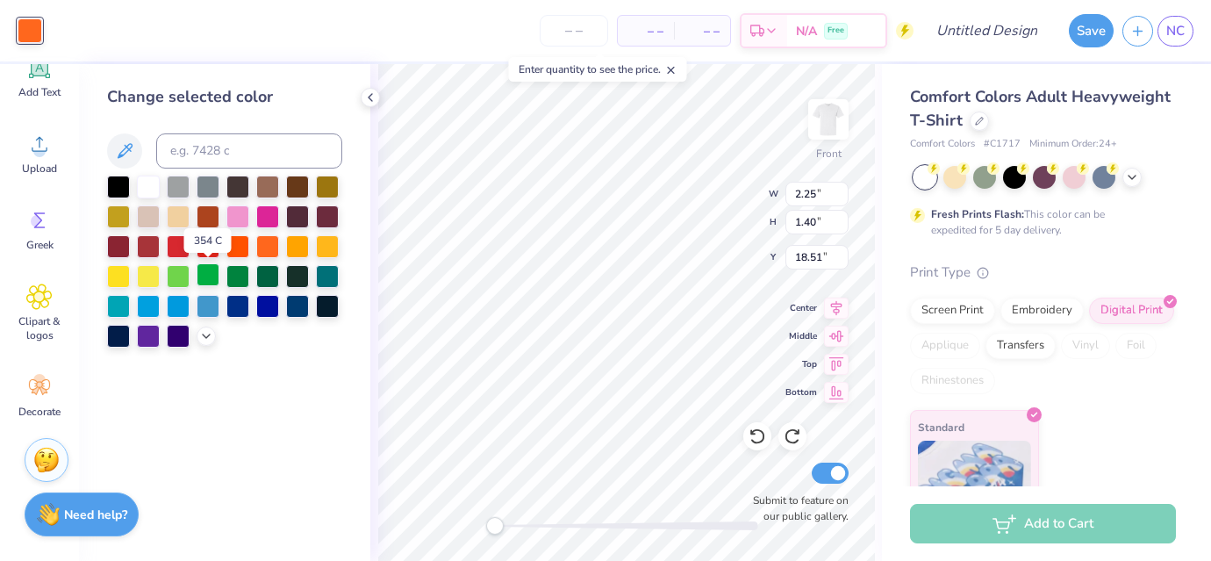
click at [200, 276] on div at bounding box center [208, 274] width 23 height 23
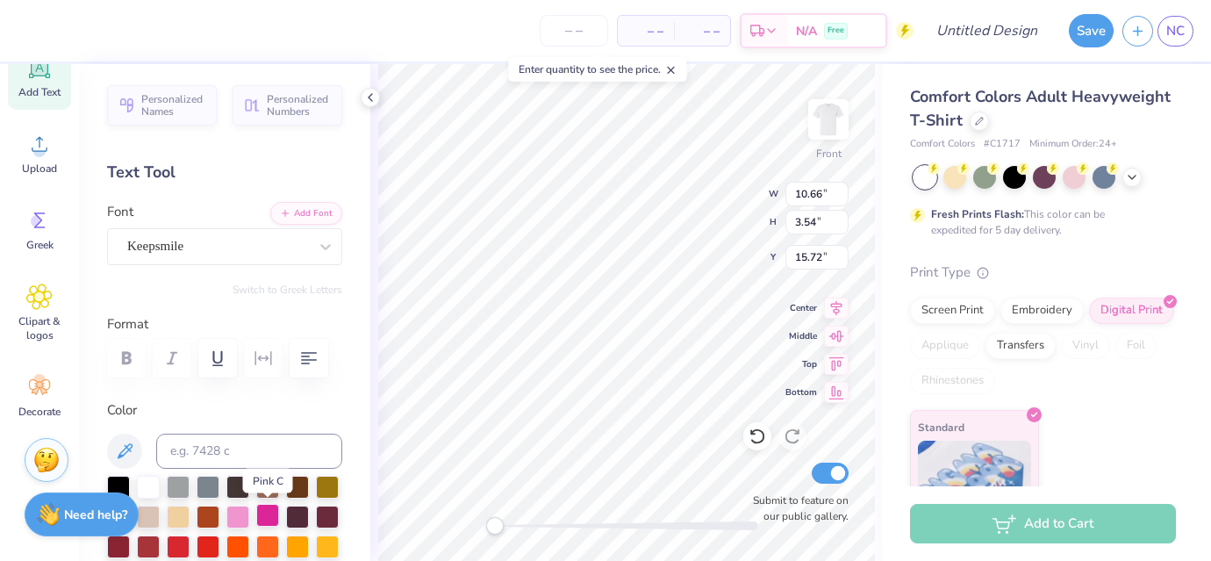
click at [267, 513] on div at bounding box center [267, 515] width 23 height 23
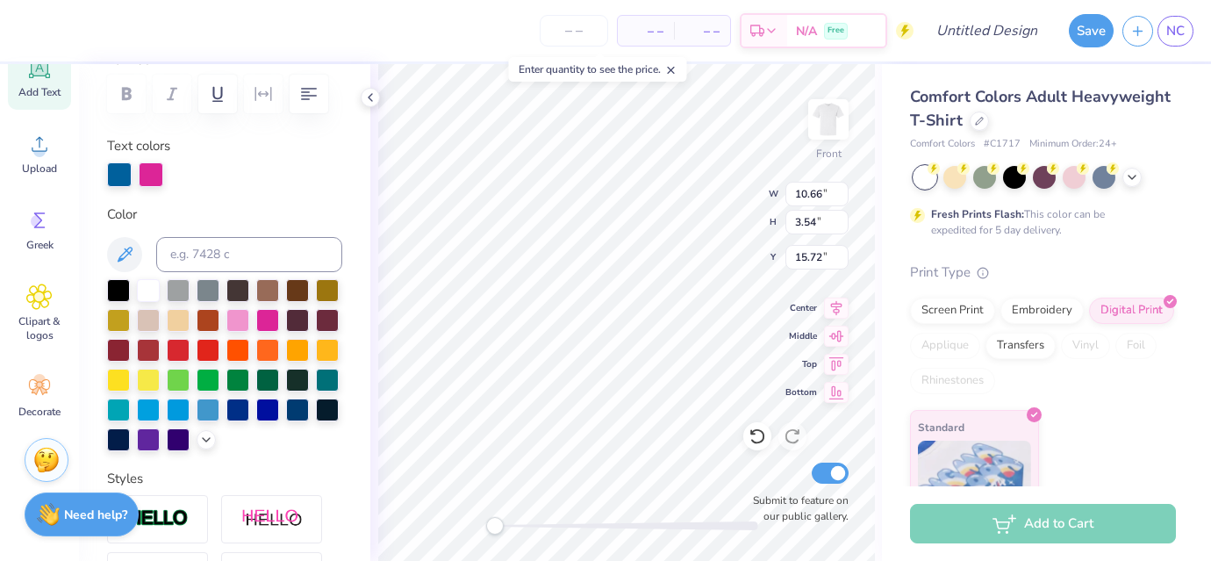
scroll to position [299, 0]
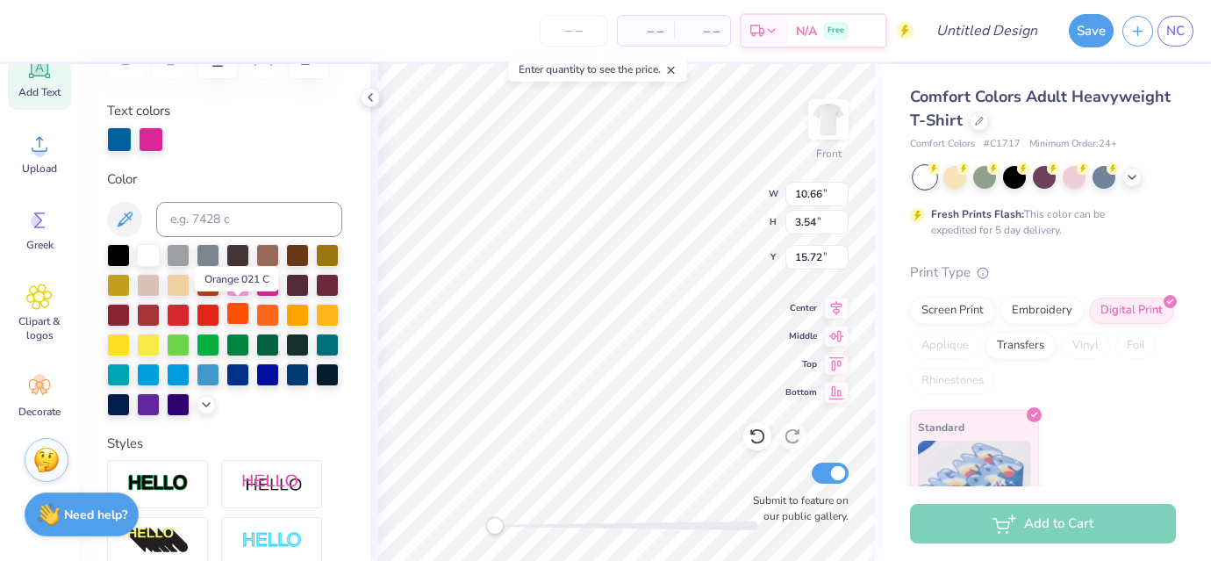
click at [244, 311] on div at bounding box center [237, 313] width 23 height 23
click at [241, 282] on div at bounding box center [237, 283] width 23 height 23
click at [269, 315] on div at bounding box center [267, 313] width 23 height 23
click at [179, 373] on div at bounding box center [178, 373] width 23 height 23
click at [269, 314] on div at bounding box center [267, 313] width 23 height 23
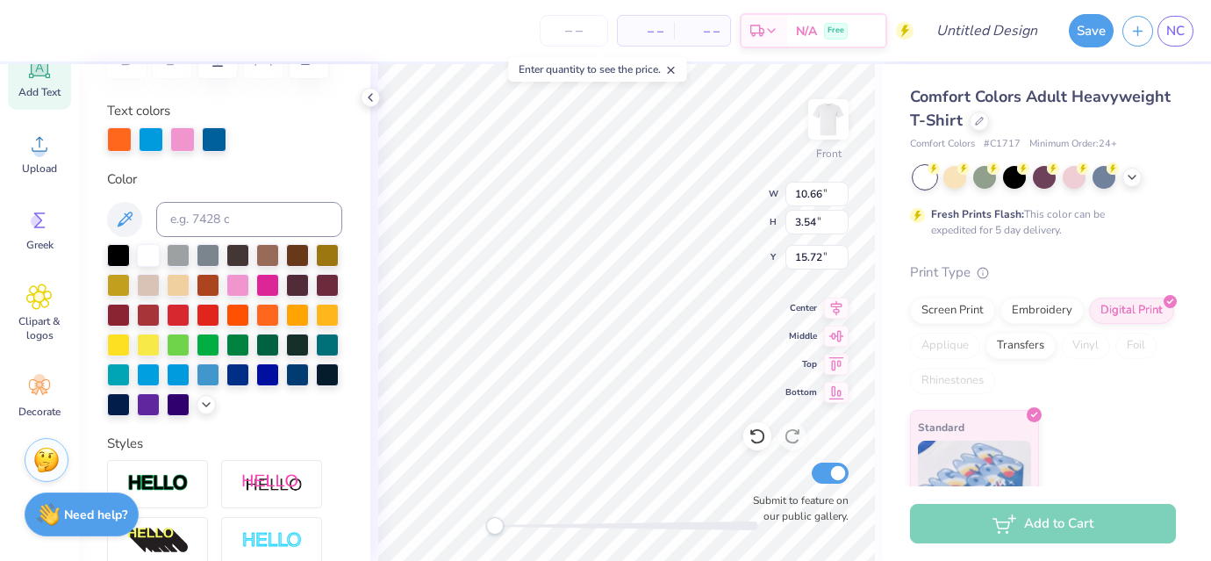
type input "10.66"
type input "3.54"
type input "15.72"
click at [212, 337] on div at bounding box center [208, 343] width 23 height 23
click at [756, 437] on icon at bounding box center [758, 436] width 18 height 18
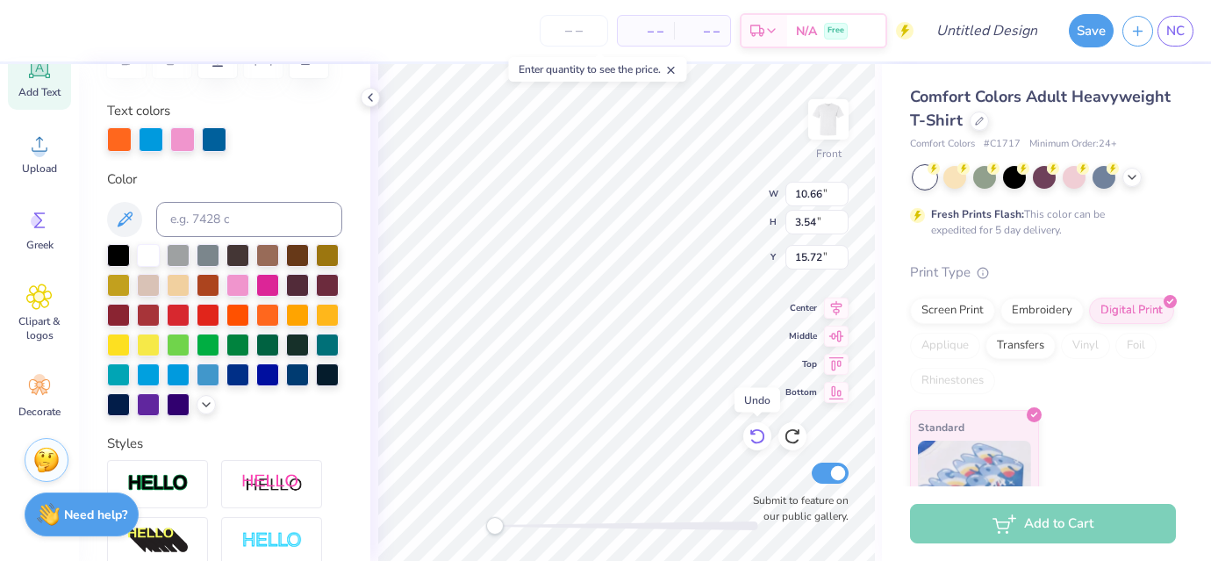
click at [756, 437] on icon at bounding box center [758, 436] width 18 height 18
click at [299, 373] on div at bounding box center [297, 373] width 23 height 23
type input "9.44"
type input "3.13"
type input "16.12"
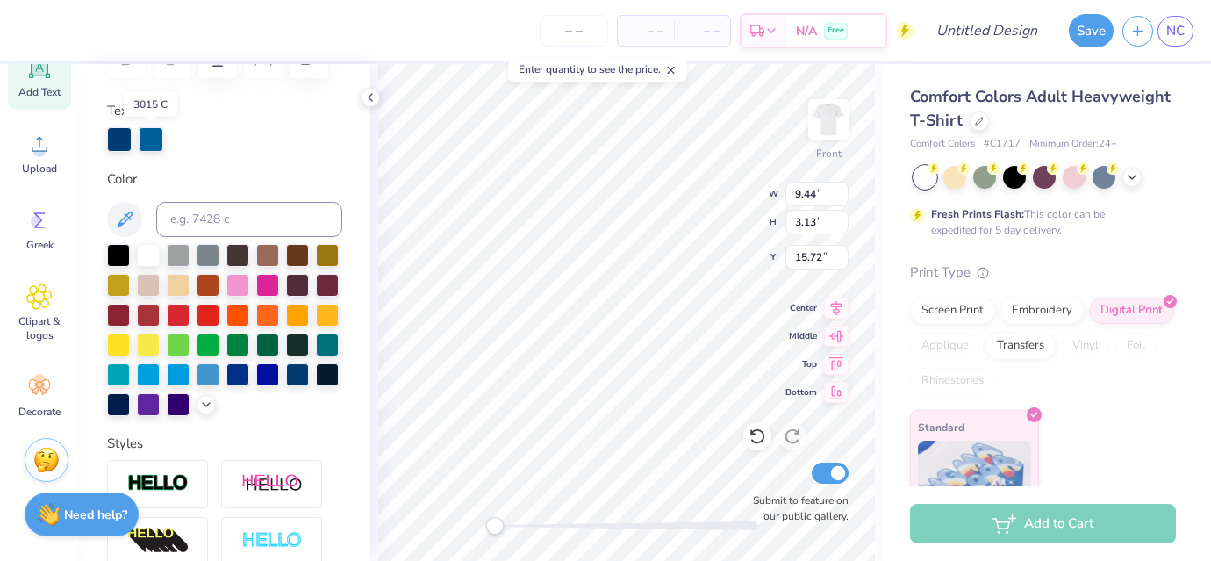
click at [154, 140] on div at bounding box center [151, 139] width 25 height 25
click at [152, 137] on div at bounding box center [151, 139] width 25 height 25
click at [154, 141] on div at bounding box center [151, 139] width 25 height 25
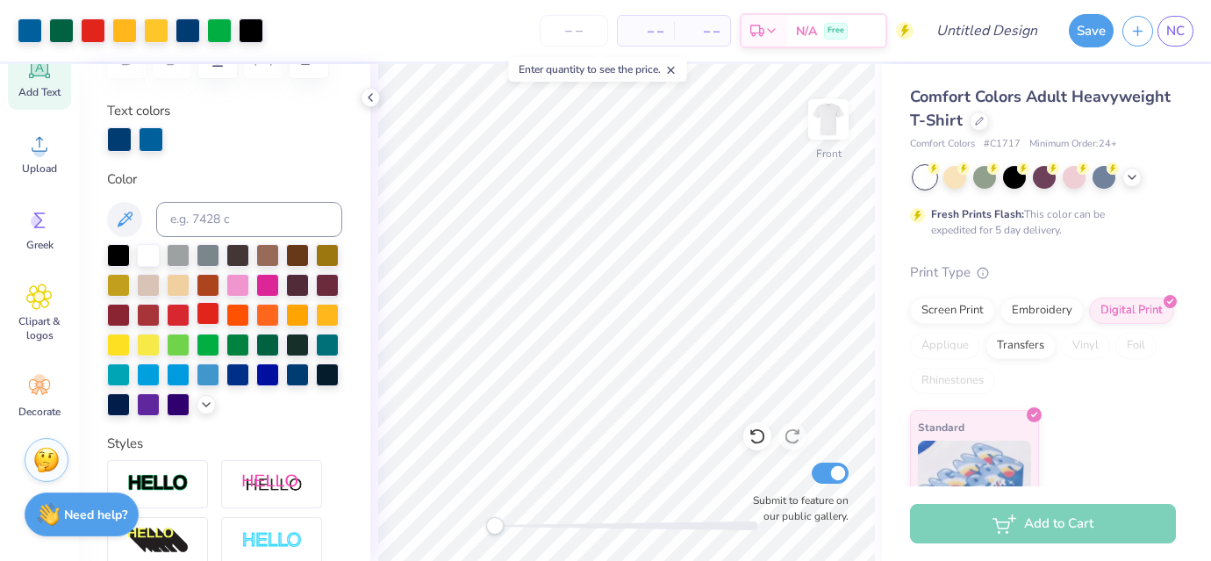
scroll to position [201, 0]
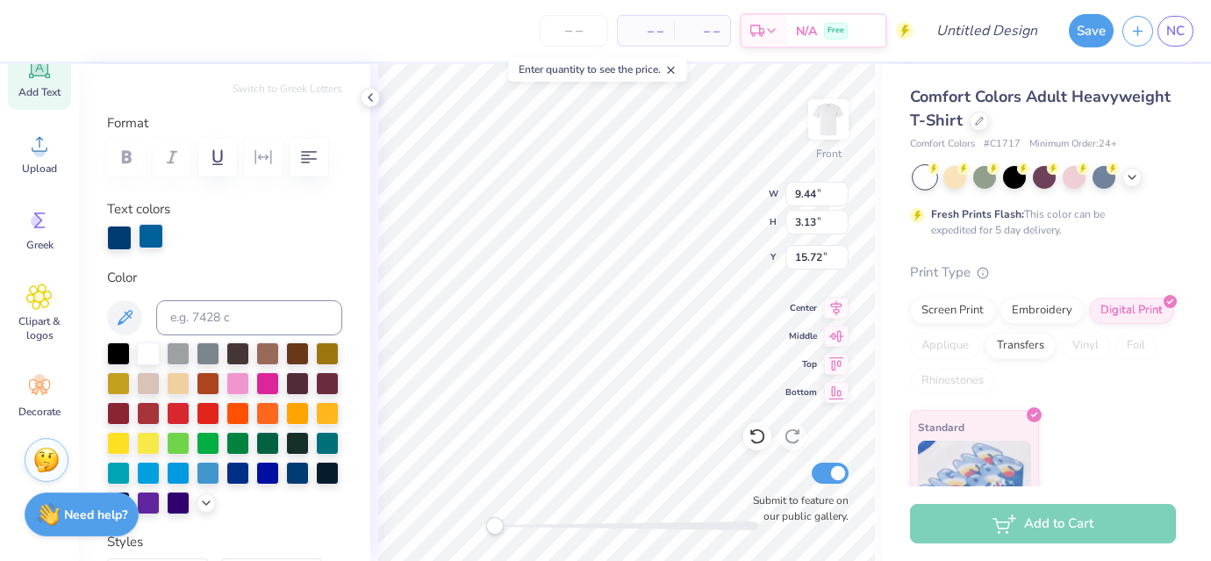
click at [149, 233] on div at bounding box center [151, 236] width 25 height 25
click at [158, 233] on div at bounding box center [151, 238] width 25 height 25
click at [154, 233] on div at bounding box center [151, 238] width 25 height 25
click at [147, 197] on div "Personalized Names Personalized Numbers Text Tool Add Font Font Keepsmile Switc…" at bounding box center [224, 312] width 291 height 497
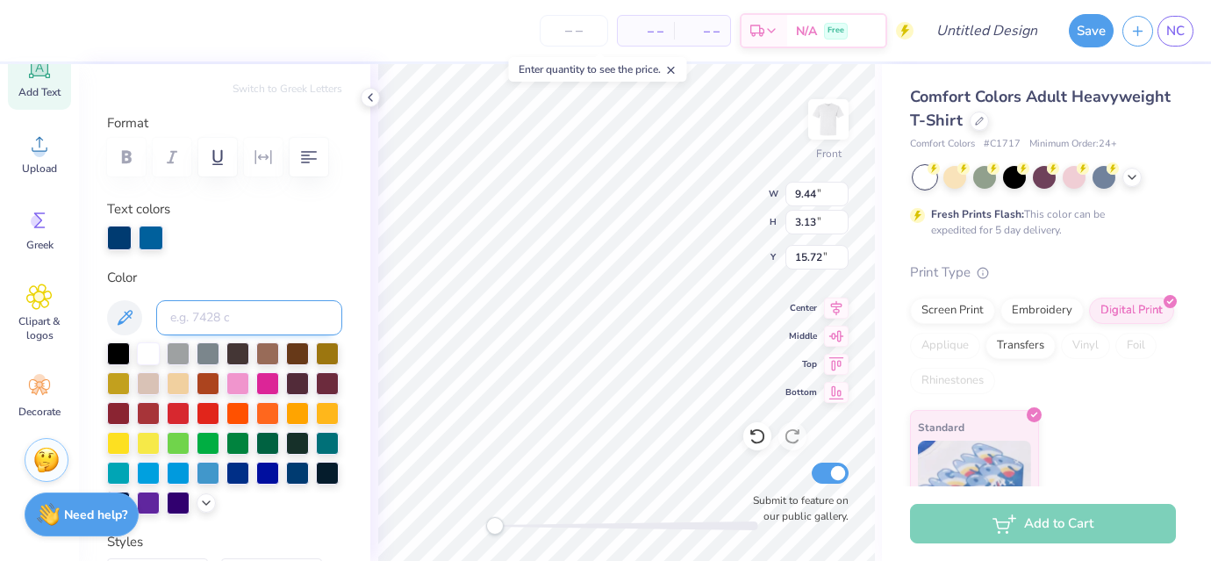
click at [273, 321] on input at bounding box center [249, 317] width 186 height 35
type input "3015 c"
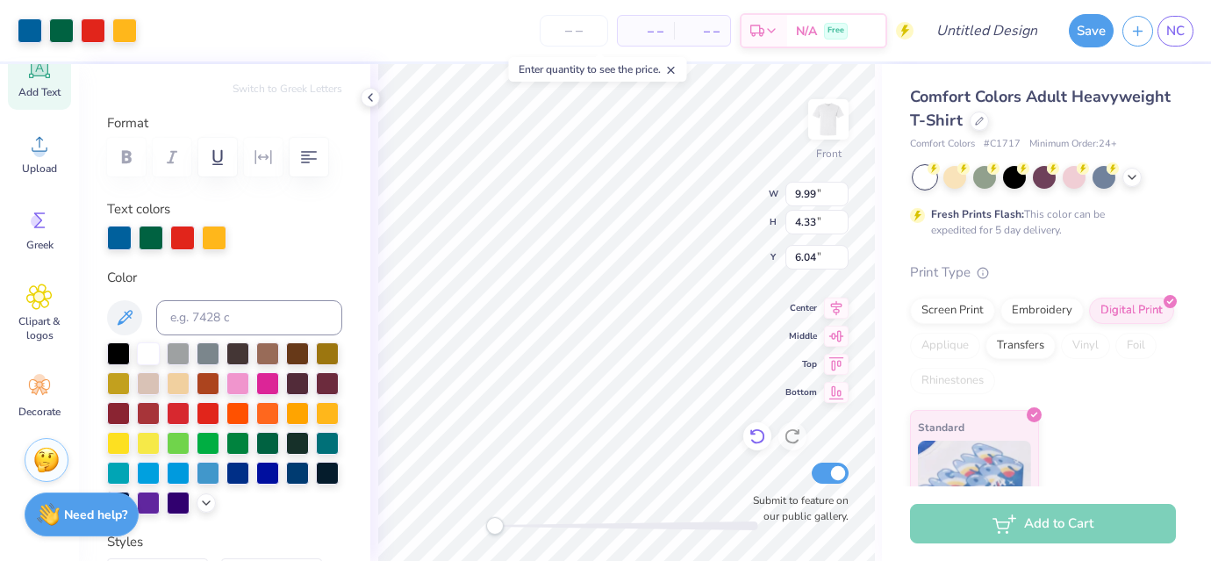
click at [759, 442] on icon at bounding box center [757, 437] width 15 height 16
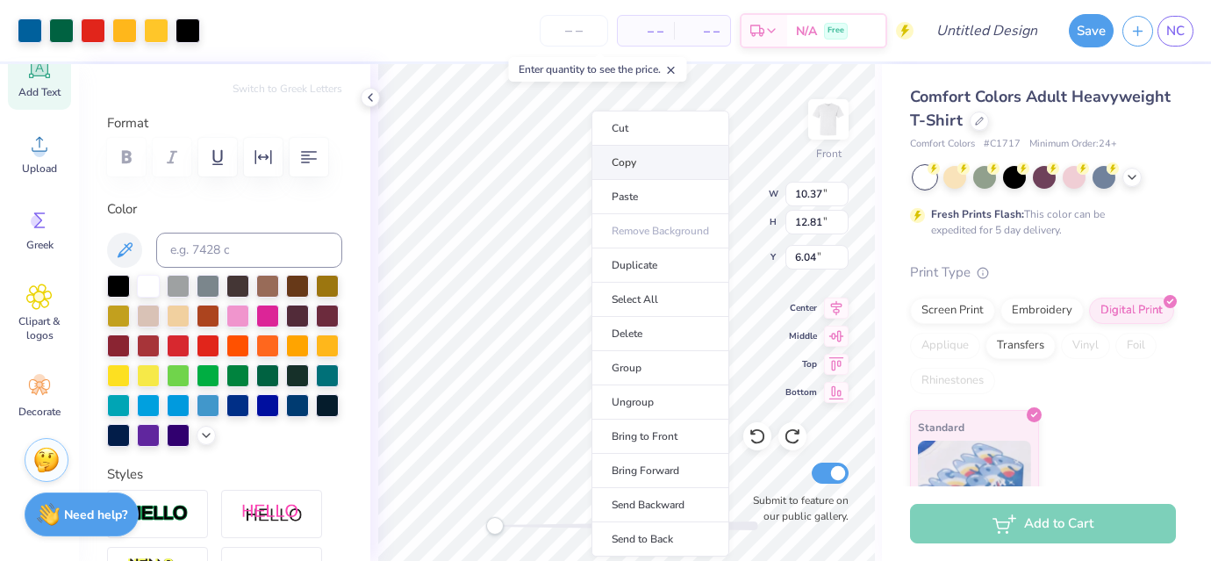
click at [628, 161] on li "Copy" at bounding box center [661, 163] width 138 height 34
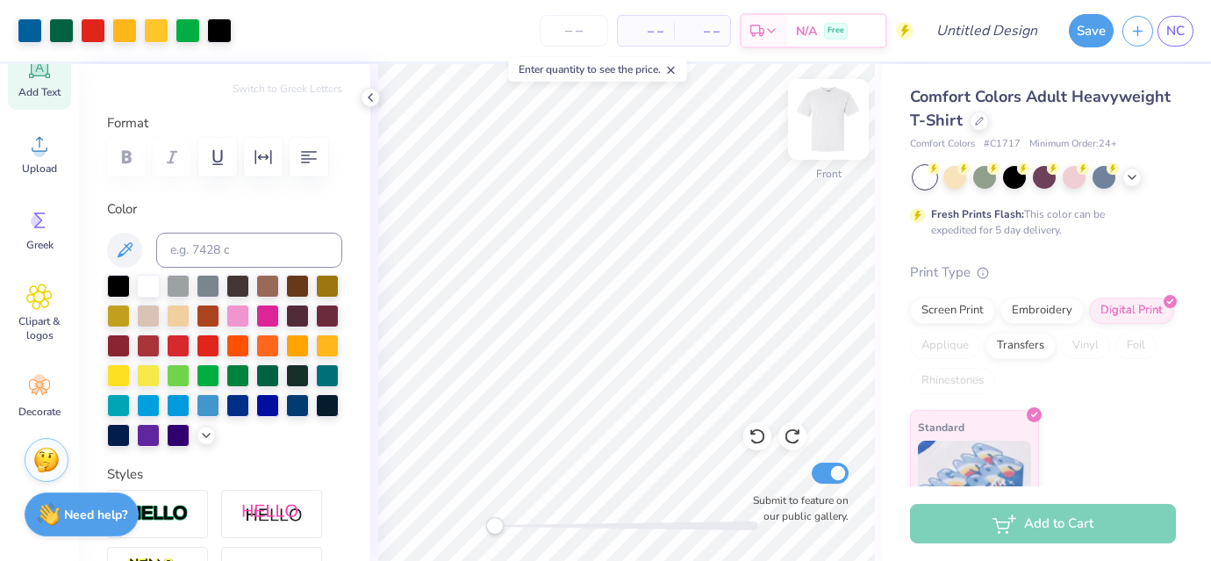
click at [833, 111] on img at bounding box center [828, 119] width 70 height 70
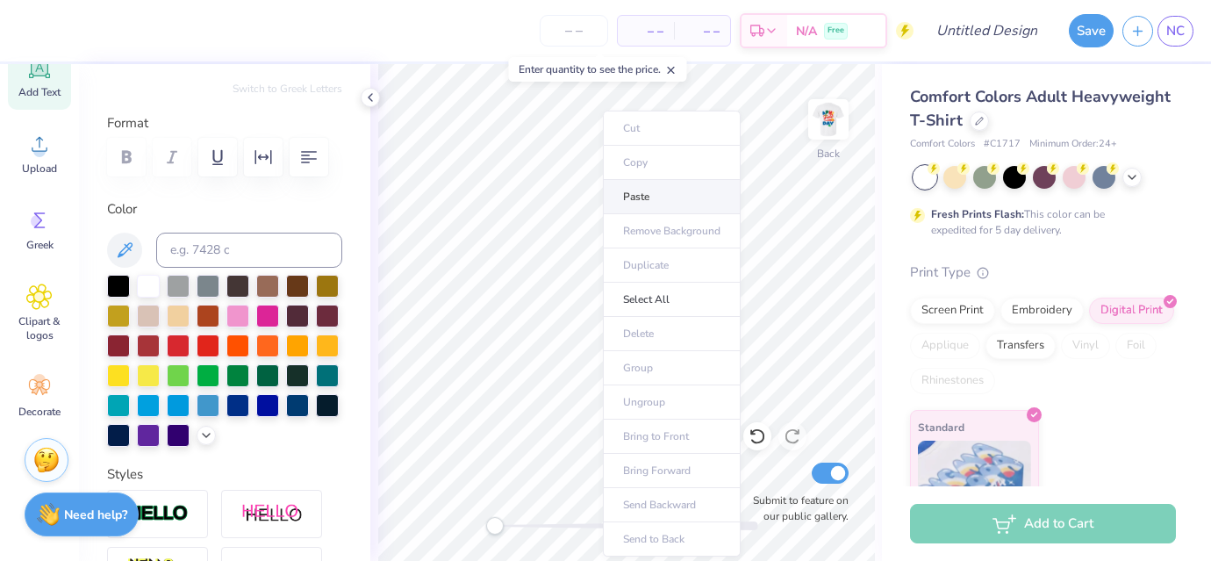
click at [635, 201] on li "Paste" at bounding box center [672, 197] width 138 height 34
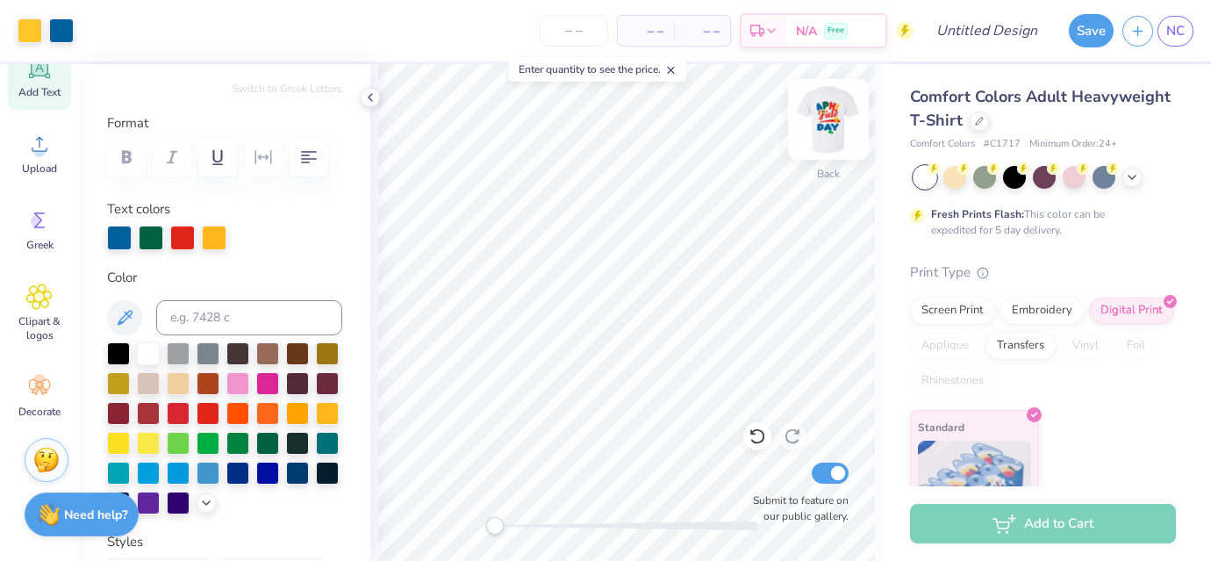
click at [827, 125] on img at bounding box center [828, 119] width 70 height 70
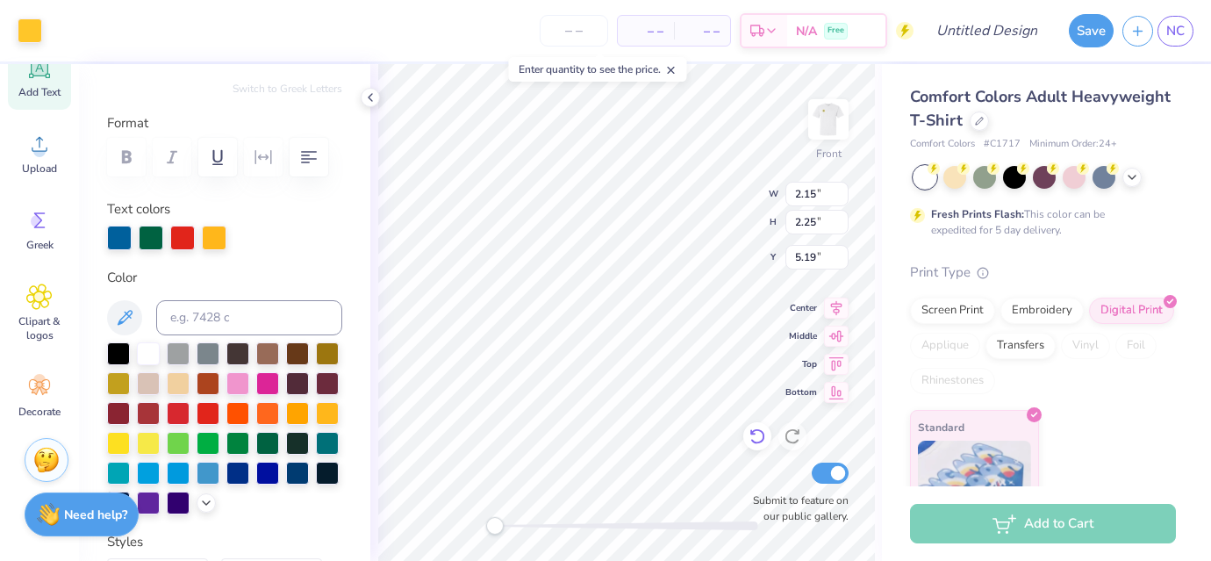
click at [757, 436] on icon at bounding box center [758, 436] width 18 height 18
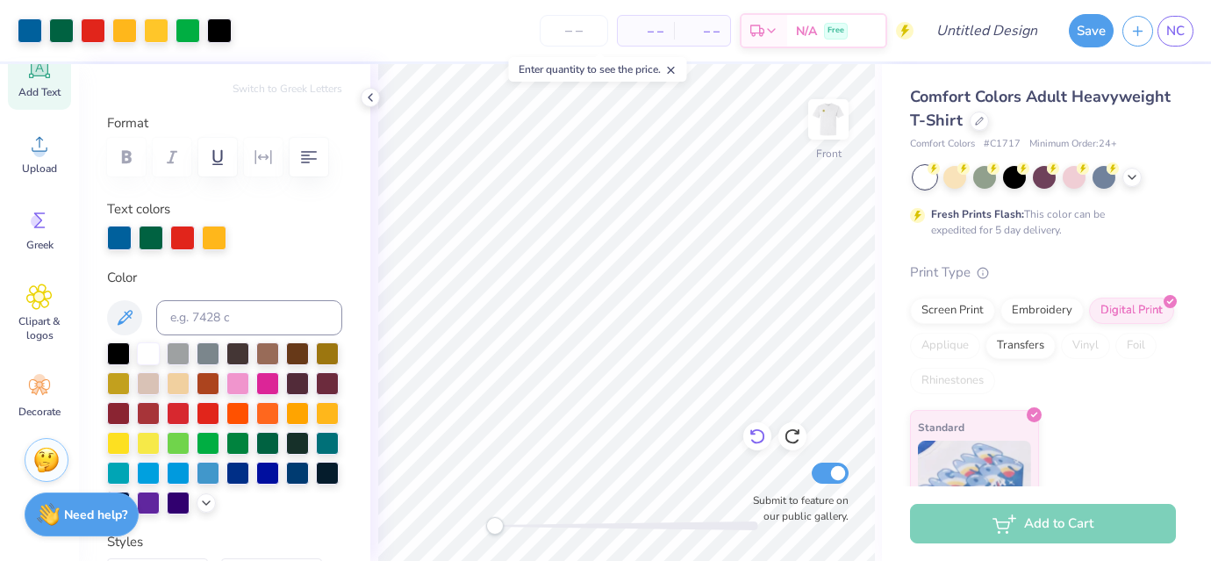
click at [757, 436] on icon at bounding box center [758, 436] width 18 height 18
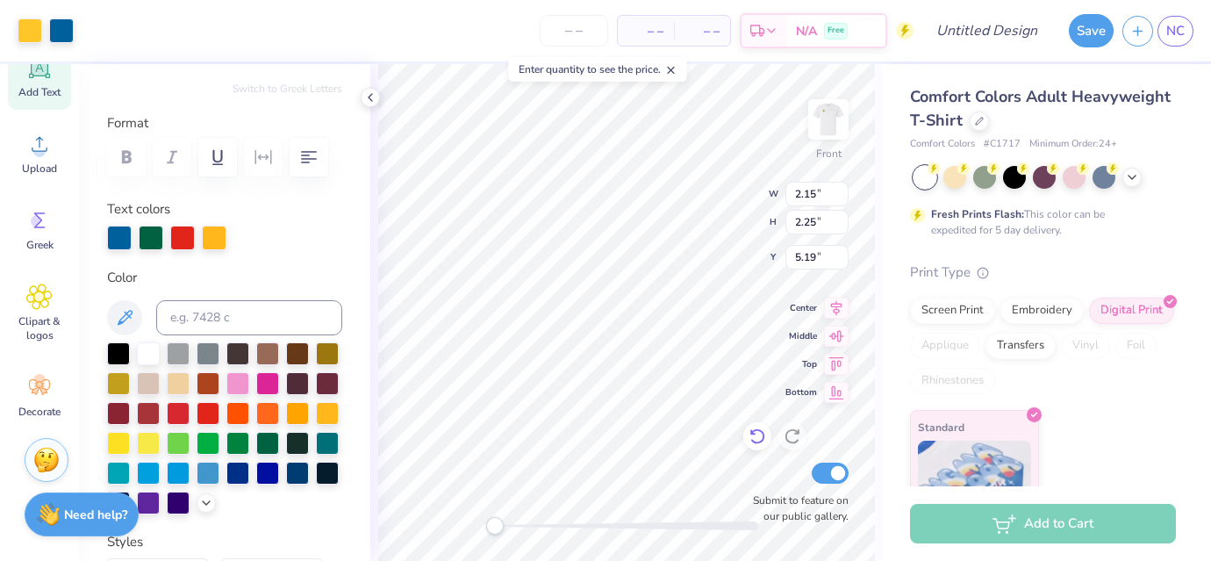
type input "17.73"
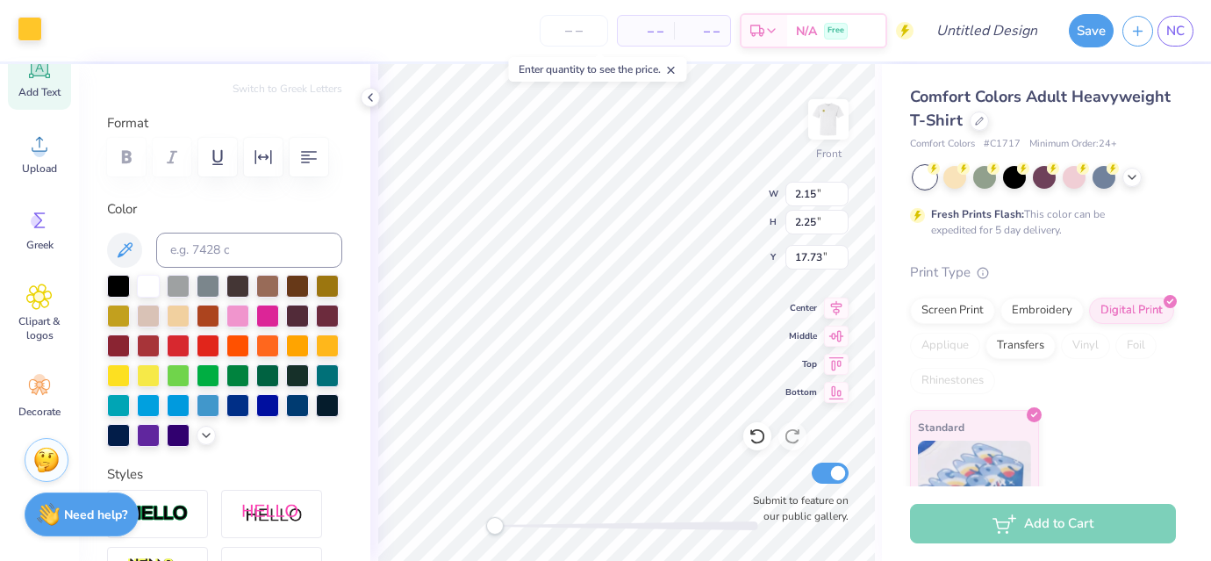
click at [18, 24] on div at bounding box center [30, 29] width 25 height 25
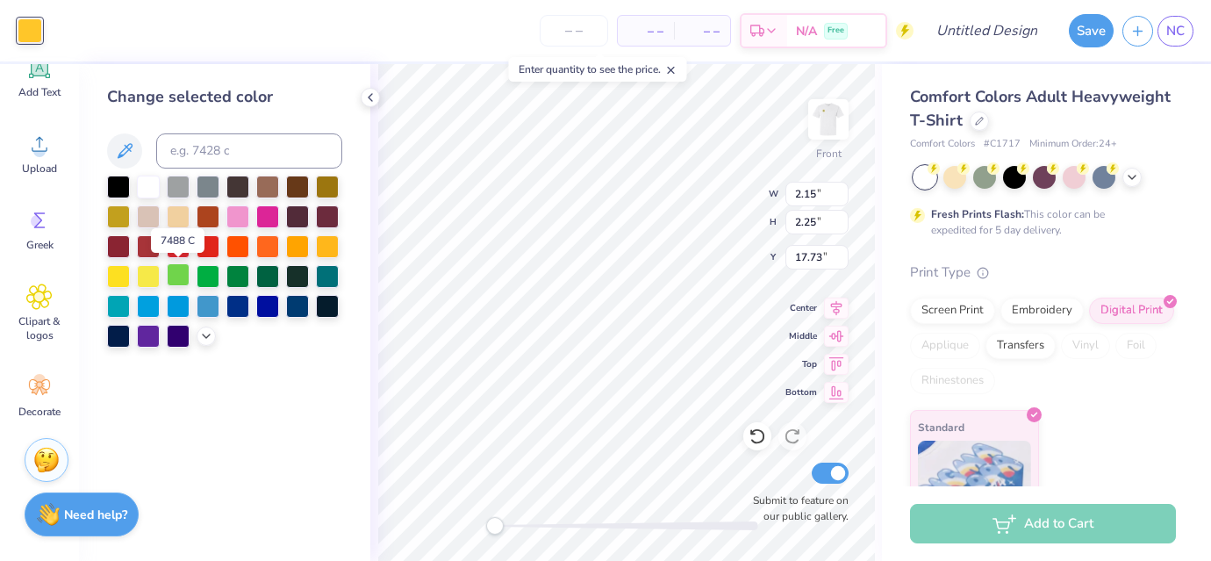
click at [177, 271] on div at bounding box center [178, 274] width 23 height 23
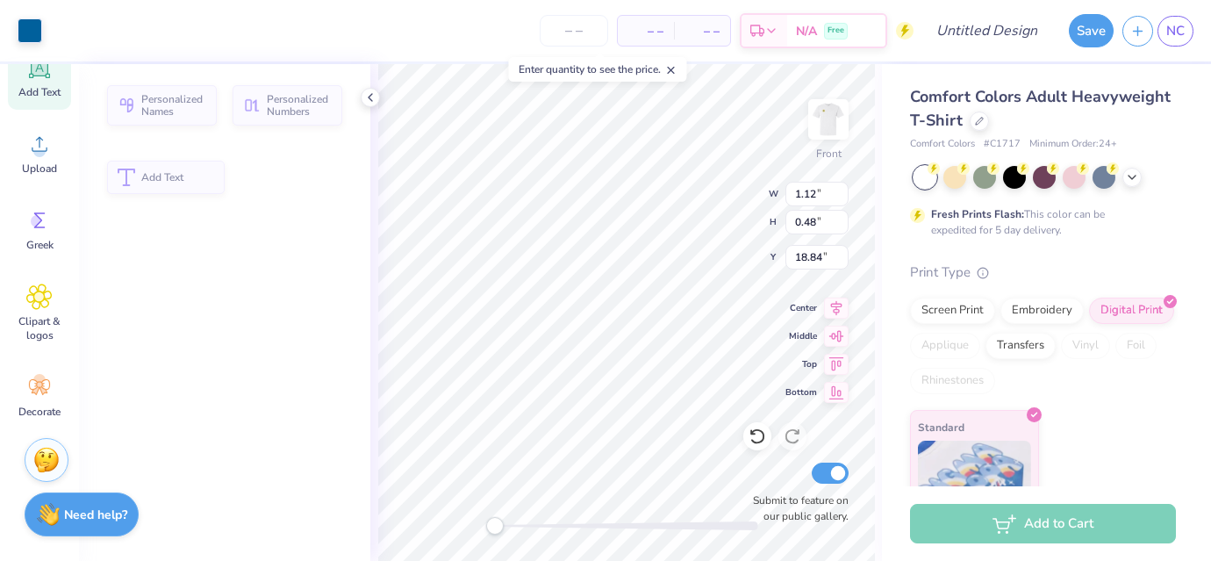
type input "1.12"
type input "0.48"
type input "18.84"
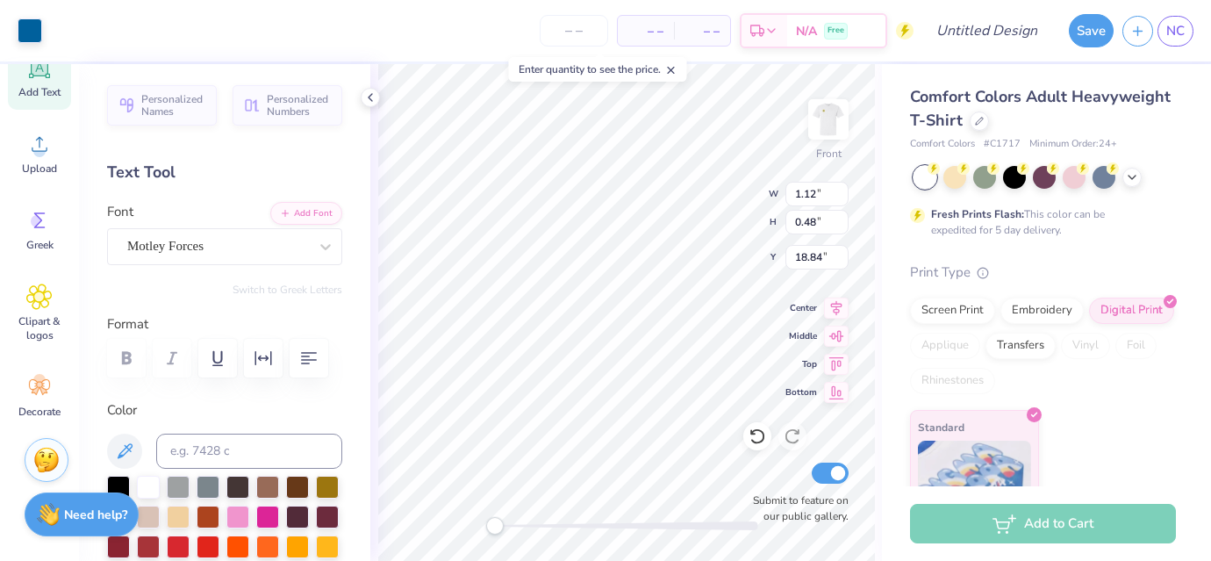
type input "0.73"
type input "1.25"
type input "18.26"
click at [36, 29] on div at bounding box center [30, 29] width 25 height 25
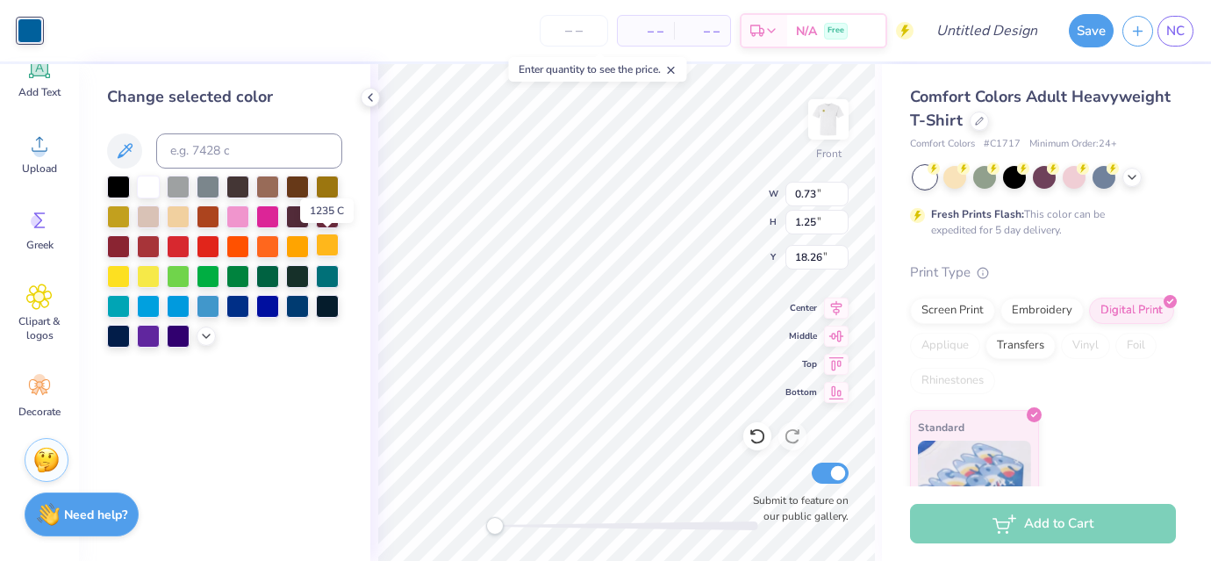
click at [327, 249] on div at bounding box center [327, 244] width 23 height 23
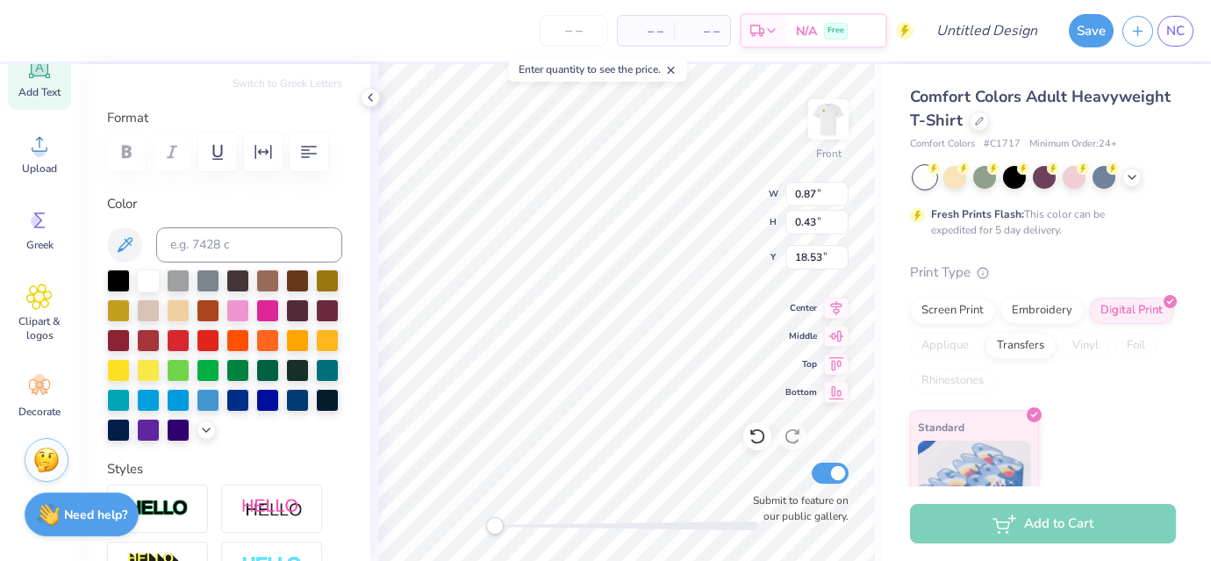
scroll to position [211, 0]
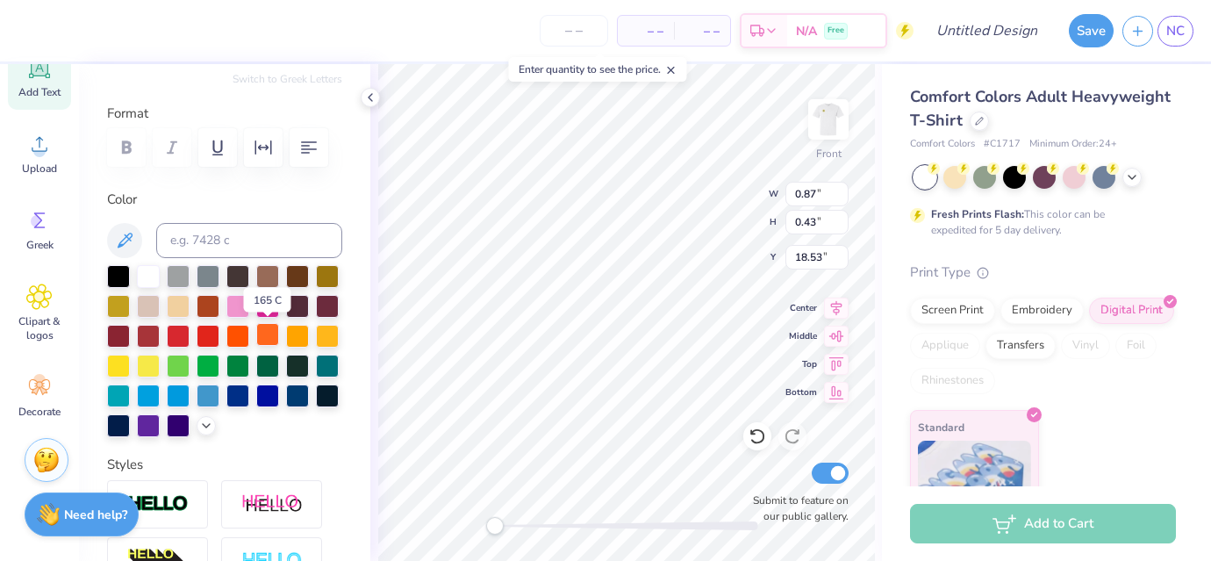
click at [267, 335] on div at bounding box center [267, 334] width 23 height 23
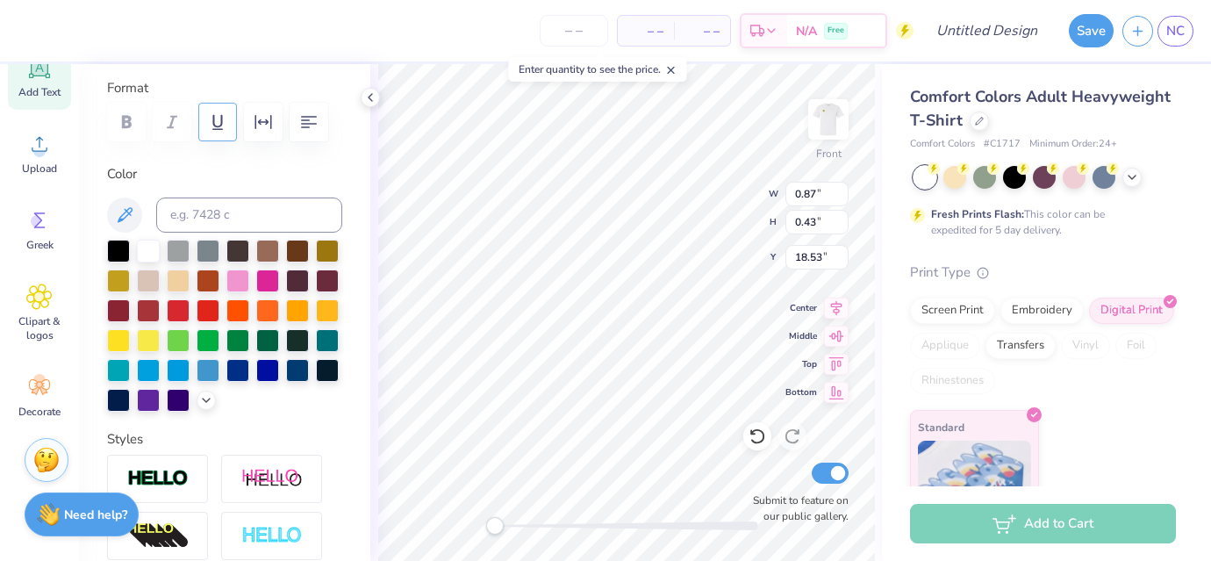
scroll to position [237, 0]
click at [763, 439] on icon at bounding box center [758, 436] width 18 height 18
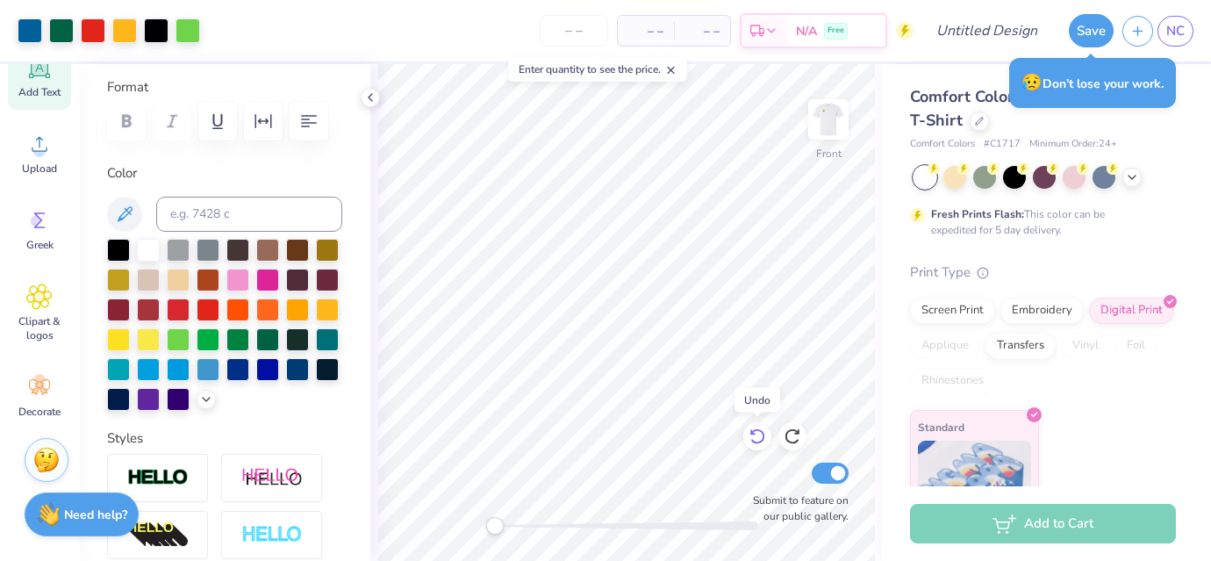
click at [755, 439] on icon at bounding box center [758, 436] width 18 height 18
click at [756, 434] on icon at bounding box center [758, 436] width 18 height 18
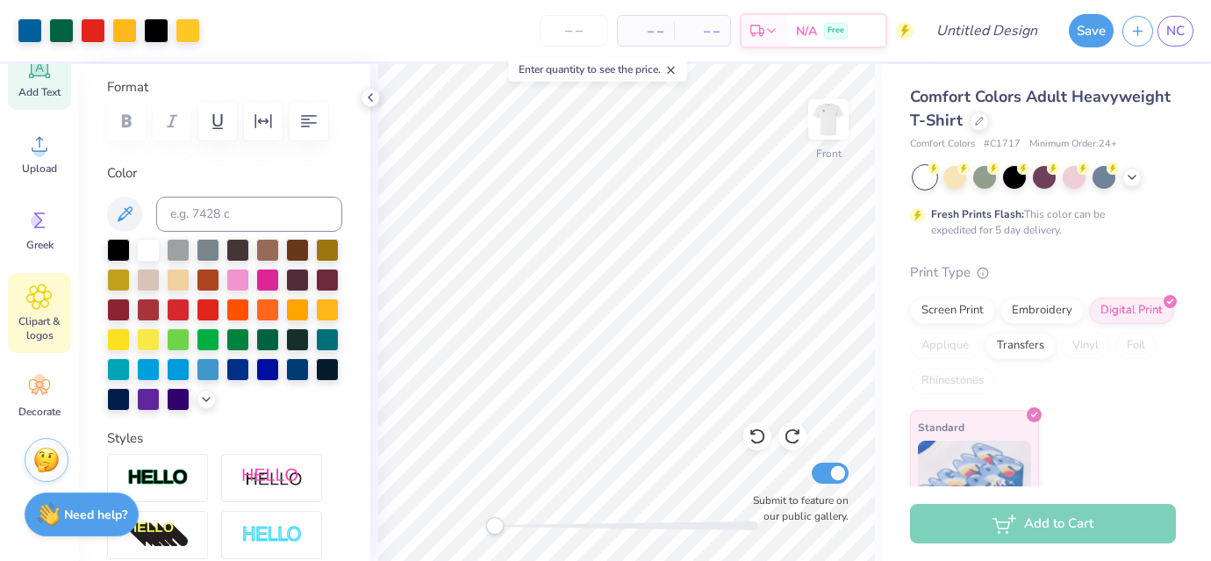
click at [29, 329] on span "Clipart & logos" at bounding box center [40, 328] width 58 height 28
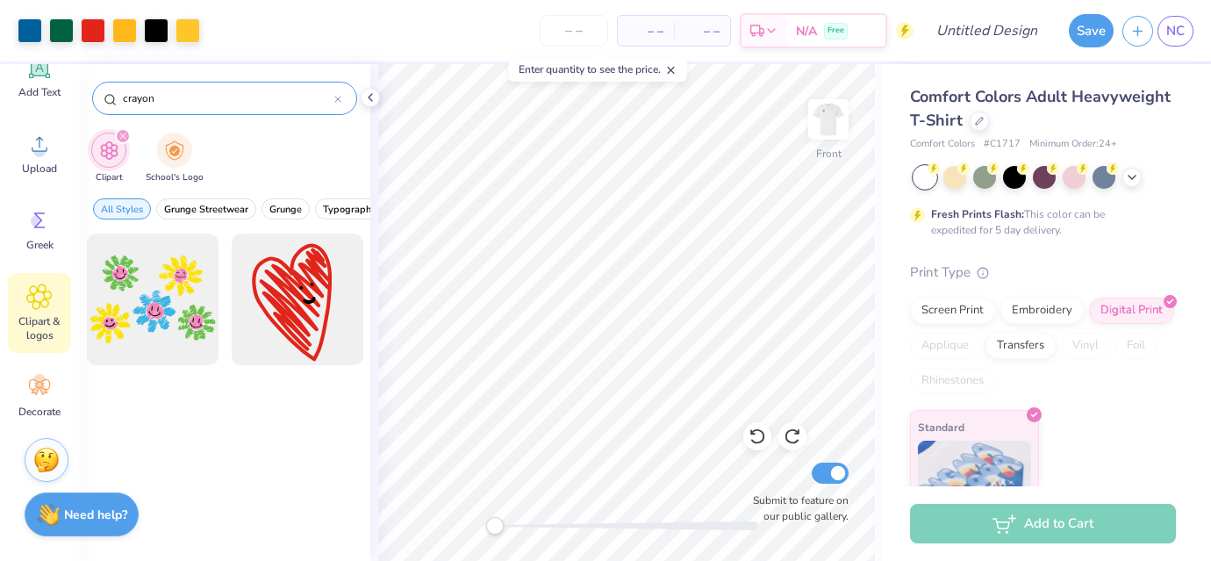
click at [339, 100] on icon at bounding box center [337, 99] width 5 height 5
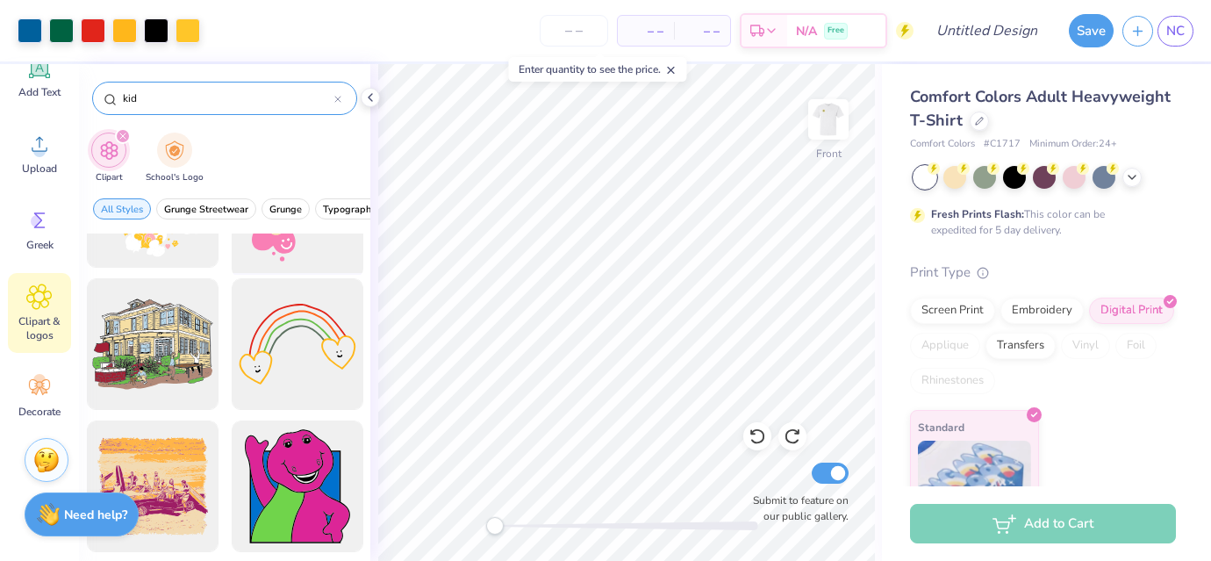
scroll to position [2658, 0]
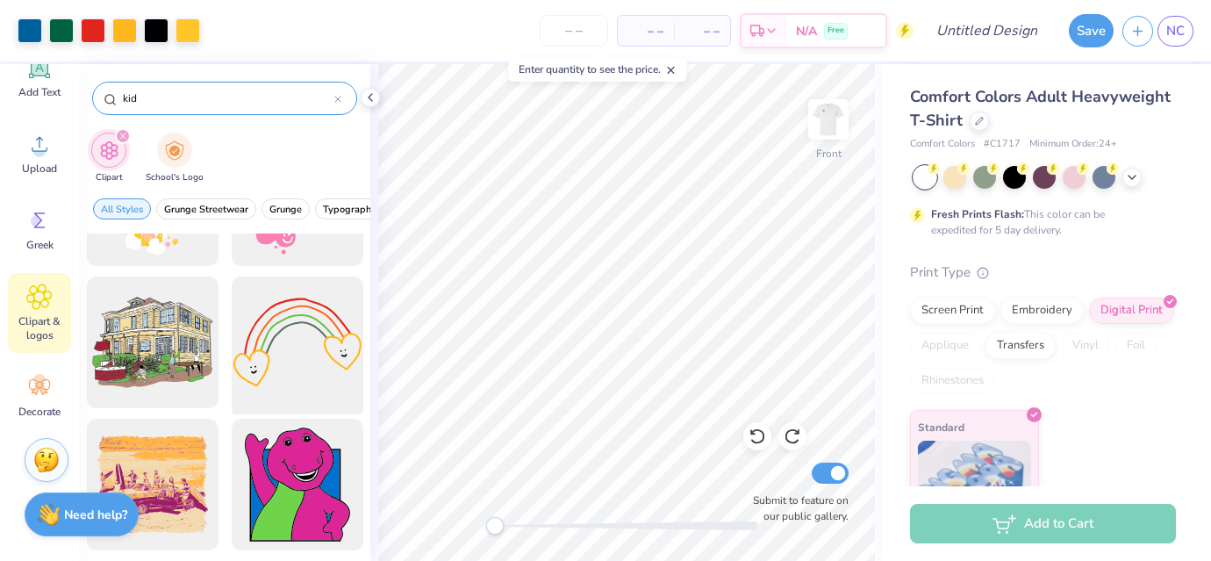
type input "kid"
click at [277, 326] on div at bounding box center [297, 342] width 145 height 145
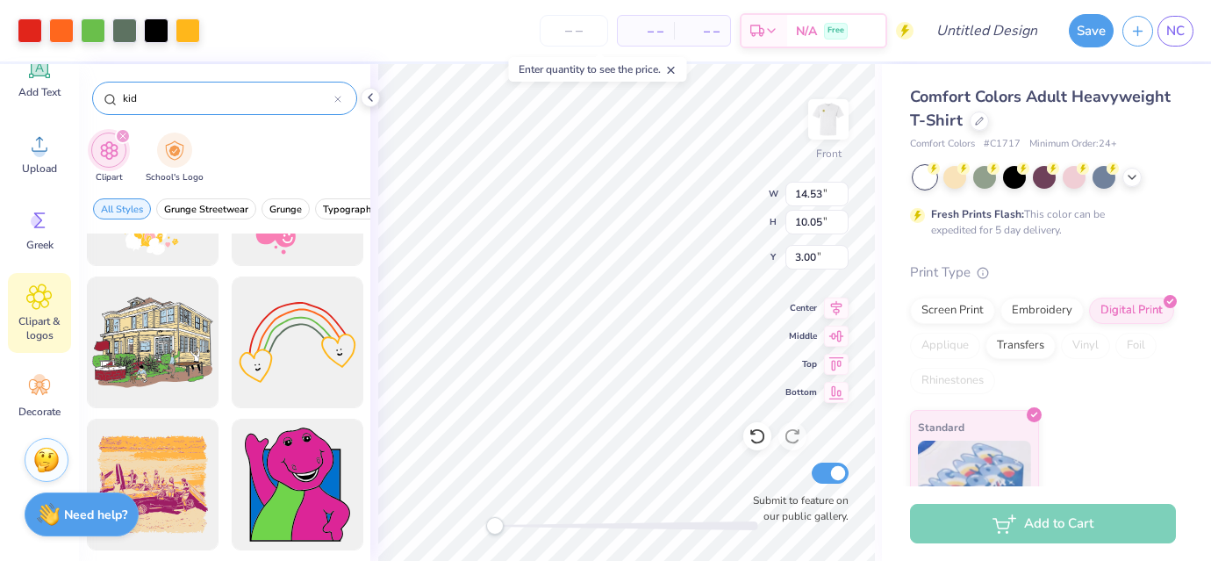
type input "6.37"
type input "4.40"
type input "8.65"
type input "5.55"
type input "4.22"
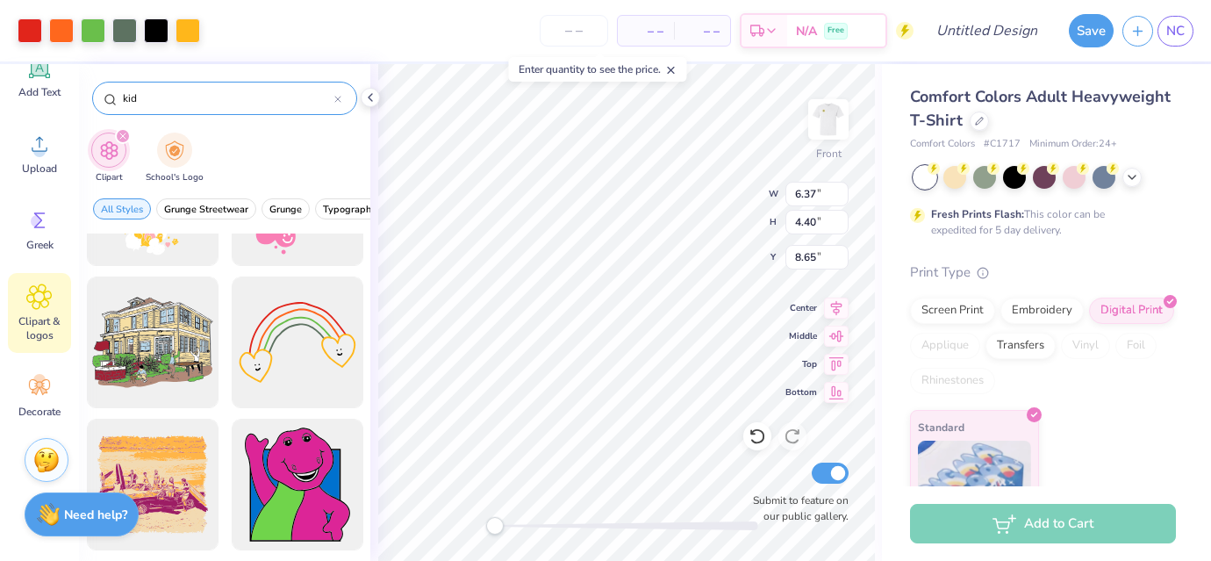
type input "4.66"
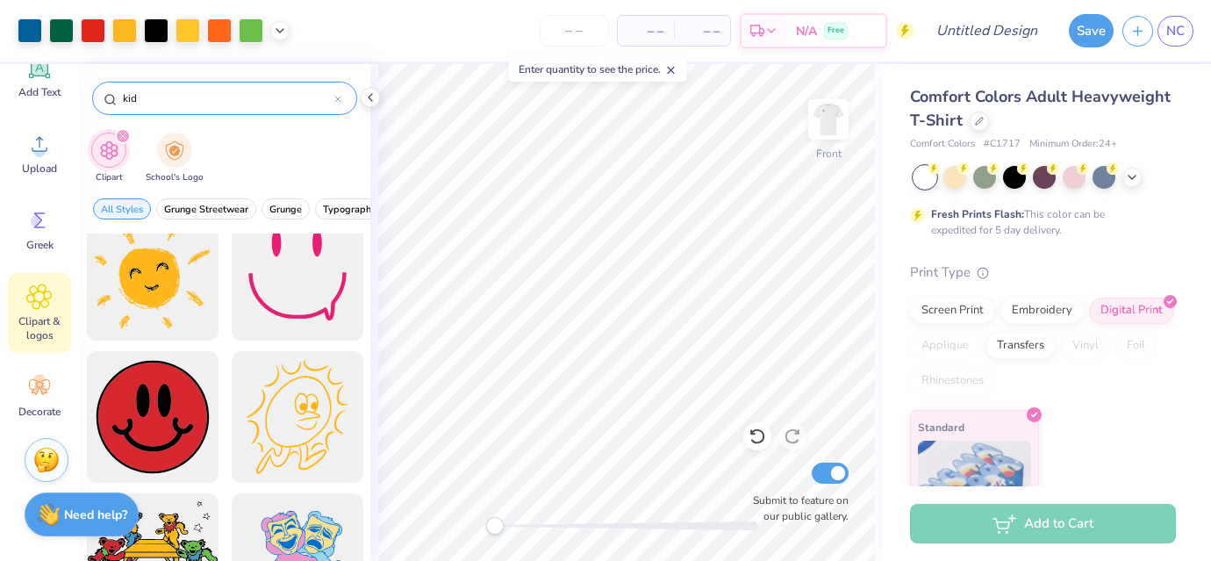
scroll to position [3382, 0]
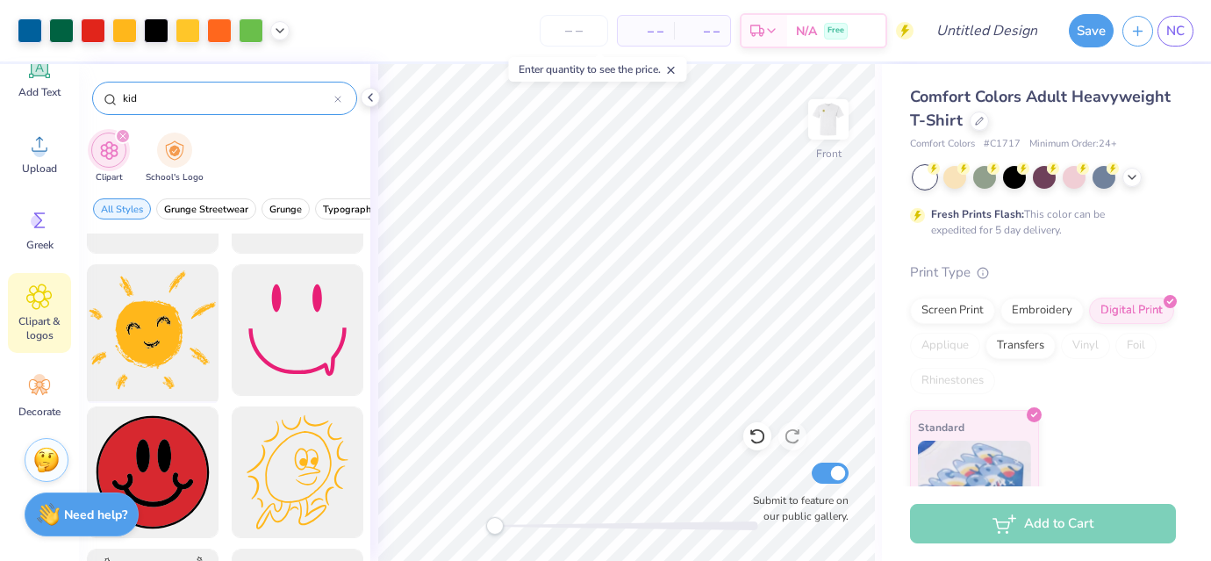
click at [186, 348] on div at bounding box center [152, 330] width 145 height 145
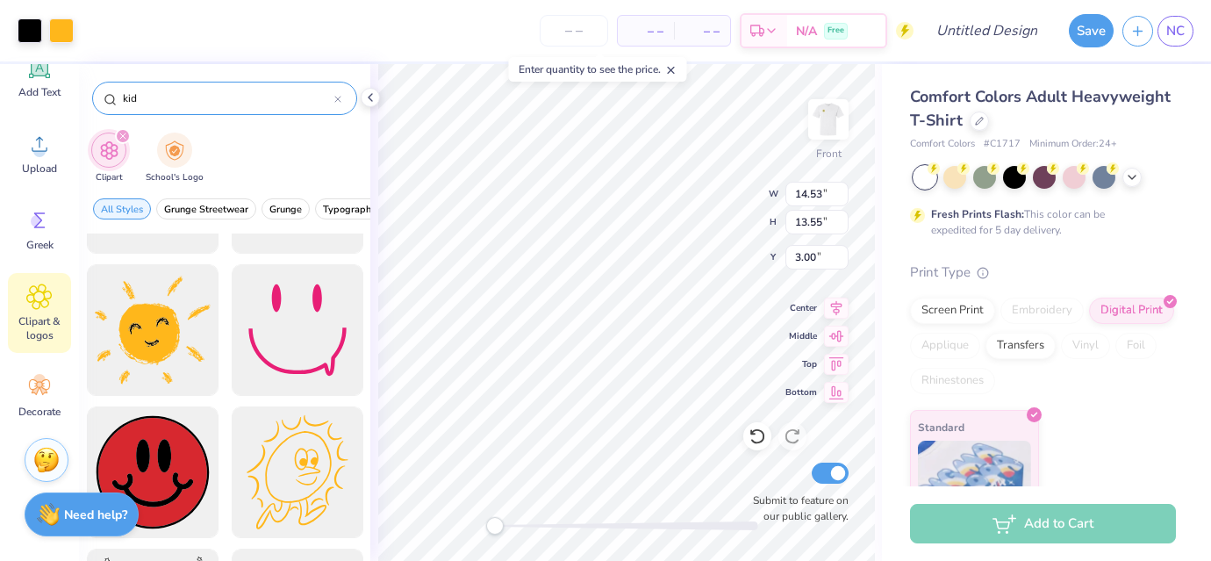
type input "3.20"
type input "2.99"
type input "13.56"
type input "1.93"
type input "2.66"
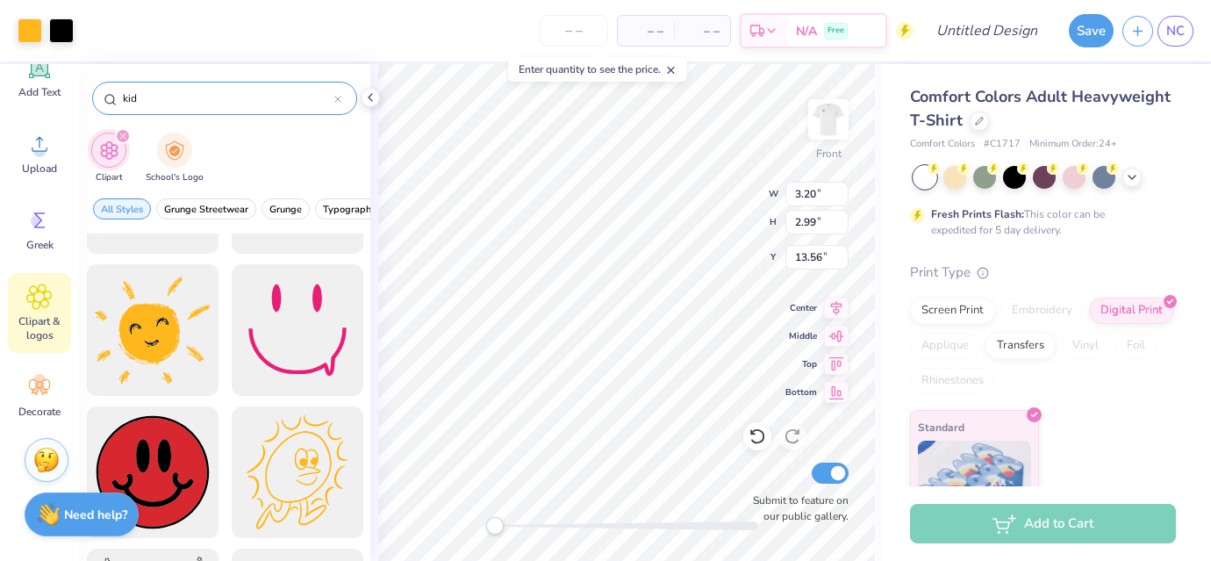
type input "13.06"
type input "3.20"
type input "2.99"
type input "13.56"
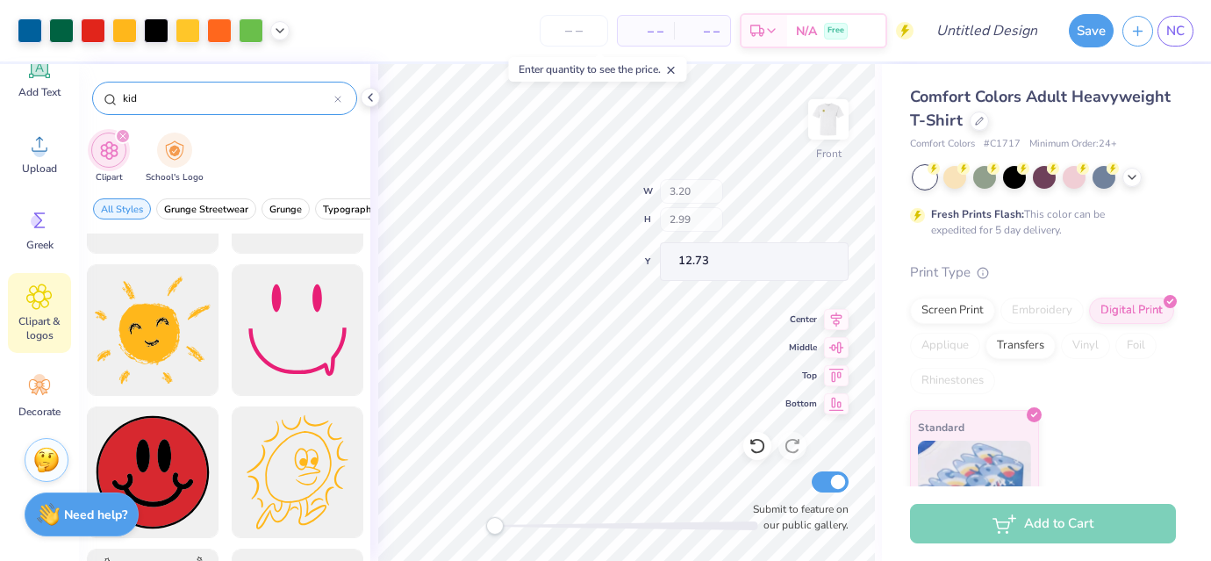
type input "3.27"
type input "2.90"
type input "12.83"
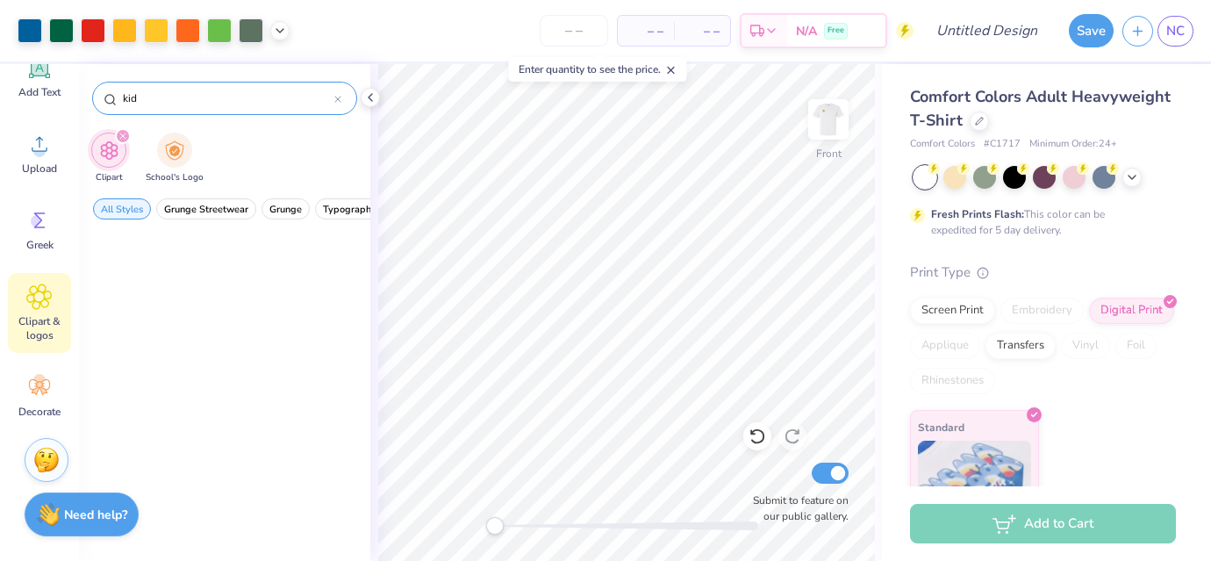
scroll to position [0, 0]
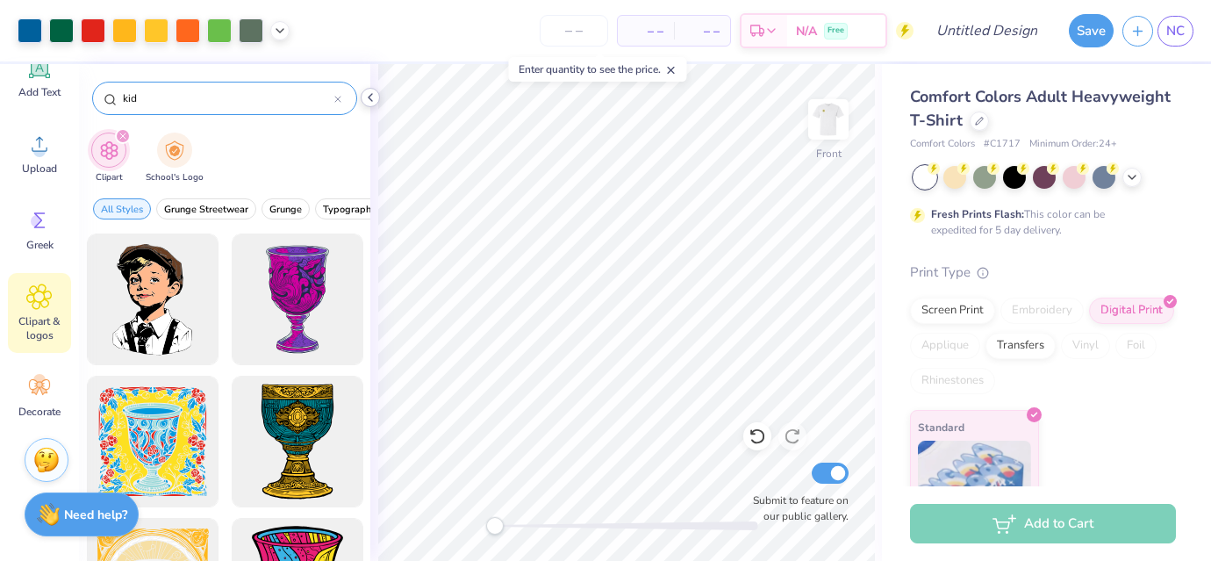
click at [373, 99] on icon at bounding box center [370, 97] width 14 height 14
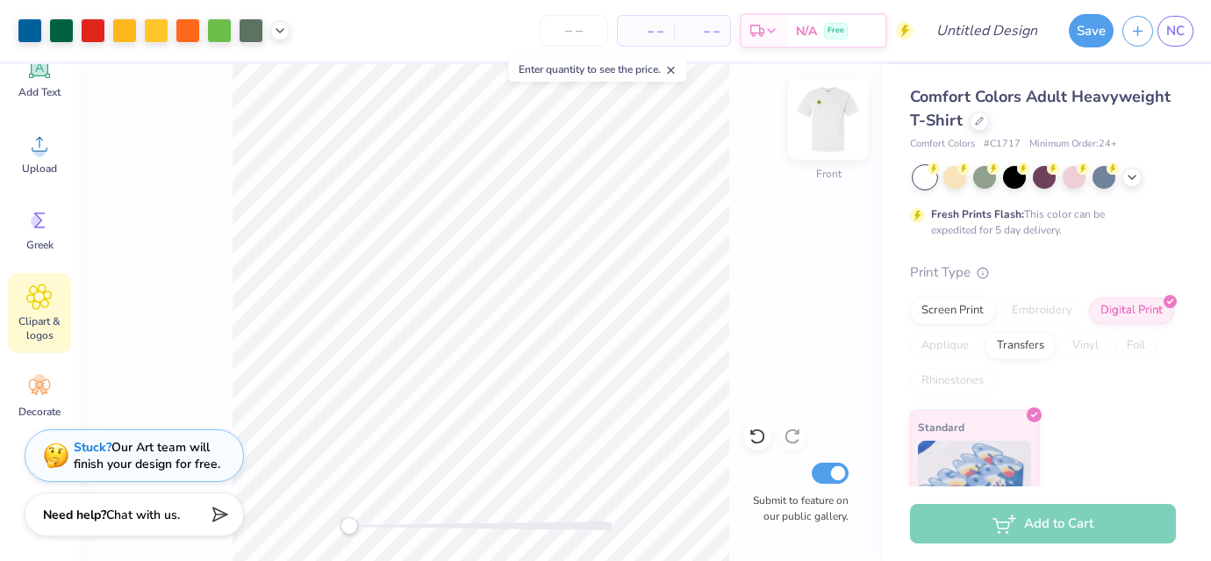
click at [841, 133] on img at bounding box center [828, 119] width 70 height 70
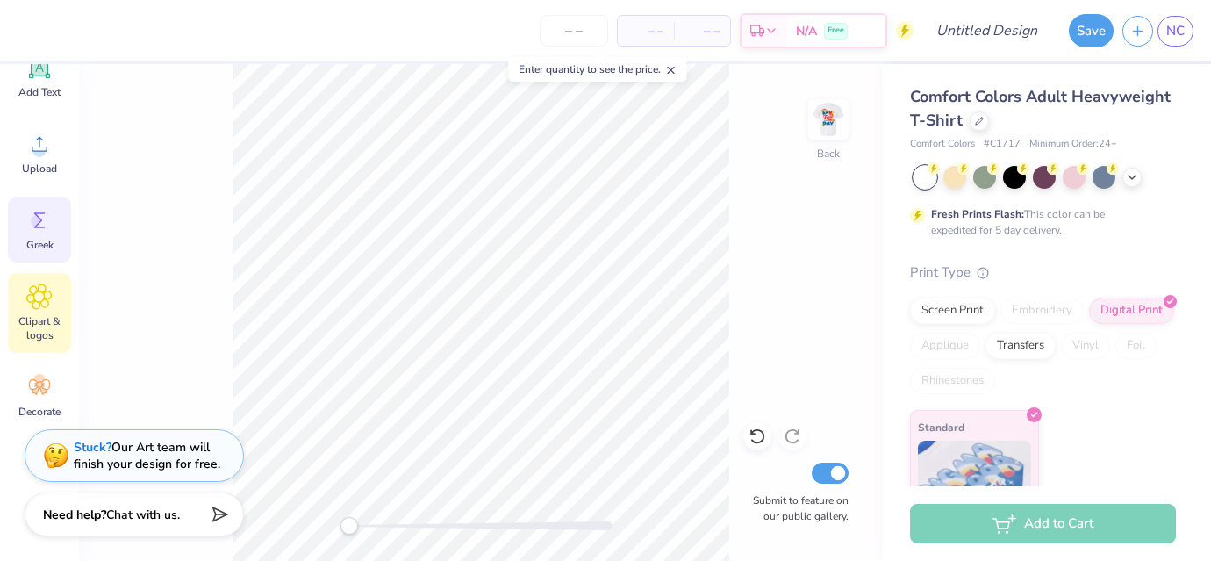
click at [26, 258] on div "Greek" at bounding box center [39, 230] width 63 height 66
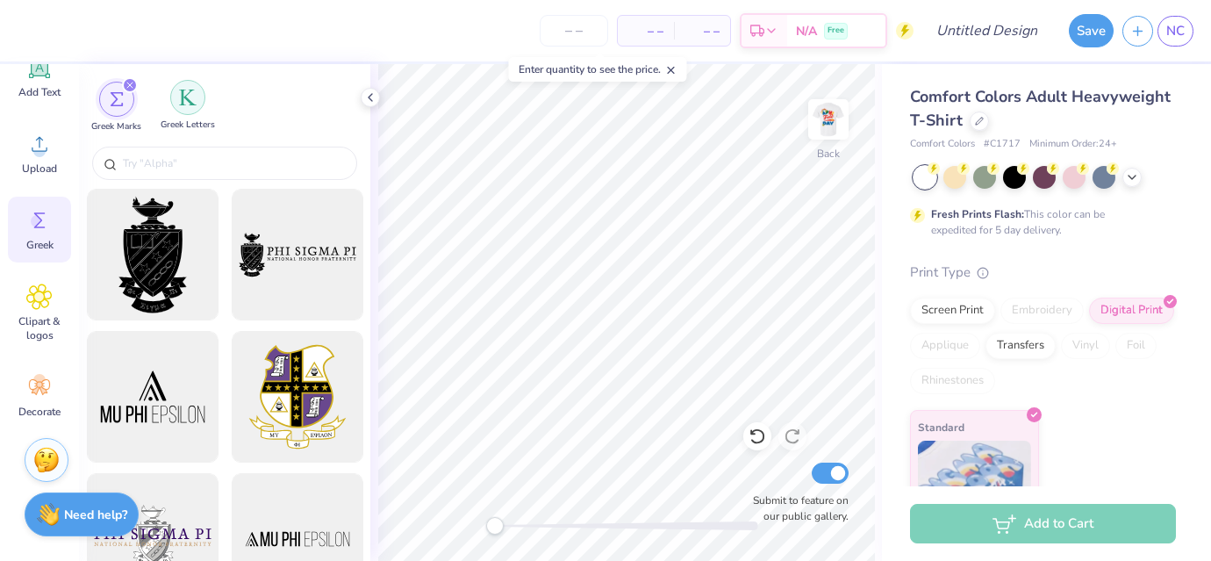
click at [186, 94] on img "filter for Greek Letters" at bounding box center [188, 98] width 18 height 18
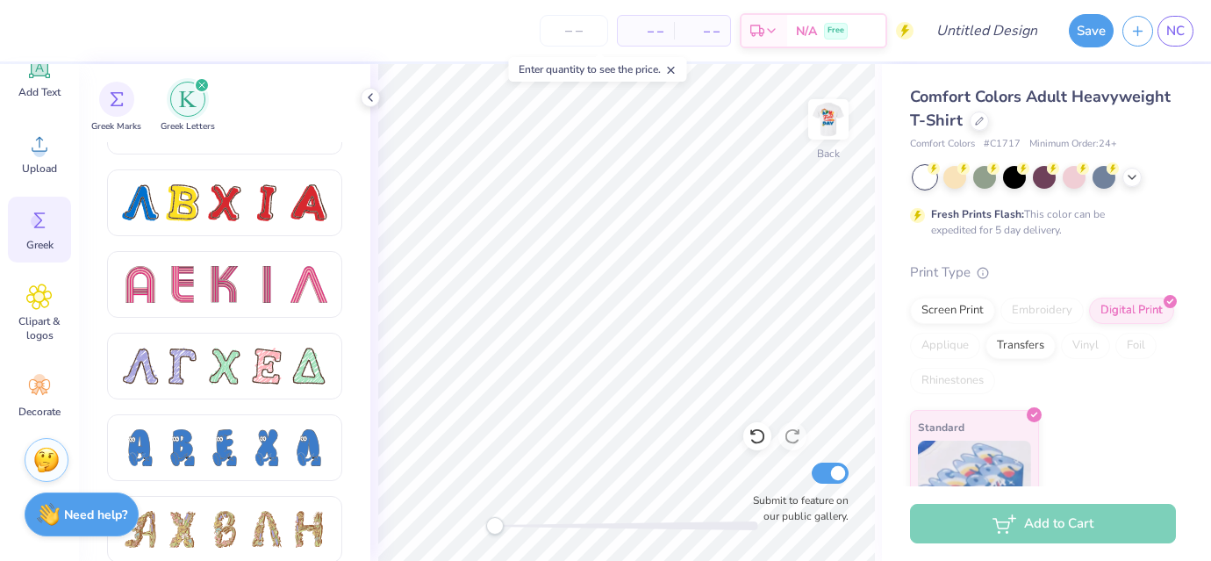
scroll to position [1523, 0]
click at [217, 204] on div at bounding box center [224, 203] width 37 height 37
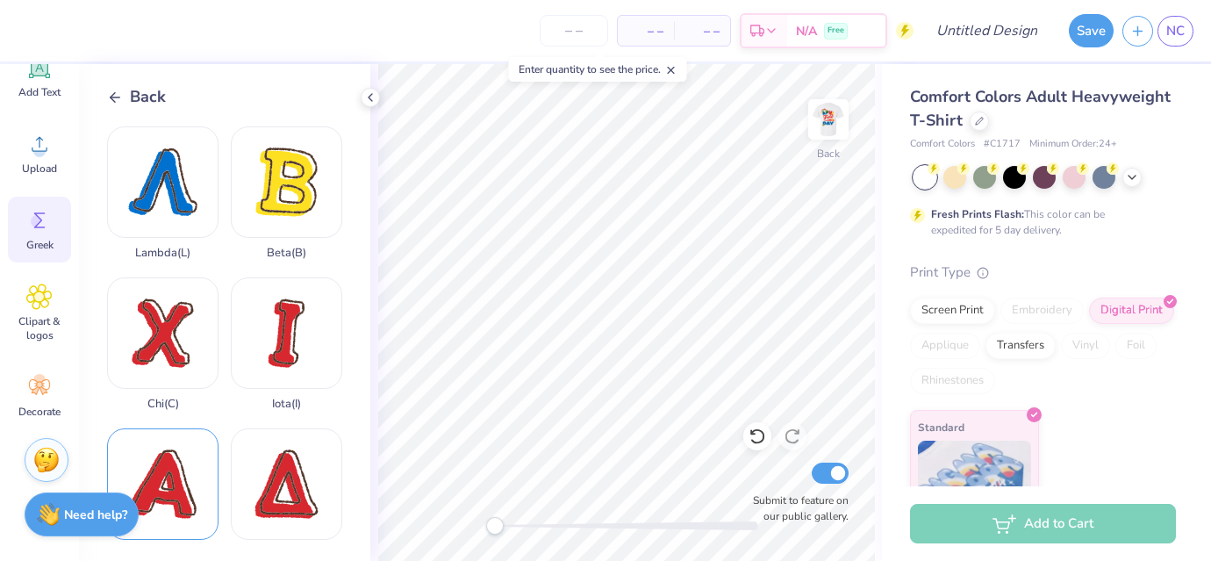
scroll to position [102, 0]
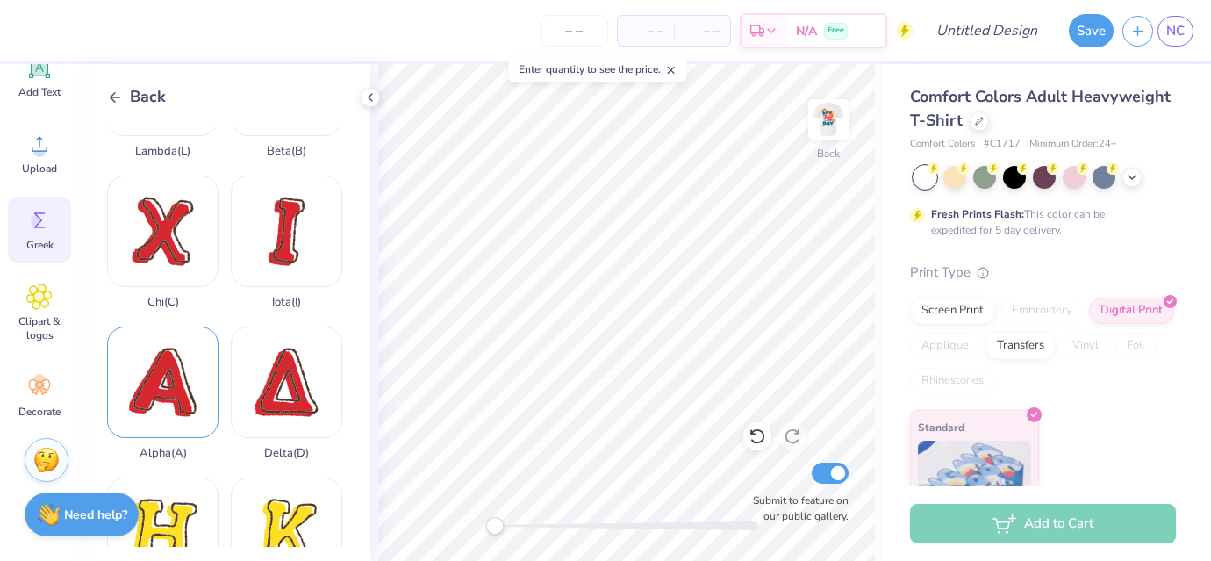
click at [157, 377] on div "Alpha ( A )" at bounding box center [162, 392] width 111 height 133
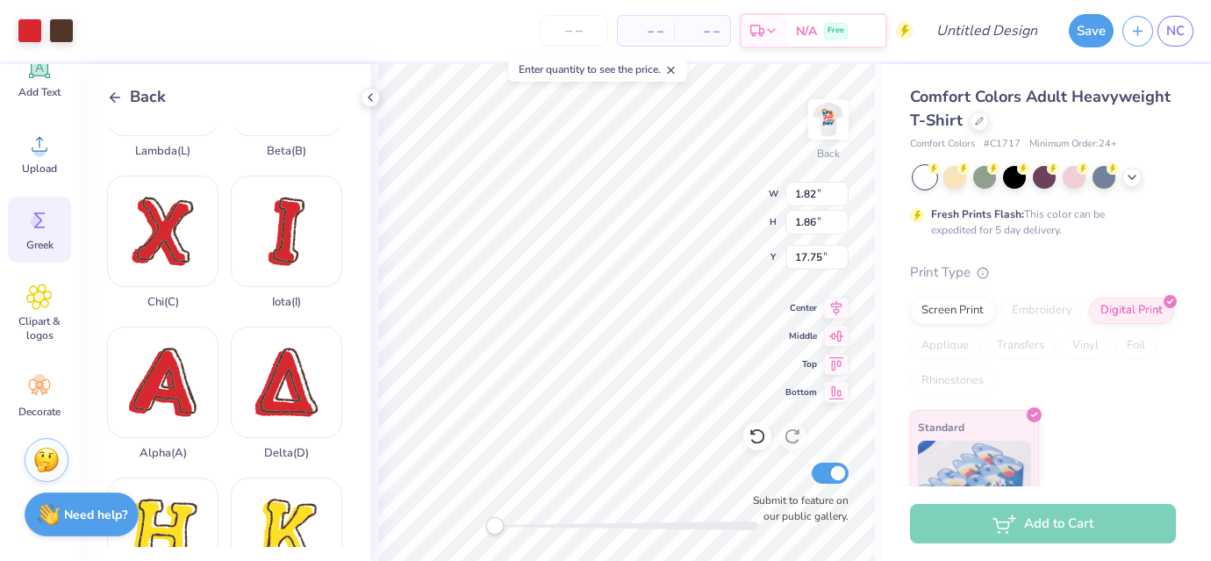
type input "1.82"
type input "1.86"
type input "17.75"
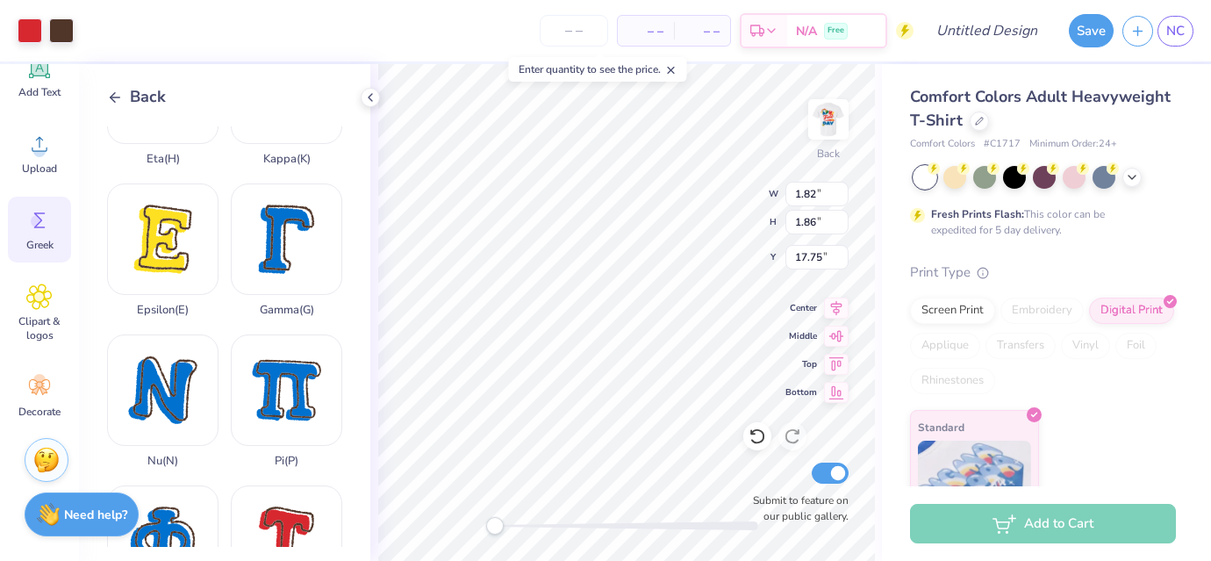
scroll to position [661, 0]
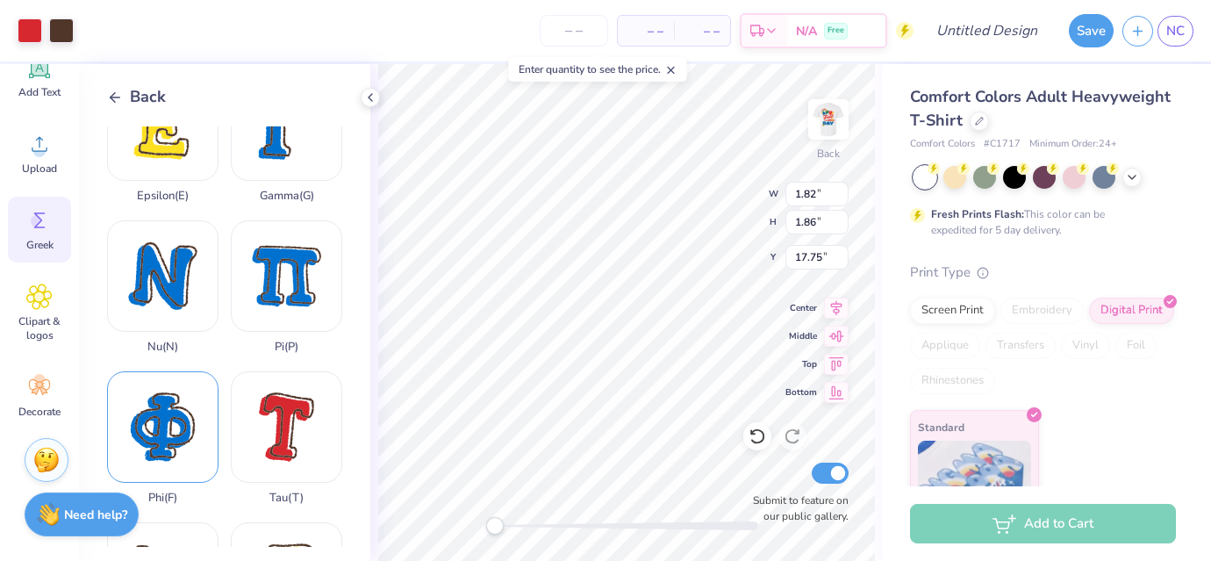
click at [166, 420] on div "Phi ( F )" at bounding box center [162, 437] width 111 height 133
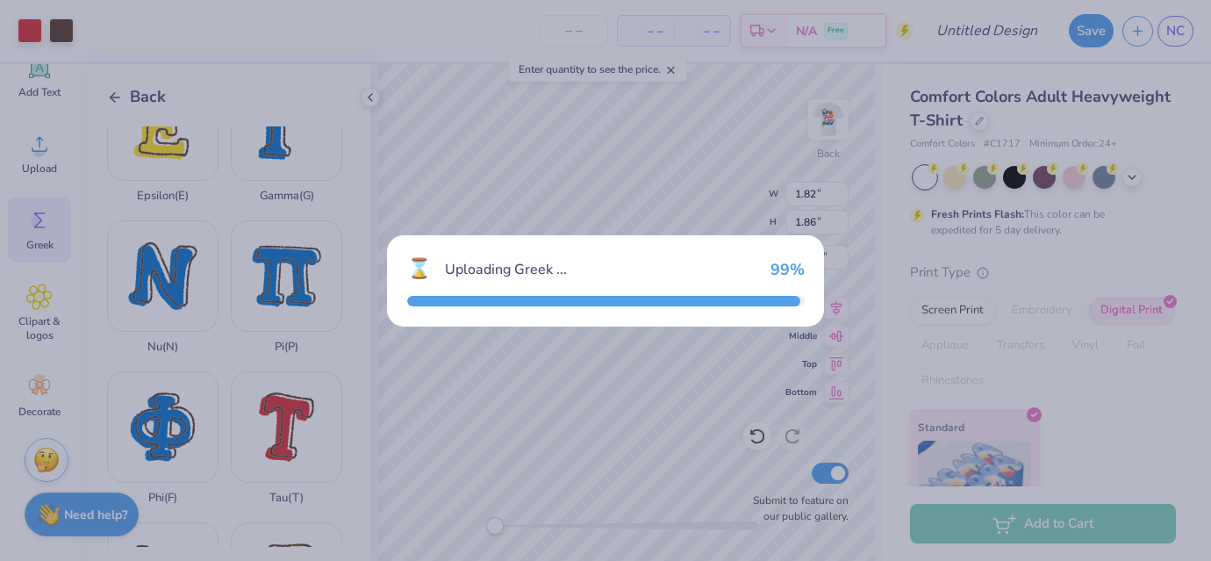
type input "13.39"
type input "14.33"
type input "5.34"
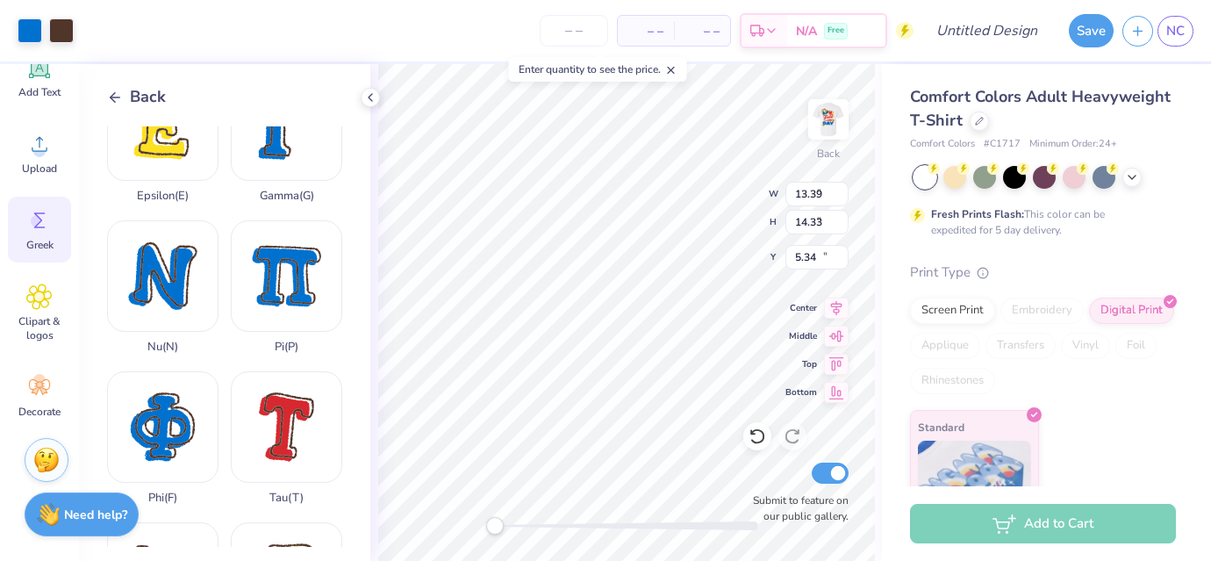
type input "2.23"
type input "2.39"
type input "17.28"
type input "1.82"
type input "1.86"
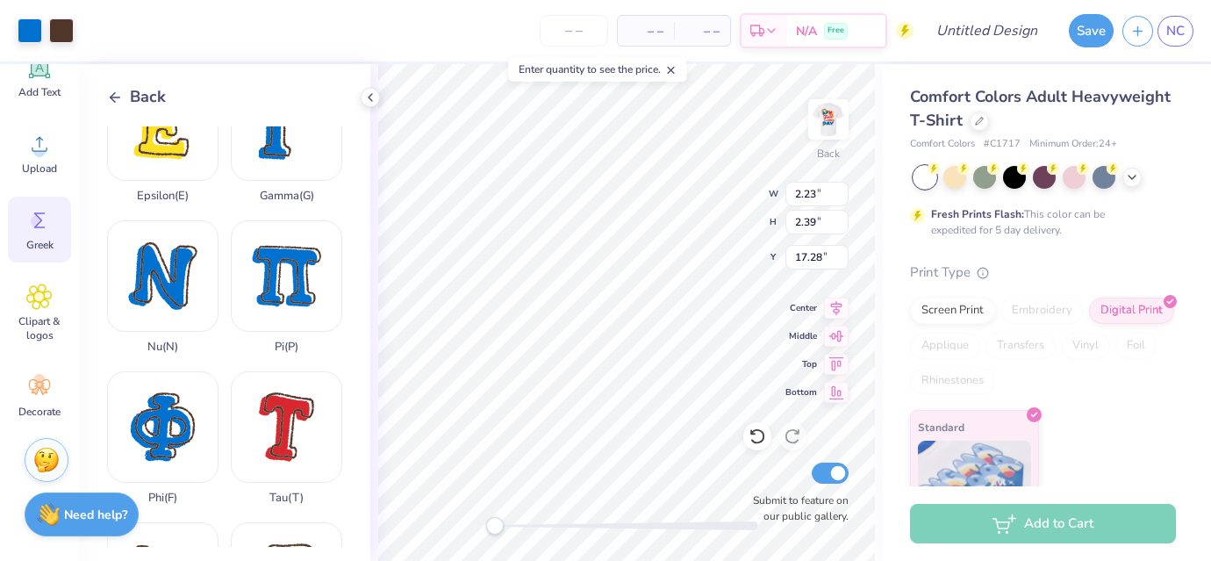
type input "5.06"
type input "2.23"
type input "2.39"
type input "4.79"
click at [829, 195] on input "2.23" at bounding box center [816, 194] width 63 height 25
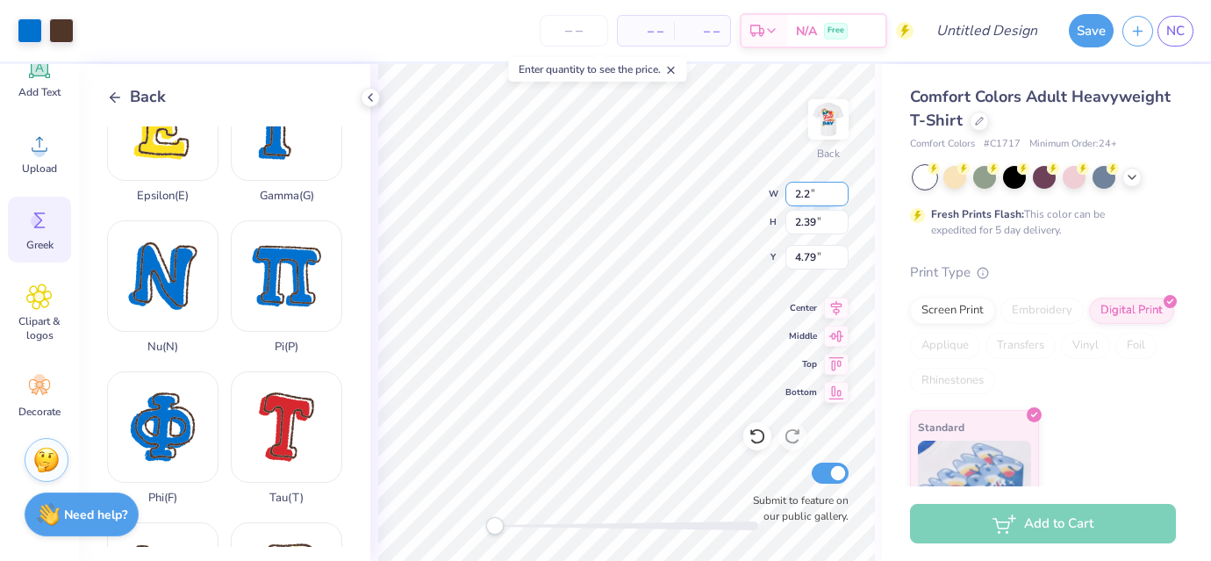
type input "2"
type input "1.82"
click at [824, 214] on input "2.39" at bounding box center [816, 222] width 63 height 25
click at [826, 217] on input "2.39" at bounding box center [816, 222] width 63 height 25
type input "1.95"
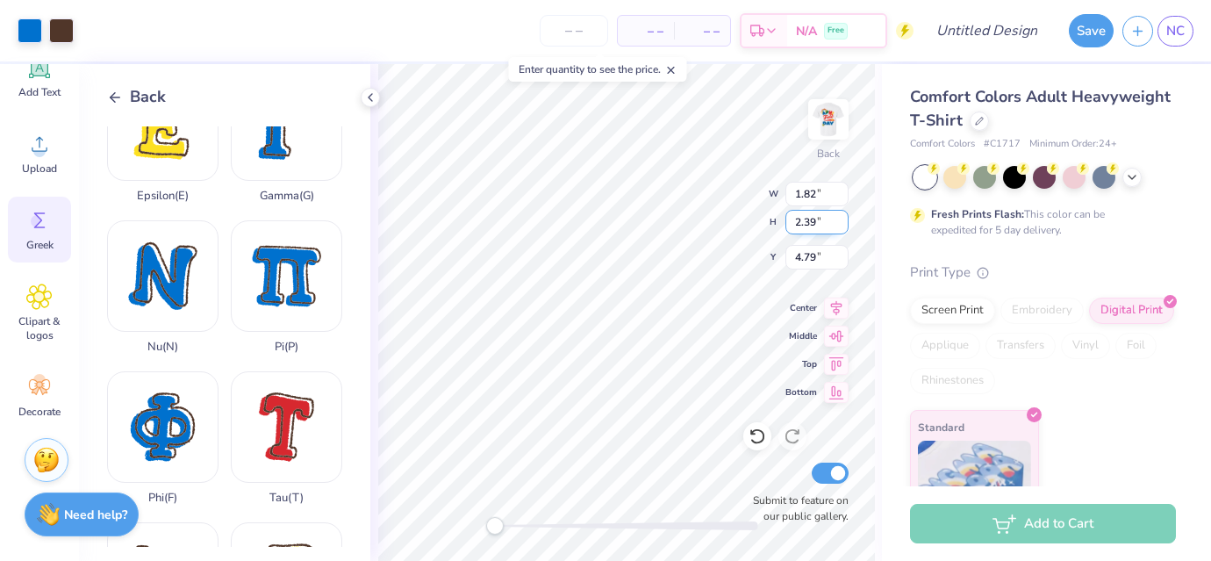
type input "5.01"
click at [785, 221] on input "1.95" at bounding box center [816, 222] width 63 height 25
type input "1.86"
type input "1.74"
type input "5.06"
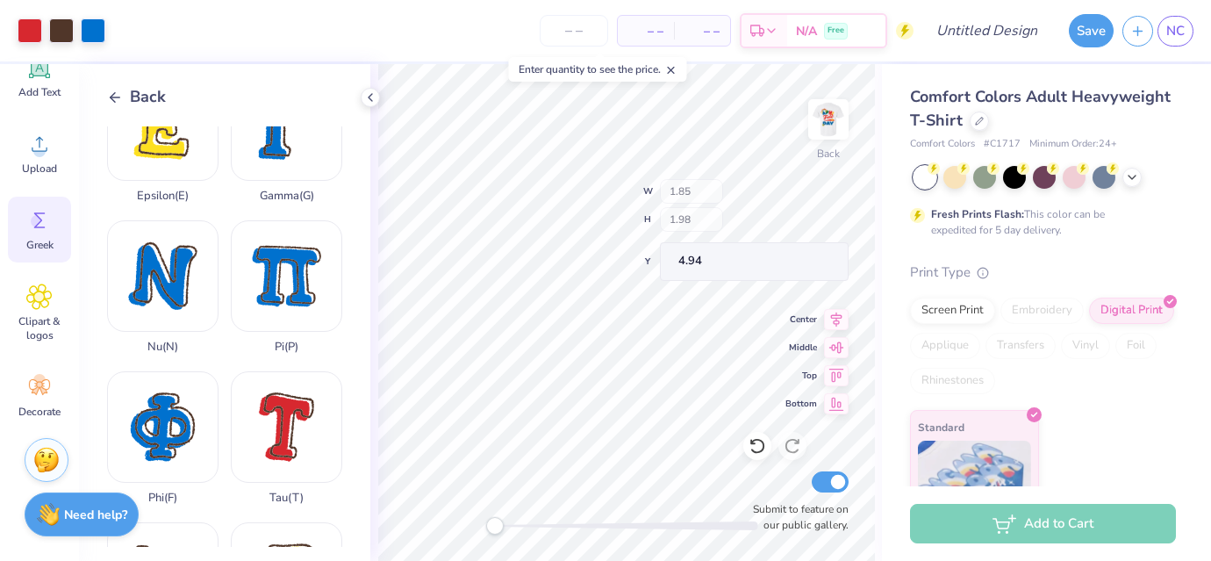
type input "1.85"
type input "1.98"
type input "4.94"
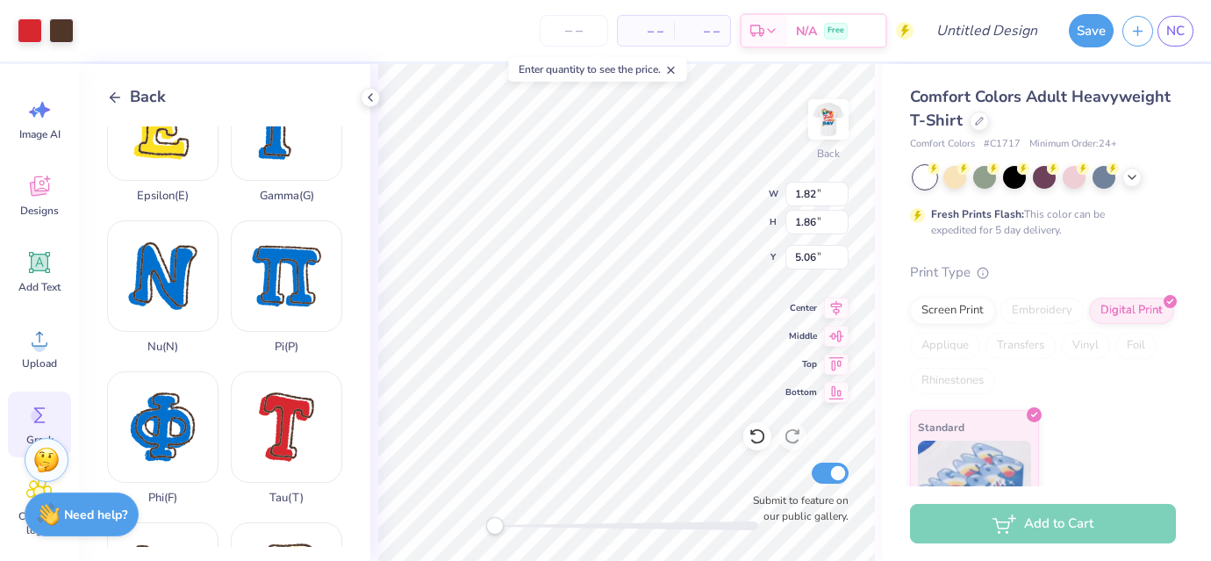
scroll to position [0, 0]
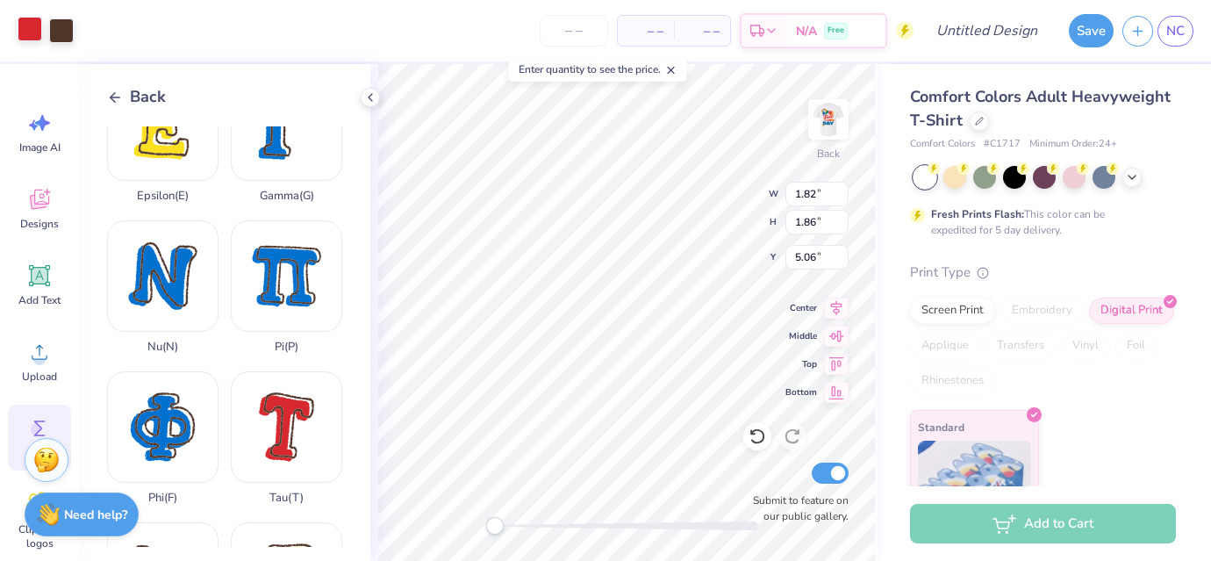
click at [31, 19] on div at bounding box center [30, 29] width 25 height 25
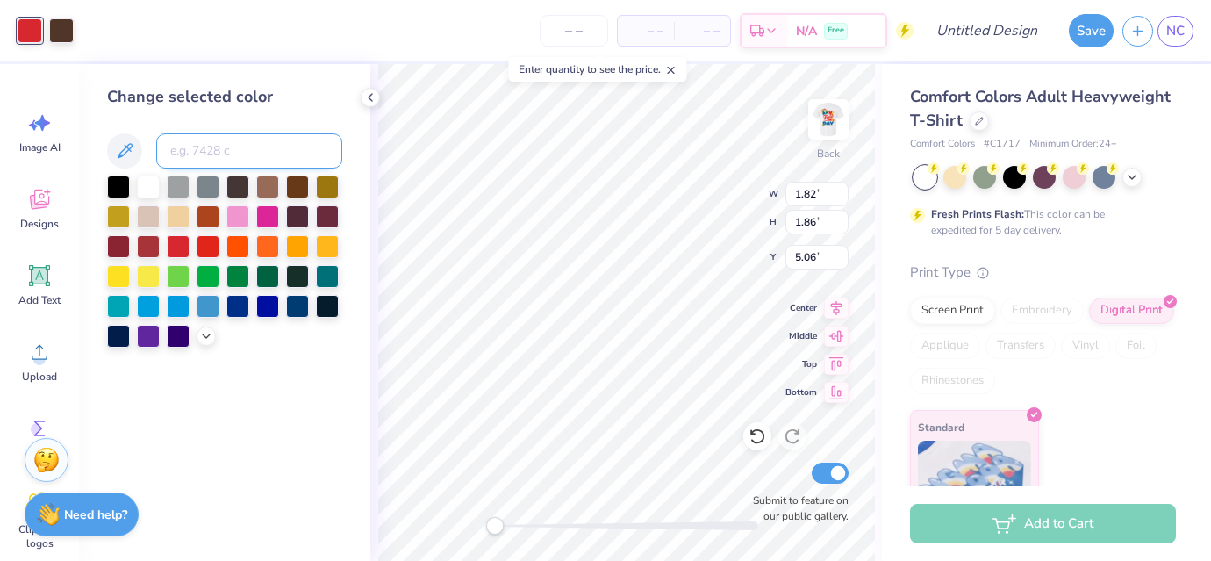
click at [228, 147] on input at bounding box center [249, 150] width 186 height 35
click at [763, 63] on div "Art colors – – Per Item – – Total Est. Delivery N/A Free Design Title Save NC I…" at bounding box center [605, 280] width 1211 height 561
click at [812, 107] on img at bounding box center [828, 119] width 70 height 70
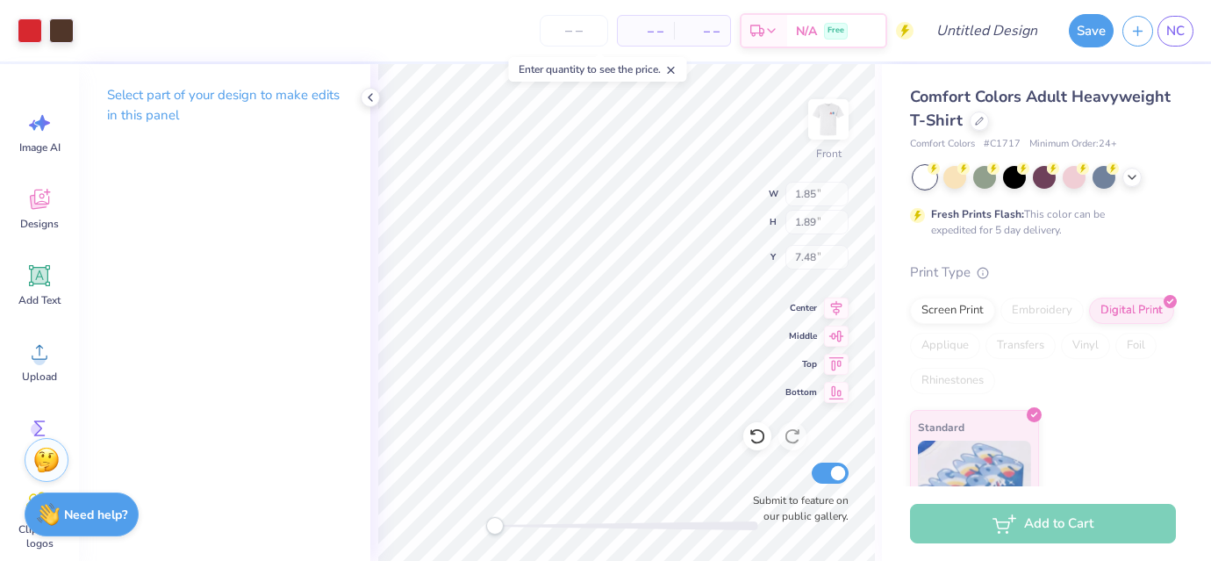
type input "1.85"
type input "1.89"
type input "7.48"
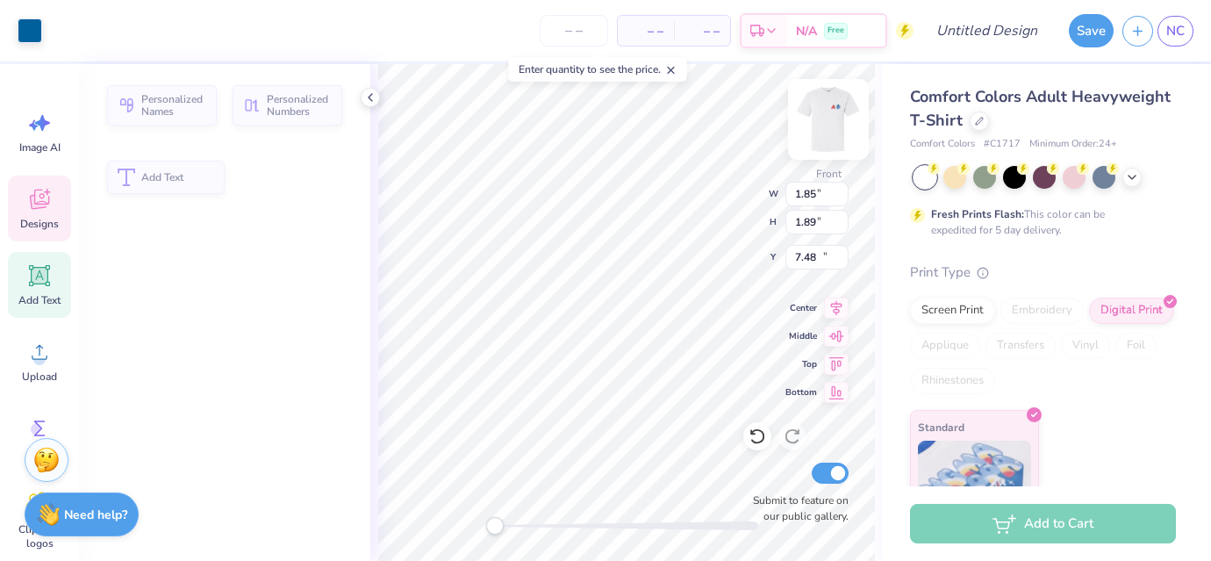
type input "9.44"
type input "3.13"
type input "15.72"
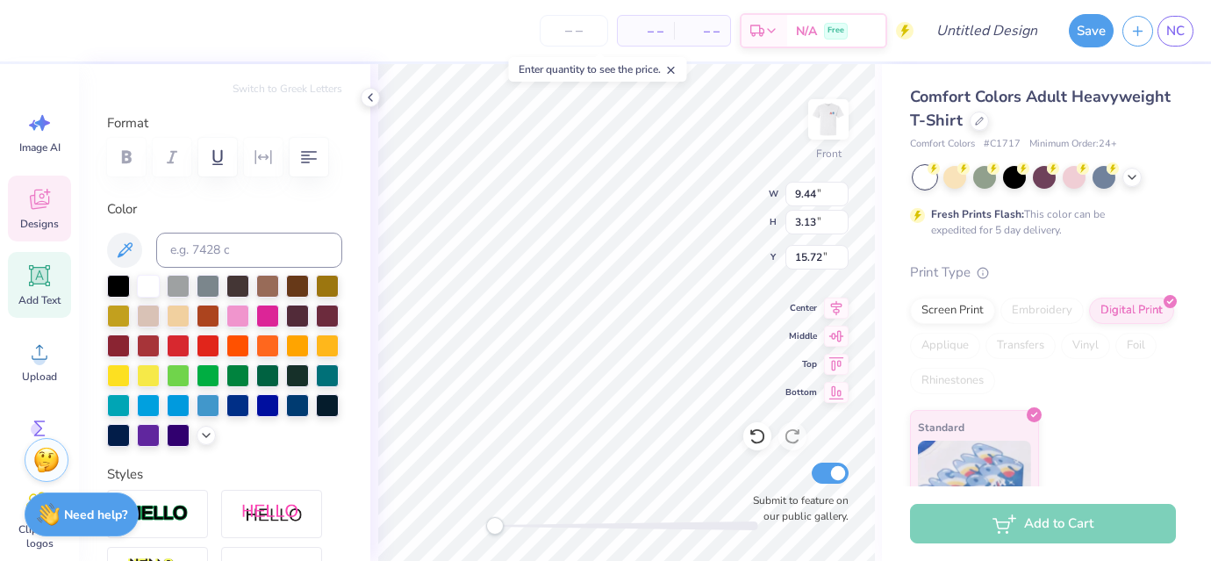
scroll to position [204, 0]
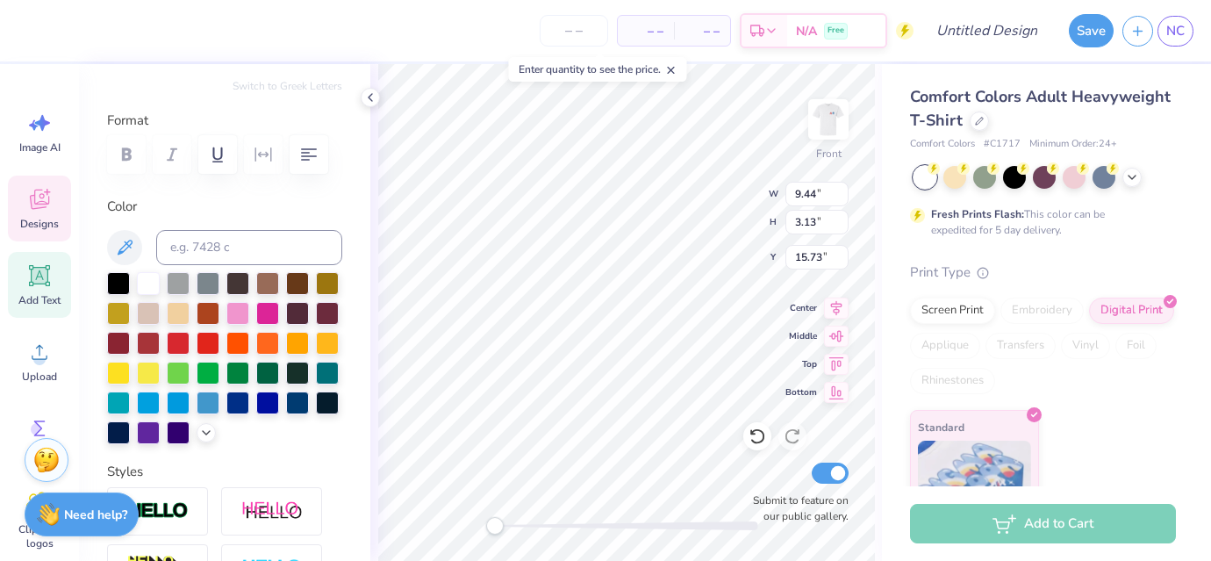
type input "9.44"
type input "3.13"
type input "15.73"
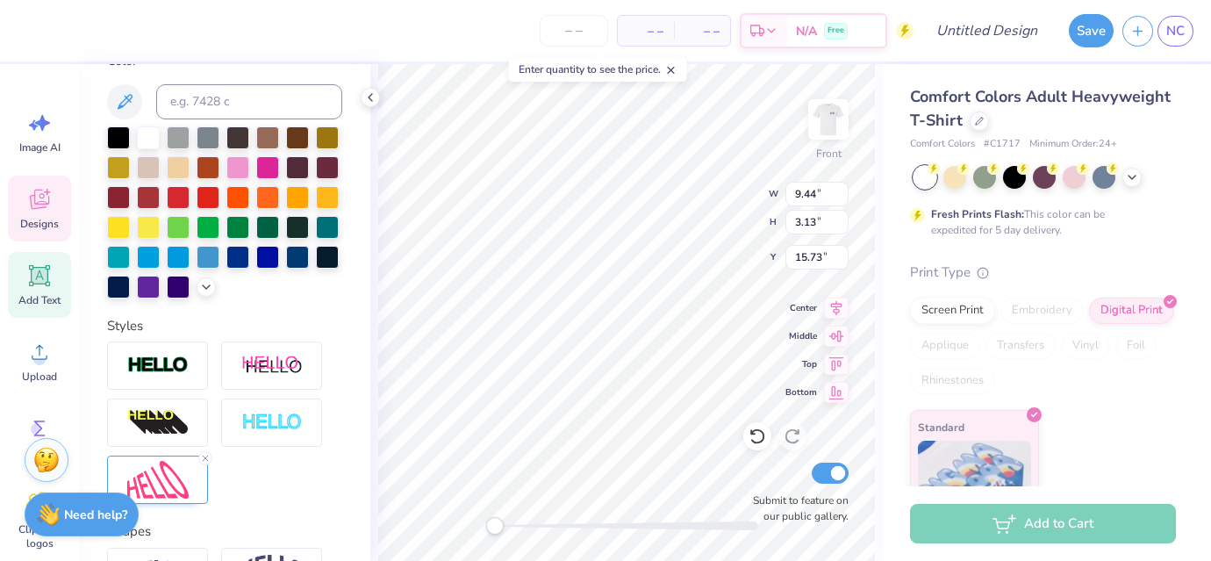
scroll to position [350, 0]
type input "5.55"
type input "4.22"
type input "4.52"
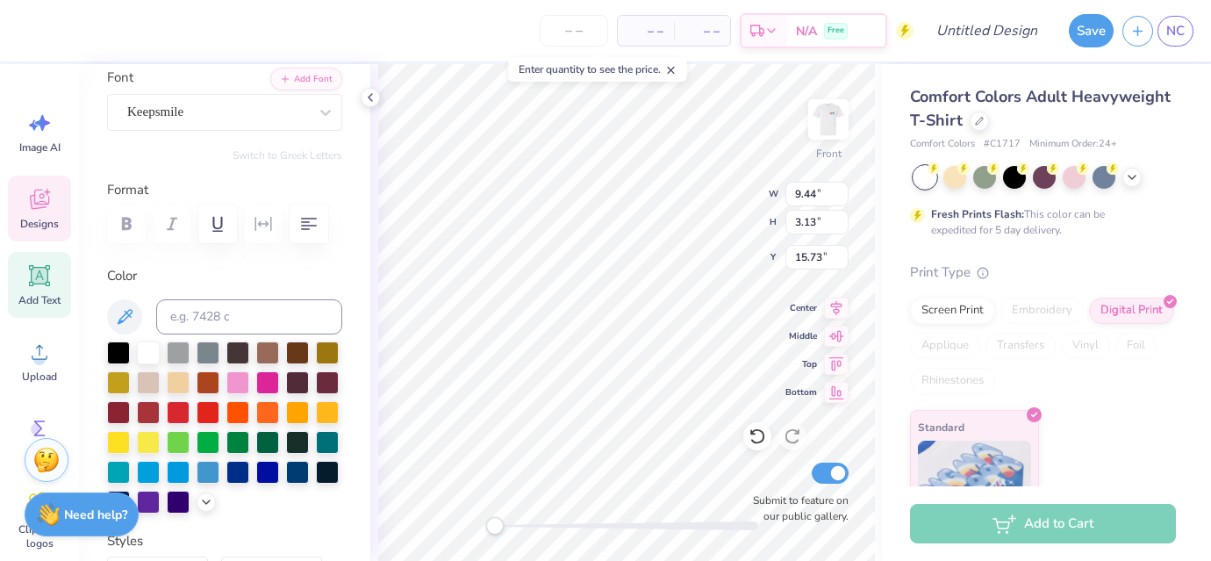
scroll to position [135, 0]
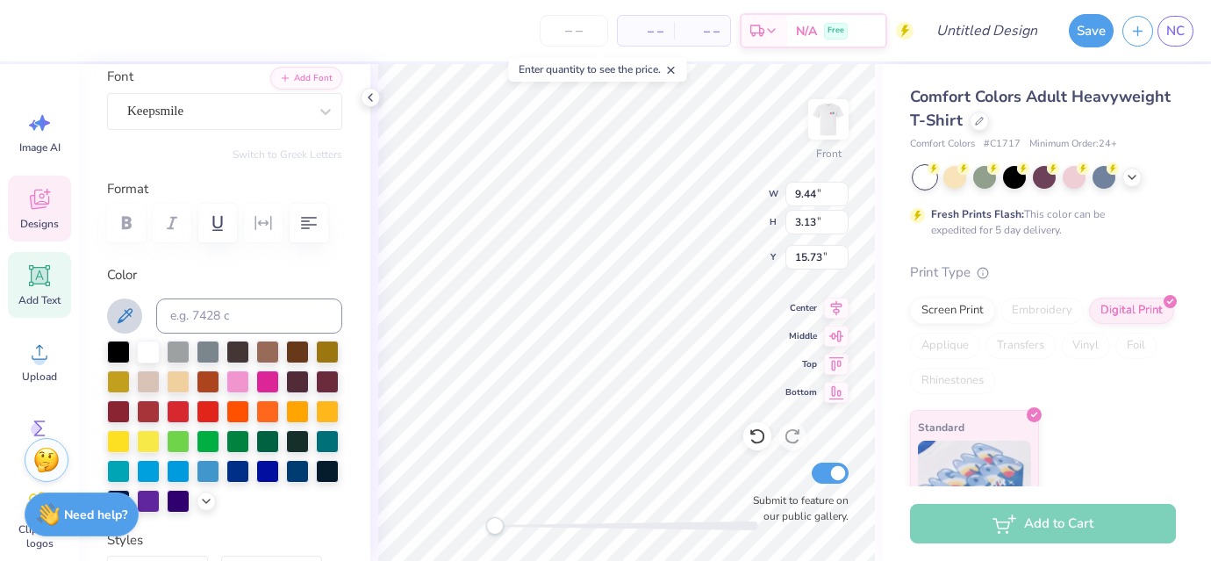
click at [138, 319] on button at bounding box center [124, 315] width 35 height 35
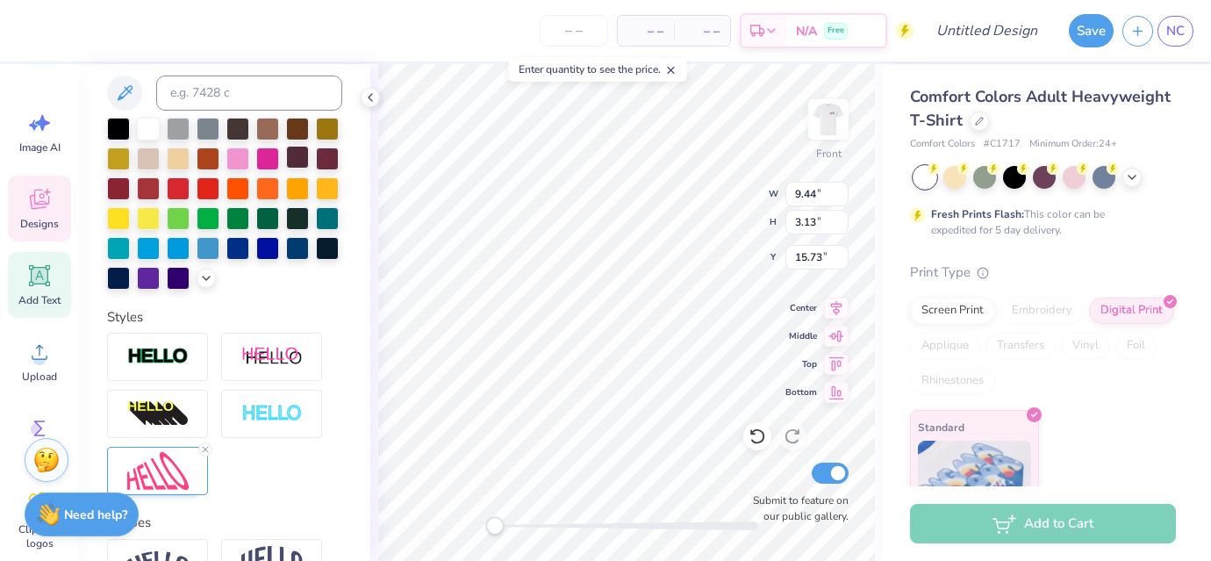
scroll to position [0, 0]
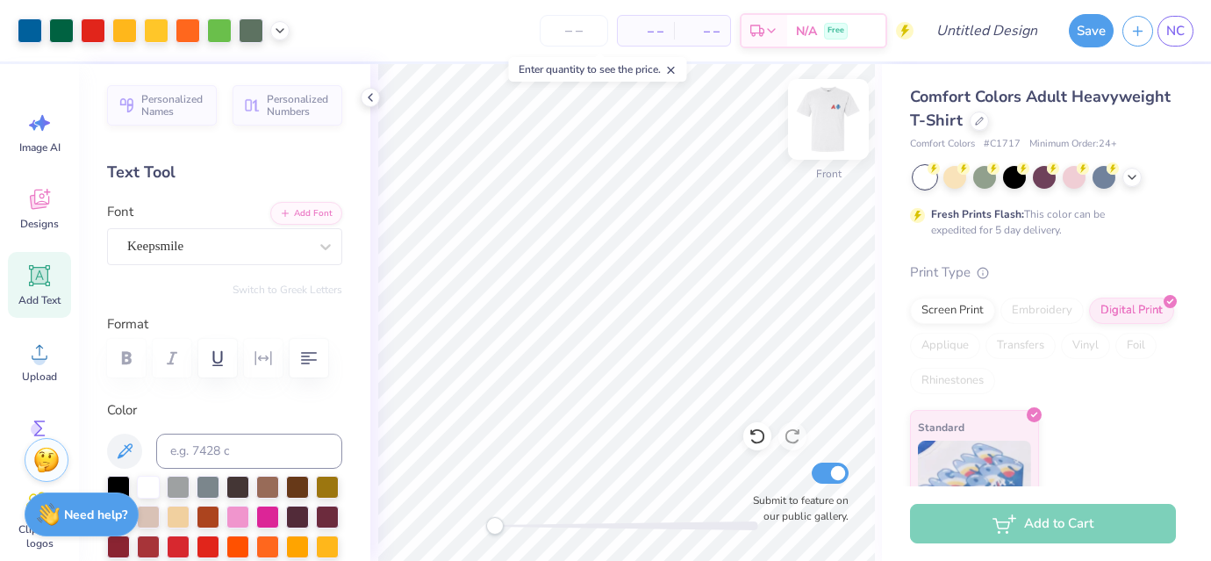
click at [836, 124] on img at bounding box center [828, 119] width 70 height 70
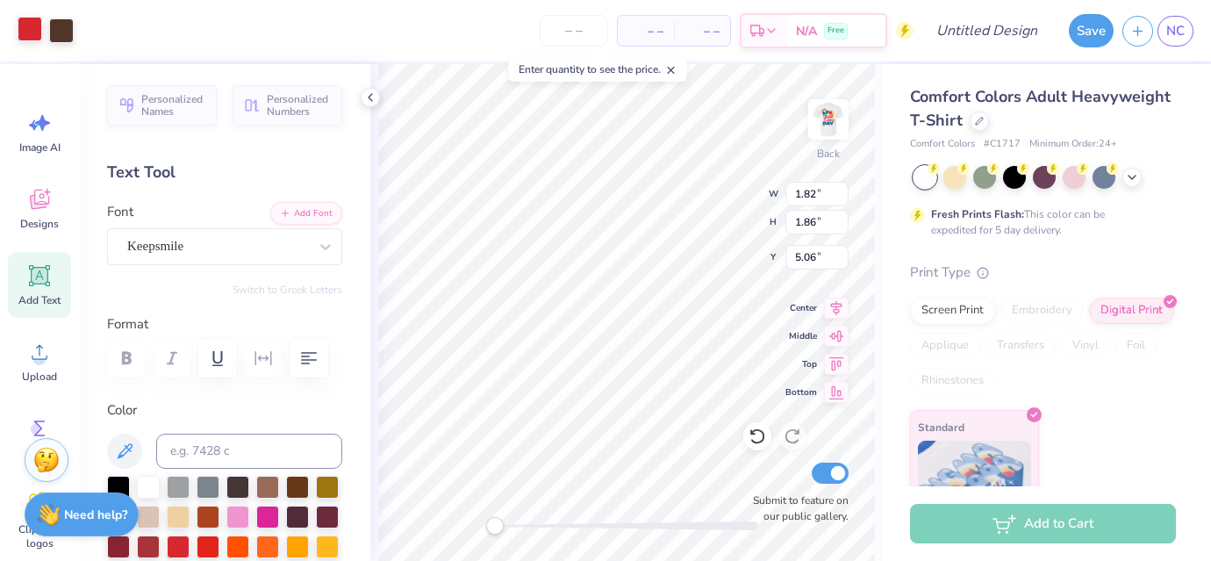
click at [31, 30] on div at bounding box center [30, 29] width 25 height 25
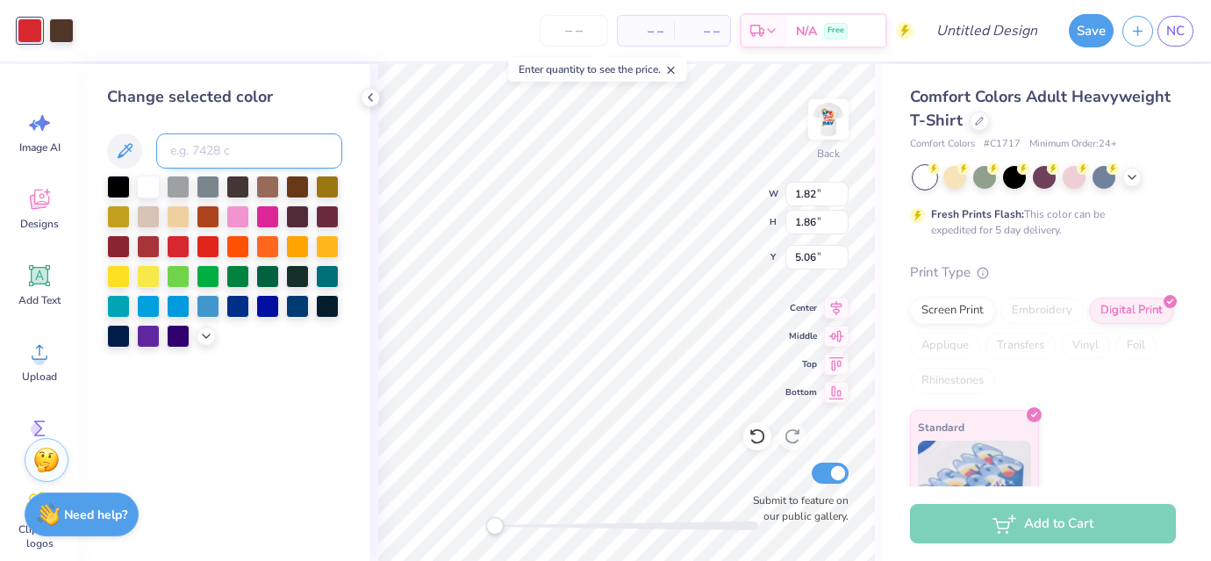
click at [220, 146] on input at bounding box center [249, 150] width 186 height 35
type input "3015"
type input "5.05"
type input "1.85"
type input "1.98"
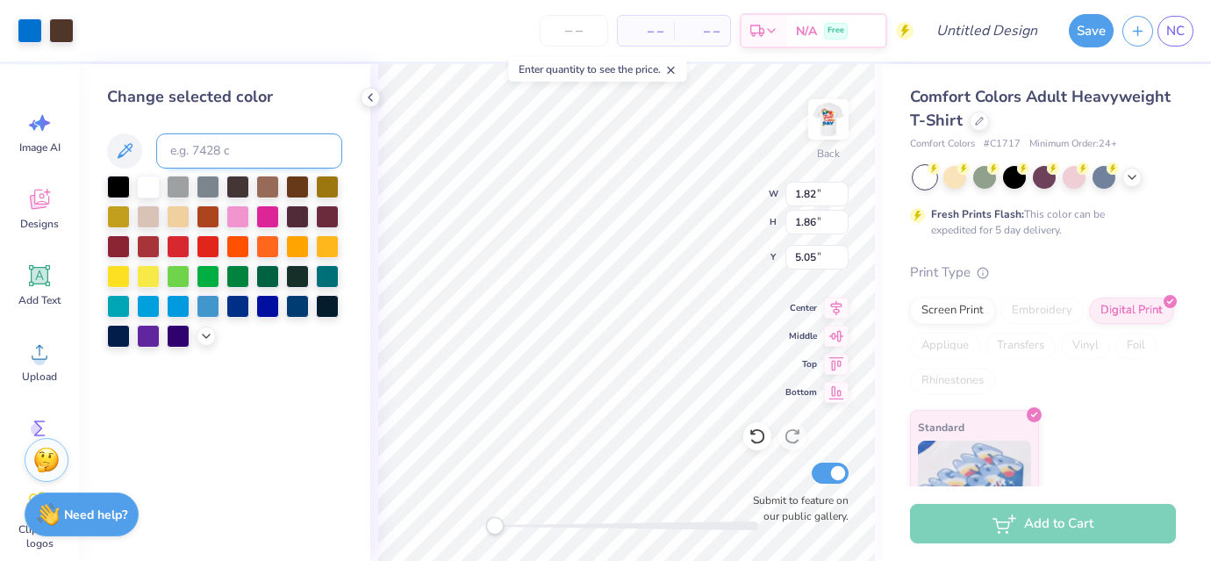
type input "4.94"
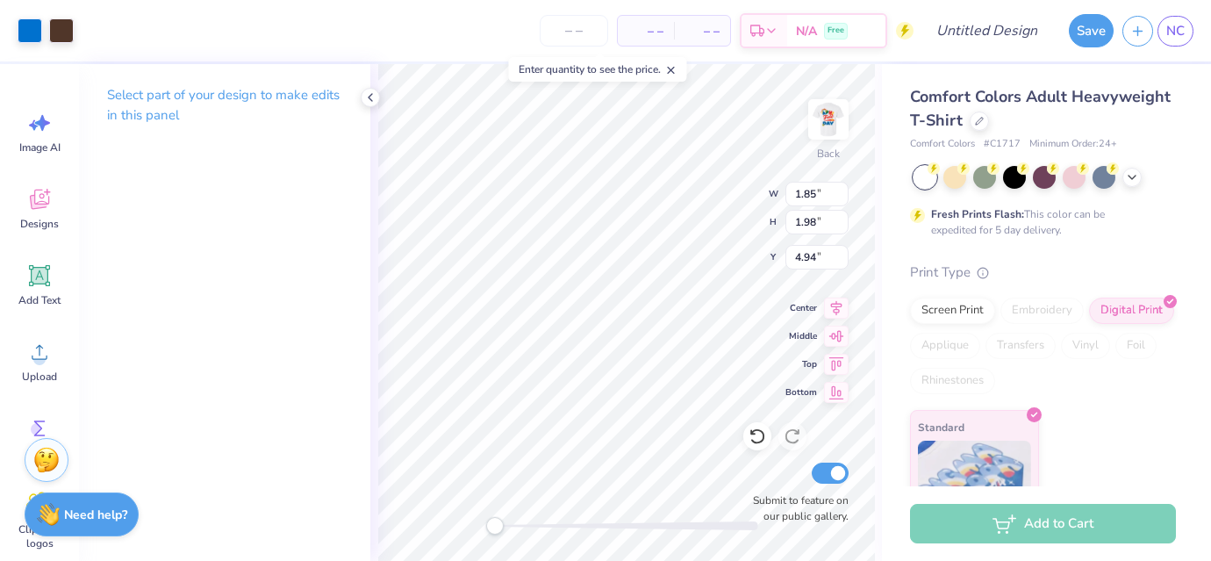
click at [14, 38] on div "Art colors" at bounding box center [37, 30] width 74 height 61
click at [32, 28] on div at bounding box center [30, 29] width 25 height 25
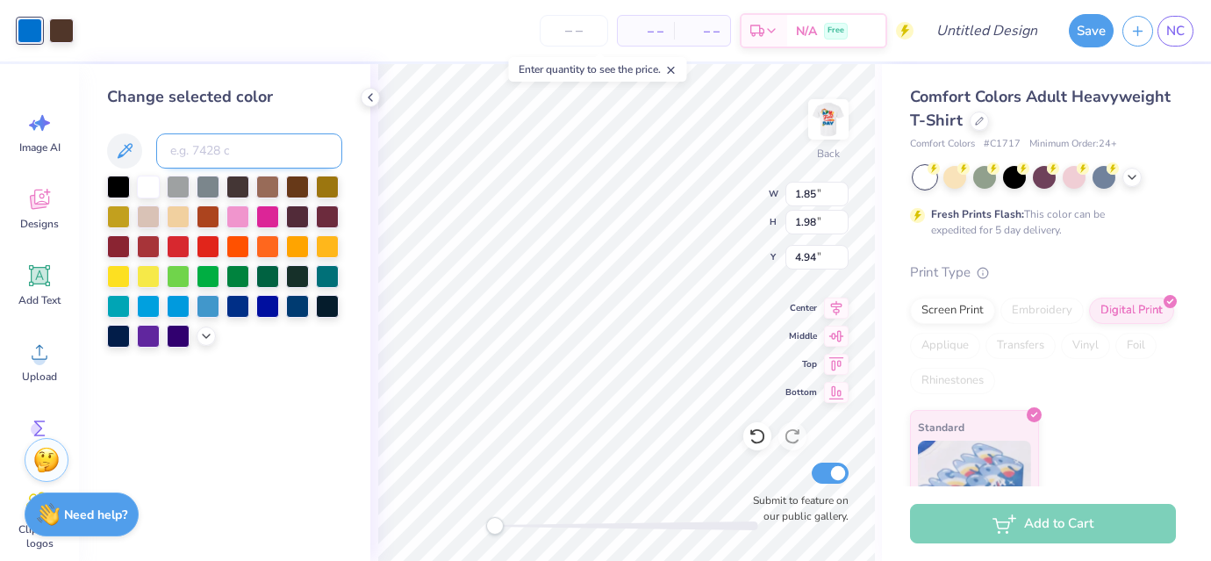
click at [233, 149] on input at bounding box center [249, 150] width 186 height 35
type input "3015"
click at [360, 126] on div "Change selected color" at bounding box center [224, 312] width 291 height 497
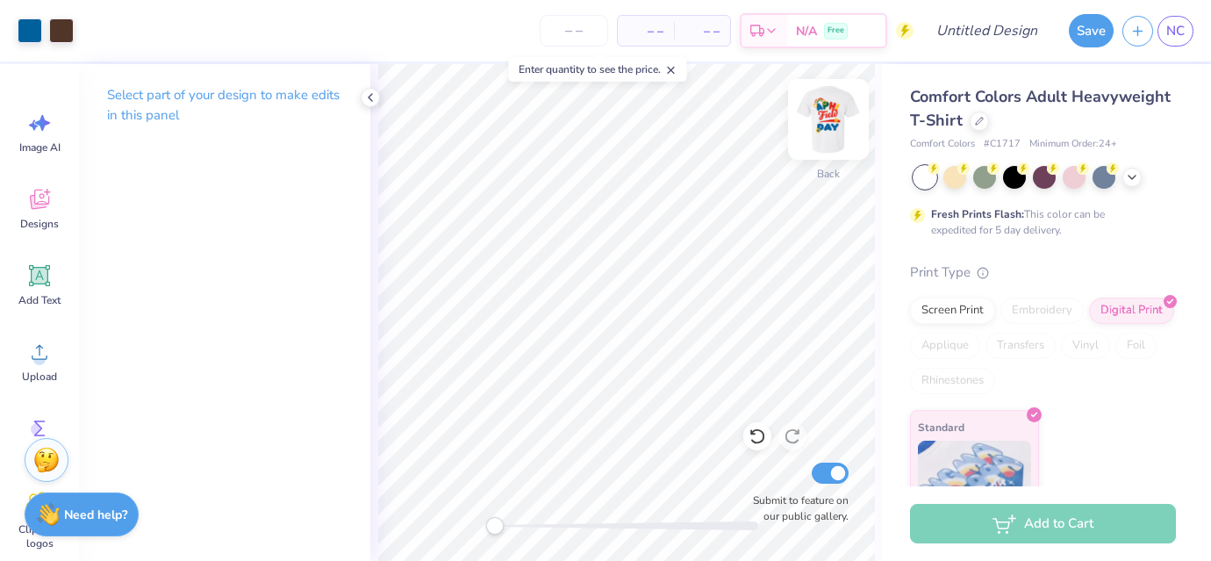
click at [825, 116] on img at bounding box center [828, 119] width 70 height 70
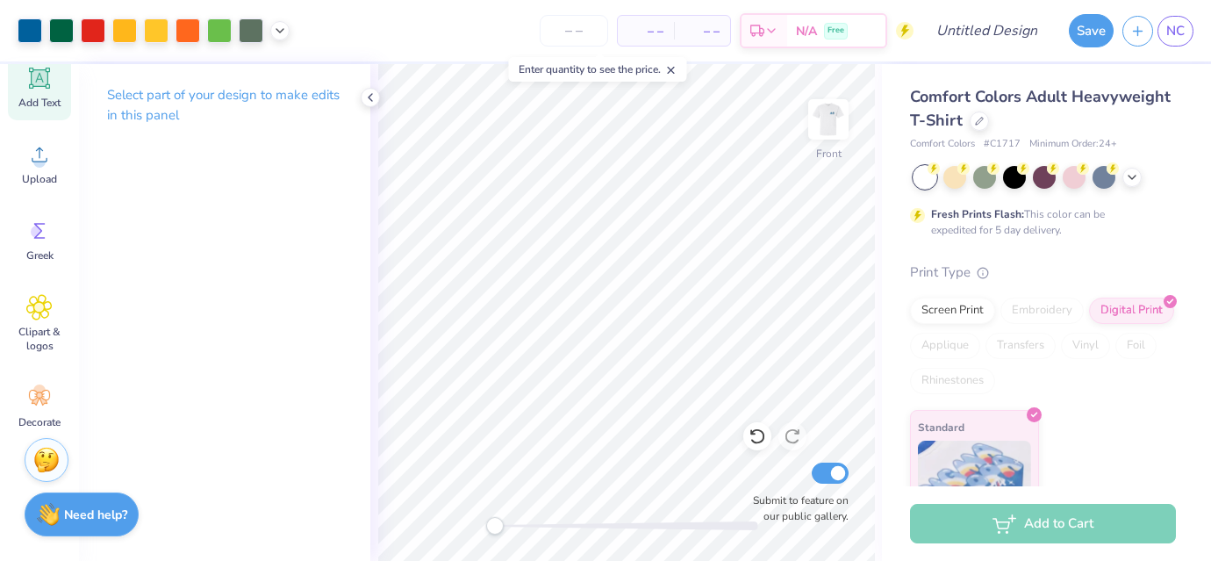
scroll to position [208, 0]
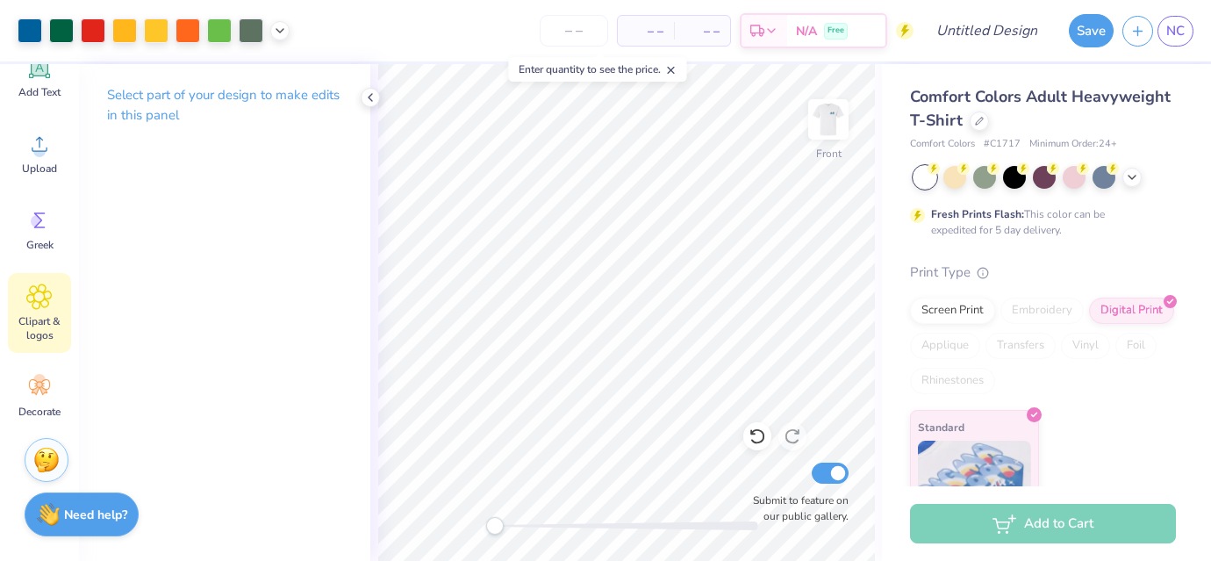
click at [34, 302] on icon at bounding box center [39, 296] width 25 height 25
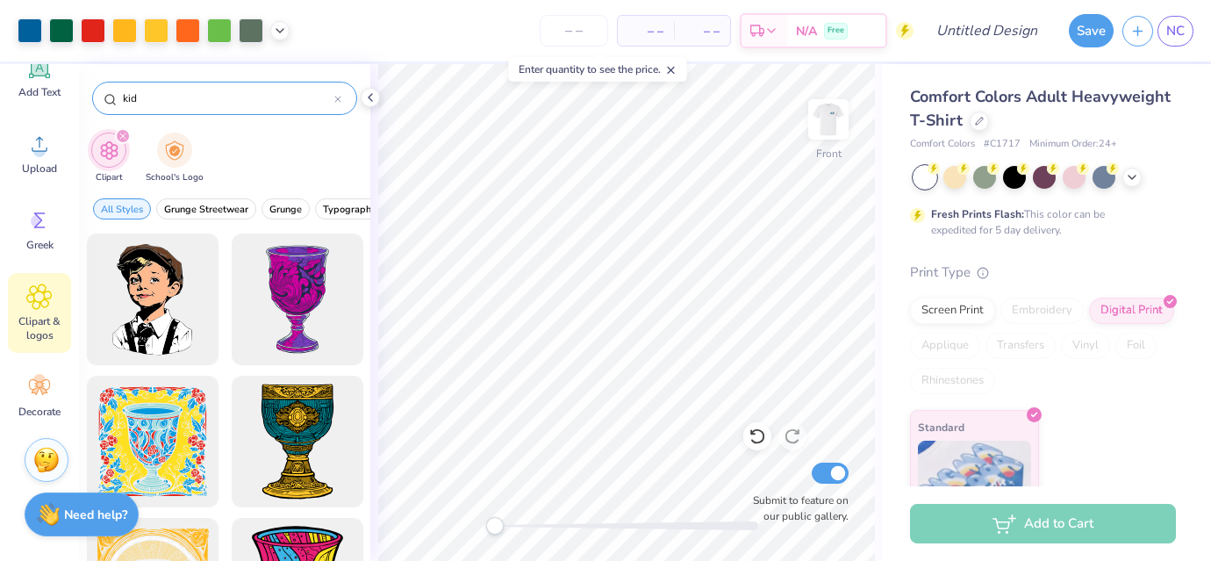
click at [341, 95] on div "kid" at bounding box center [224, 98] width 265 height 33
click at [340, 98] on icon at bounding box center [337, 99] width 7 height 7
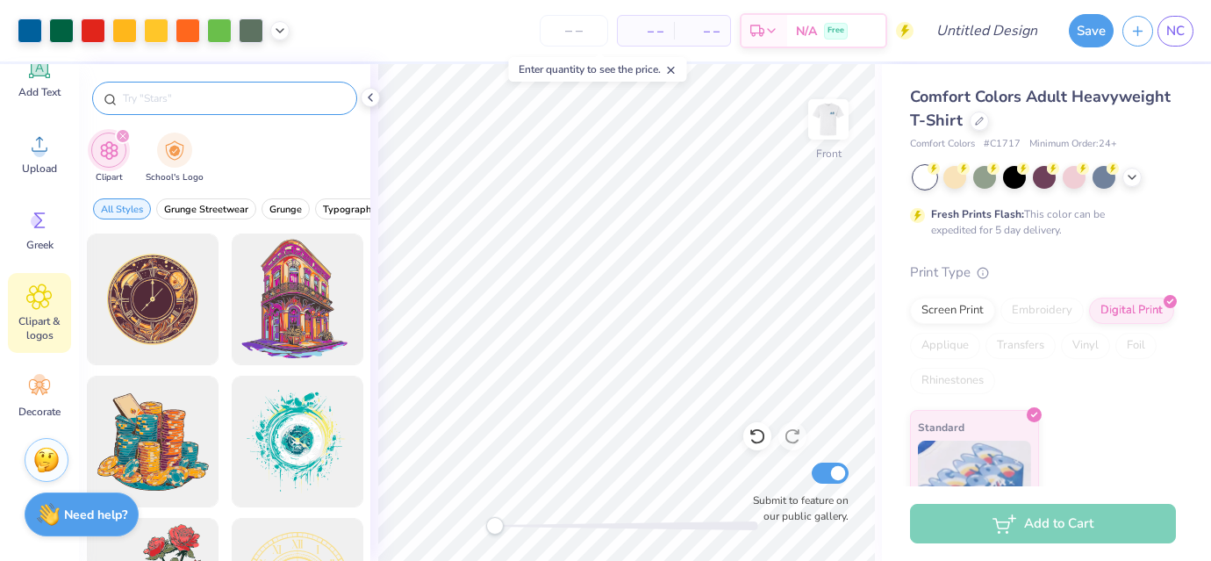
click at [227, 90] on input "text" at bounding box center [233, 99] width 225 height 18
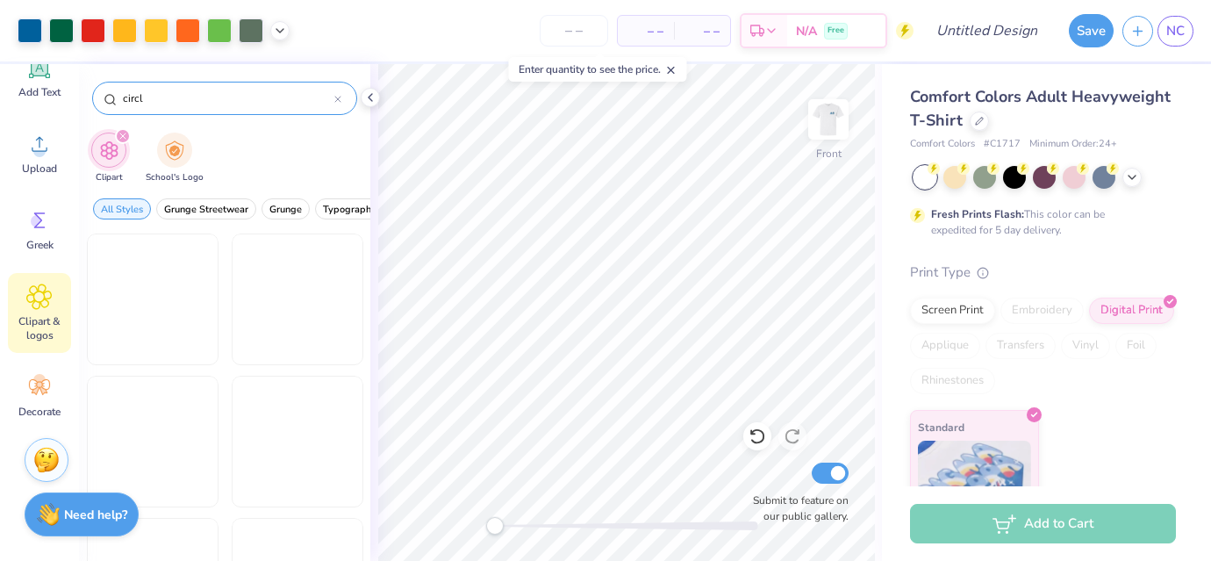
type input "circle"
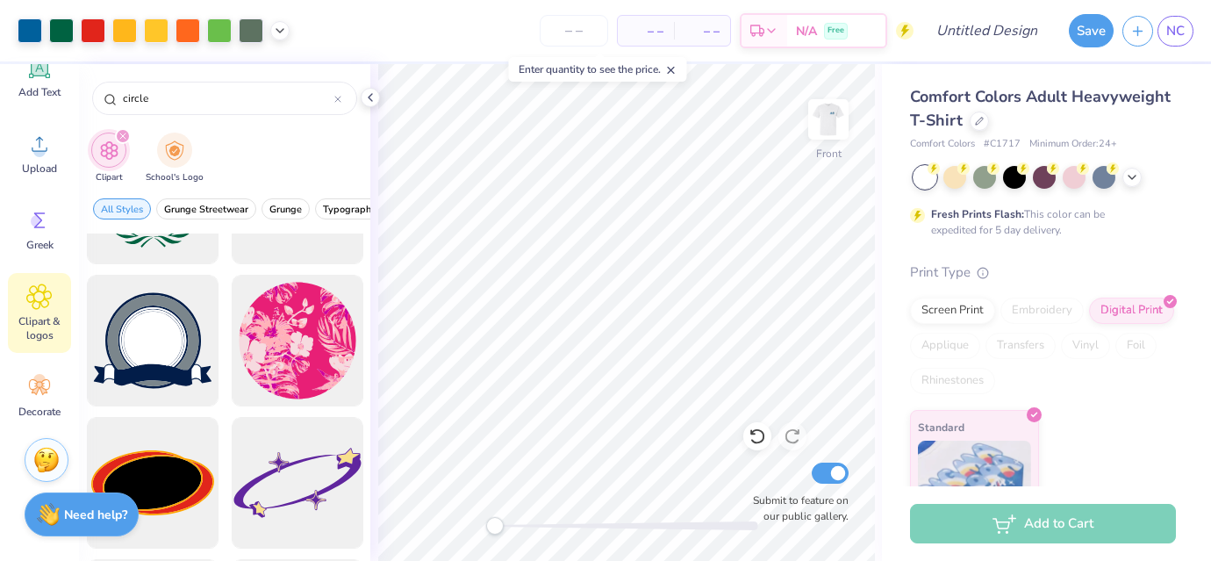
scroll to position [0, 0]
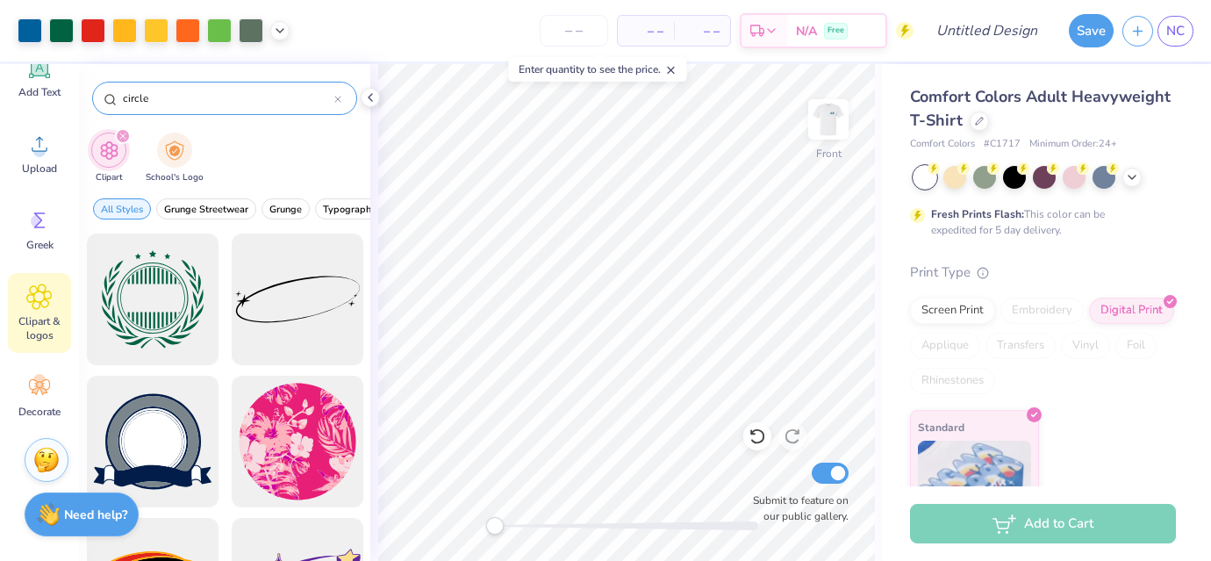
click at [336, 102] on icon at bounding box center [337, 99] width 7 height 7
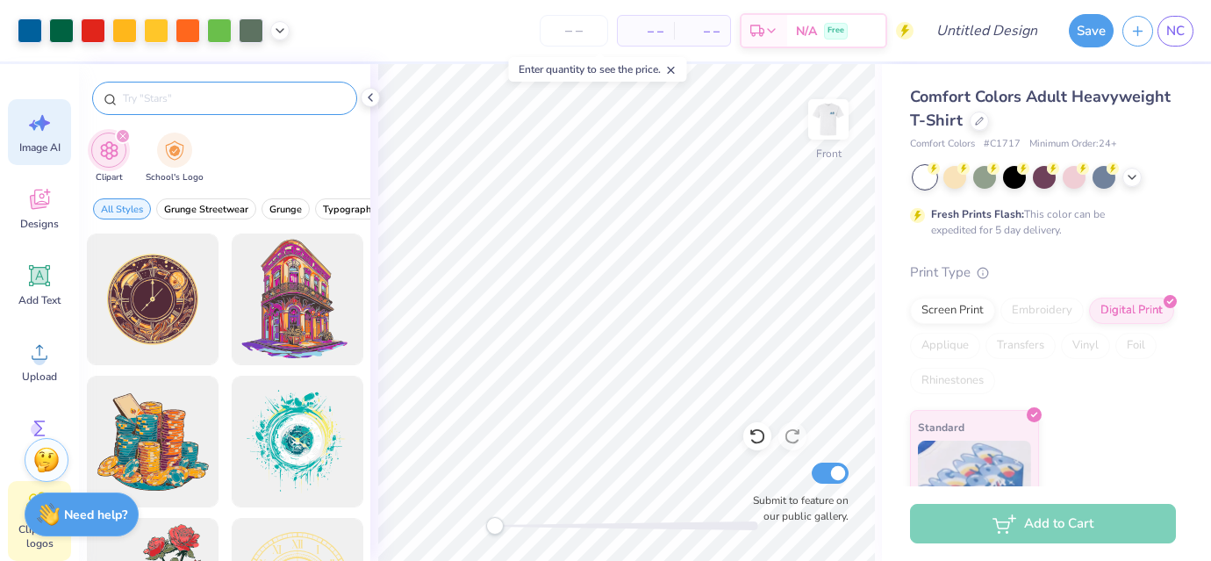
click at [47, 125] on icon at bounding box center [39, 123] width 26 height 26
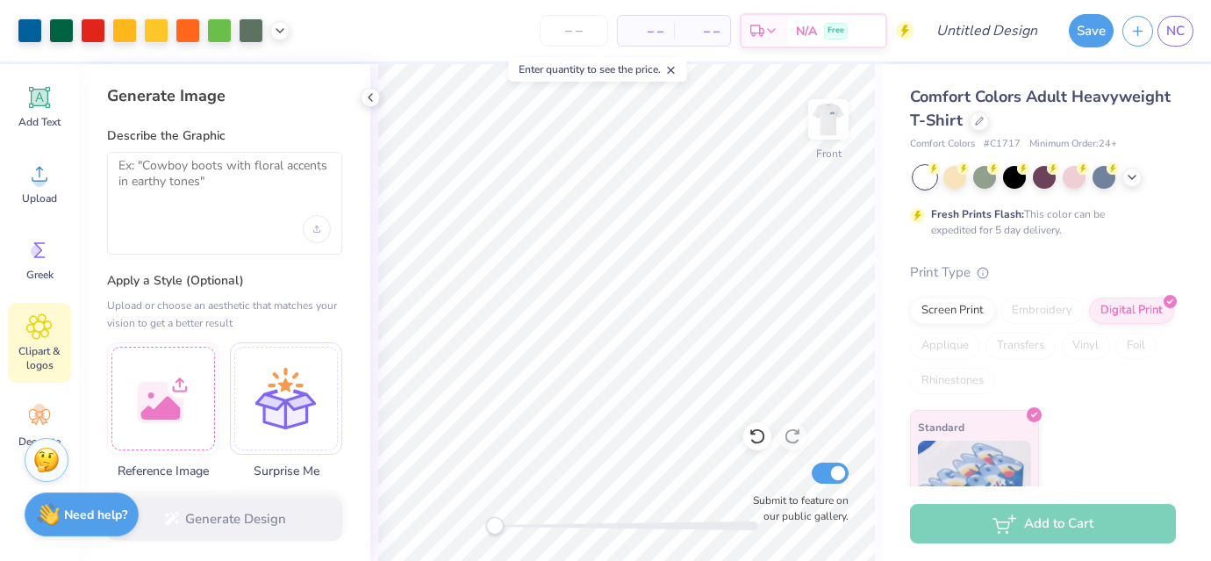
scroll to position [208, 0]
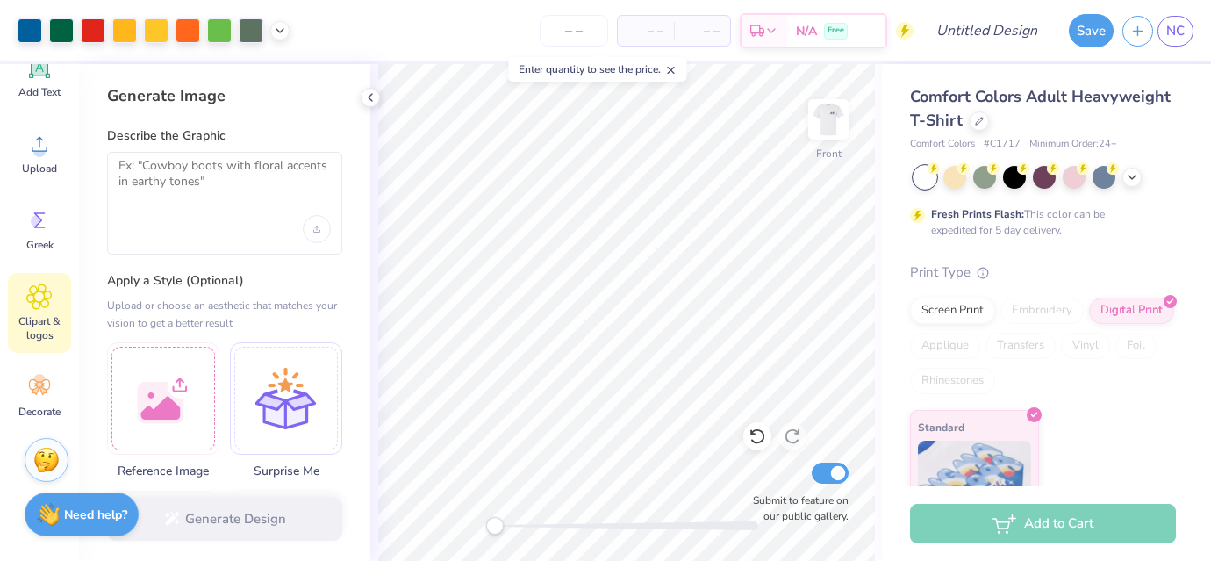
click at [44, 294] on icon at bounding box center [39, 296] width 11 height 11
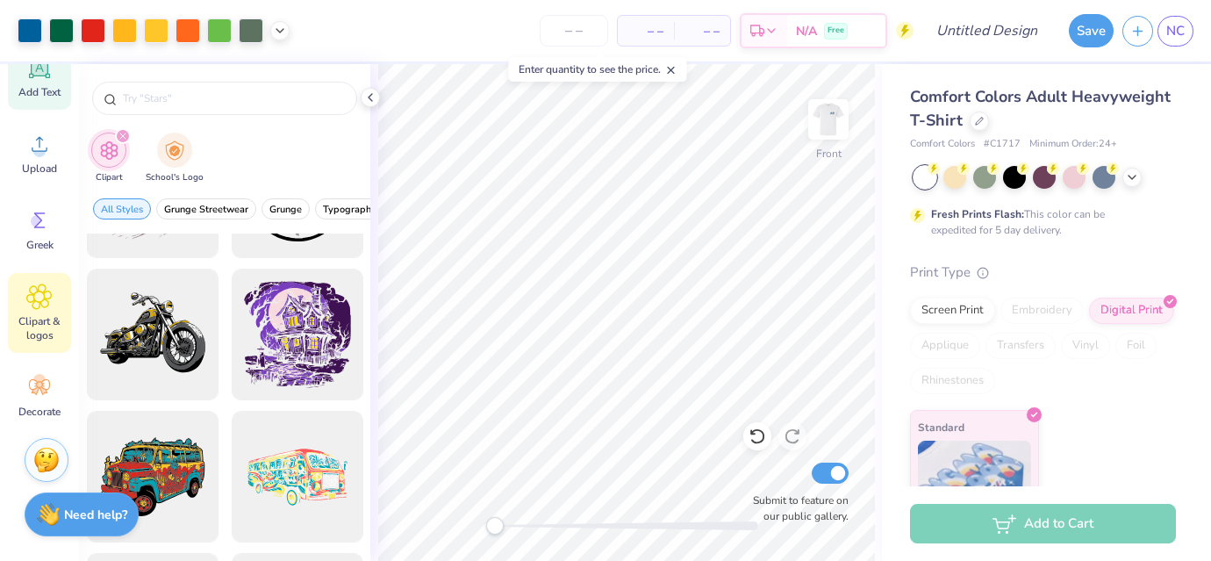
scroll to position [0, 0]
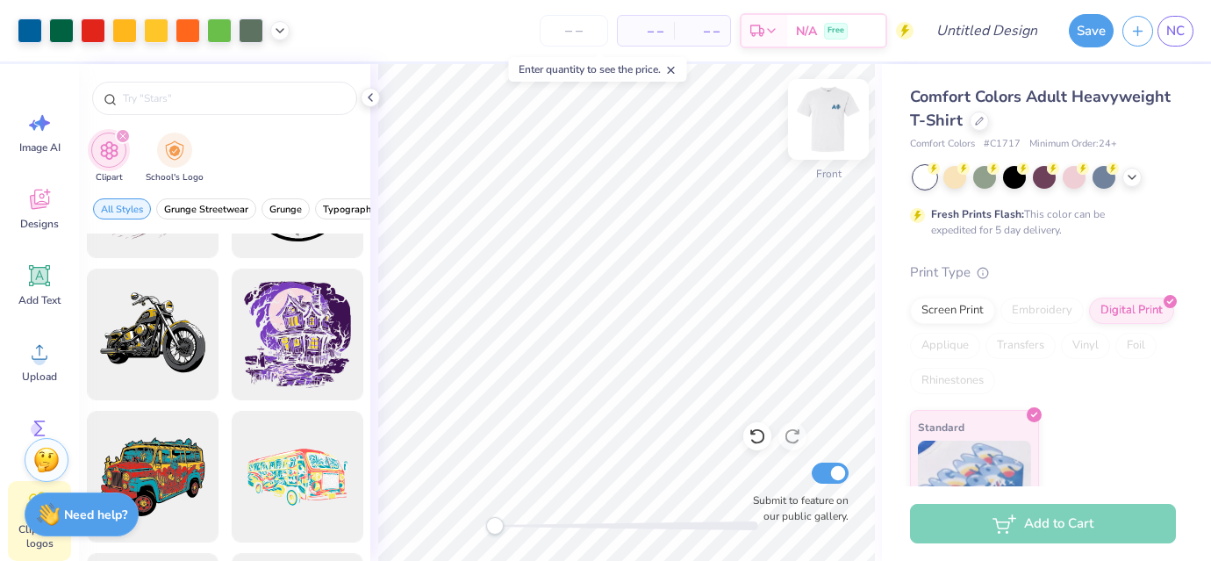
click at [819, 115] on img at bounding box center [828, 119] width 70 height 70
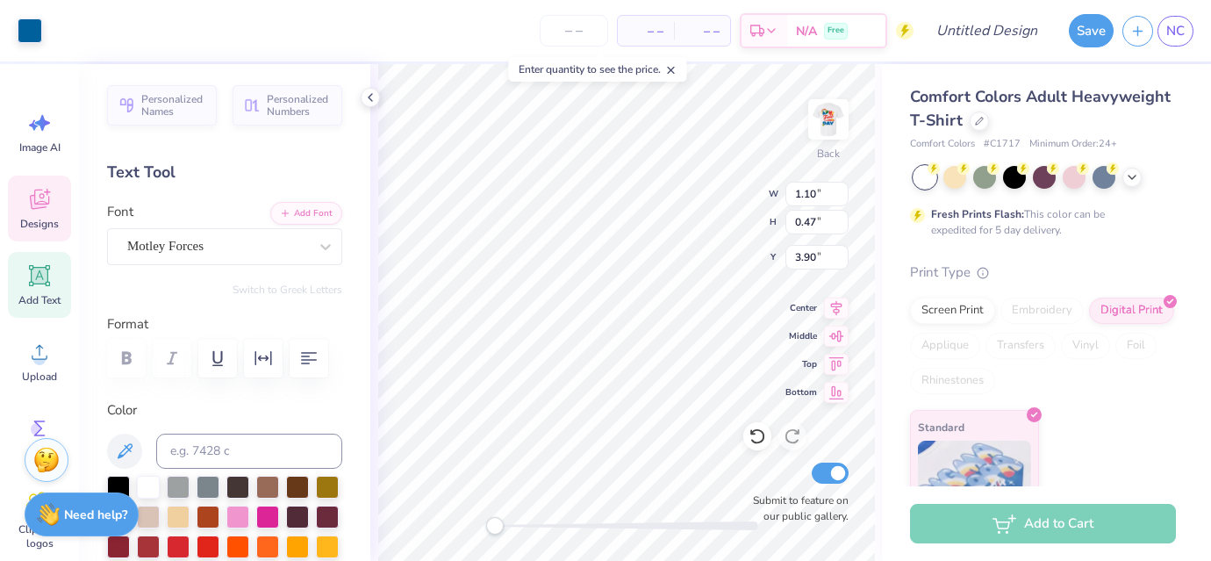
type input "1.10"
type input "0.47"
type input "3.90"
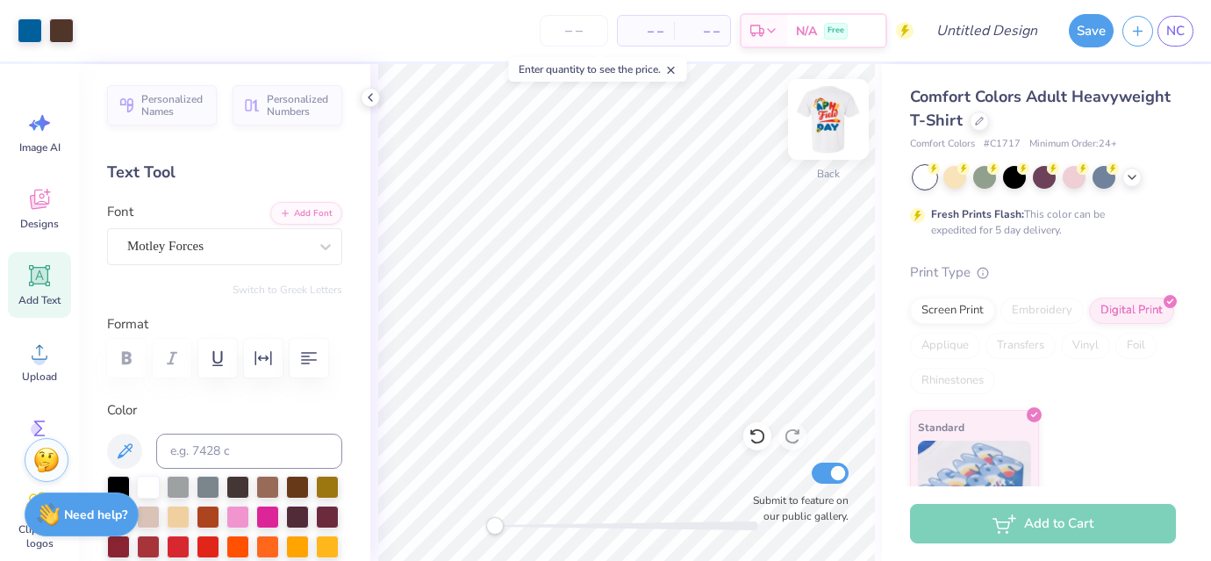
click at [834, 136] on img at bounding box center [828, 119] width 70 height 70
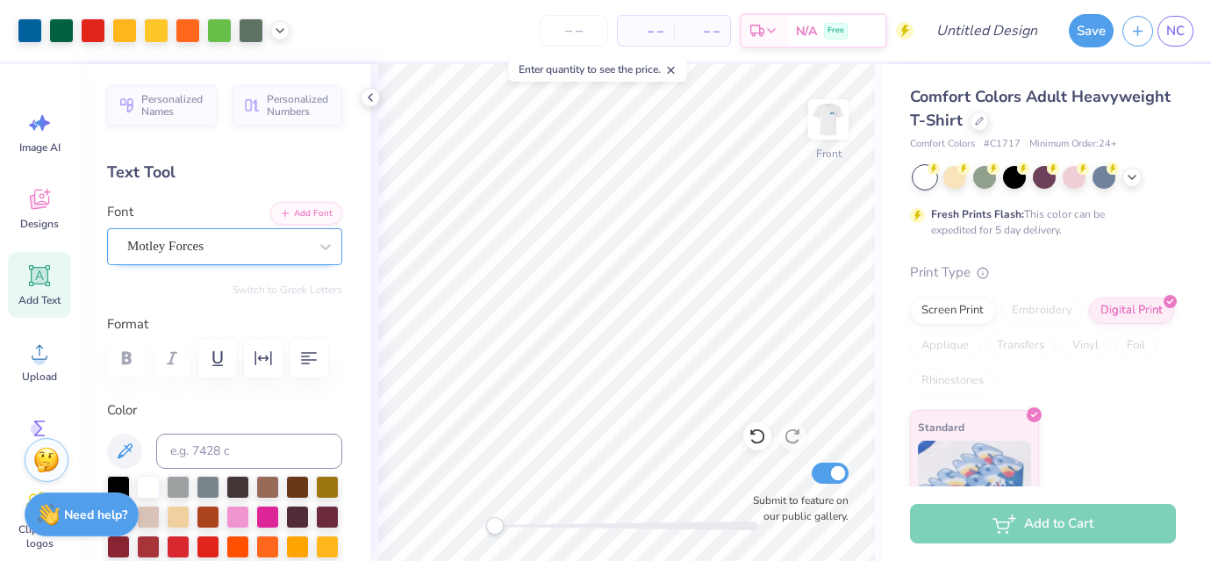
click at [290, 240] on div "Motley Forces" at bounding box center [218, 246] width 184 height 27
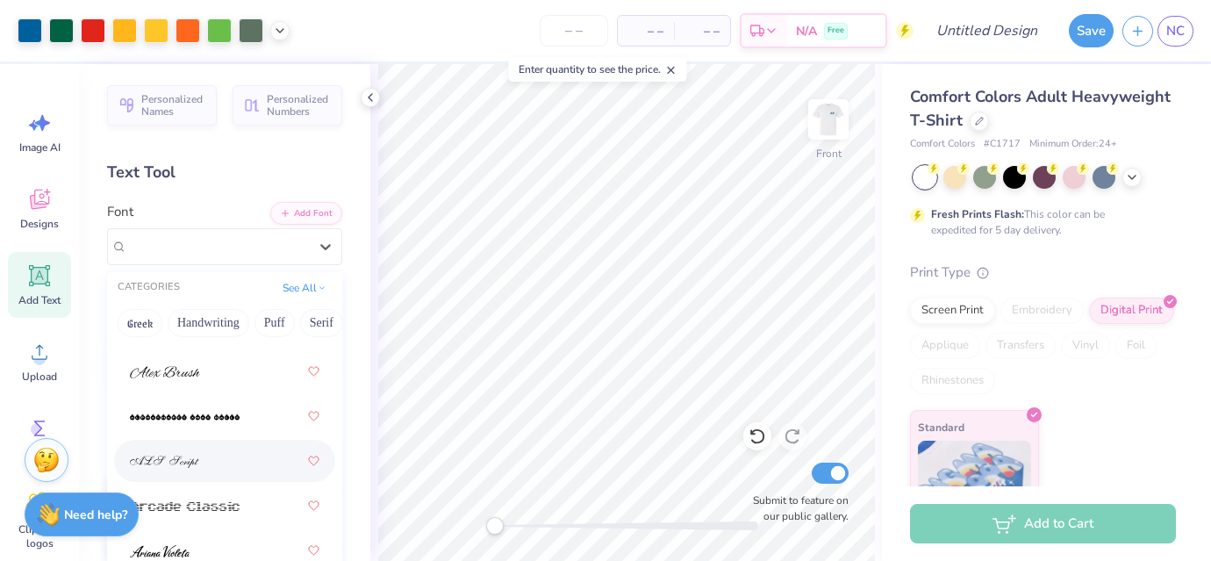
scroll to position [820, 0]
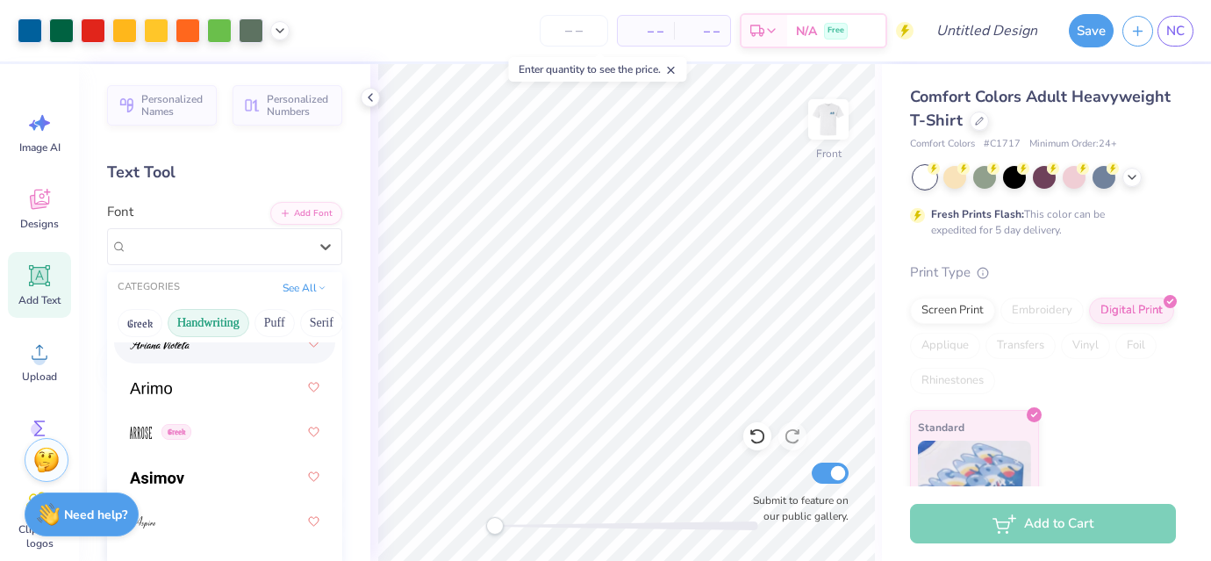
click at [227, 329] on button "Handwriting" at bounding box center [209, 323] width 82 height 28
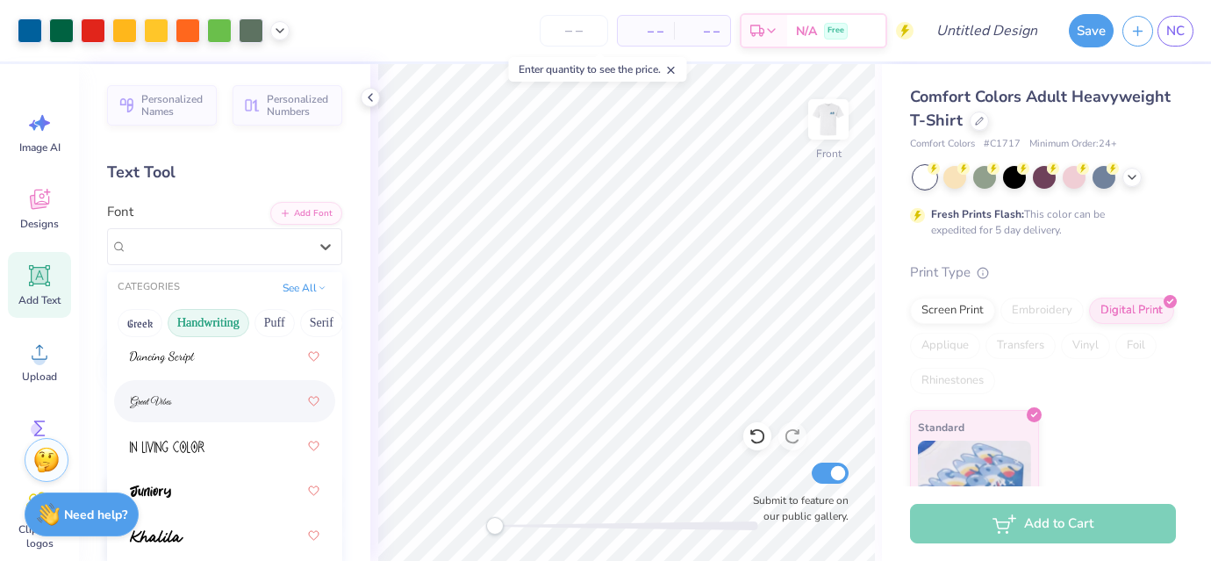
scroll to position [377, 0]
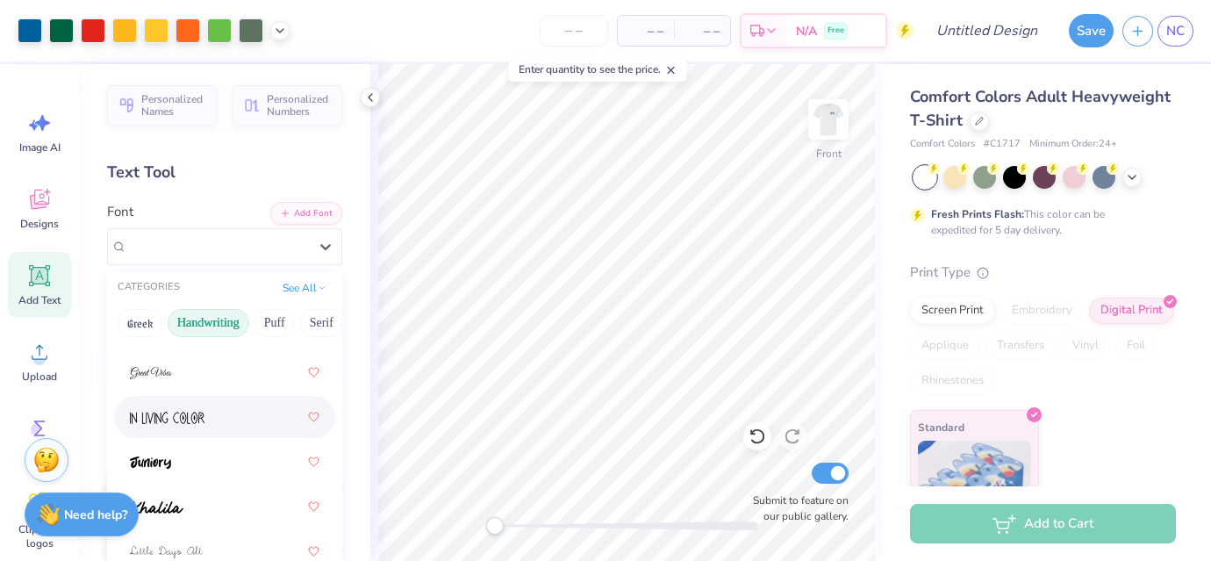
click at [233, 419] on div at bounding box center [225, 417] width 190 height 32
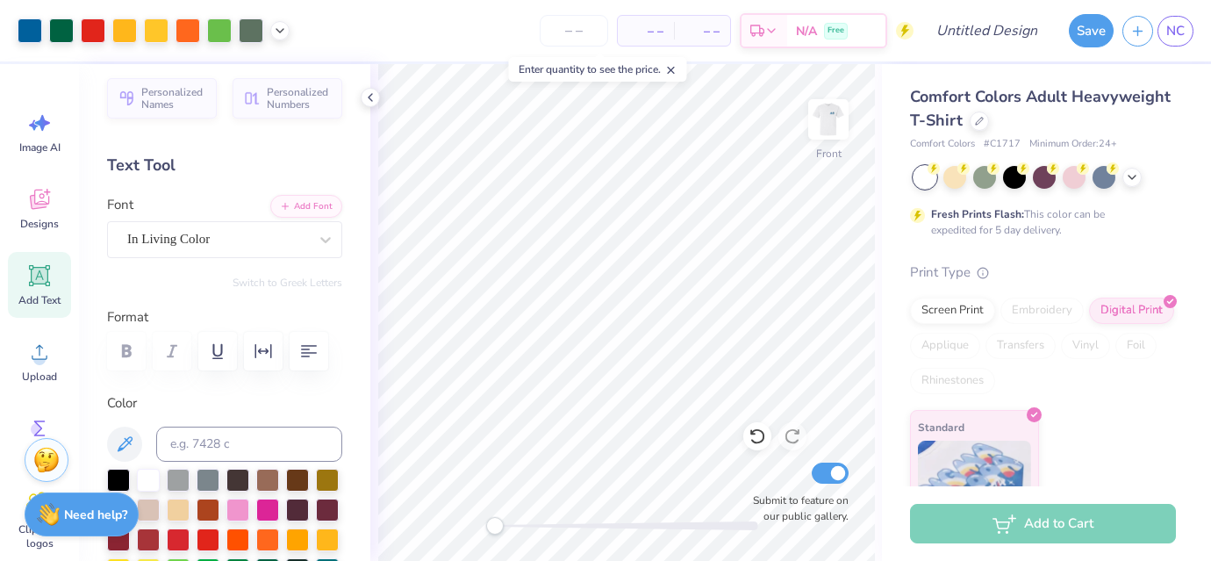
scroll to position [0, 0]
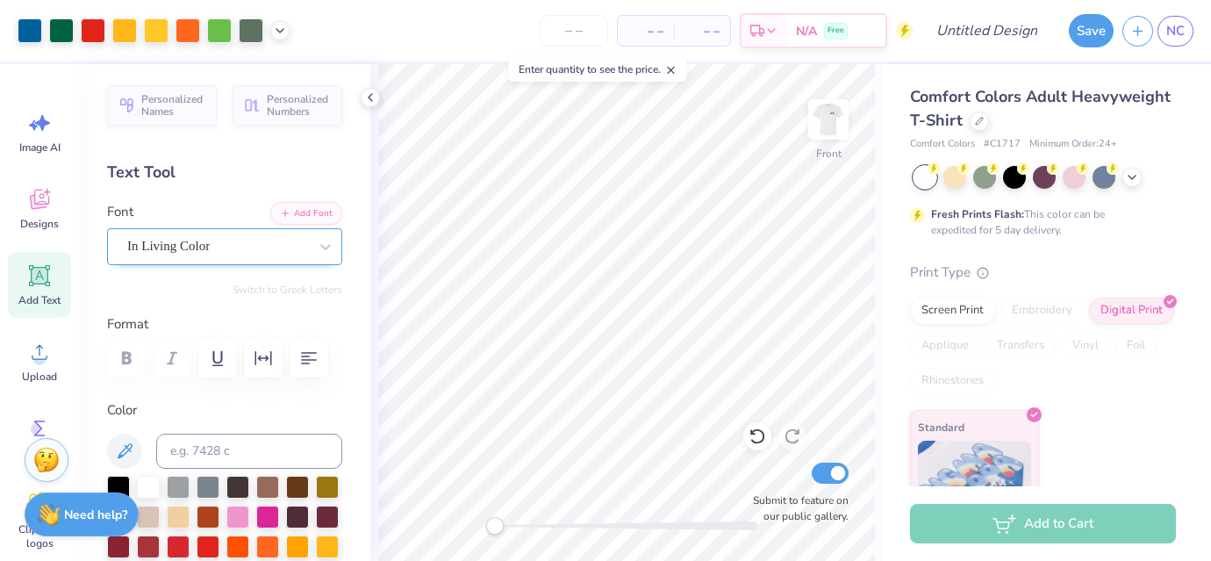
click at [204, 245] on div "In Living Color" at bounding box center [218, 246] width 184 height 27
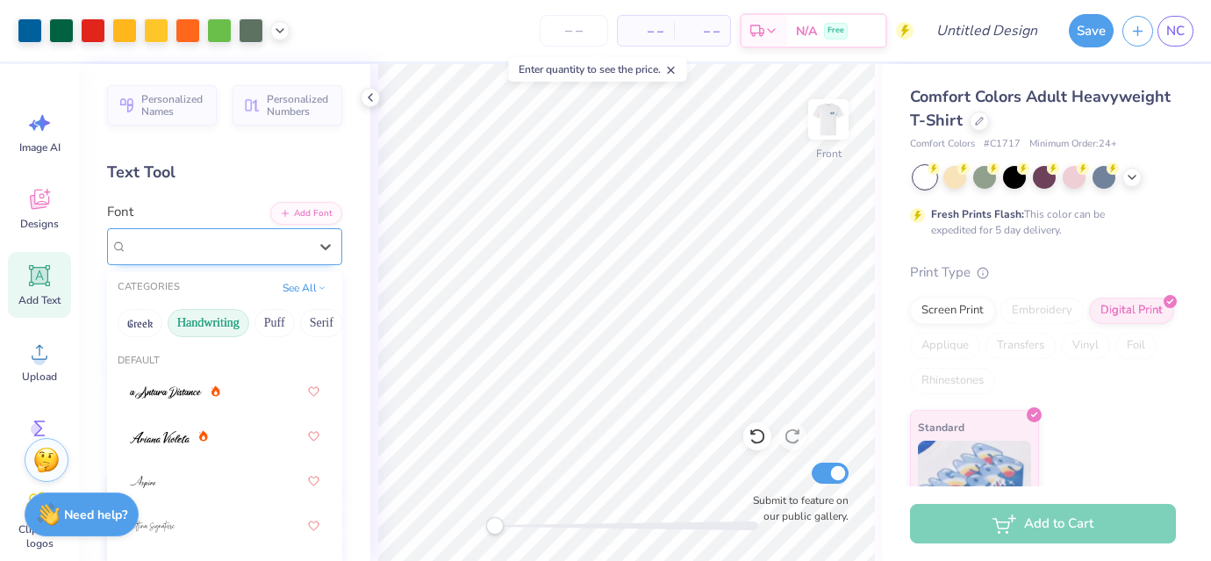
click at [204, 245] on div "In Living Color" at bounding box center [217, 246] width 181 height 20
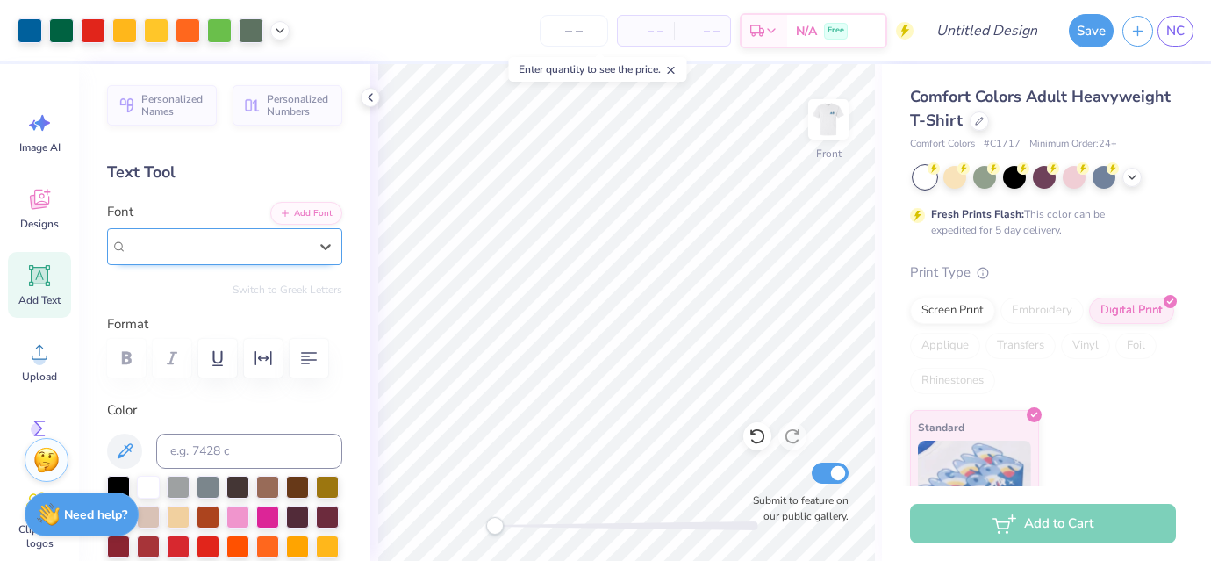
click at [217, 244] on div "In Living Color" at bounding box center [217, 246] width 181 height 20
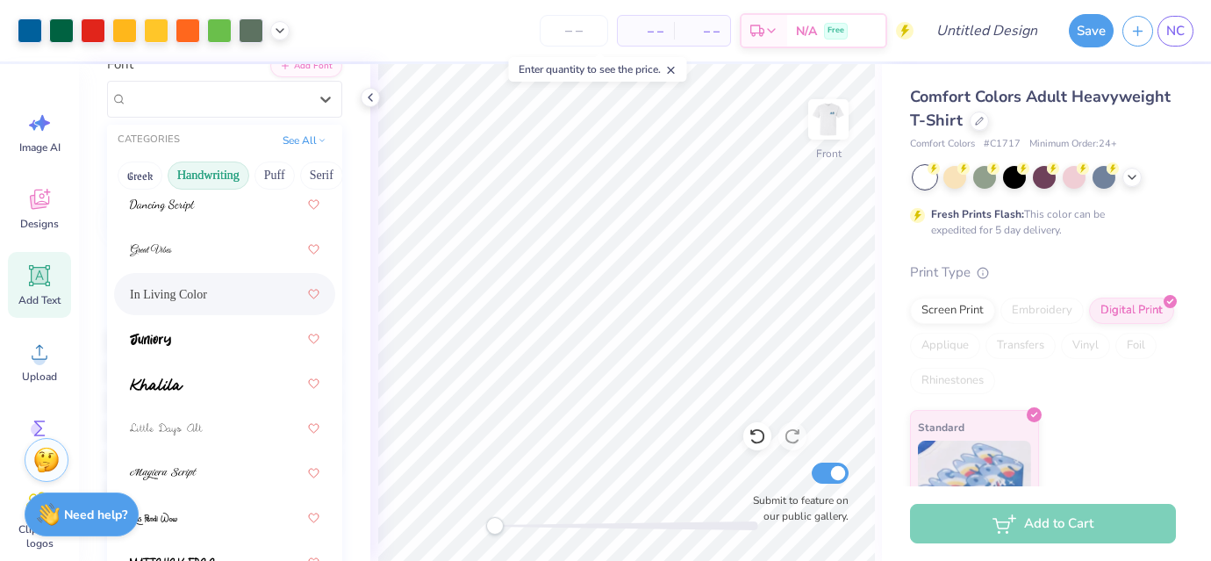
scroll to position [363, 0]
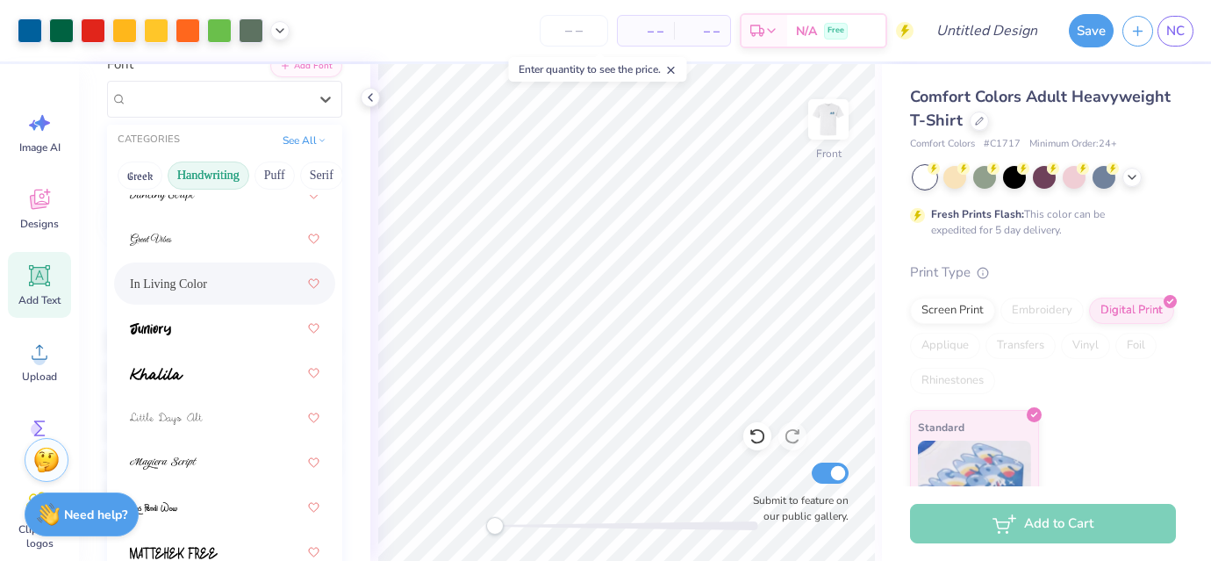
click at [191, 283] on div "In Living Color" at bounding box center [225, 284] width 190 height 32
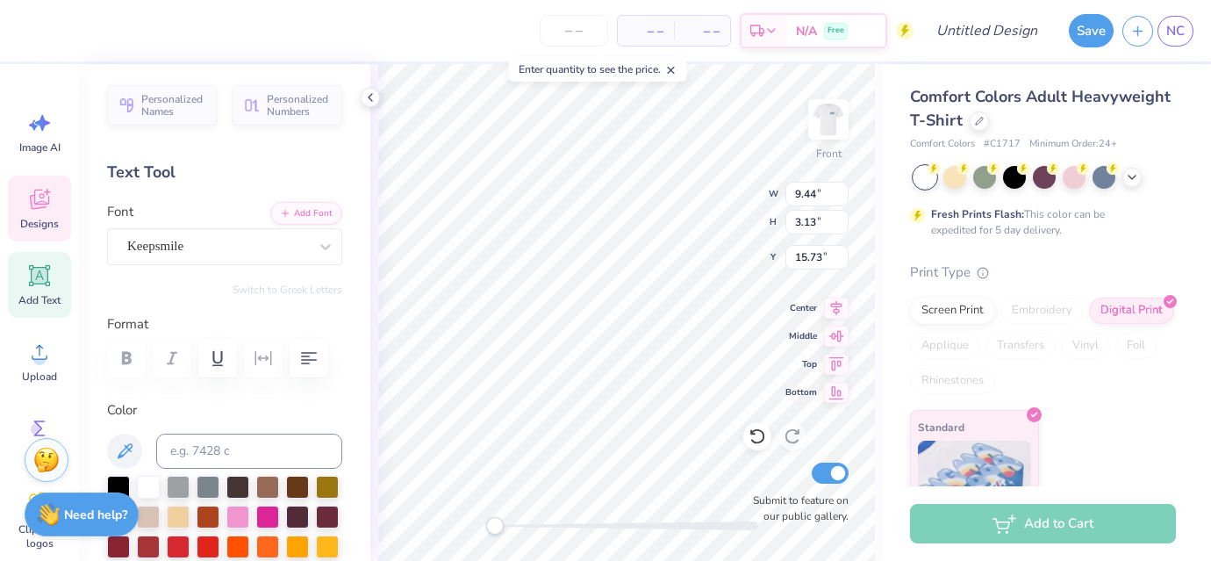
scroll to position [1, 0]
type textarea "Day"
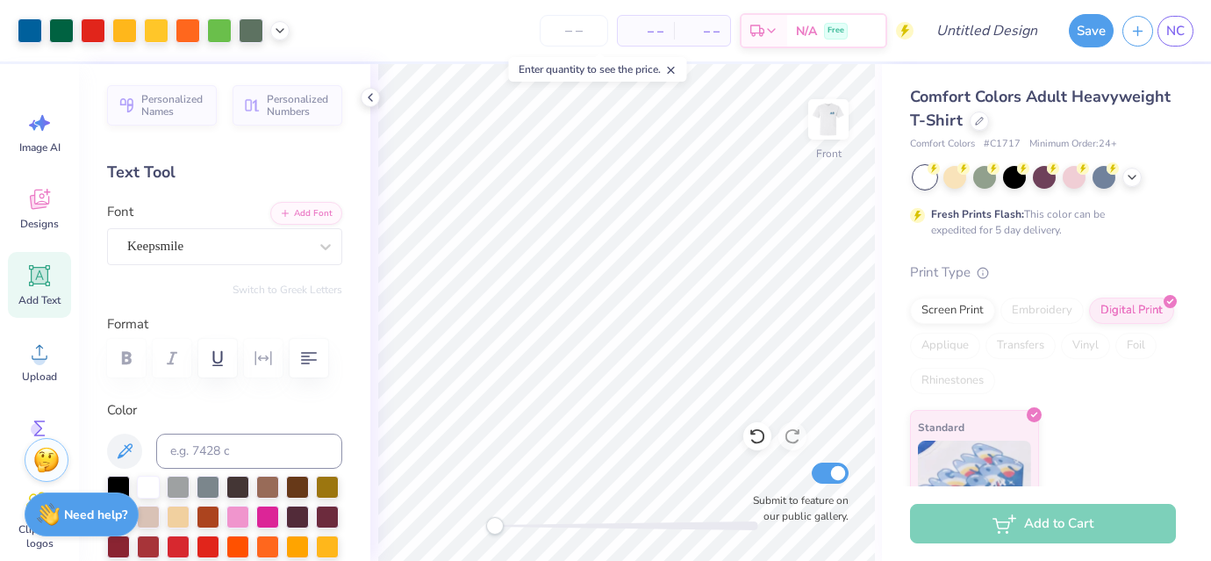
click at [508, 523] on div "Front Submit to feature on our public gallery." at bounding box center [626, 312] width 512 height 497
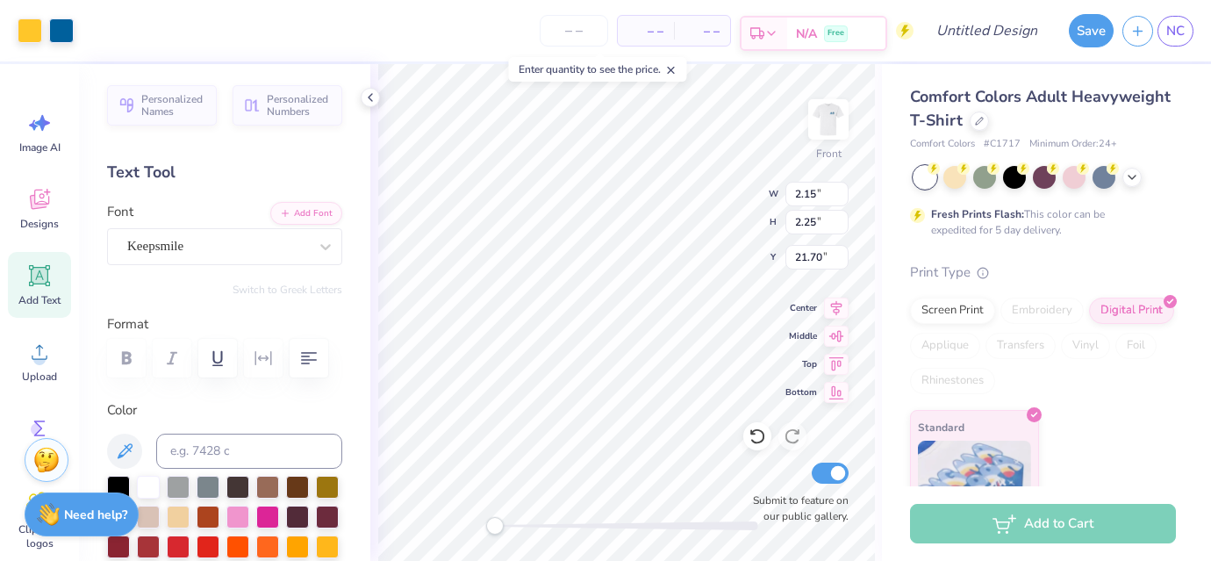
type input "21.70"
type input "6.47"
type input "6.78"
type input "17.30"
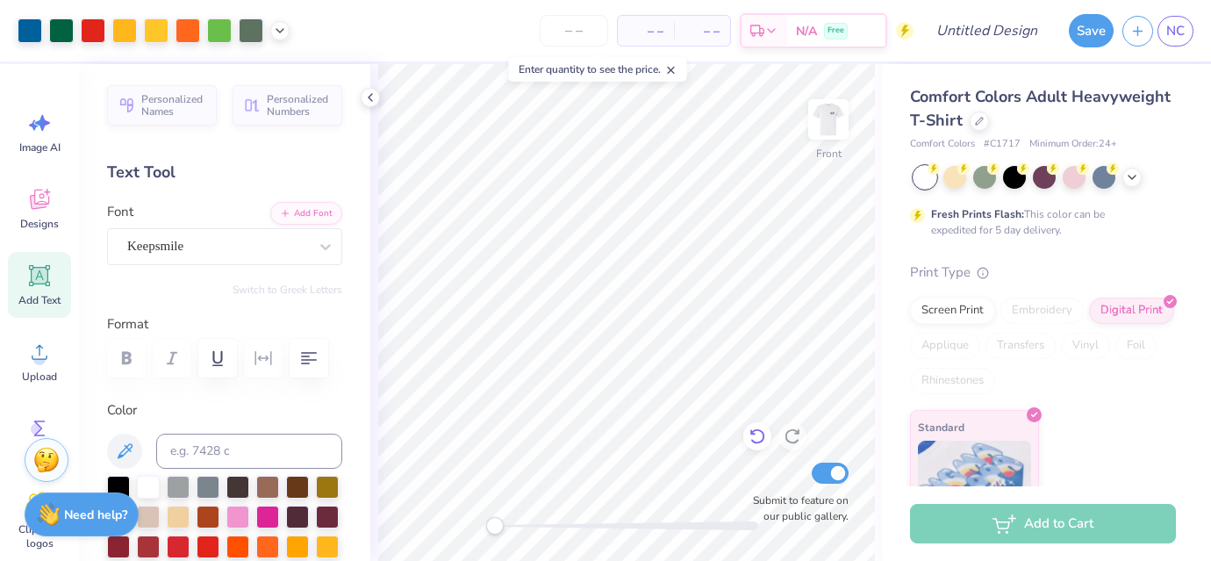
click at [763, 442] on icon at bounding box center [758, 436] width 18 height 18
click at [756, 444] on icon at bounding box center [758, 436] width 18 height 18
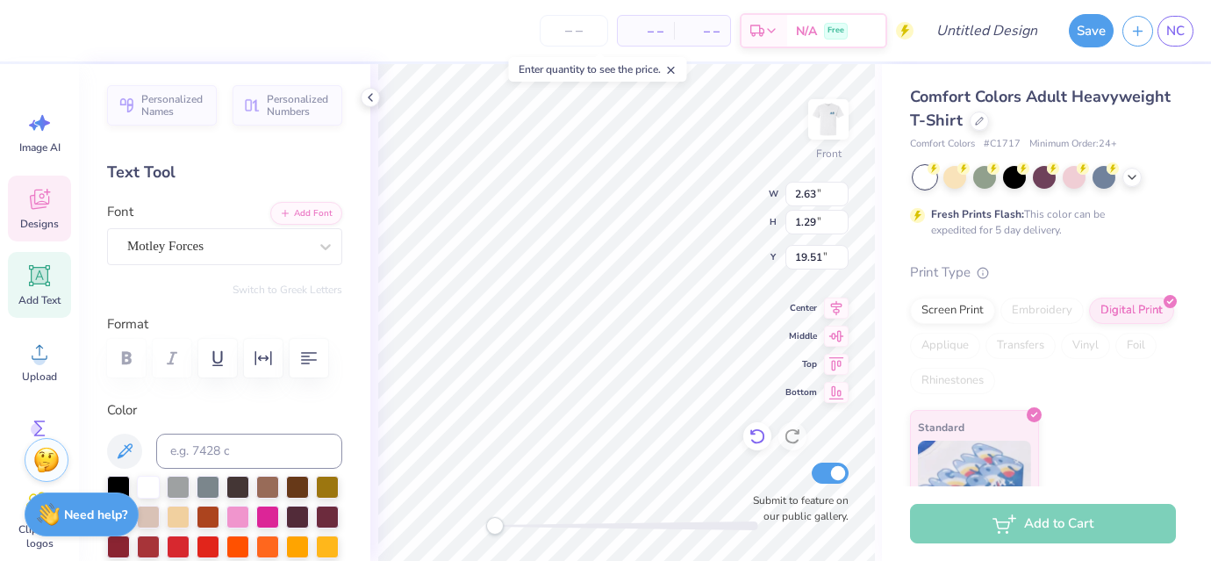
type textarea "F"
type textarea "P"
type textarea "Supporting Womens Heart Health"
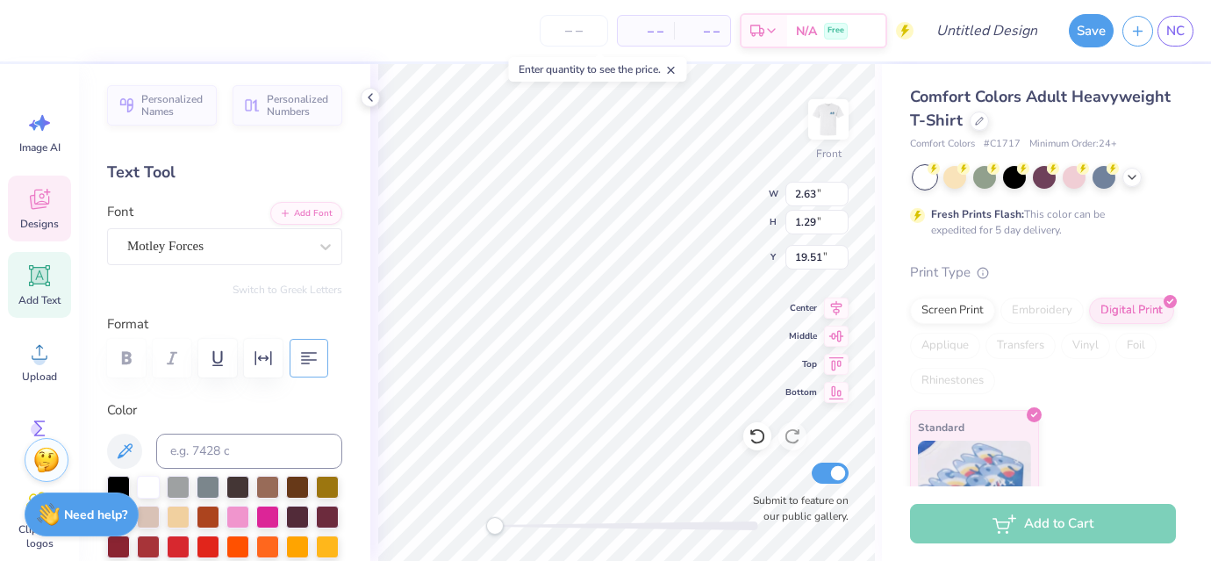
click at [315, 365] on icon "button" at bounding box center [308, 358] width 21 height 21
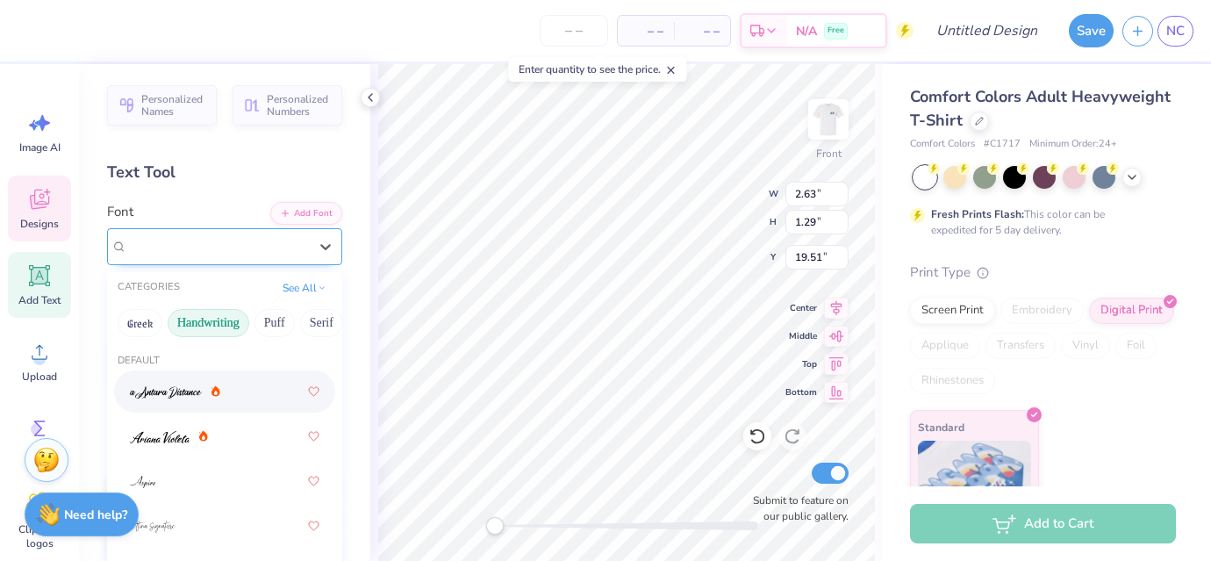
click at [235, 255] on div "Motley Forces" at bounding box center [218, 246] width 184 height 27
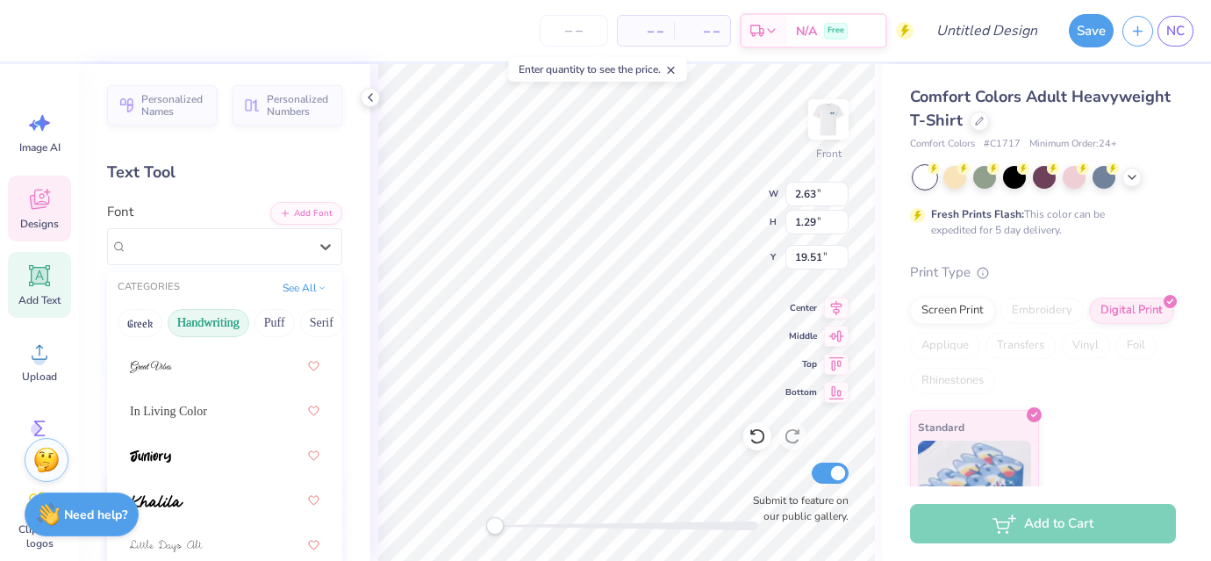
scroll to position [392, 0]
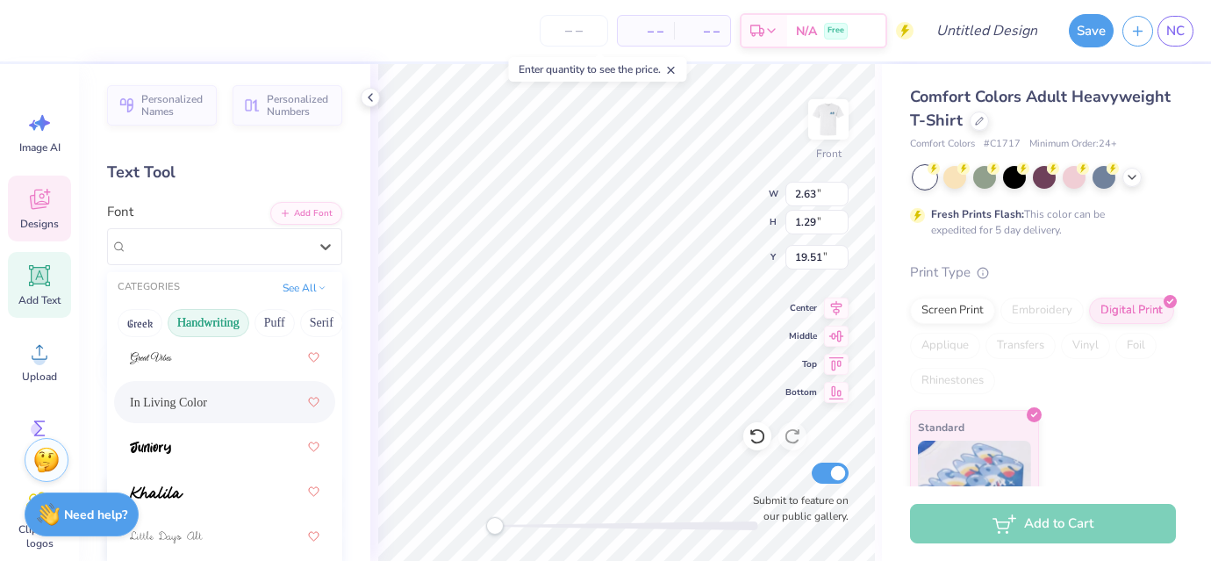
click at [152, 394] on span "In Living Color" at bounding box center [168, 402] width 77 height 18
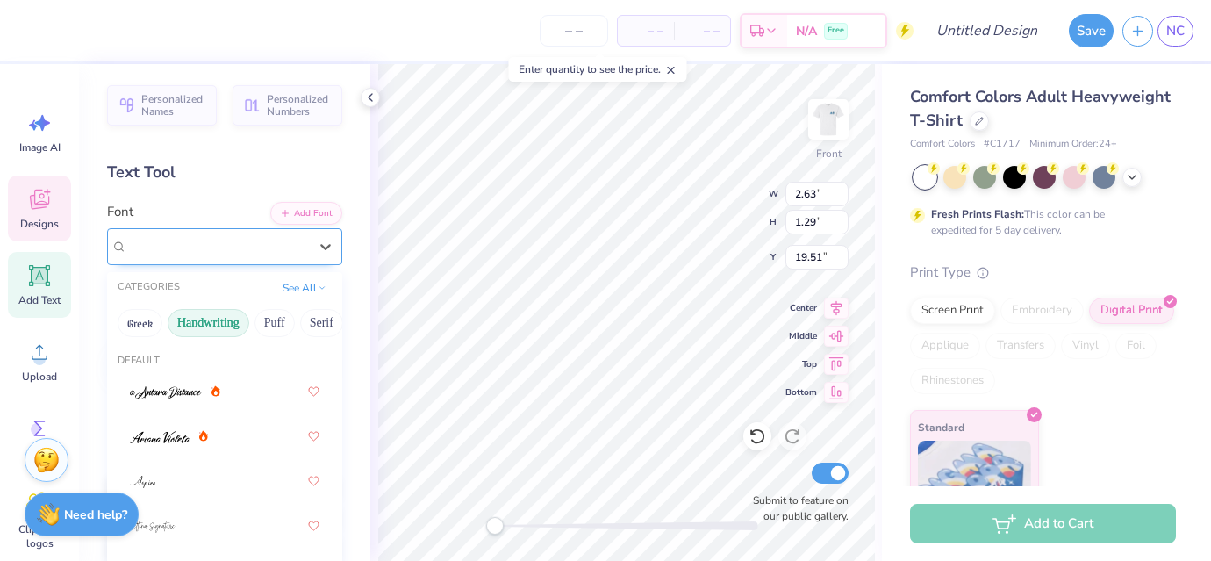
click at [270, 250] on div "In Living Color" at bounding box center [218, 246] width 184 height 27
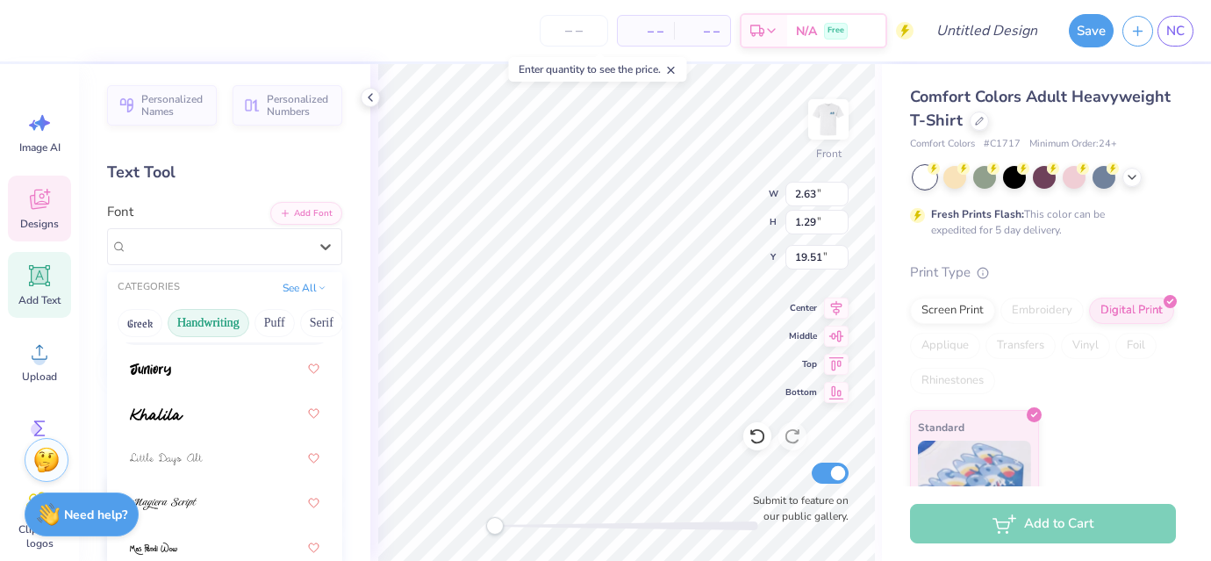
scroll to position [472, 0]
click at [154, 383] on div at bounding box center [224, 367] width 221 height 42
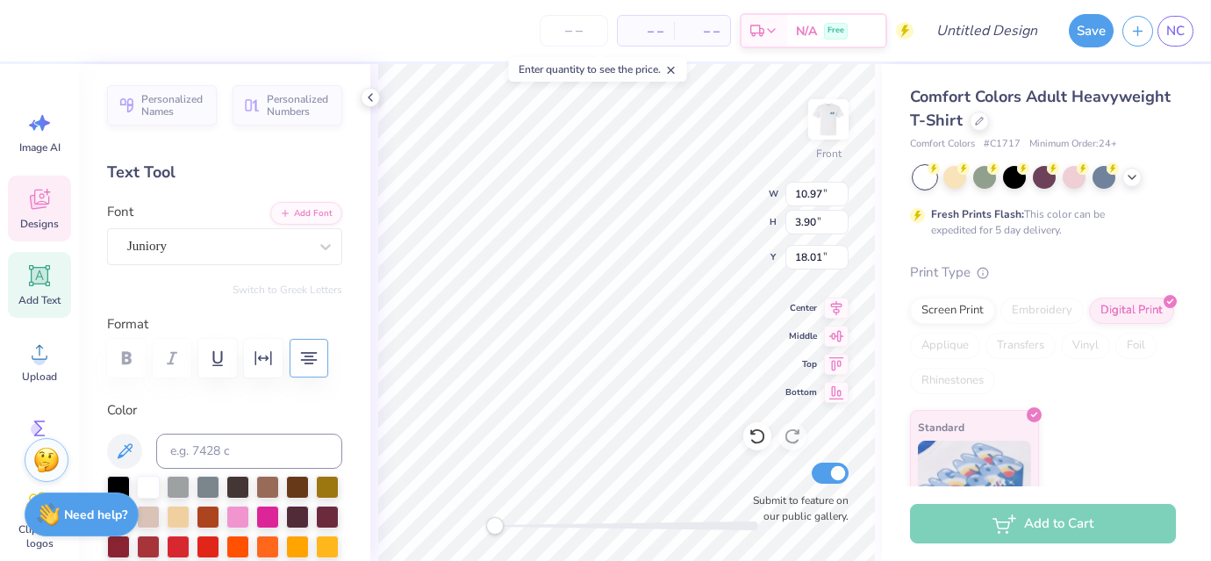
type input "10.97"
type input "3.90"
type input "18.01"
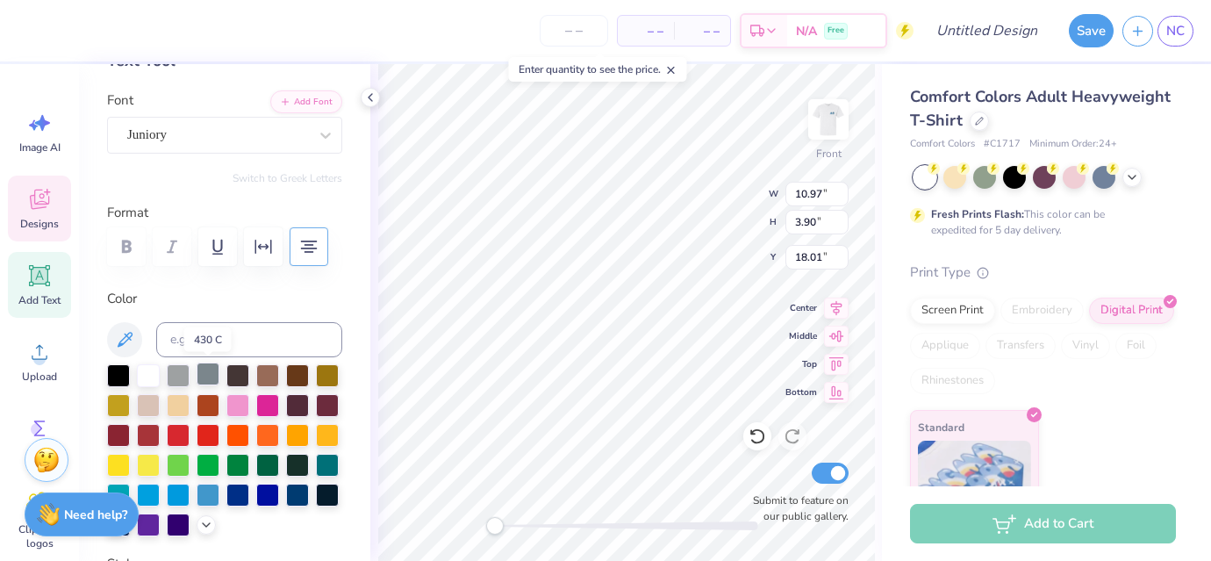
scroll to position [113, 0]
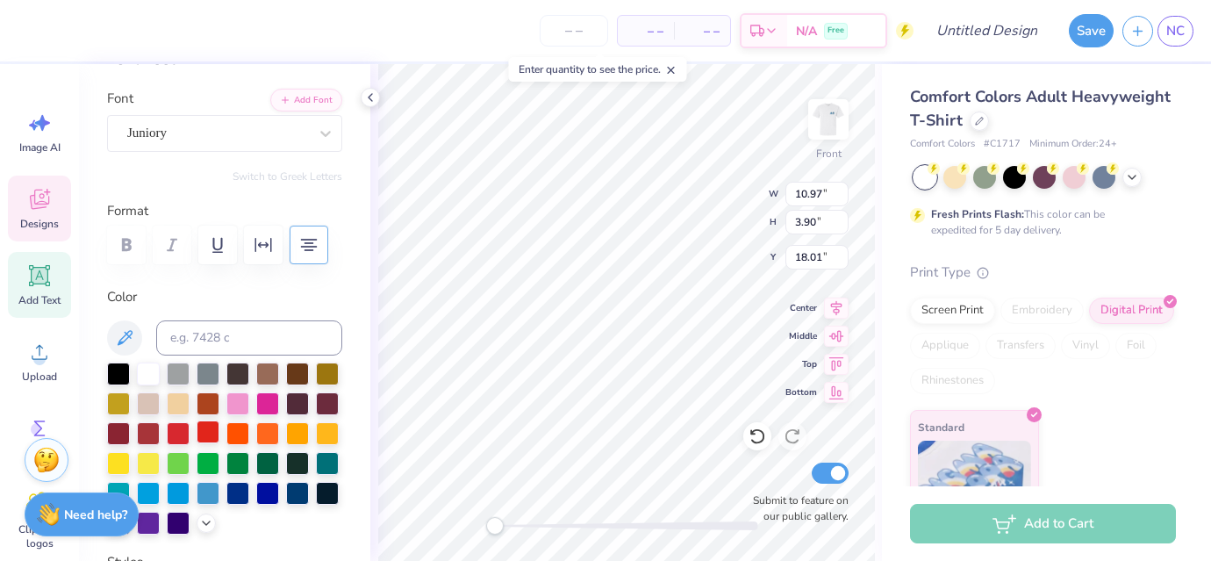
click at [210, 428] on div at bounding box center [208, 431] width 23 height 23
type input "7.18"
type input "2.55"
type input "19.73"
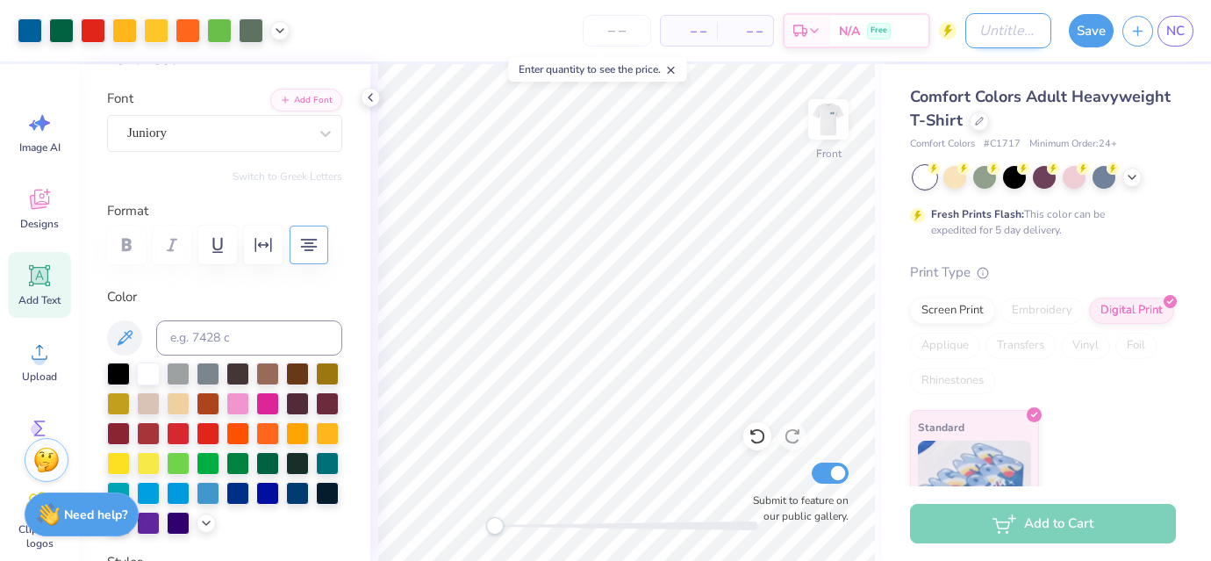
click at [1003, 30] on input "Design Title" at bounding box center [1008, 30] width 86 height 35
type input "Philo shirt 2025"
click at [1091, 36] on button "Save" at bounding box center [1091, 27] width 45 height 33
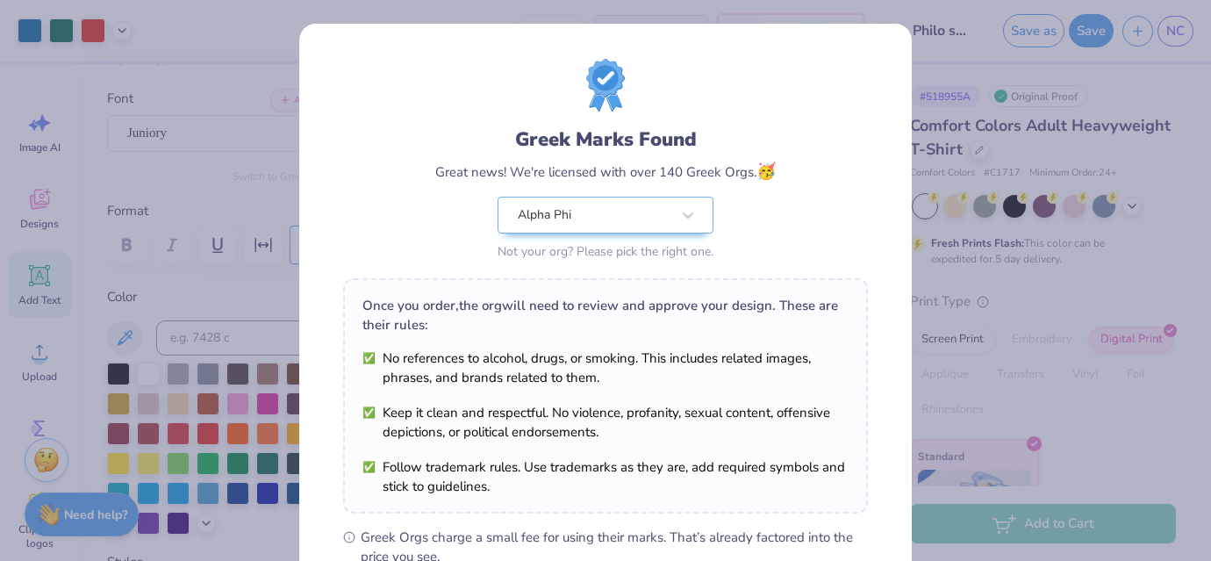
scroll to position [261, 0]
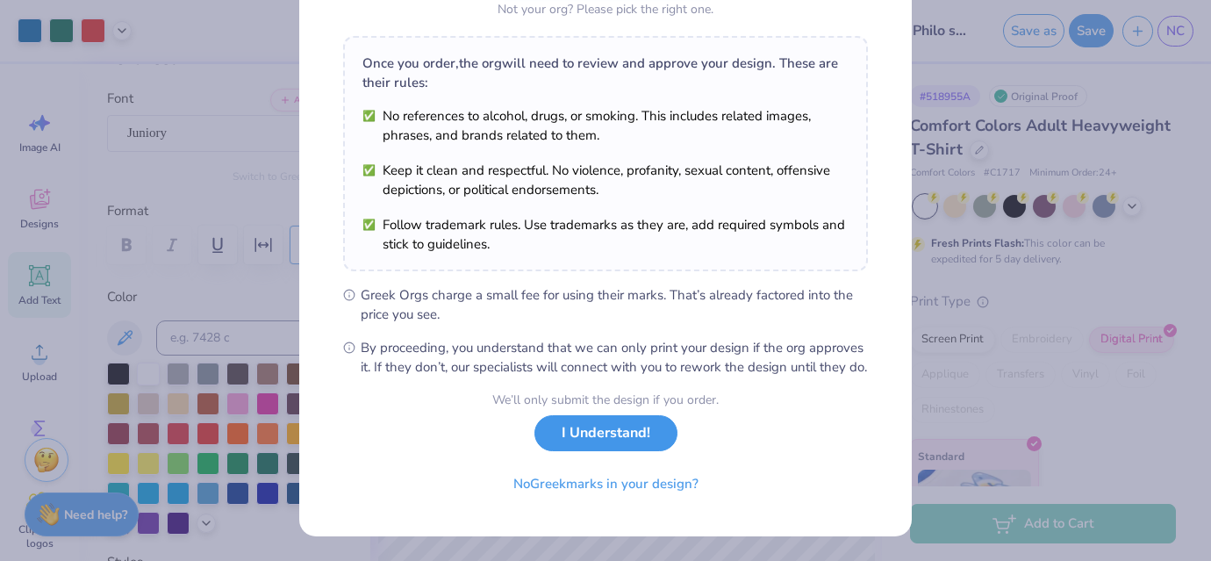
click at [599, 428] on button "I Understand!" at bounding box center [605, 433] width 143 height 36
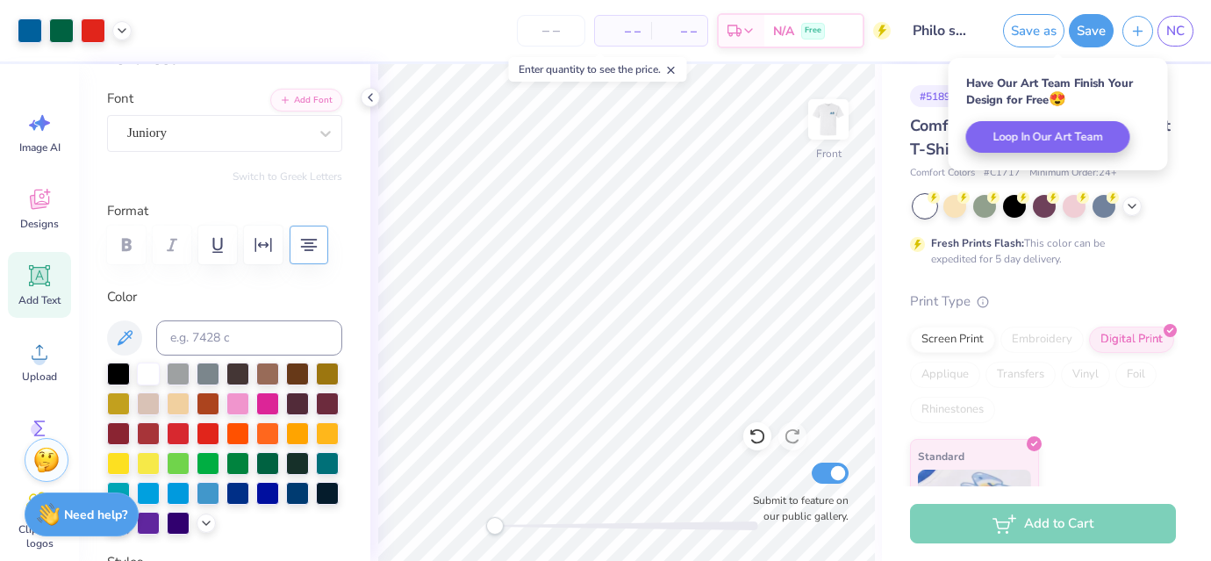
scroll to position [0, 0]
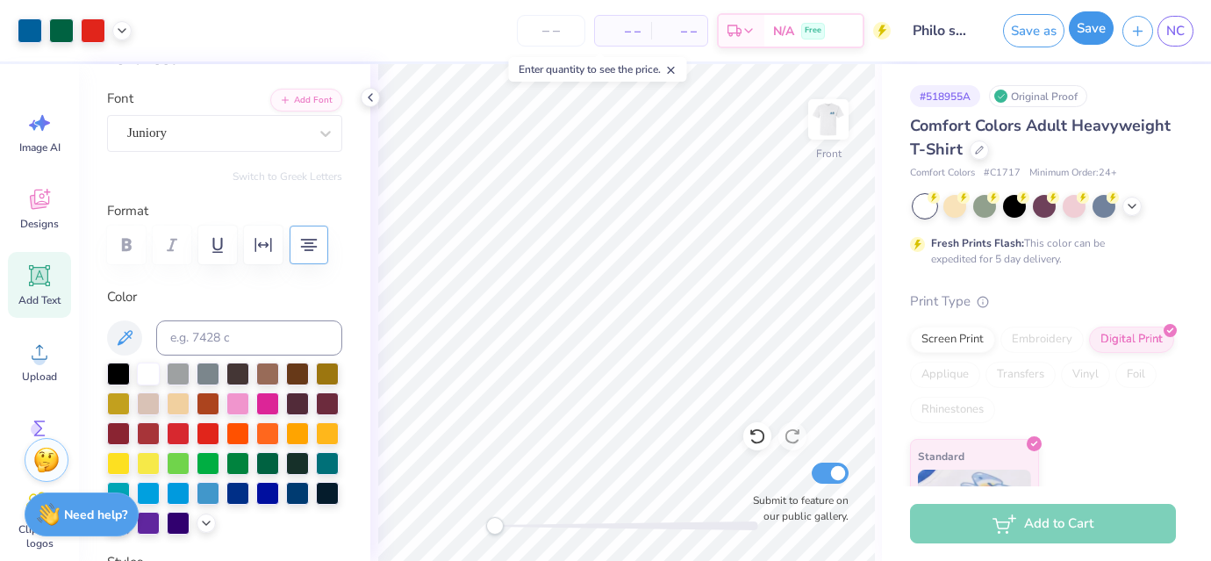
click at [1079, 35] on button "Save" at bounding box center [1091, 27] width 45 height 33
click at [1178, 31] on span "NC" at bounding box center [1175, 31] width 18 height 20
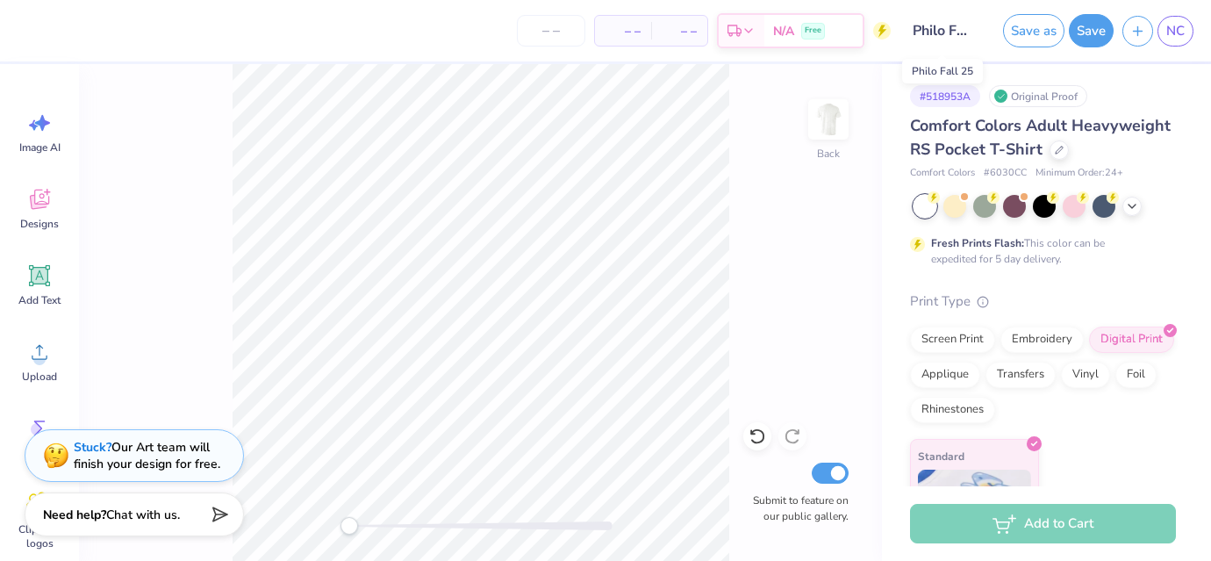
click at [922, 37] on input "Philo Fall 25" at bounding box center [943, 30] width 86 height 35
click at [979, 32] on input "Philo Fall 25" at bounding box center [943, 30] width 86 height 35
drag, startPoint x: 979, startPoint y: 32, endPoint x: 922, endPoint y: 32, distance: 56.2
click at [922, 32] on input "Philo Fall 25" at bounding box center [943, 30] width 86 height 35
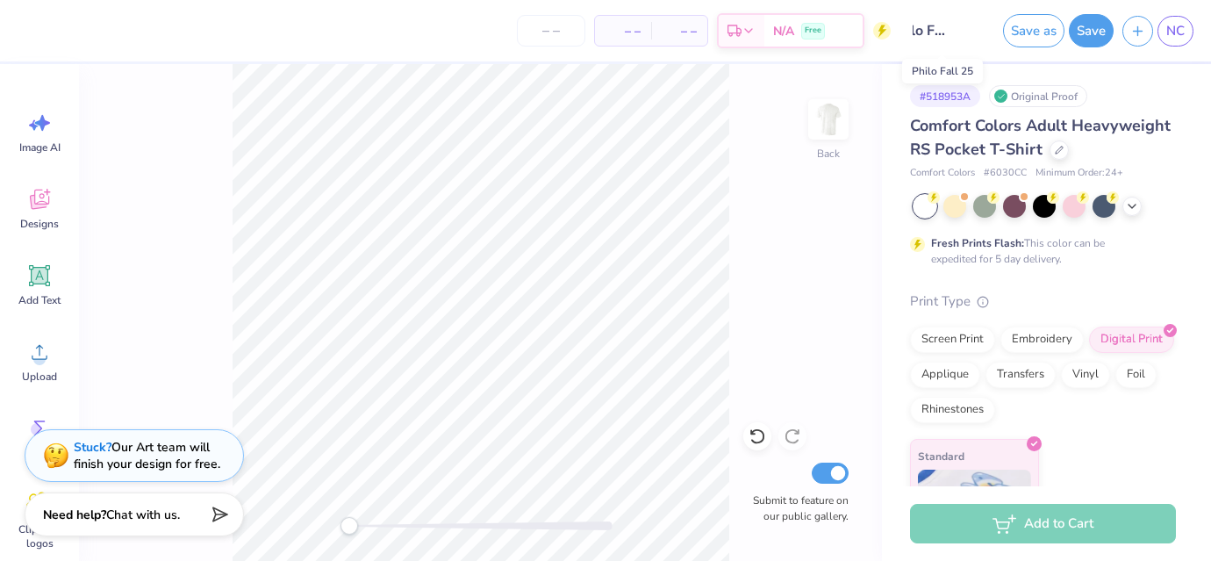
click at [950, 28] on input "Philo Fall 25" at bounding box center [943, 30] width 86 height 35
drag, startPoint x: 974, startPoint y: 29, endPoint x: 906, endPoint y: 29, distance: 68.5
click at [906, 29] on input "Philo Fall 25" at bounding box center [943, 30] width 86 height 35
click at [943, 21] on input "Philo Fall 25" at bounding box center [943, 30] width 86 height 35
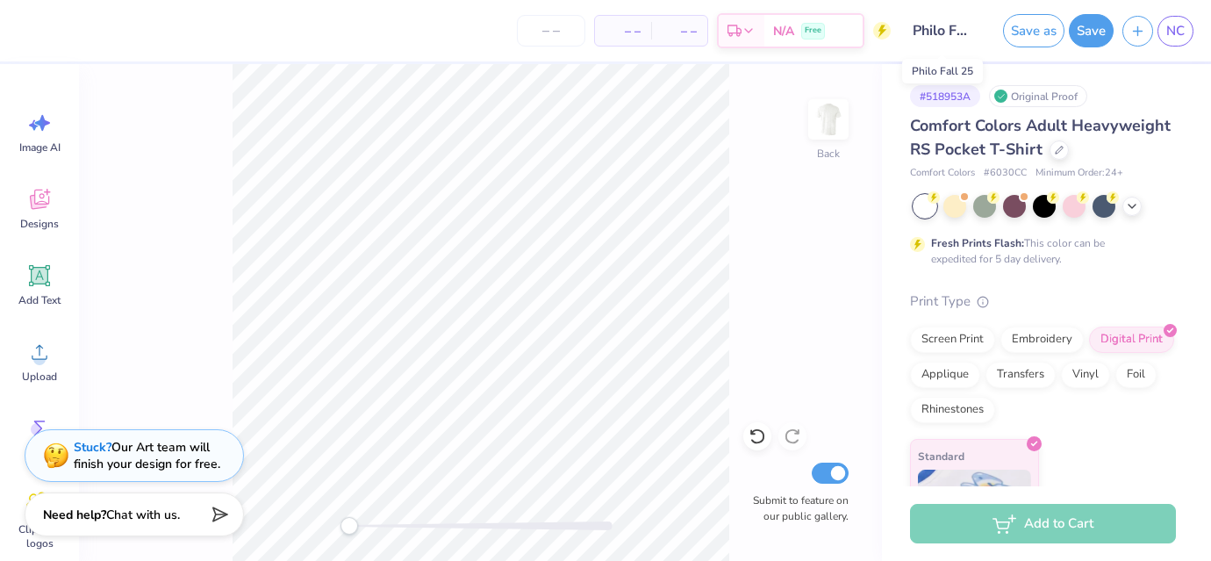
click at [943, 29] on input "Philo Fall 25" at bounding box center [943, 30] width 86 height 35
click at [949, 30] on input "Philo Fall 25" at bounding box center [943, 30] width 86 height 35
click at [1170, 41] on link "NC" at bounding box center [1176, 31] width 36 height 31
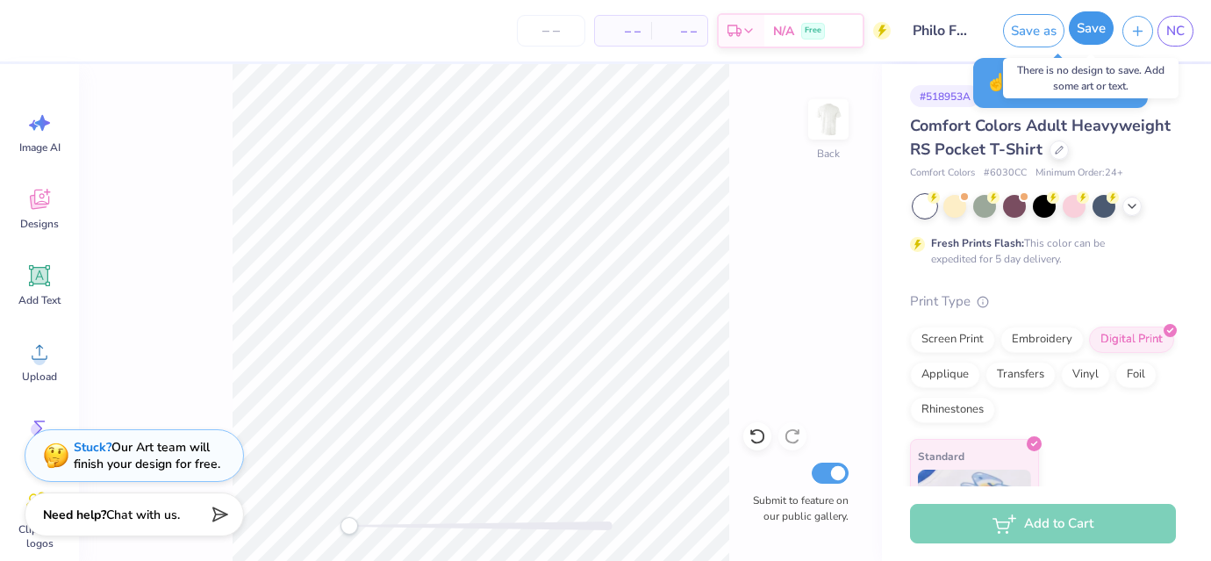
click at [1085, 37] on button "Save" at bounding box center [1091, 27] width 45 height 33
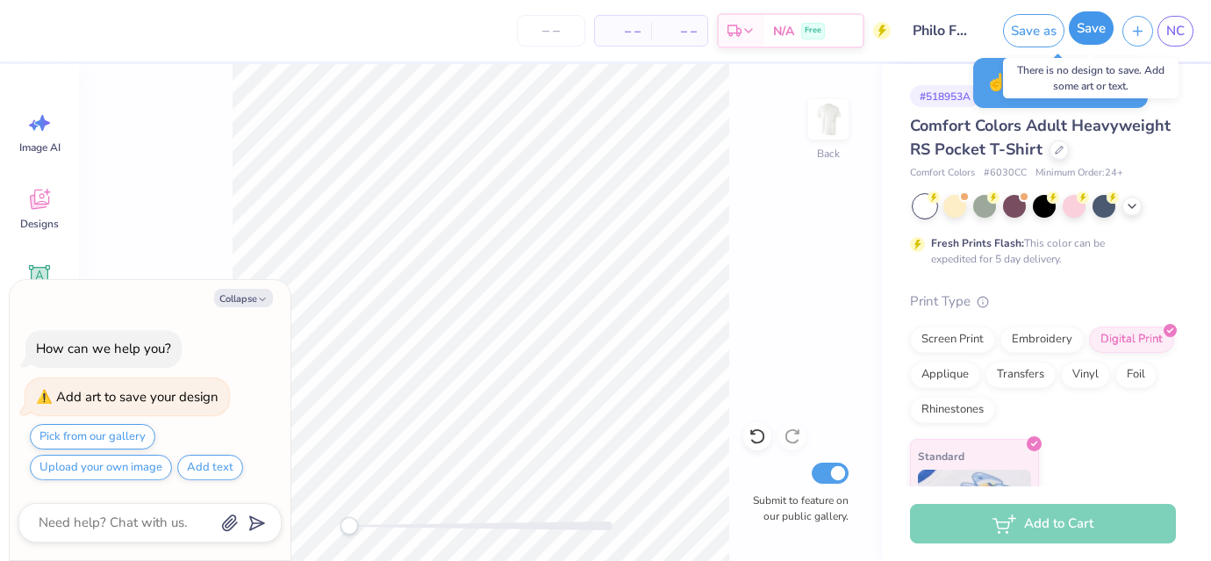
click at [1087, 26] on button "Save" at bounding box center [1091, 27] width 45 height 33
type textarea "x"
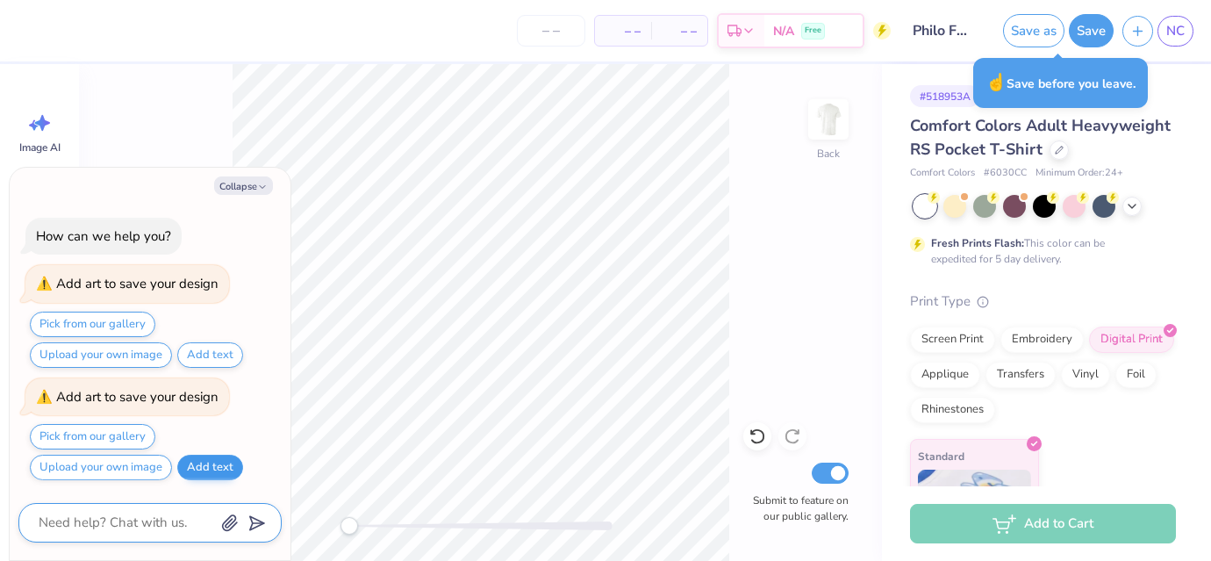
type textarea "c"
type textarea "x"
type textarea "ca"
type textarea "x"
type textarea "can"
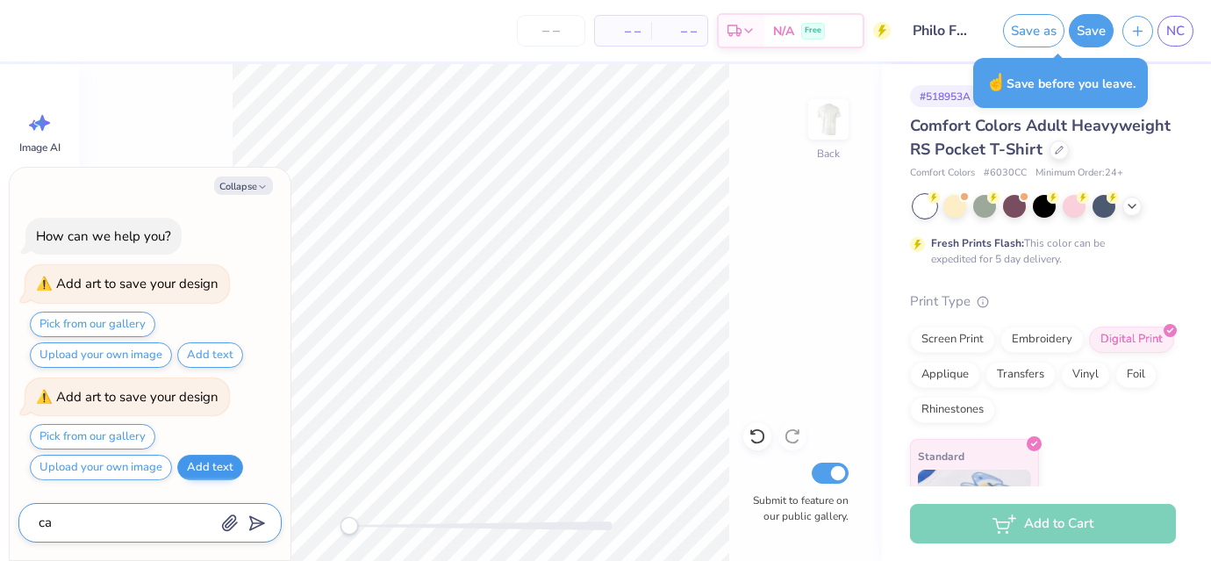
type textarea "x"
type textarea "can"
type textarea "x"
type textarea "can i"
type textarea "x"
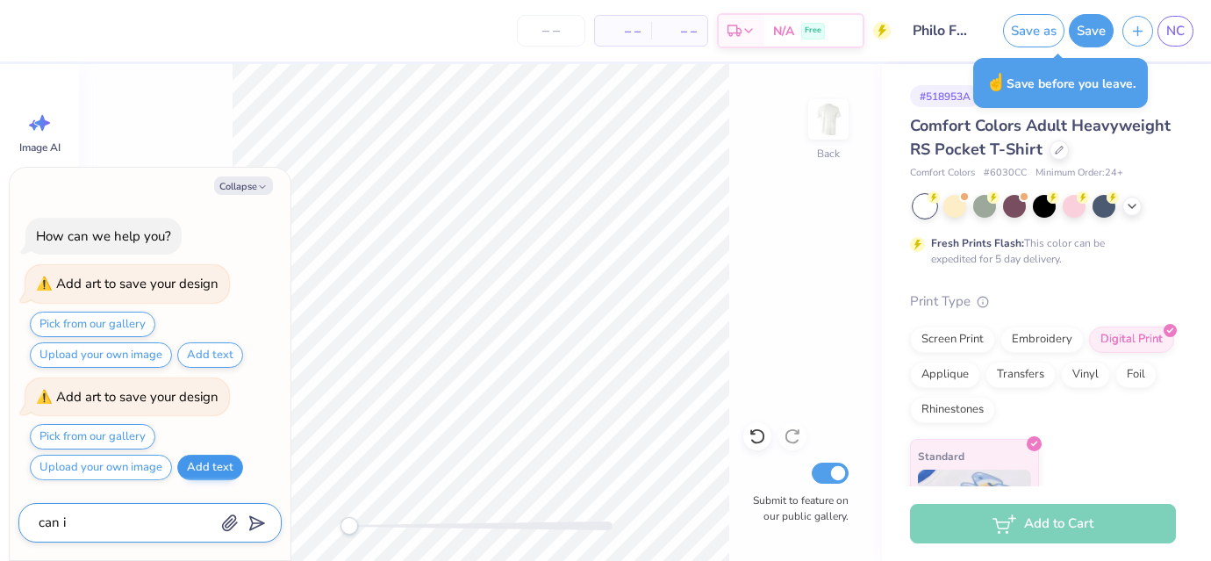
type textarea "can i"
type textarea "x"
type textarea "can i d"
type textarea "x"
type textarea "can i de"
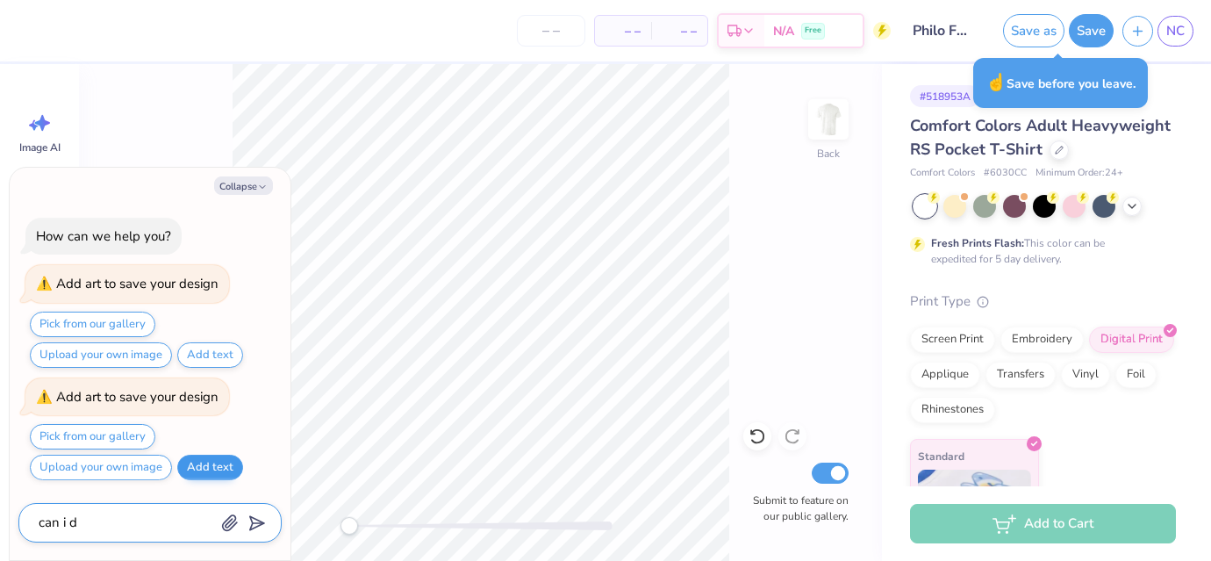
type textarea "x"
type textarea "can i del"
type textarea "x"
type textarea "can i dele"
type textarea "x"
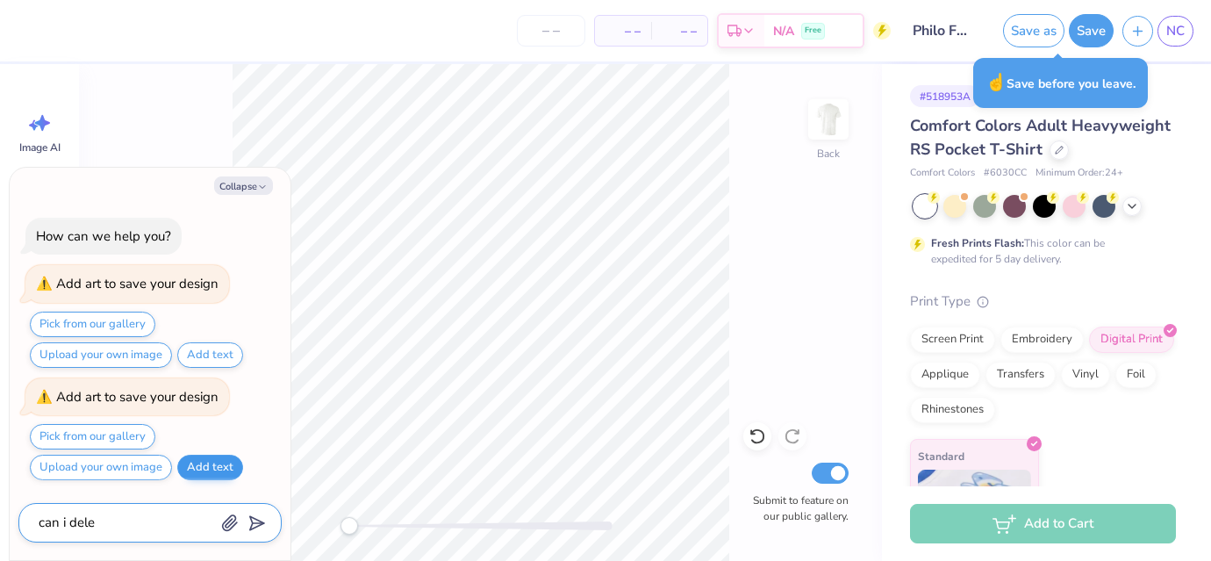
type textarea "can i delet"
type textarea "x"
type textarea "can i delete"
type textarea "x"
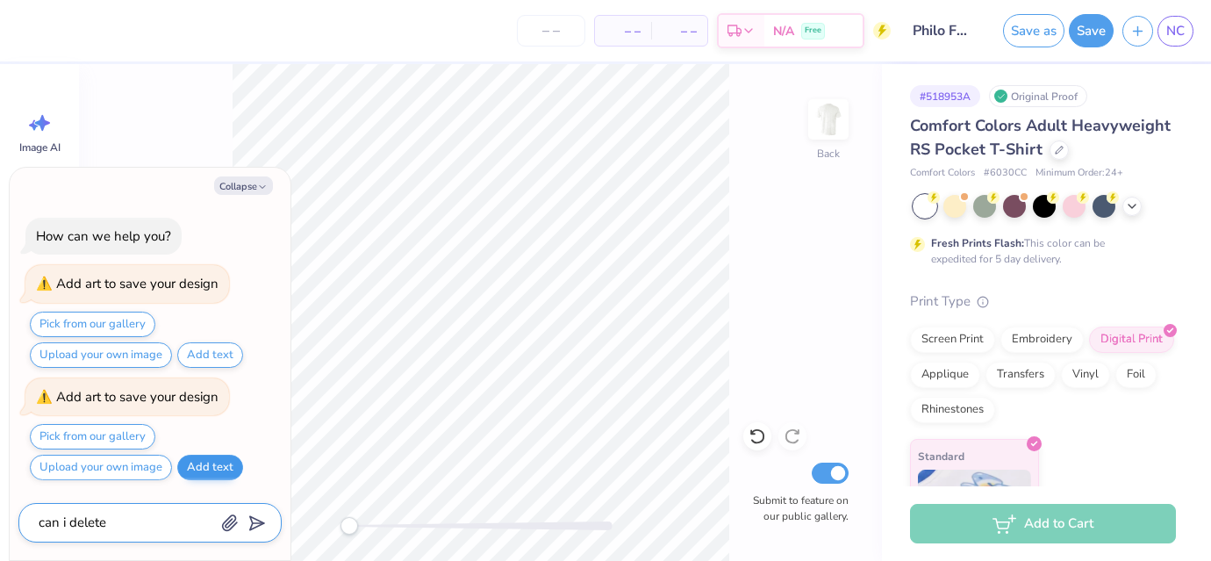
type textarea "can i delete"
type textarea "x"
type textarea "can i delete t"
type textarea "x"
type textarea "can i delete th"
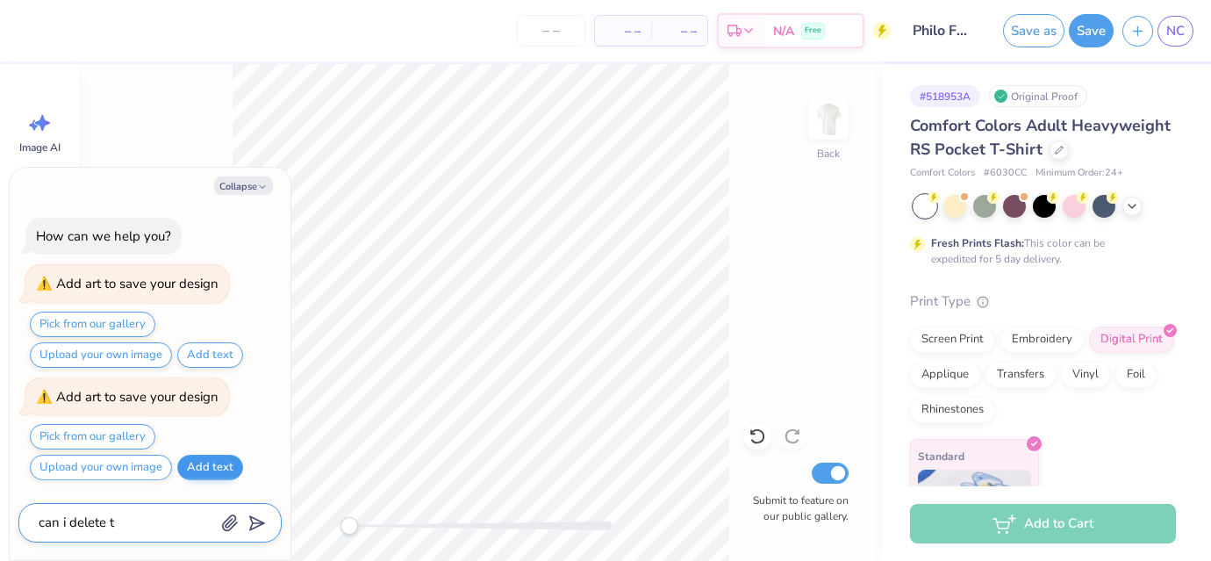
type textarea "x"
type textarea "can i delete ths"
type textarea "x"
type textarea "can i delete th"
type textarea "x"
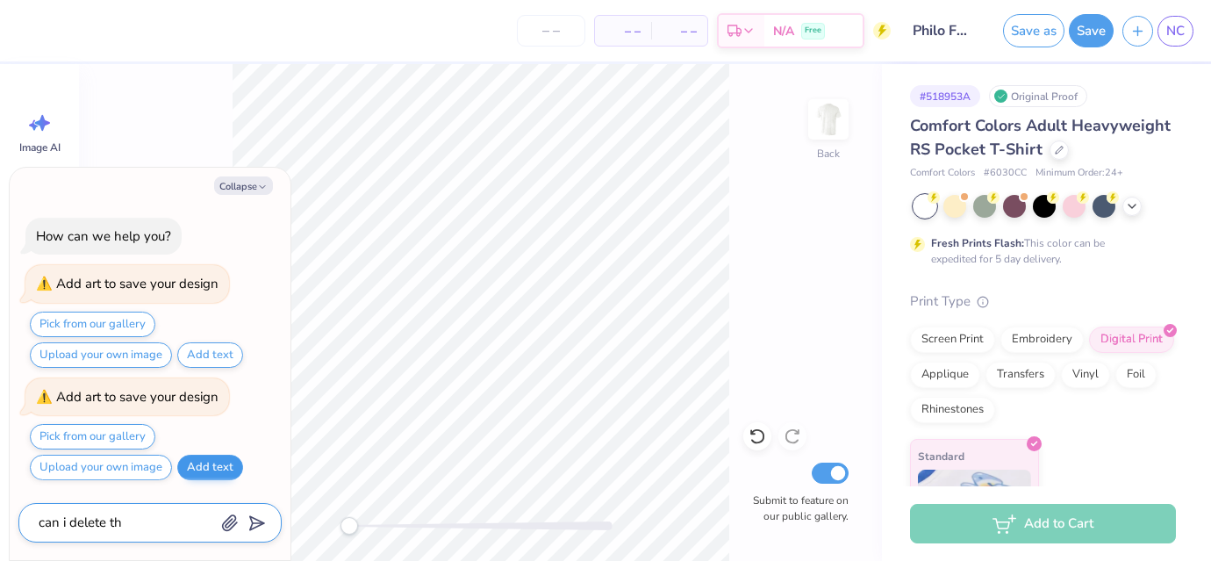
type textarea "can i delete thi"
type textarea "x"
type textarea "can i delete this"
type textarea "x"
type textarea "can i delete this"
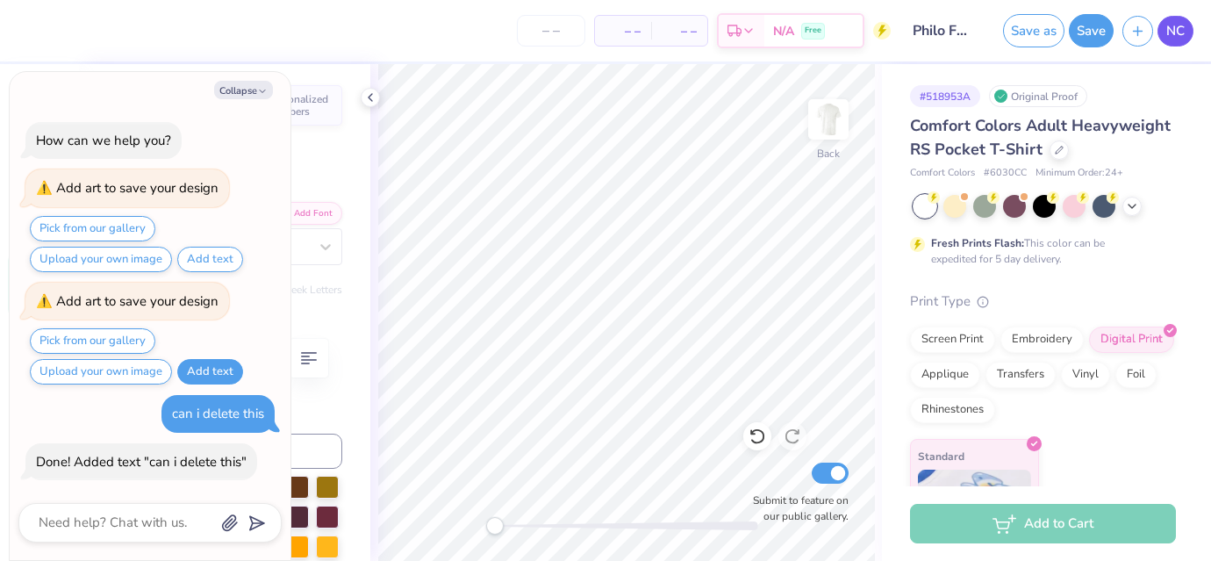
click at [1169, 33] on span "NC" at bounding box center [1175, 31] width 18 height 20
type textarea "x"
